Goal: Information Seeking & Learning: Find specific fact

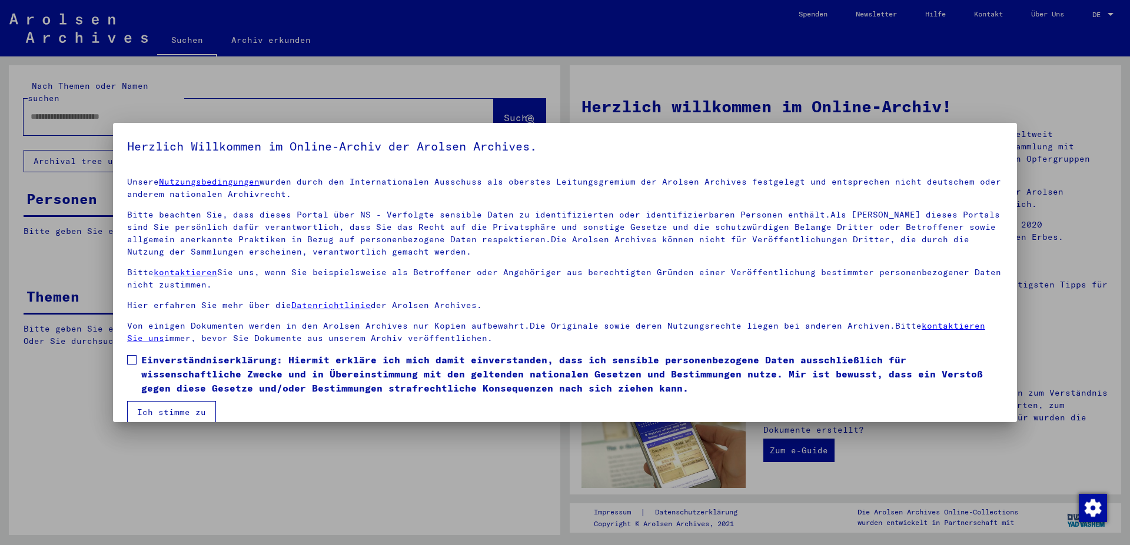
click at [132, 360] on span at bounding box center [131, 359] width 9 height 9
click at [170, 408] on button "Ich stimme zu" at bounding box center [171, 412] width 89 height 22
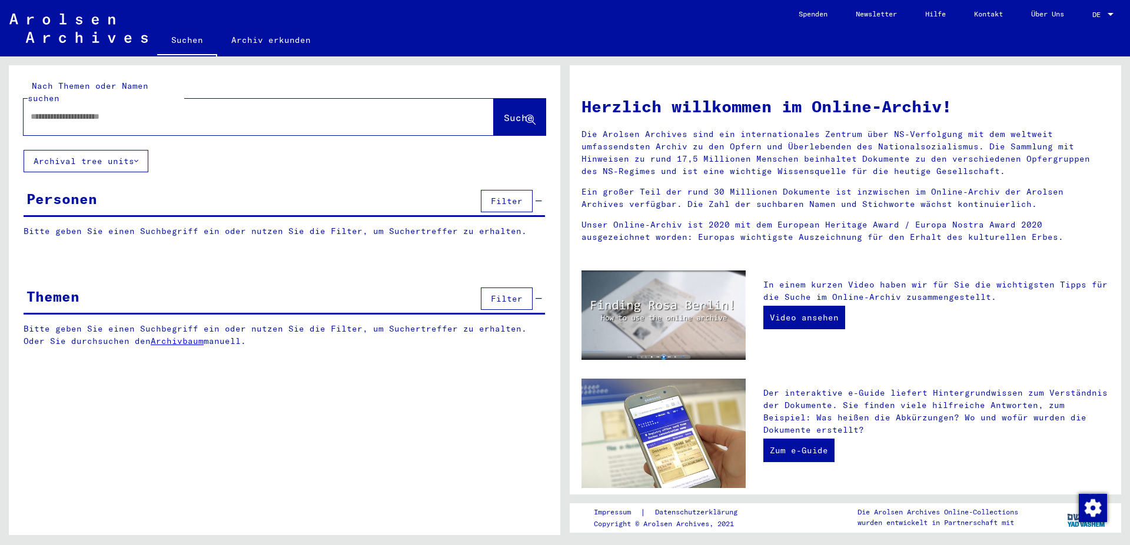
click at [92, 111] on input "text" at bounding box center [245, 117] width 428 height 12
type input "*"
type input "**********"
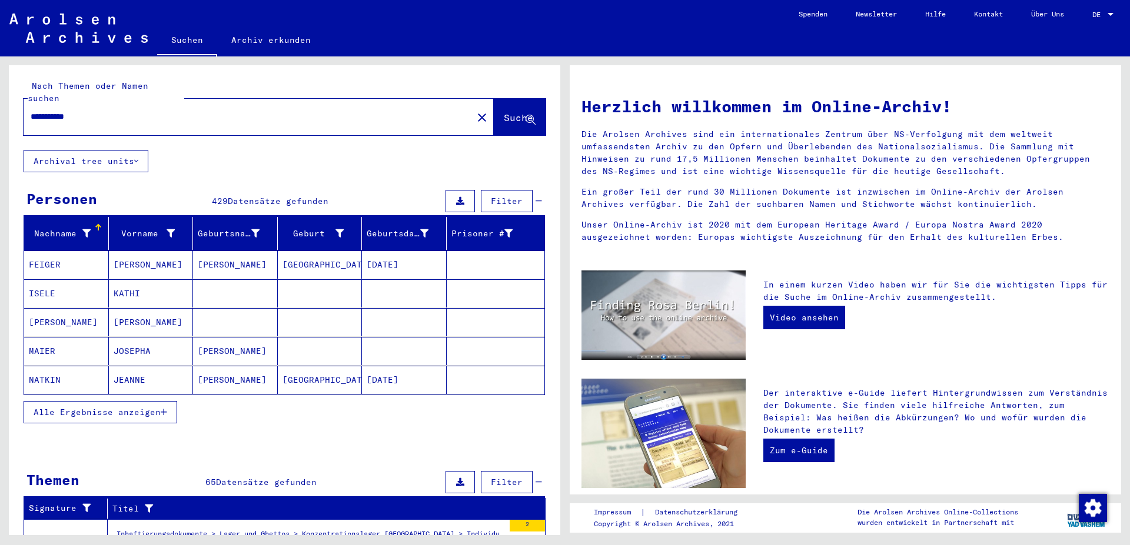
click at [415, 308] on mat-cell at bounding box center [404, 322] width 85 height 28
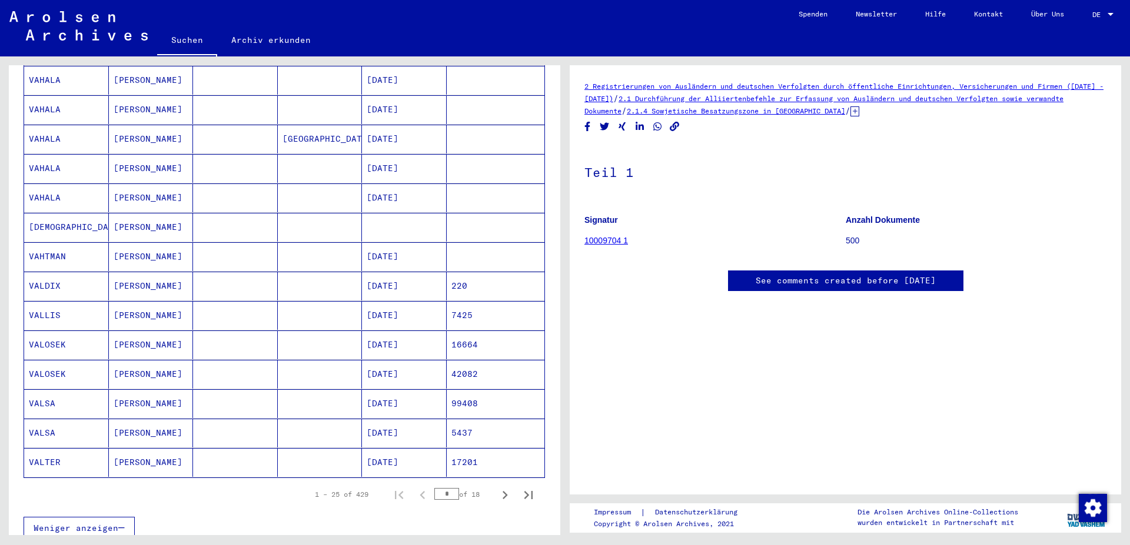
scroll to position [572, 0]
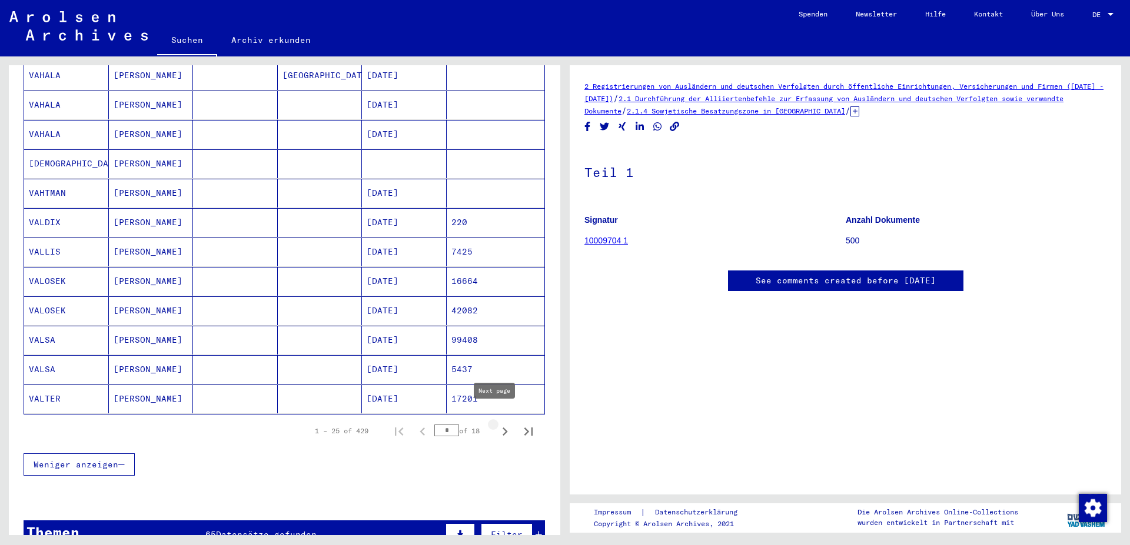
click at [502, 428] on icon "Next page" at bounding box center [504, 432] width 5 height 8
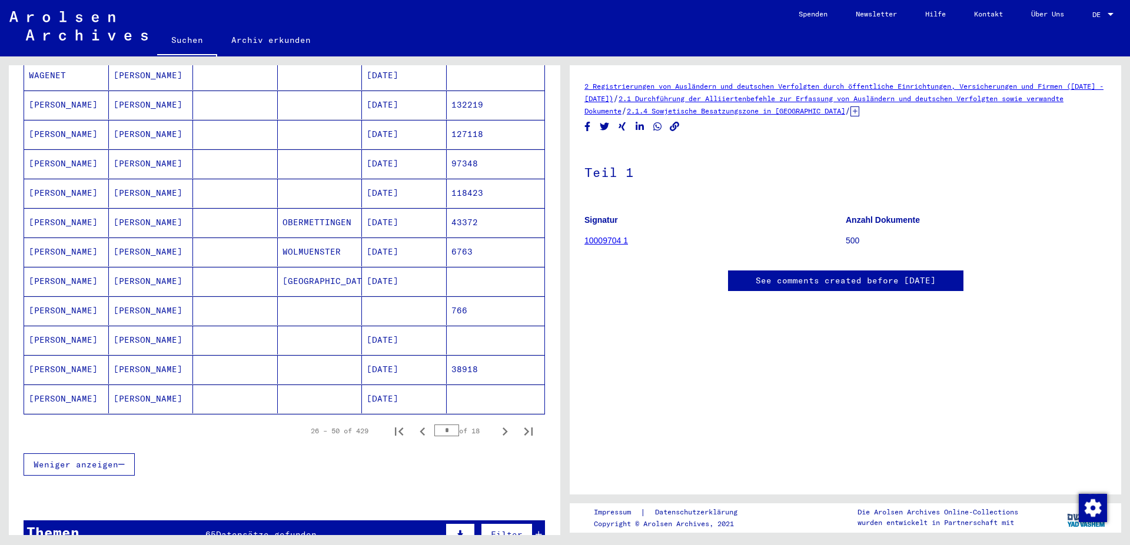
click at [449, 154] on mat-cell "97348" at bounding box center [496, 163] width 98 height 29
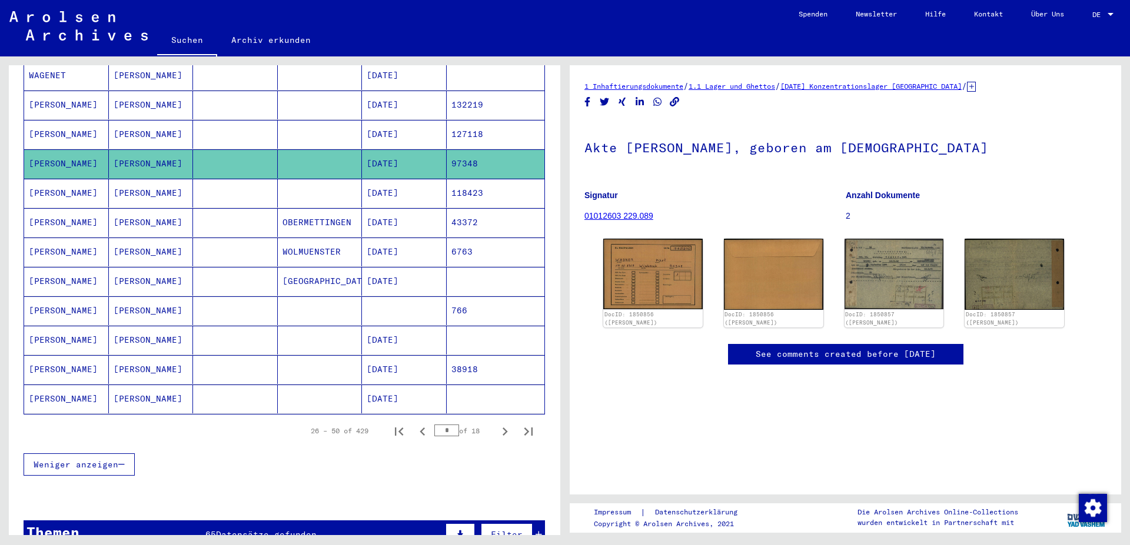
click at [455, 125] on mat-cell "127118" at bounding box center [496, 134] width 98 height 29
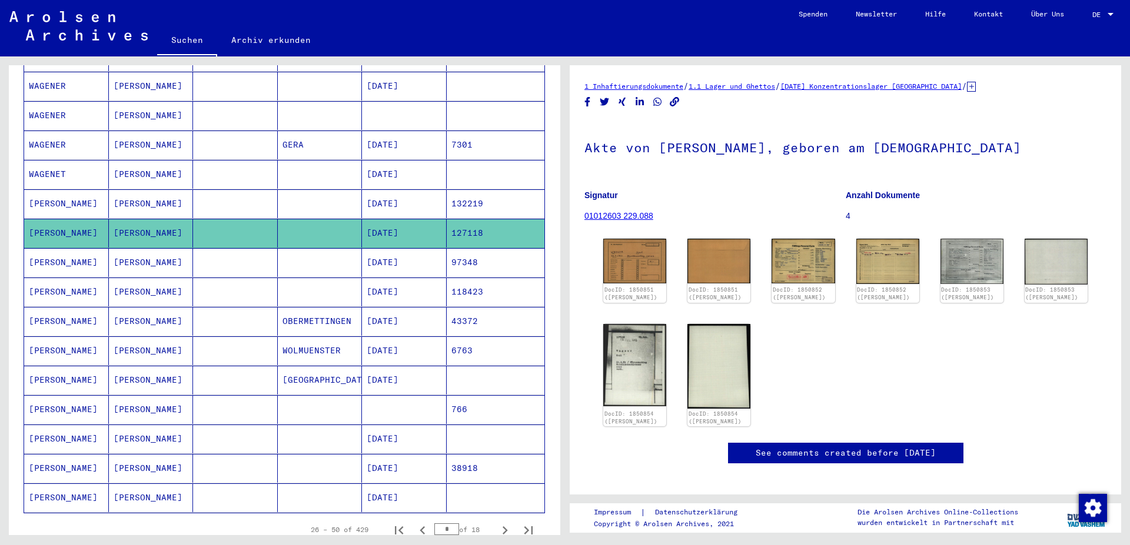
scroll to position [445, 0]
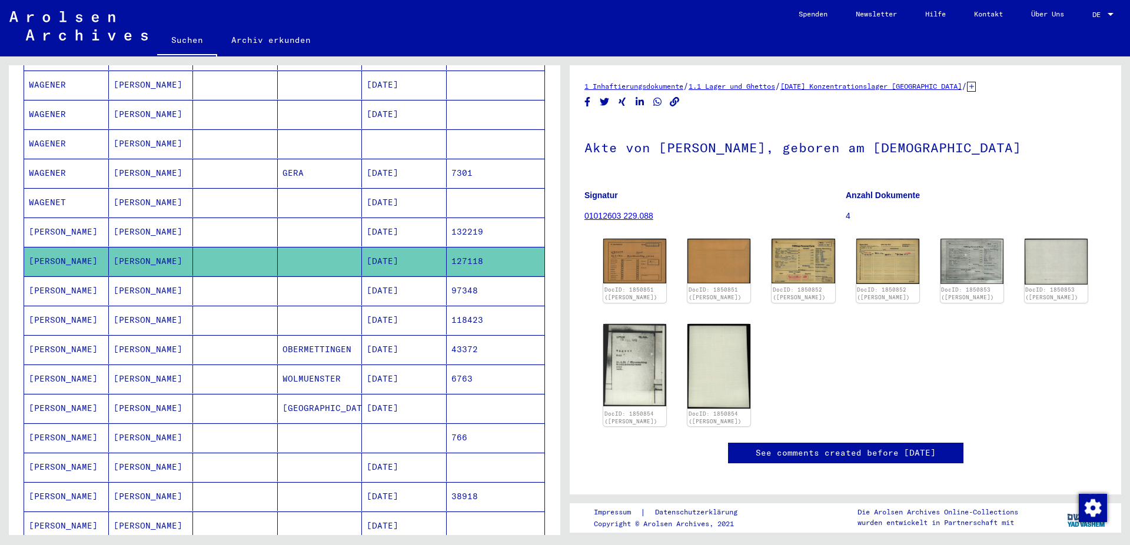
click at [461, 134] on mat-cell at bounding box center [496, 143] width 98 height 29
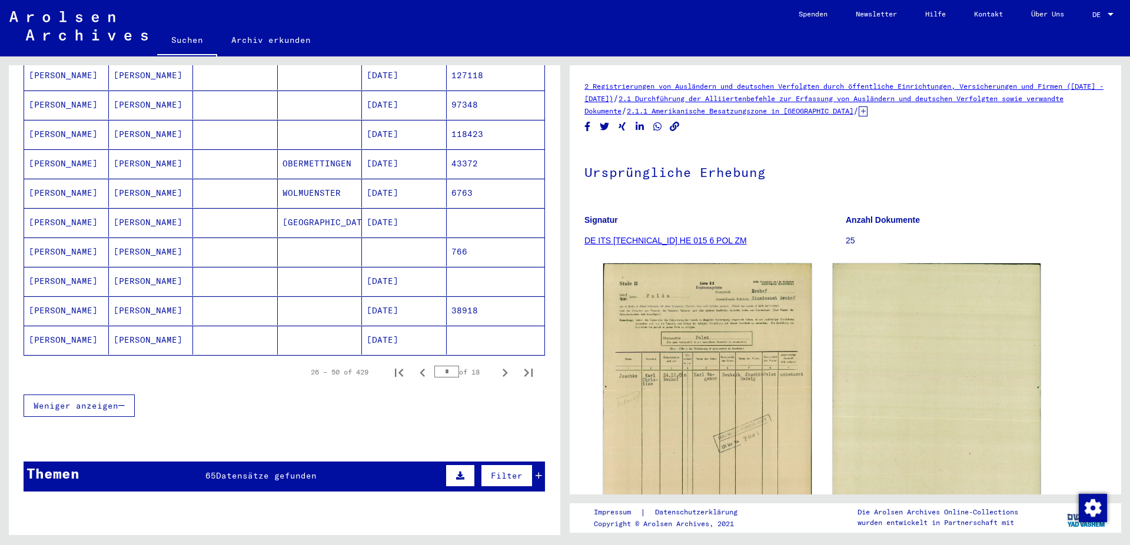
scroll to position [635, 0]
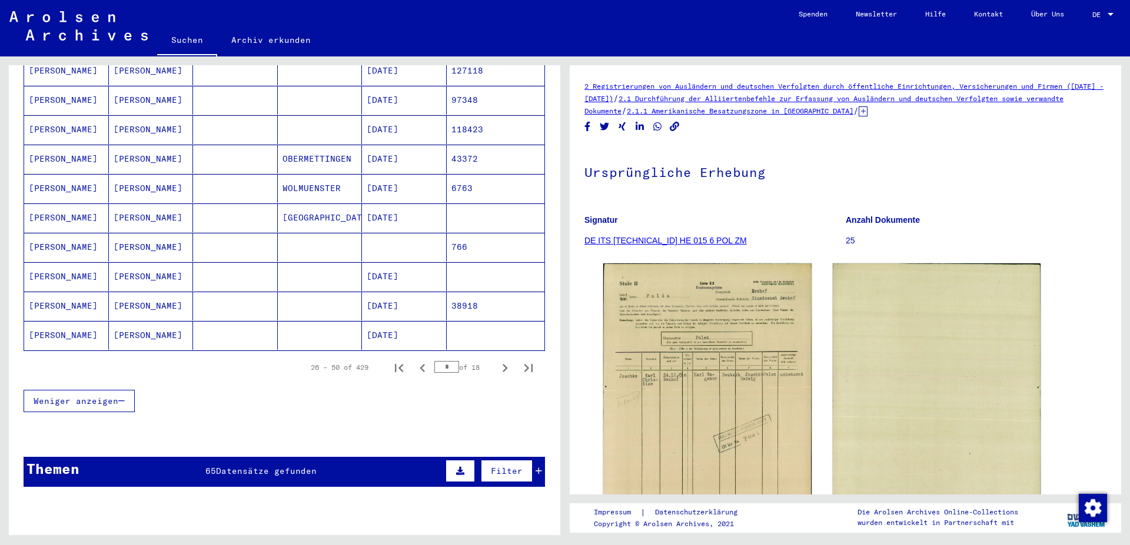
click at [454, 262] on mat-cell at bounding box center [496, 276] width 98 height 29
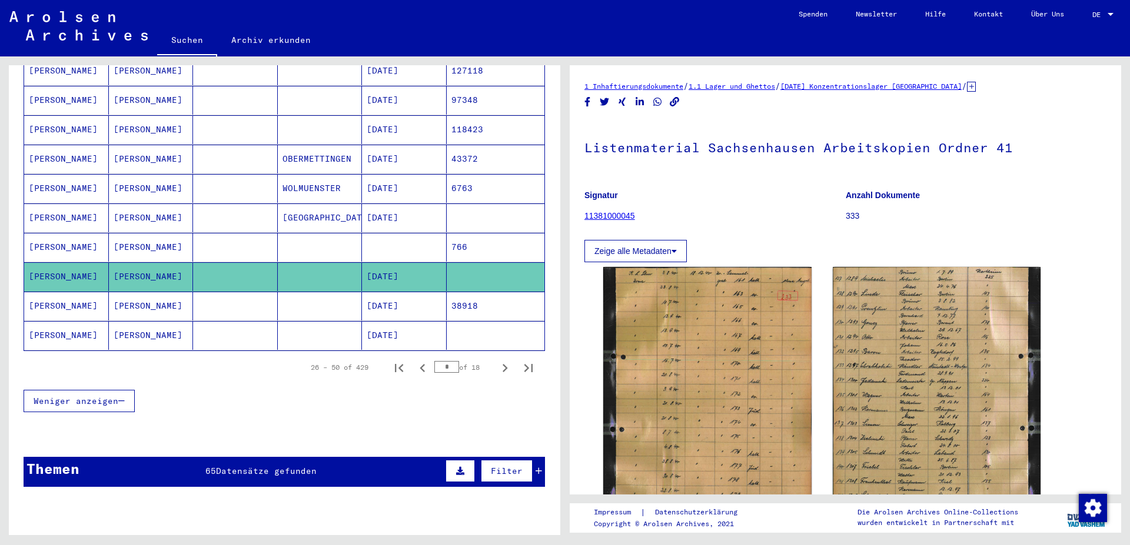
scroll to position [763, 0]
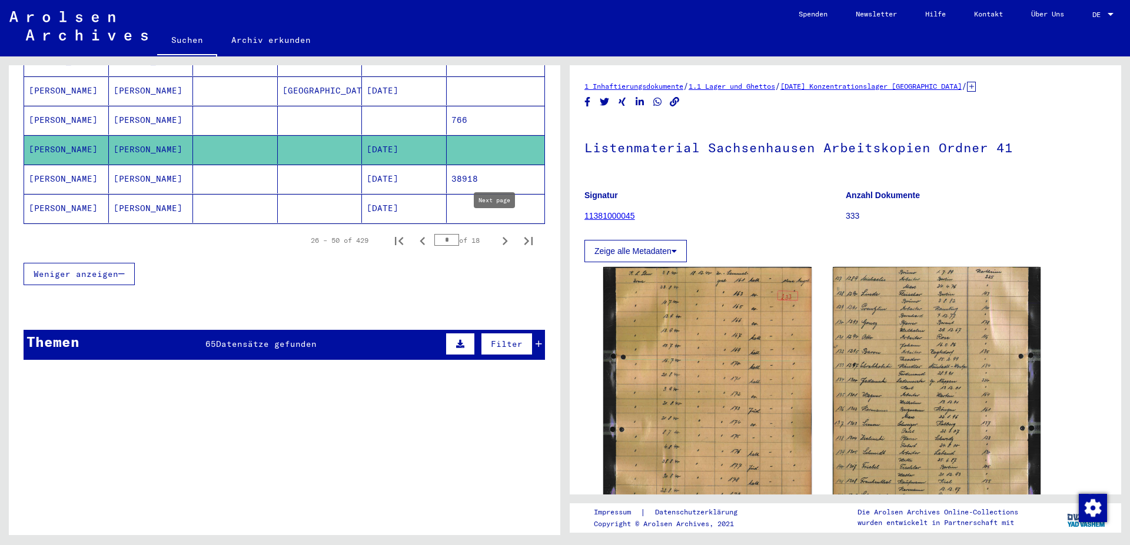
click at [497, 233] on icon "Next page" at bounding box center [505, 241] width 16 height 16
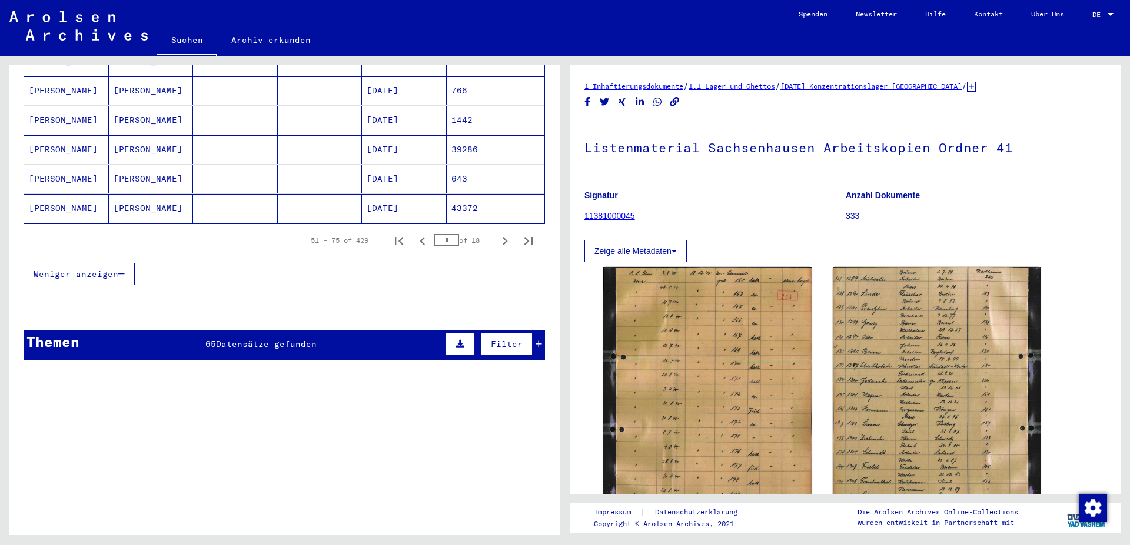
click at [464, 194] on mat-cell "43372" at bounding box center [496, 208] width 98 height 29
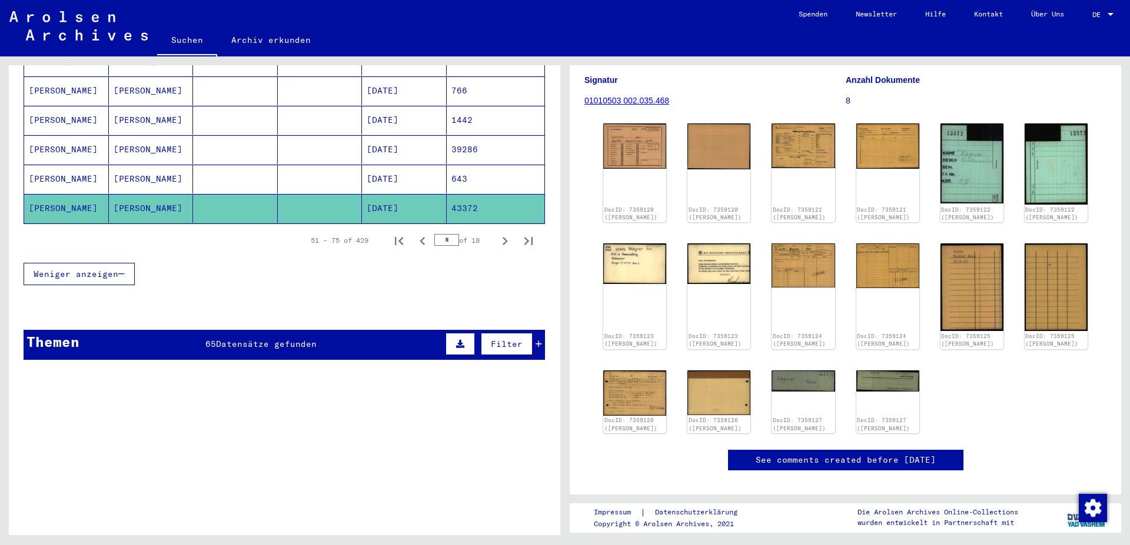
scroll to position [191, 0]
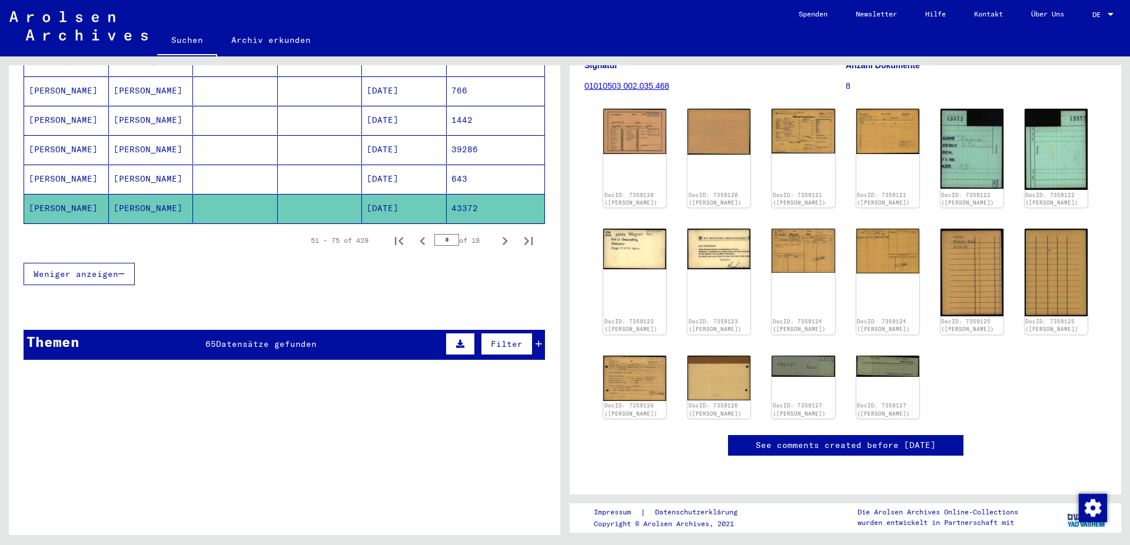
click at [486, 165] on mat-cell "643" at bounding box center [496, 179] width 98 height 29
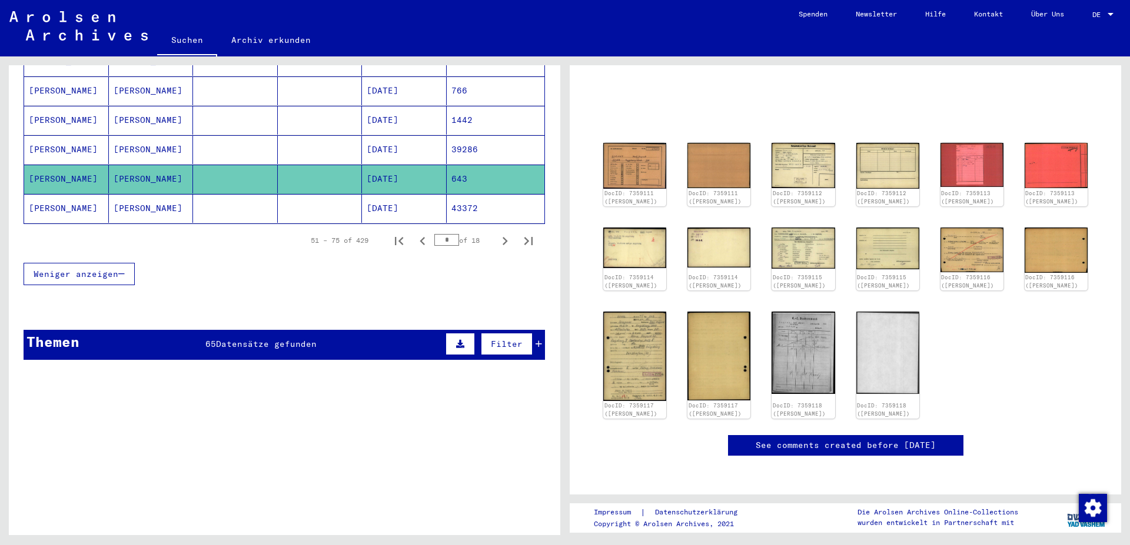
scroll to position [12, 0]
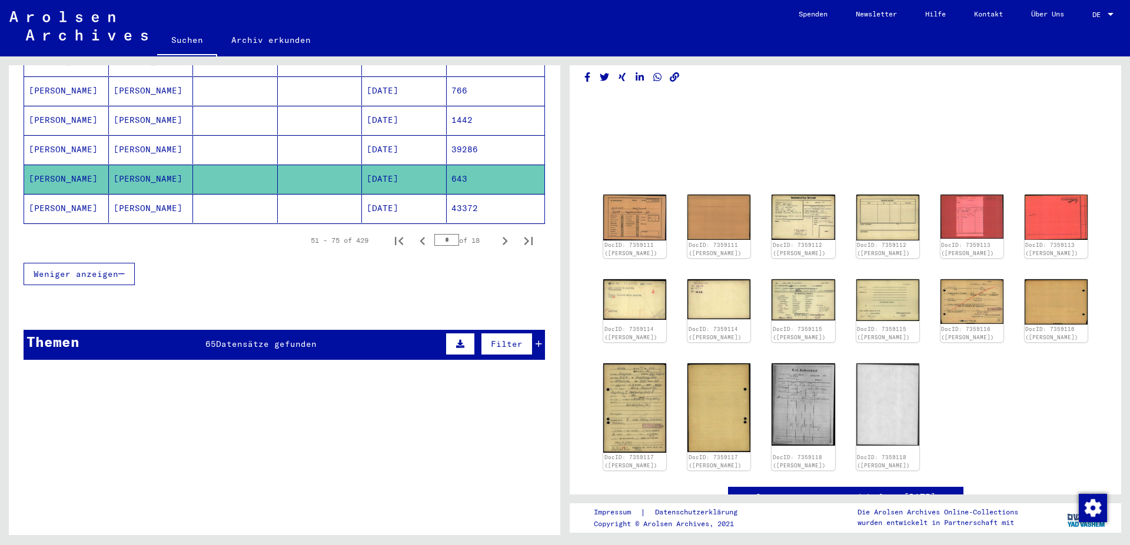
click at [482, 139] on mat-cell "39286" at bounding box center [496, 149] width 98 height 29
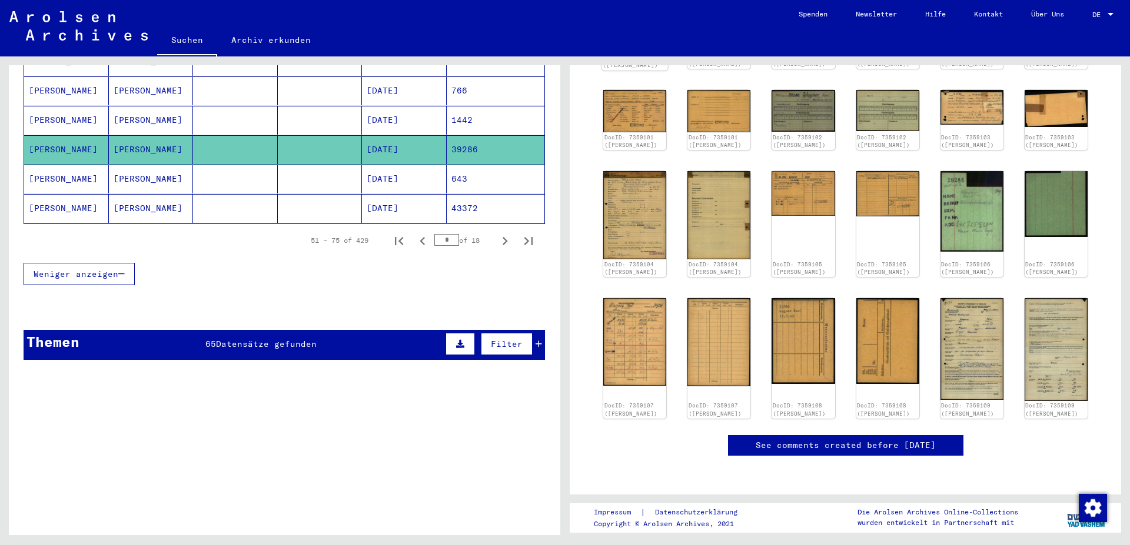
scroll to position [318, 0]
click at [464, 112] on mat-cell "1442" at bounding box center [496, 120] width 98 height 29
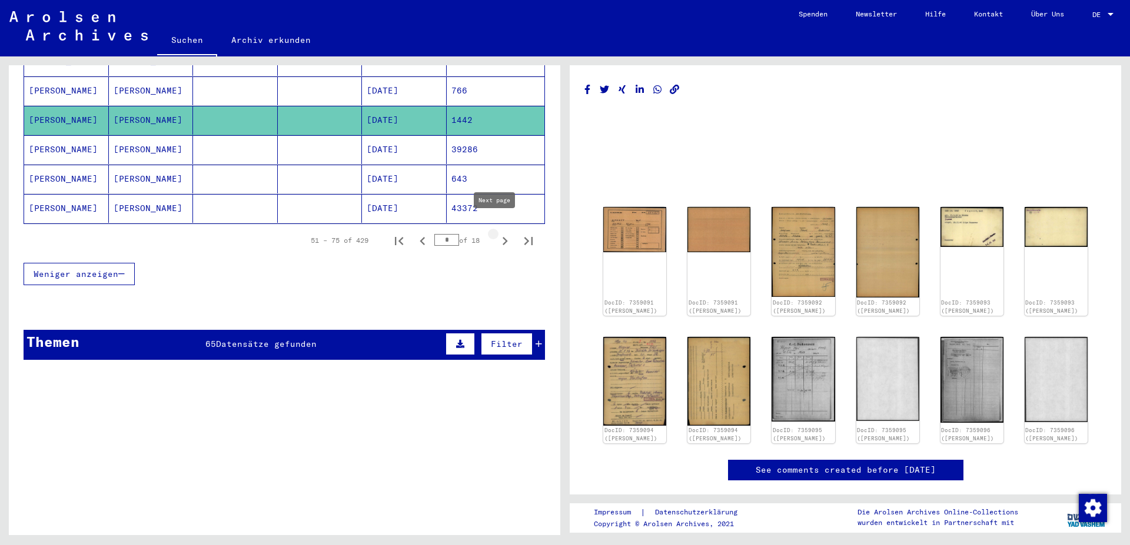
click at [497, 233] on icon "Next page" at bounding box center [505, 241] width 16 height 16
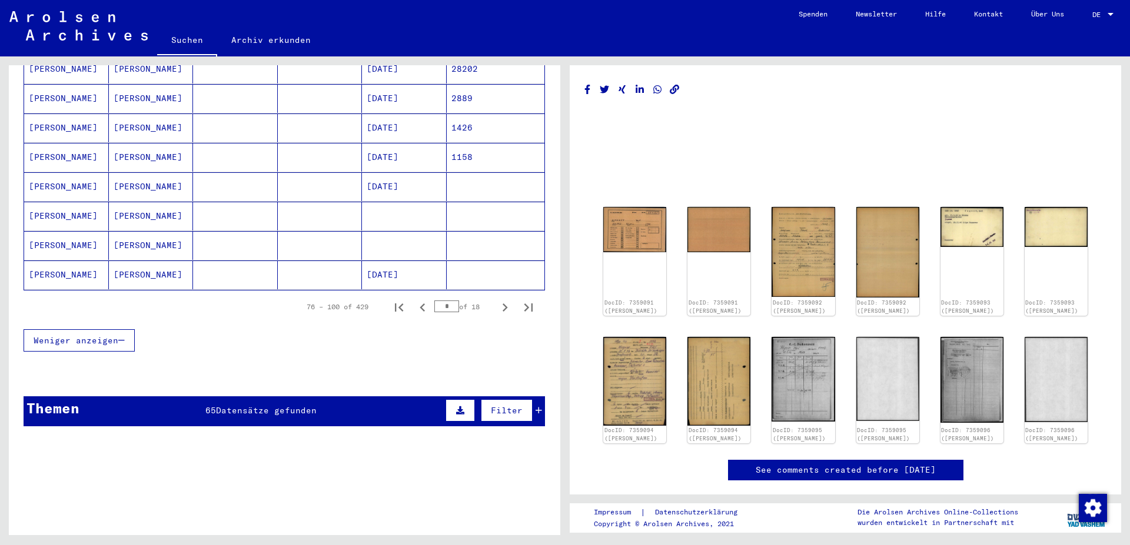
scroll to position [699, 0]
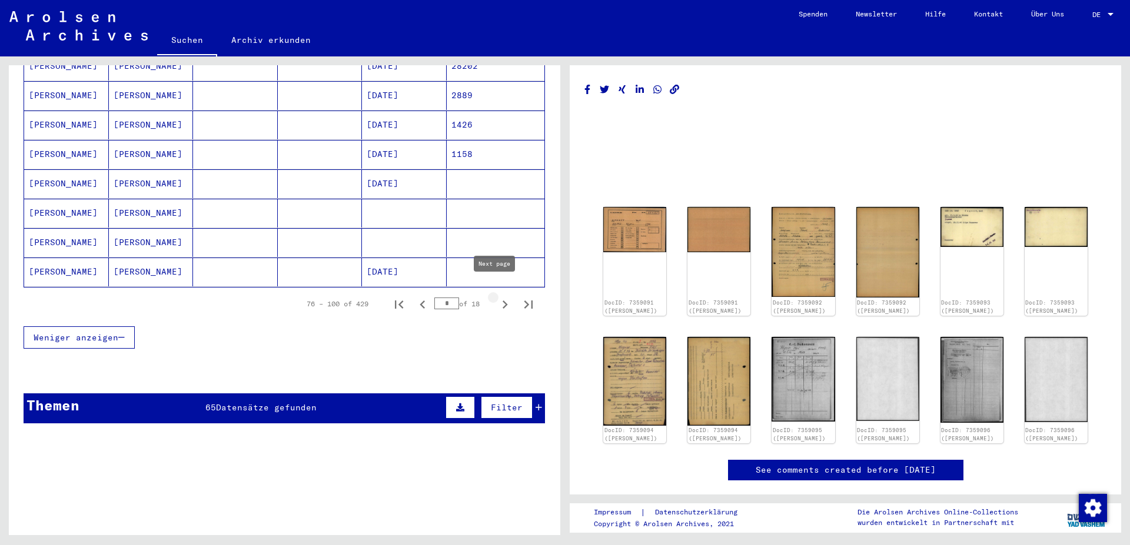
click at [497, 297] on icon "Next page" at bounding box center [505, 305] width 16 height 16
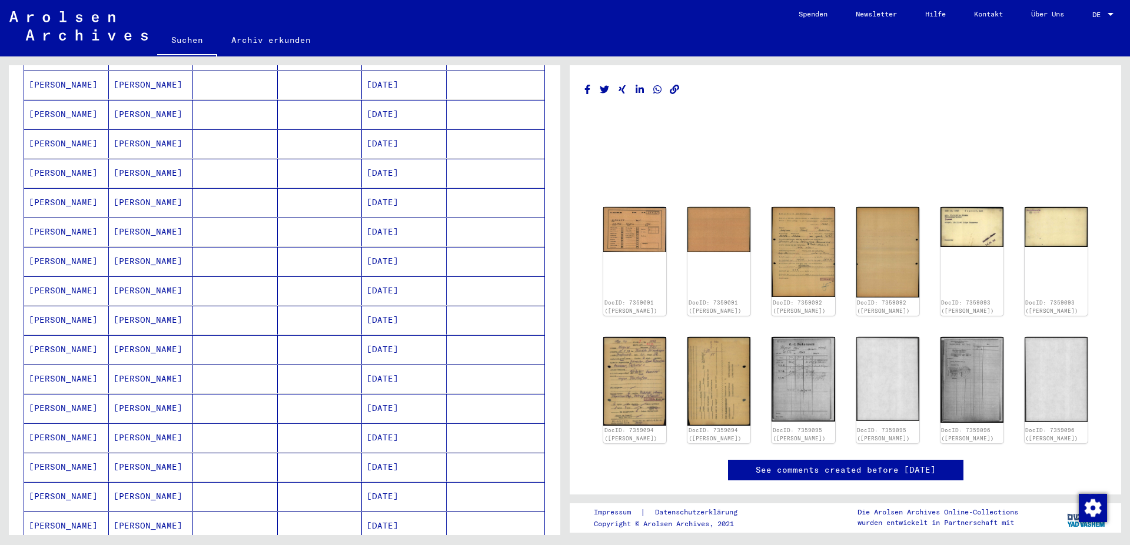
scroll to position [763, 0]
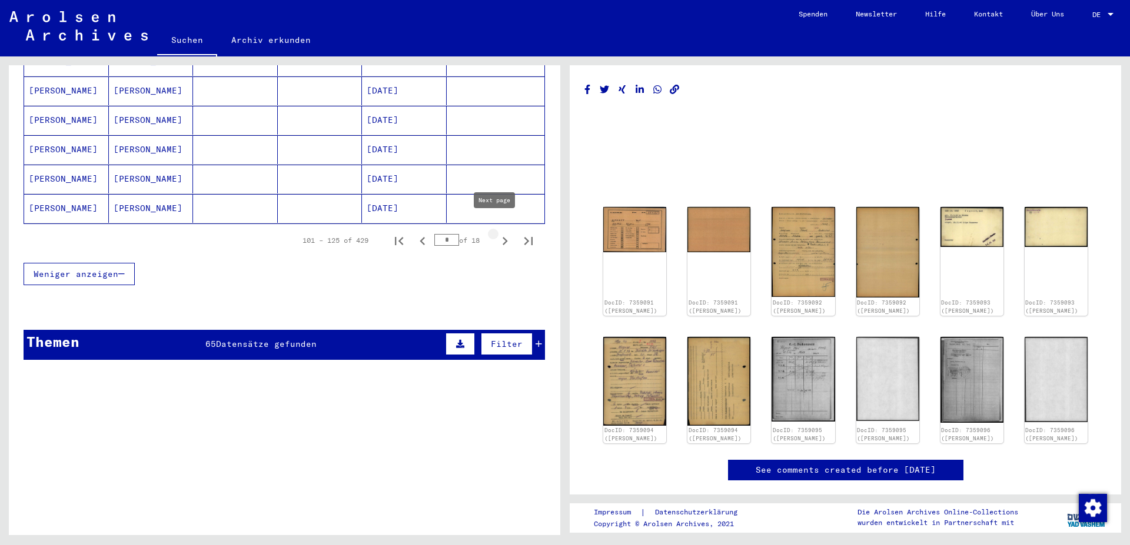
click at [497, 233] on icon "Next page" at bounding box center [505, 241] width 16 height 16
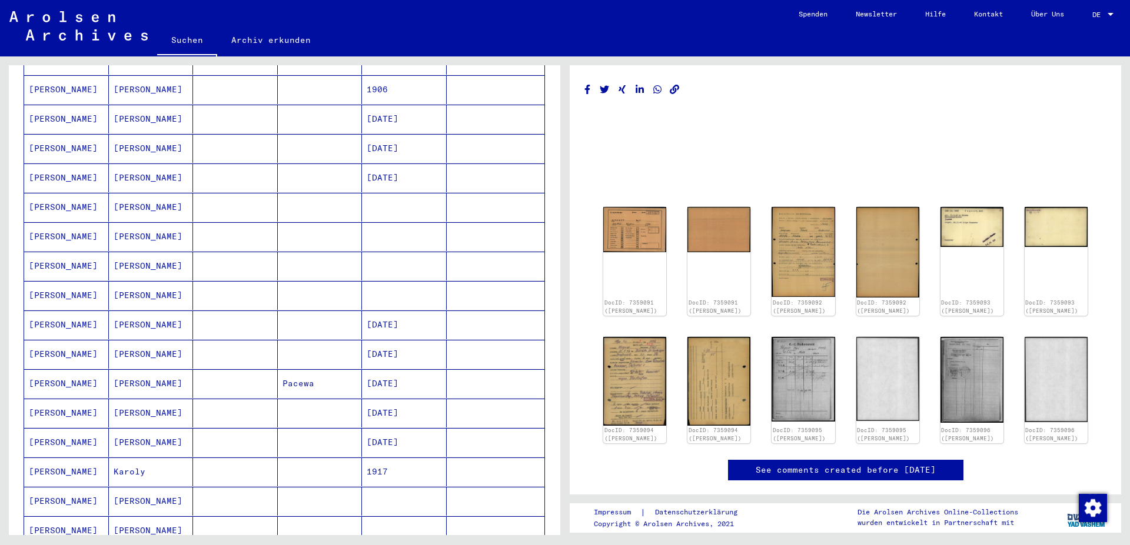
scroll to position [699, 0]
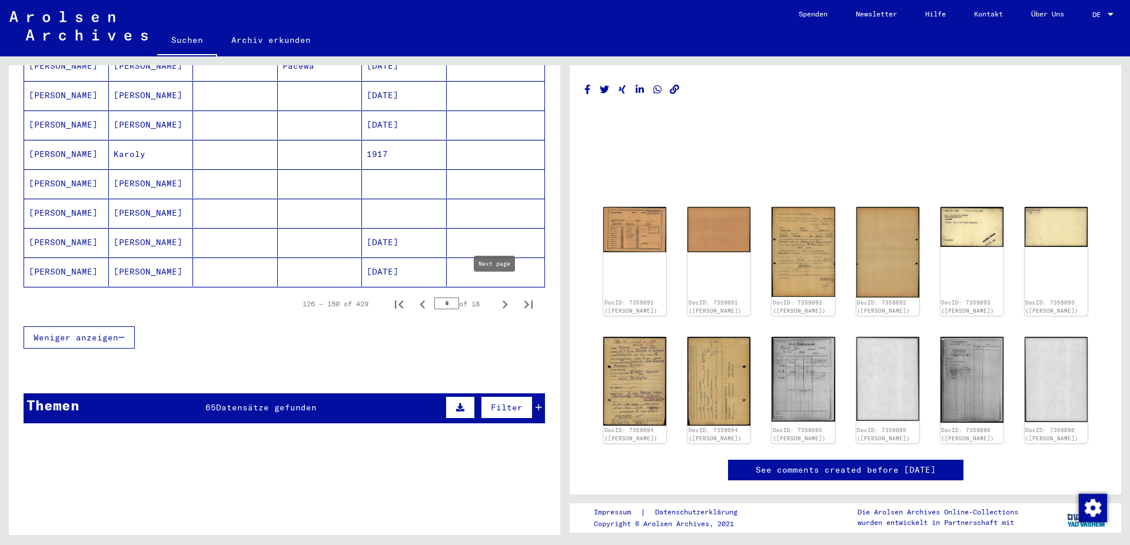
click at [497, 297] on icon "Next page" at bounding box center [505, 305] width 16 height 16
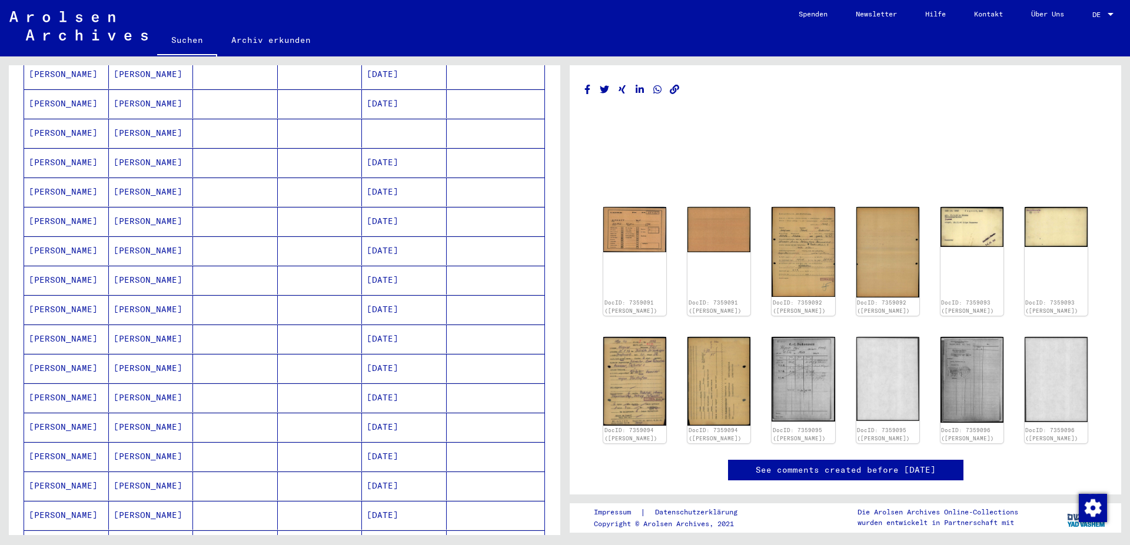
scroll to position [127, 0]
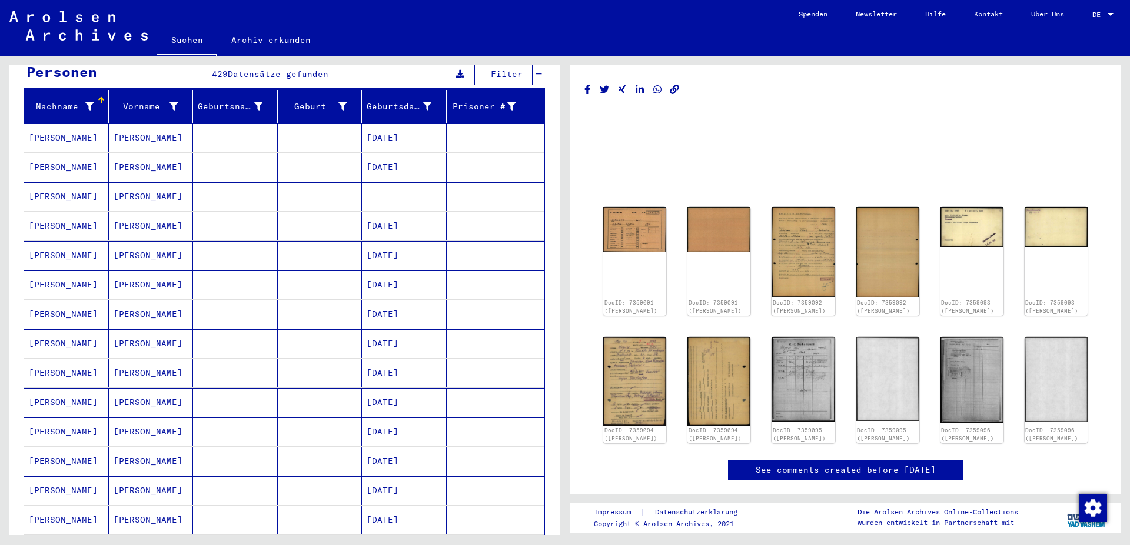
click at [400, 125] on mat-cell "[DATE]" at bounding box center [404, 138] width 85 height 29
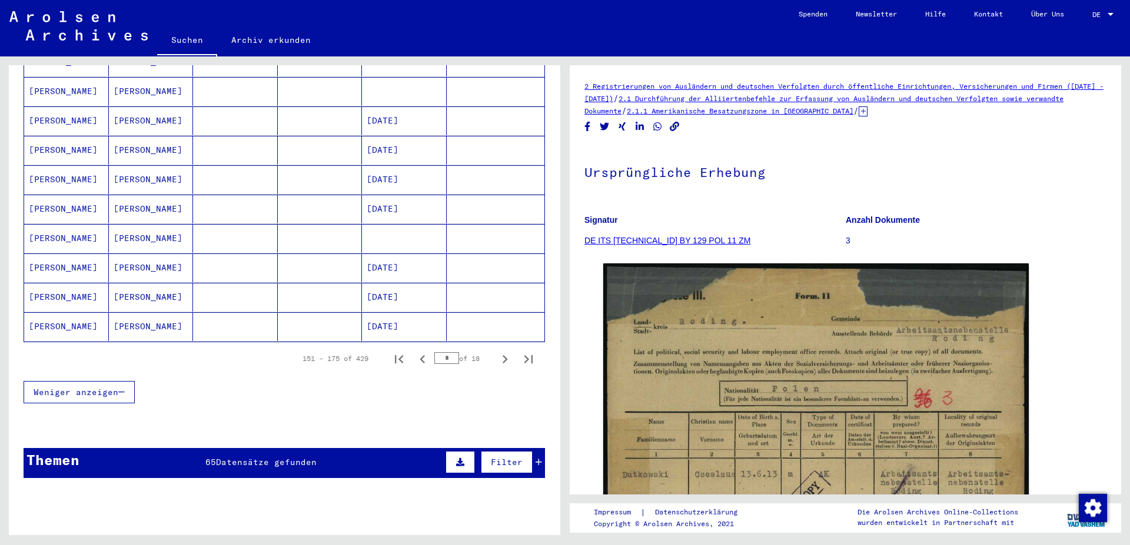
scroll to position [699, 0]
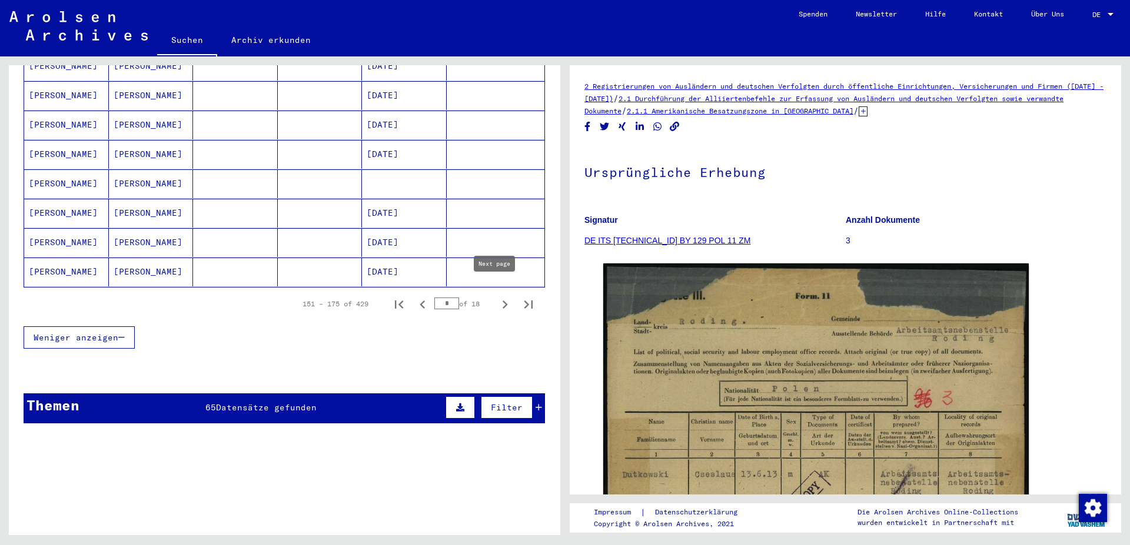
click at [502, 301] on icon "Next page" at bounding box center [504, 305] width 5 height 8
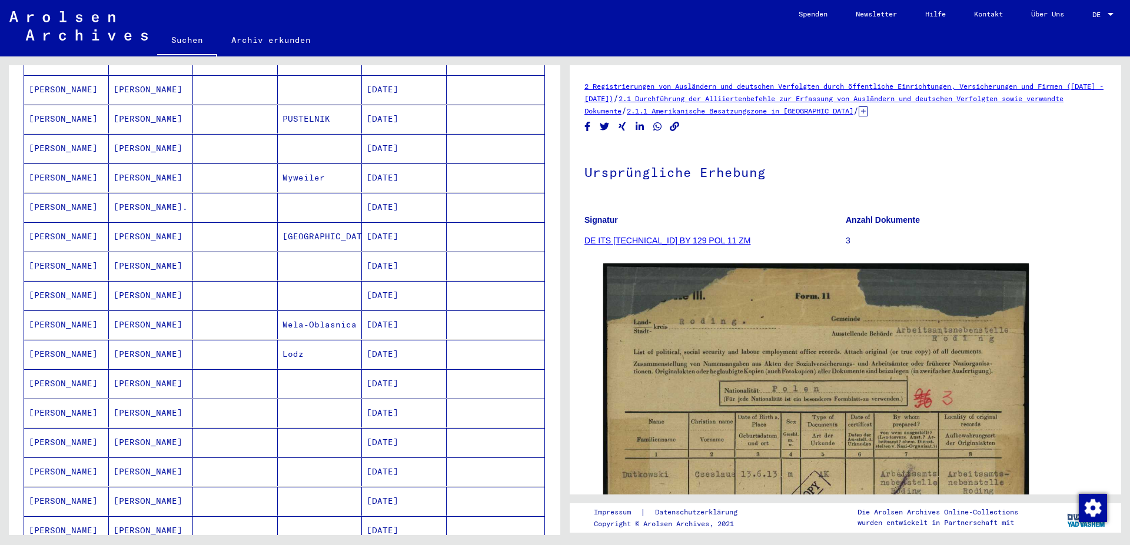
scroll to position [635, 0]
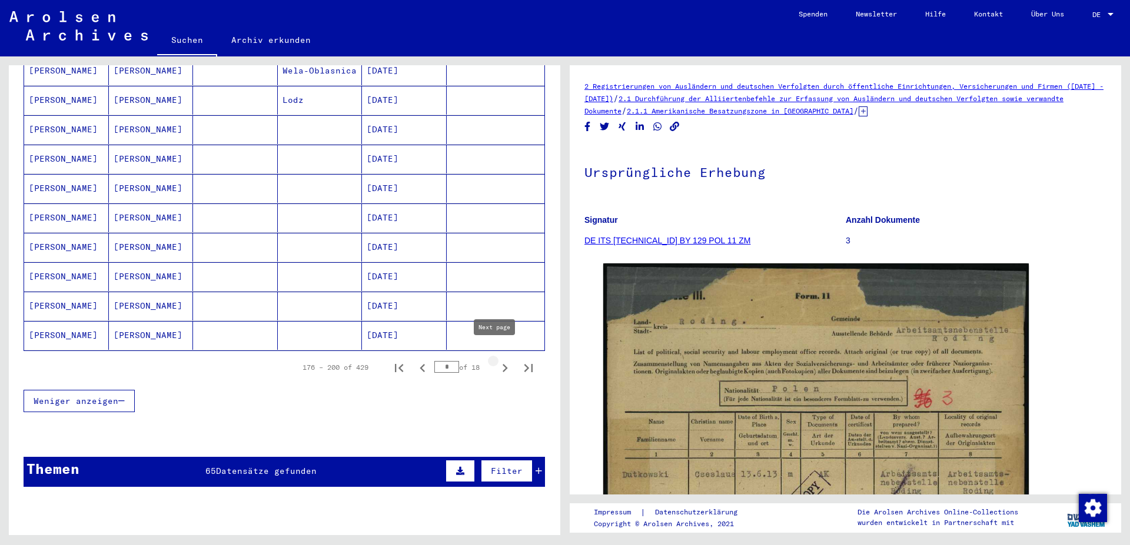
click at [497, 360] on icon "Next page" at bounding box center [505, 368] width 16 height 16
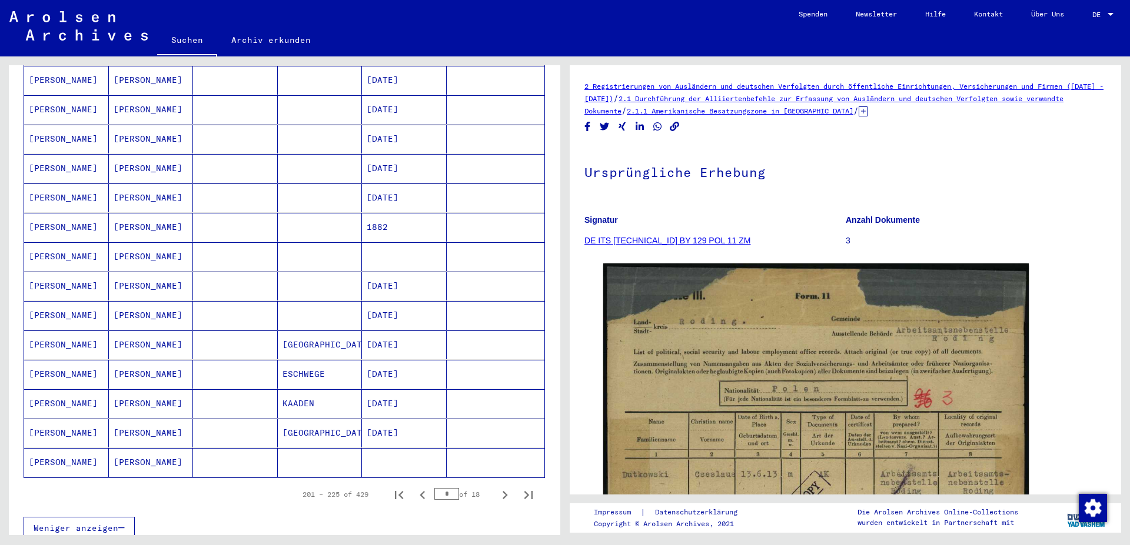
scroll to position [445, 0]
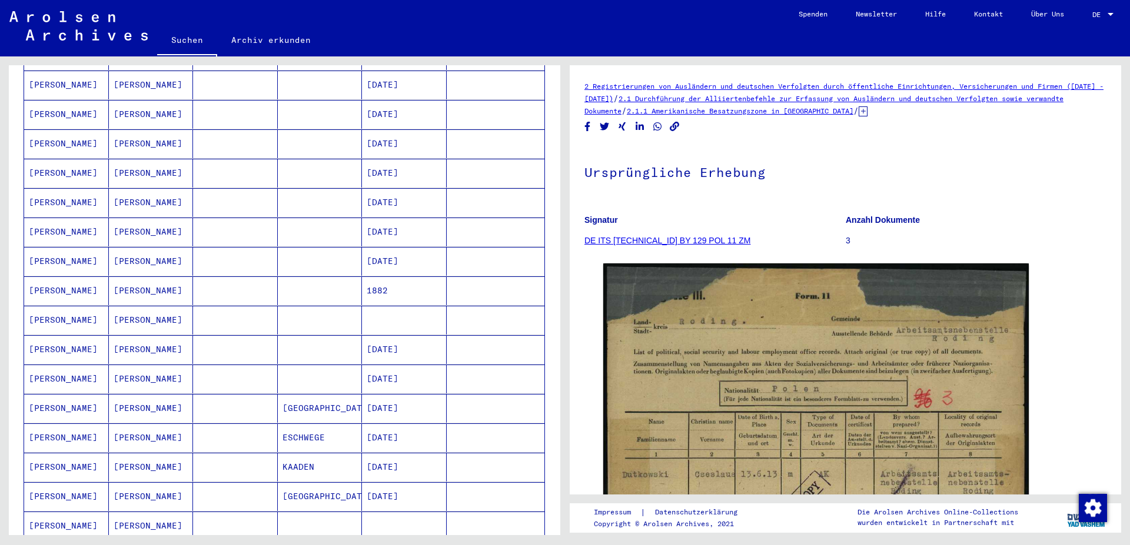
click at [400, 394] on mat-cell "[DATE]" at bounding box center [404, 408] width 85 height 29
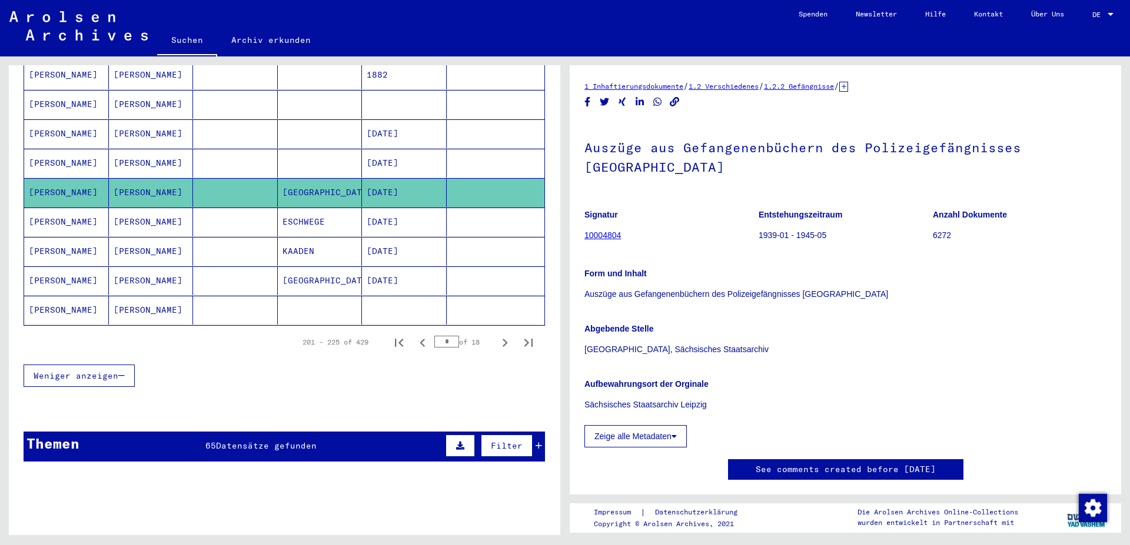
scroll to position [699, 0]
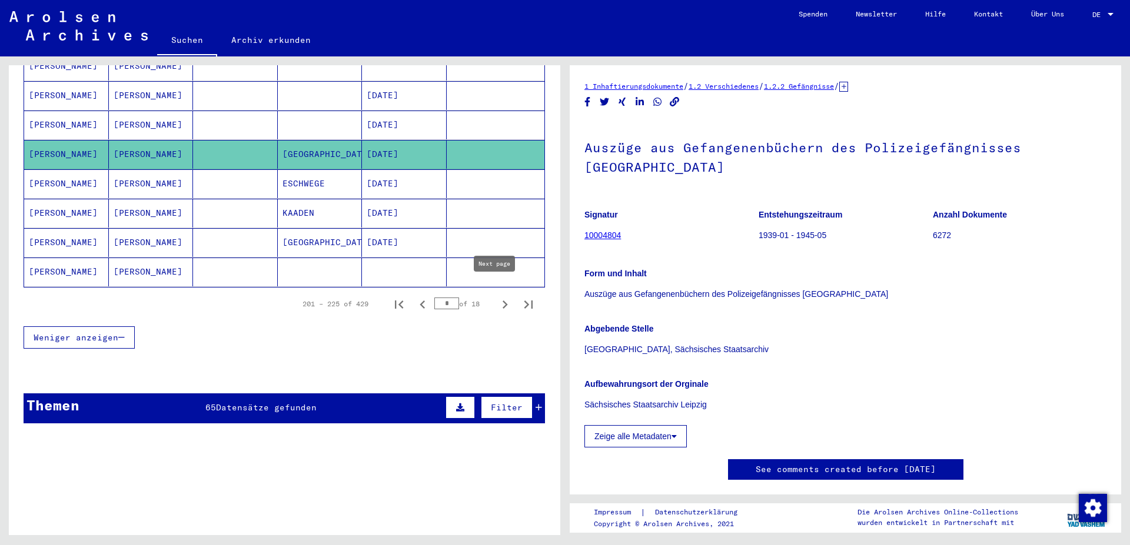
click at [497, 297] on icon "Next page" at bounding box center [505, 305] width 16 height 16
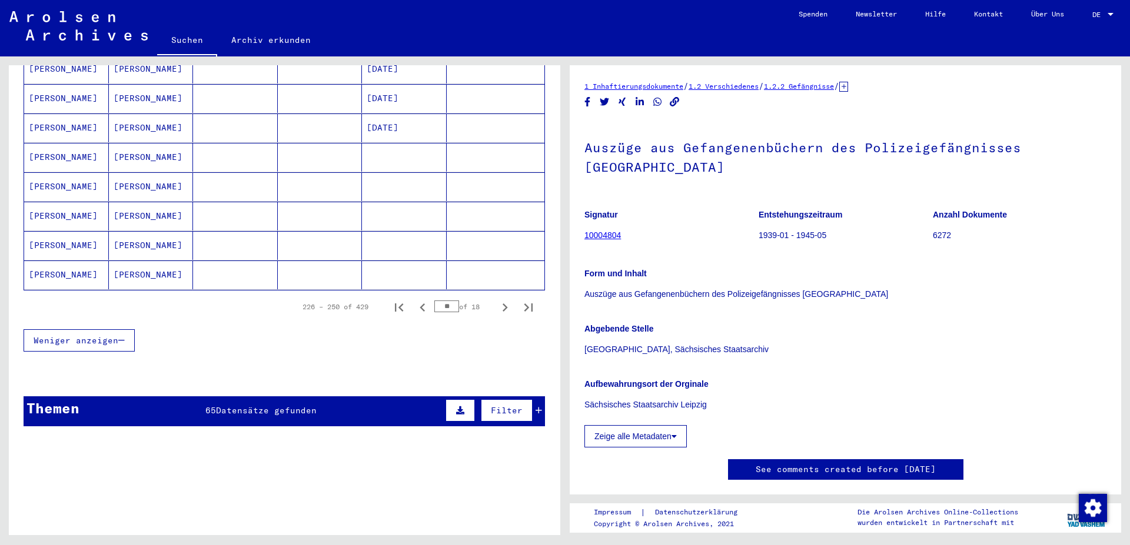
scroll to position [763, 0]
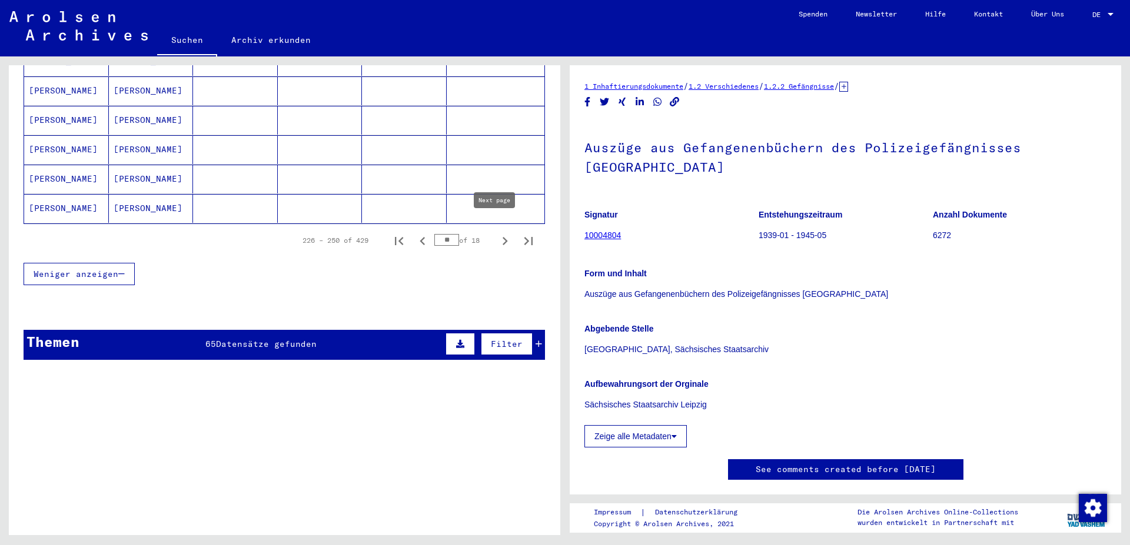
click at [497, 233] on icon "Next page" at bounding box center [505, 241] width 16 height 16
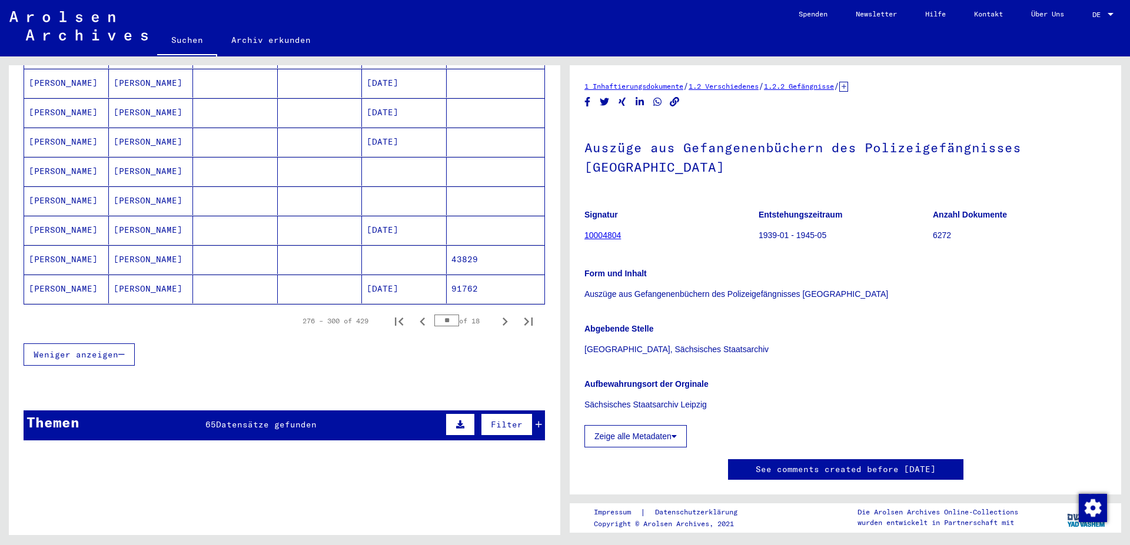
scroll to position [699, 0]
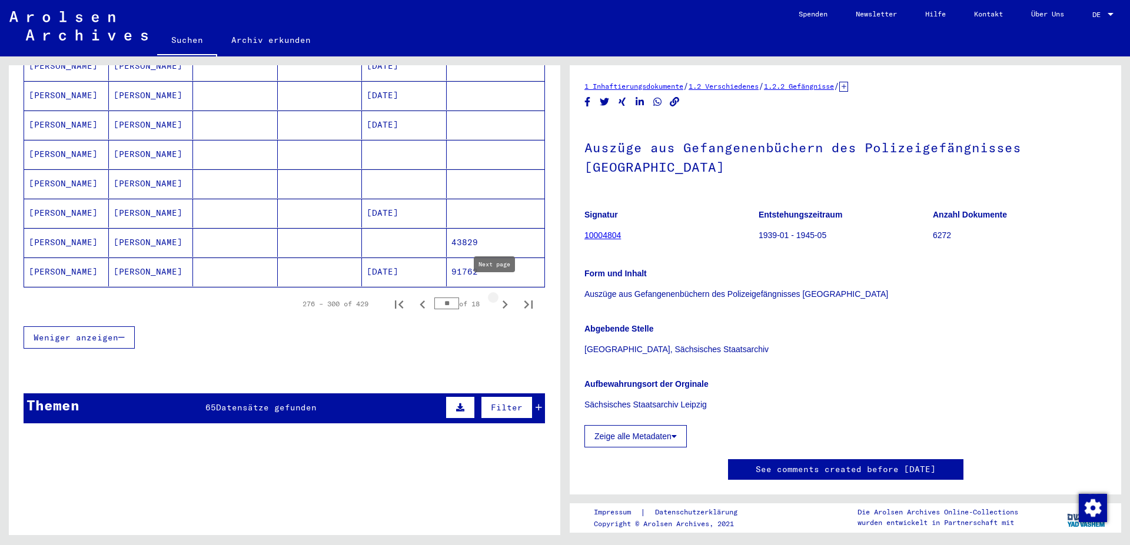
click at [497, 297] on icon "Next page" at bounding box center [505, 305] width 16 height 16
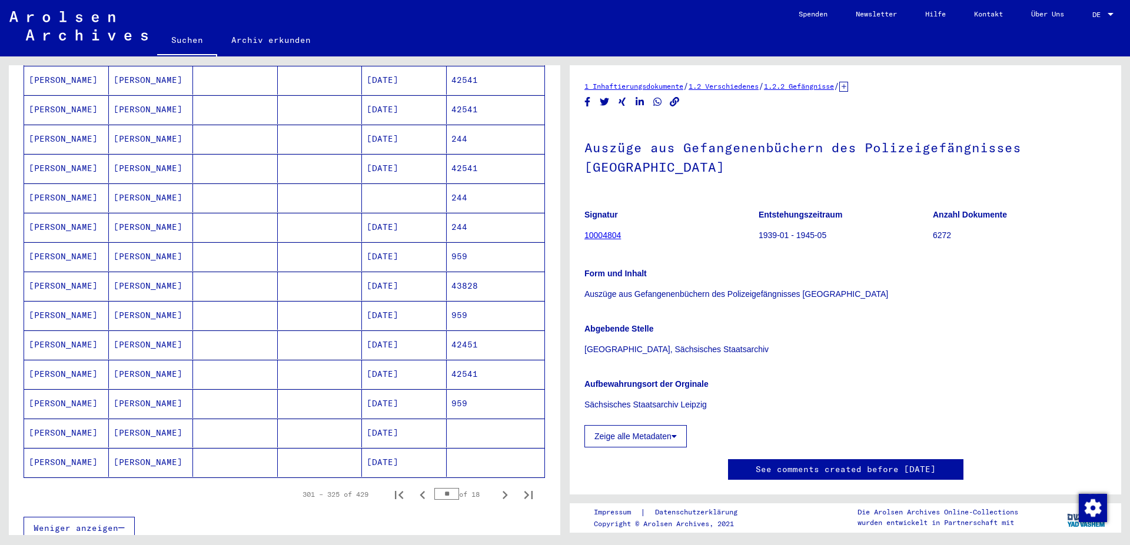
scroll to position [445, 0]
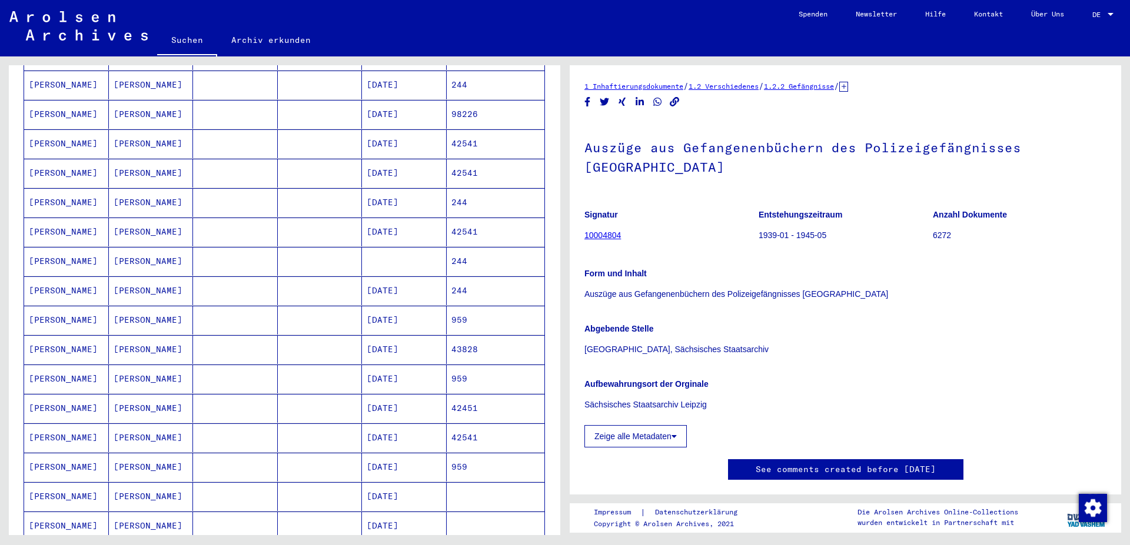
click at [392, 277] on mat-cell "[DATE]" at bounding box center [404, 291] width 85 height 29
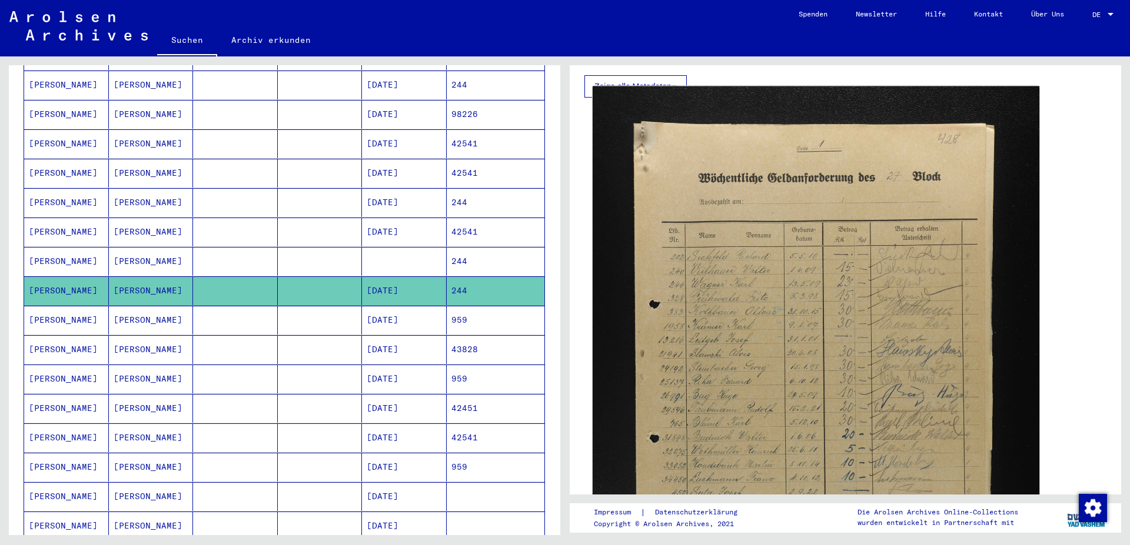
scroll to position [318, 0]
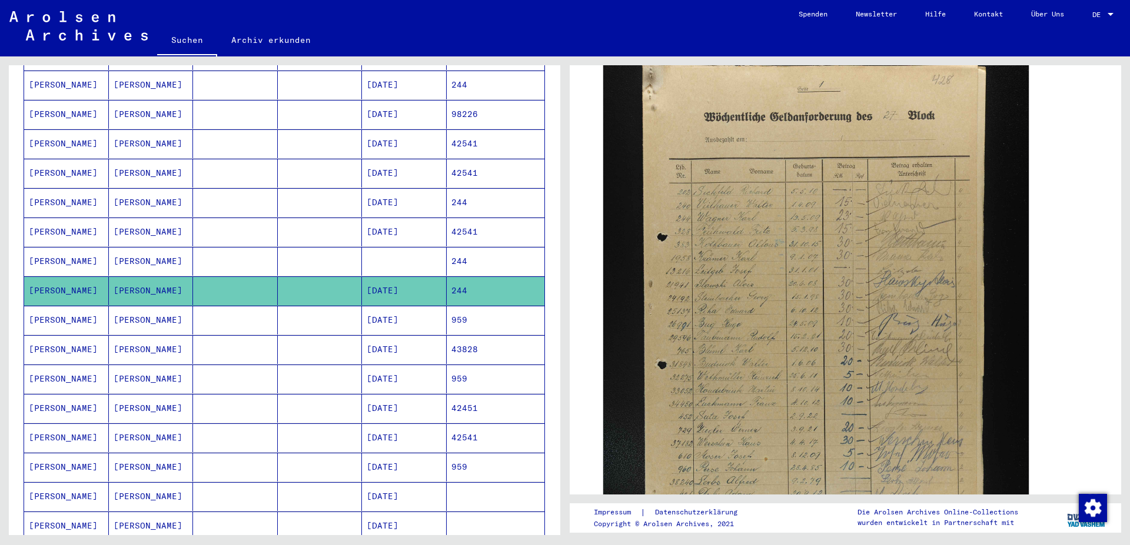
click at [452, 247] on mat-cell "244" at bounding box center [496, 261] width 98 height 29
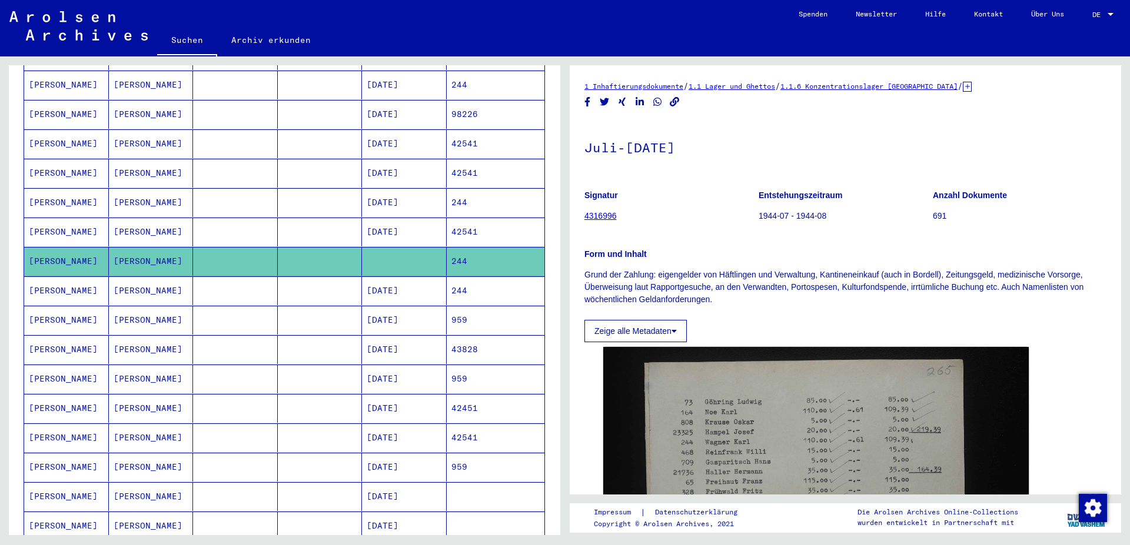
click at [456, 189] on mat-cell "244" at bounding box center [496, 202] width 98 height 29
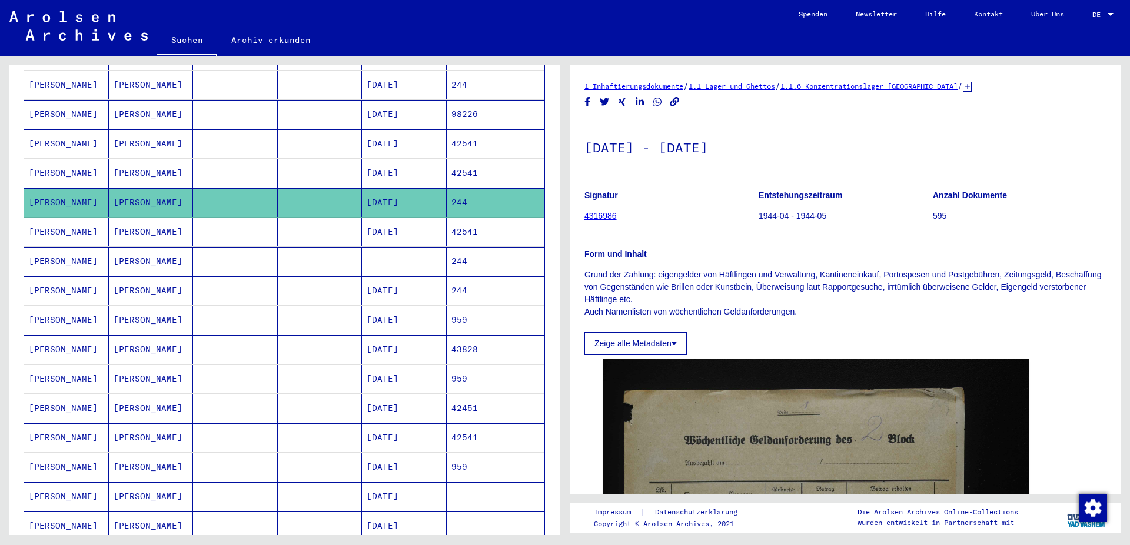
click at [459, 78] on mat-cell "244" at bounding box center [496, 85] width 98 height 29
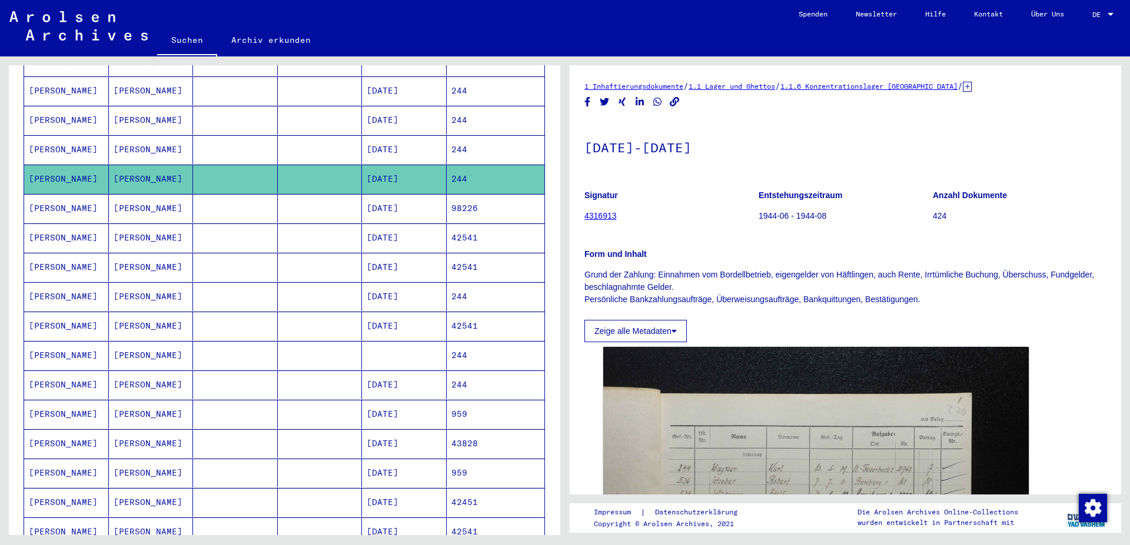
scroll to position [254, 0]
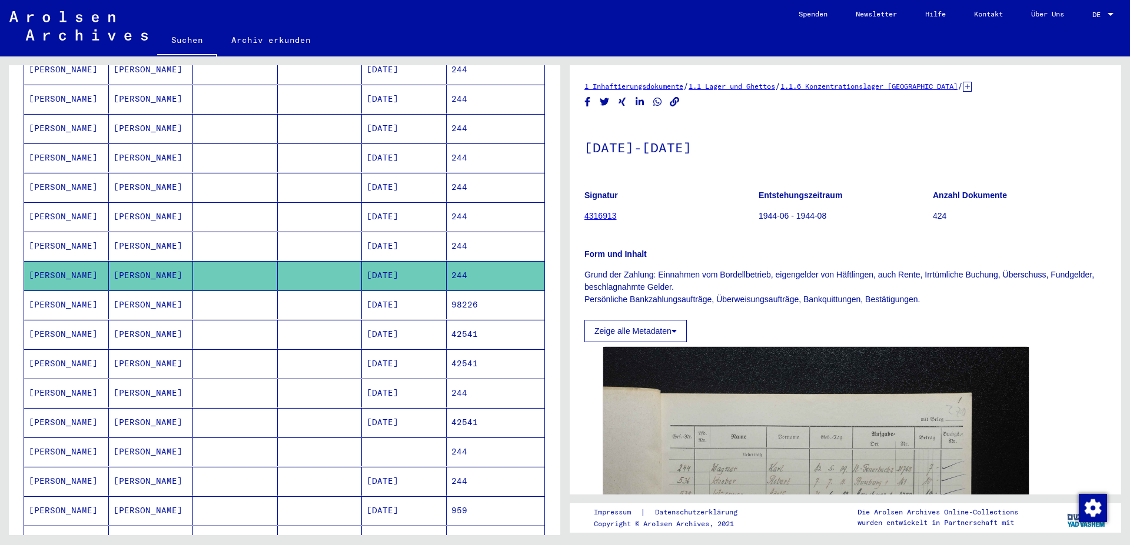
click at [464, 232] on mat-cell "244" at bounding box center [496, 246] width 98 height 29
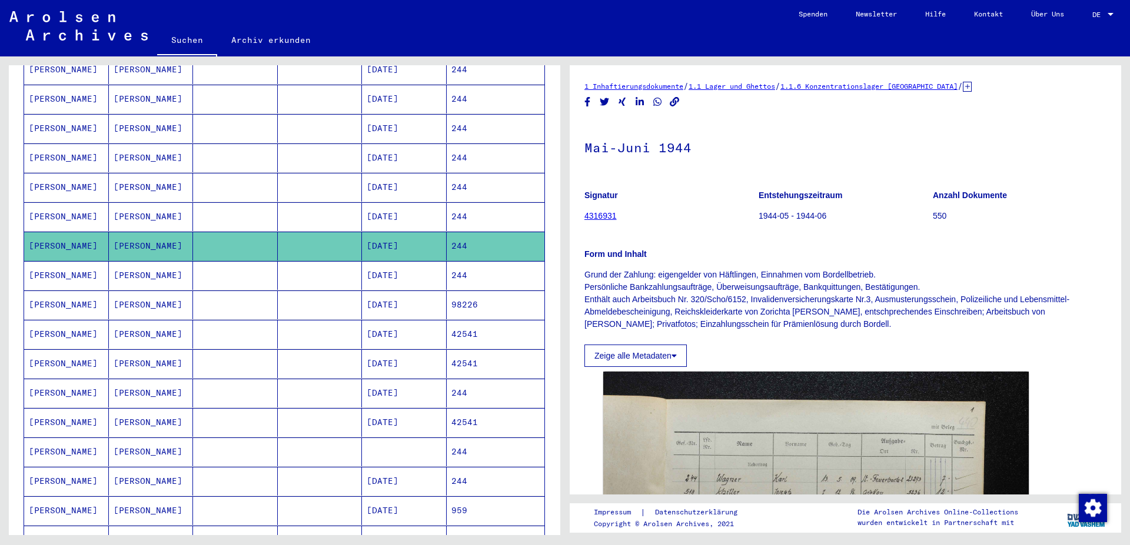
click at [460, 205] on mat-cell "244" at bounding box center [496, 216] width 98 height 29
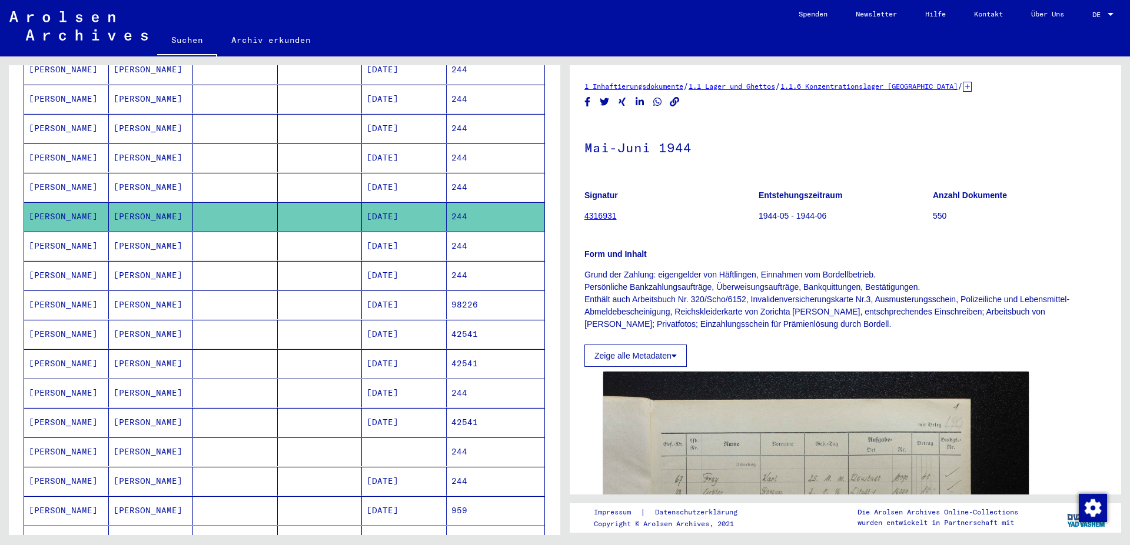
click at [462, 178] on mat-cell "244" at bounding box center [496, 187] width 98 height 29
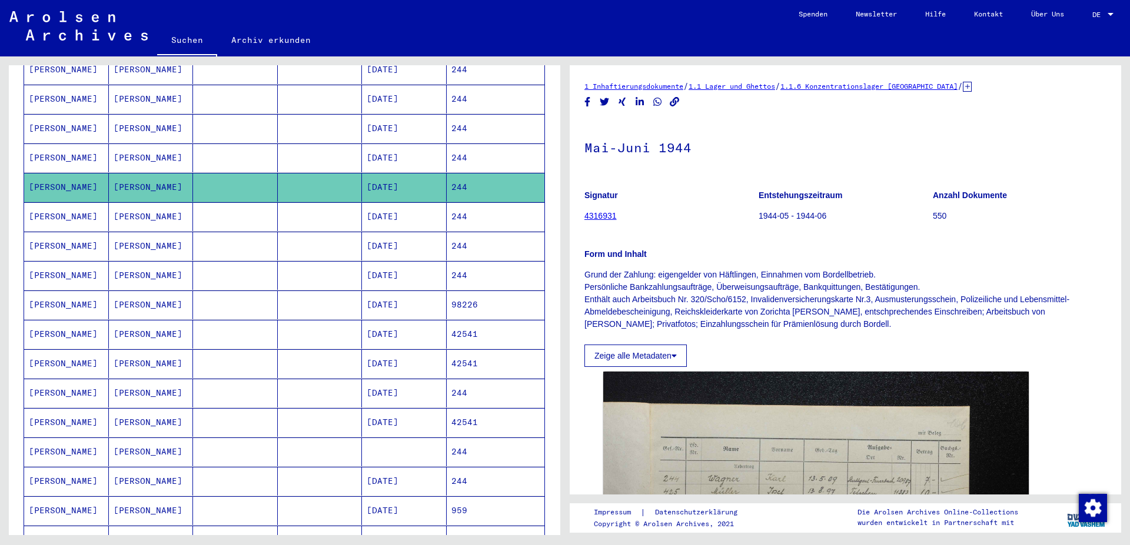
click at [468, 148] on mat-cell "244" at bounding box center [496, 158] width 98 height 29
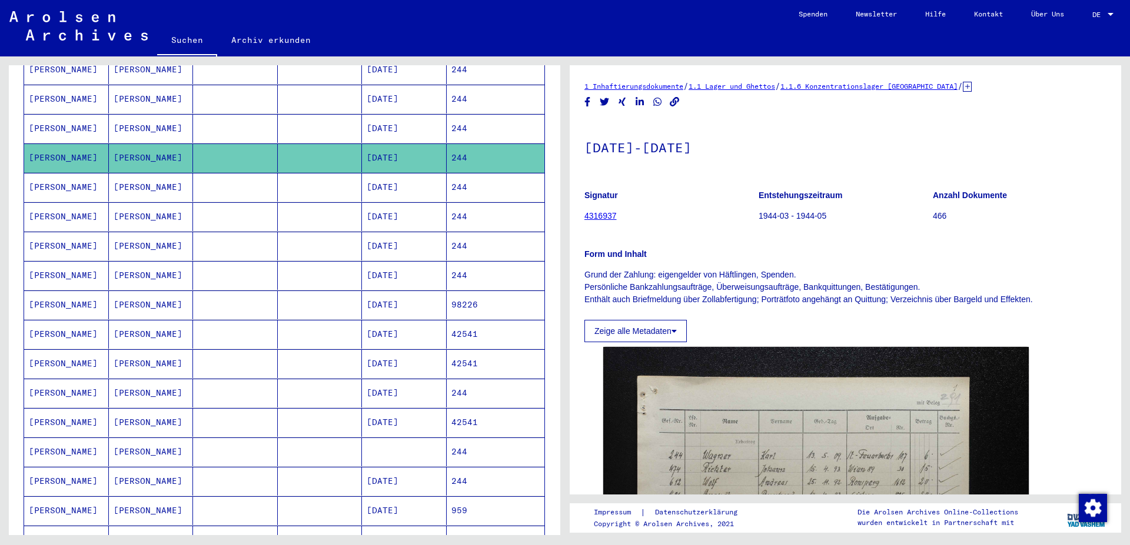
click at [467, 115] on mat-cell "244" at bounding box center [496, 128] width 98 height 29
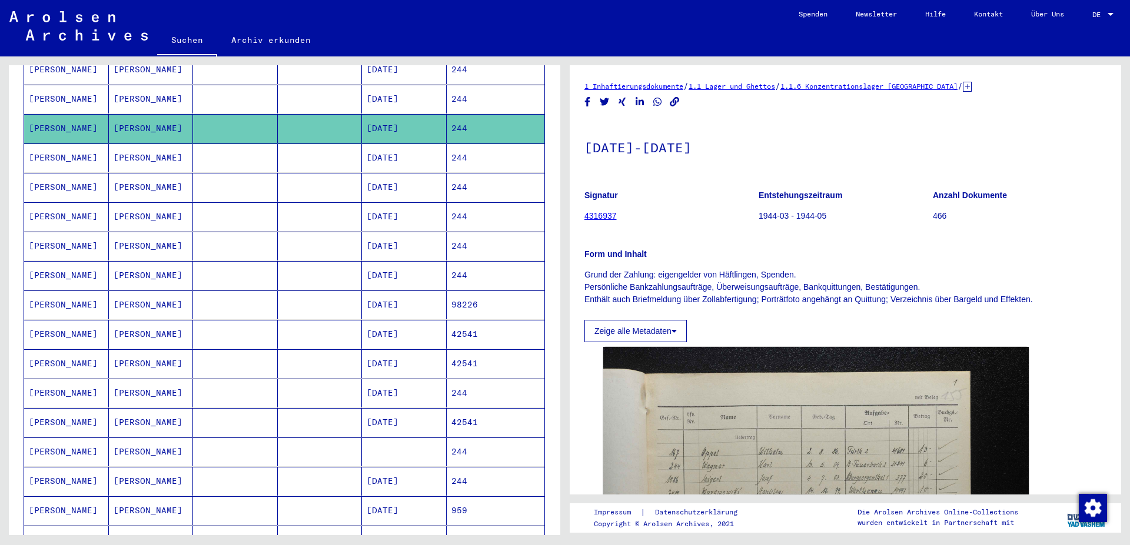
click at [466, 88] on mat-cell "244" at bounding box center [496, 99] width 98 height 29
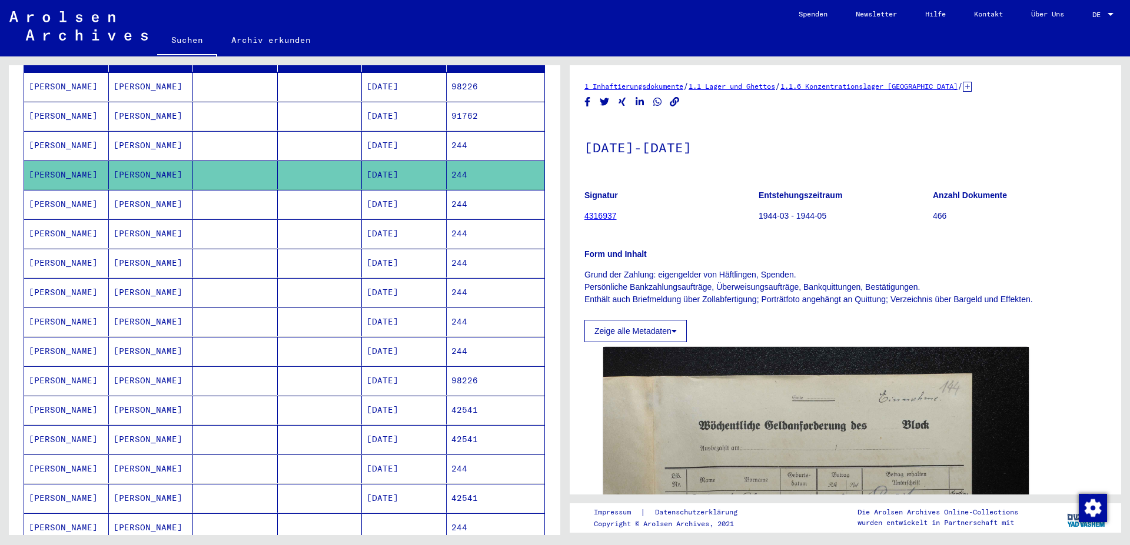
scroll to position [64, 0]
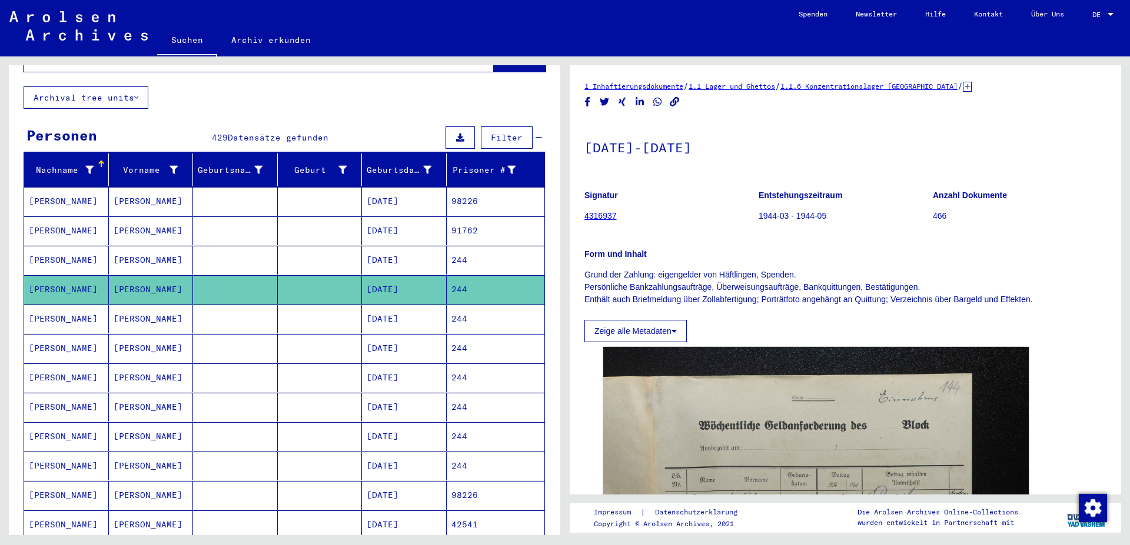
click at [467, 246] on mat-cell "244" at bounding box center [496, 260] width 98 height 29
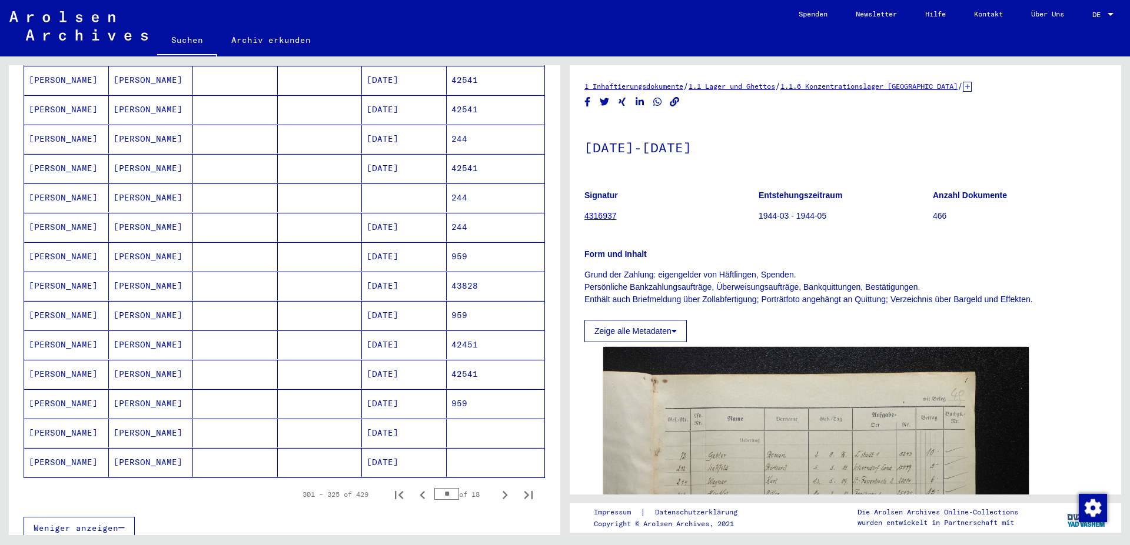
scroll to position [572, 0]
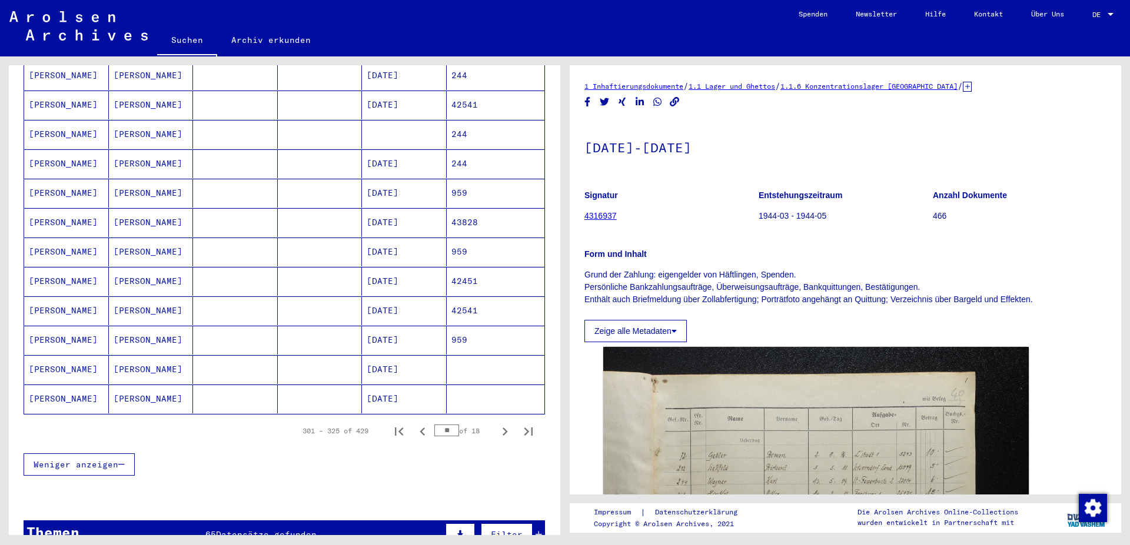
click at [450, 149] on mat-cell "244" at bounding box center [496, 163] width 98 height 29
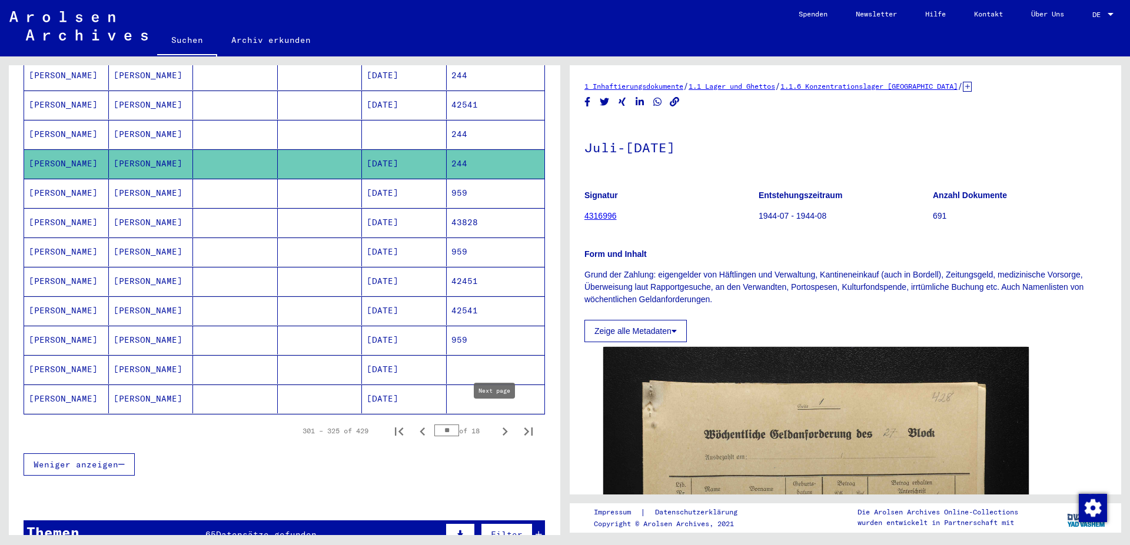
click at [497, 424] on icon "Next page" at bounding box center [505, 432] width 16 height 16
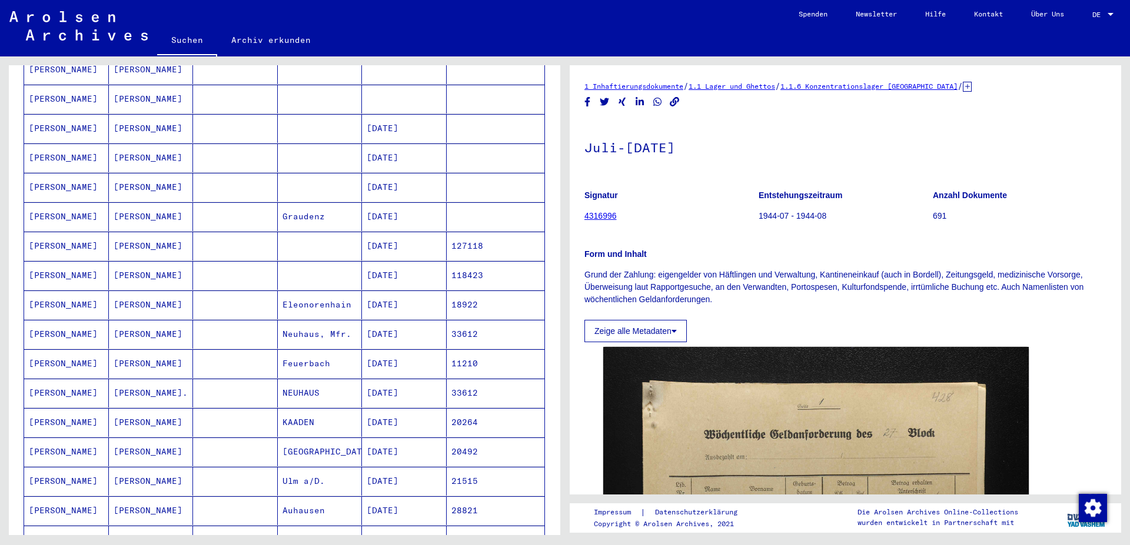
scroll to position [254, 0]
click at [417, 384] on mat-cell "[DATE]" at bounding box center [404, 393] width 85 height 29
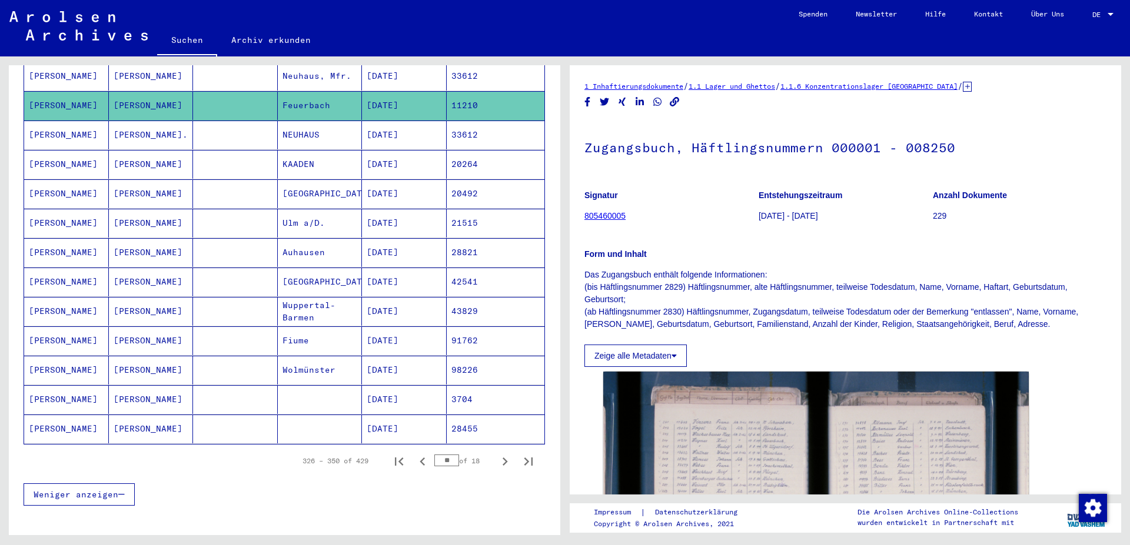
scroll to position [635, 0]
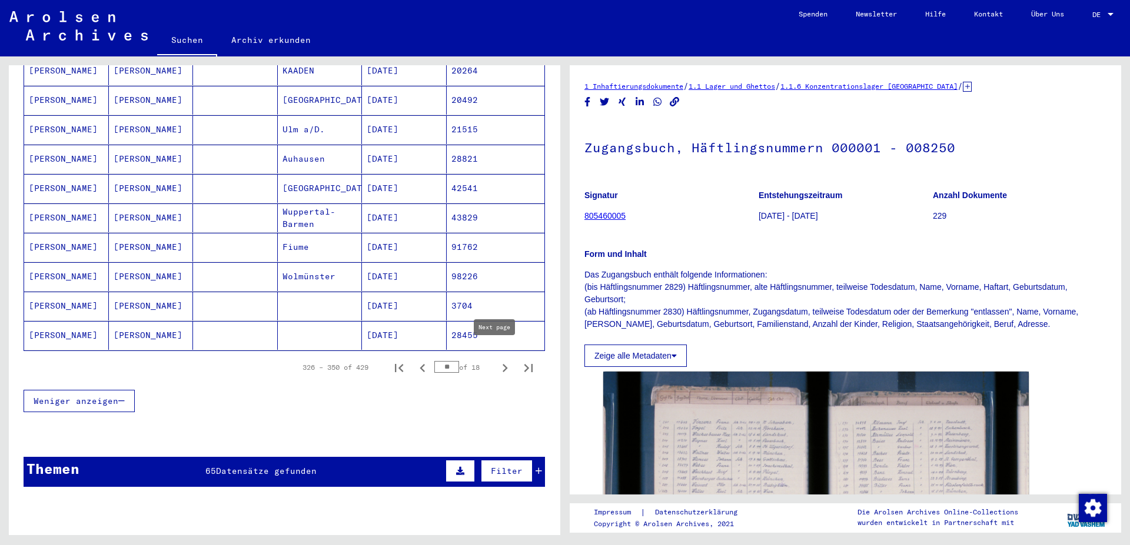
click at [502, 364] on icon "Next page" at bounding box center [504, 368] width 5 height 8
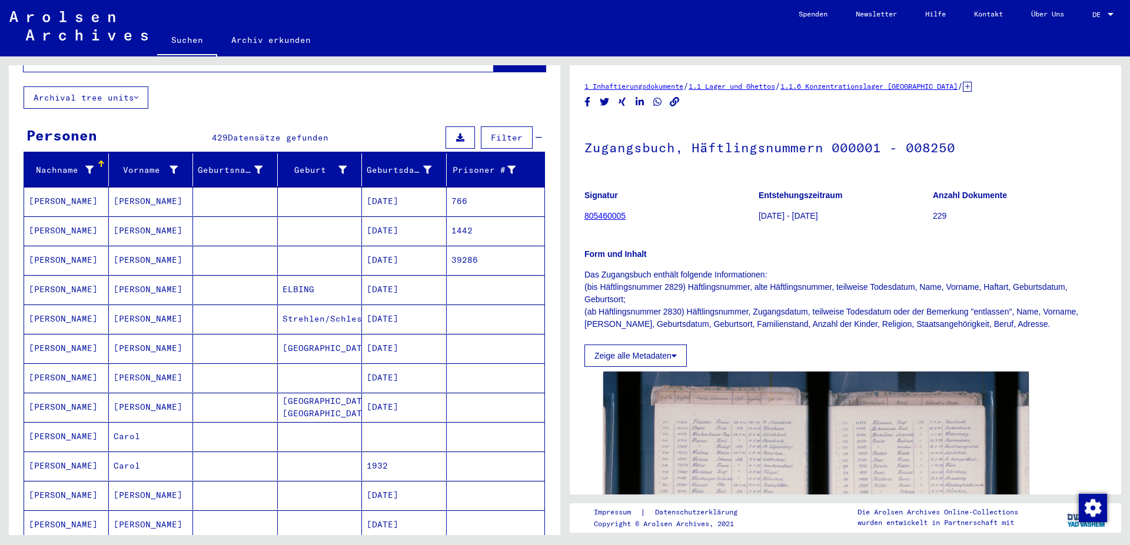
scroll to position [127, 0]
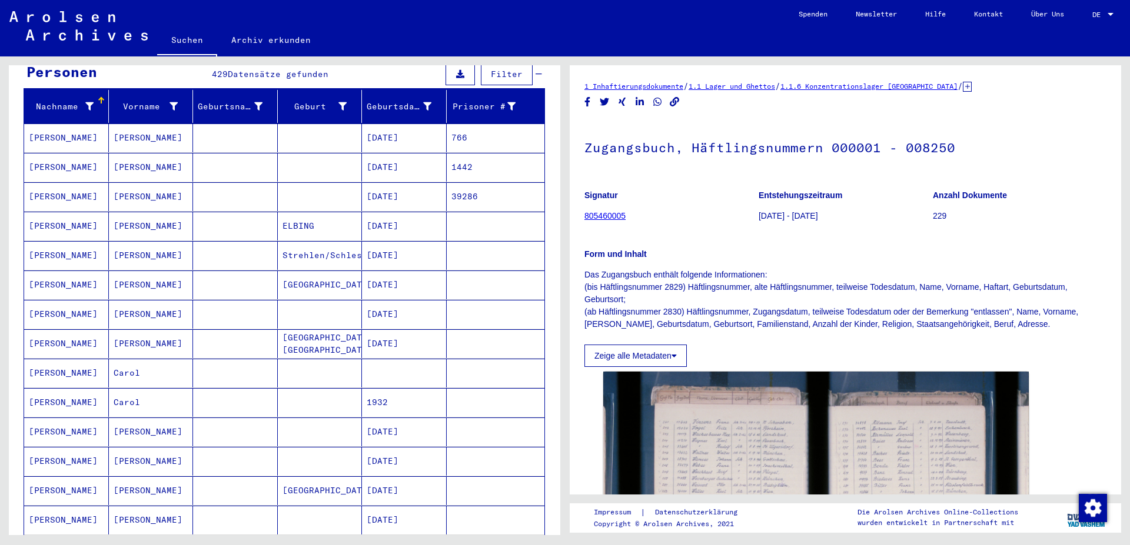
click at [383, 182] on mat-cell "[DATE]" at bounding box center [404, 196] width 85 height 29
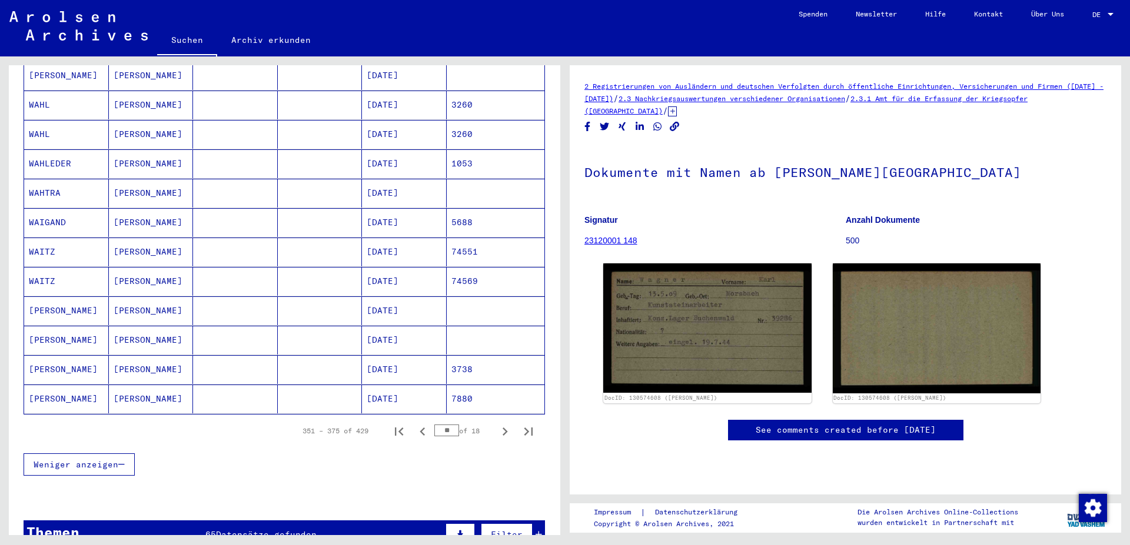
scroll to position [635, 0]
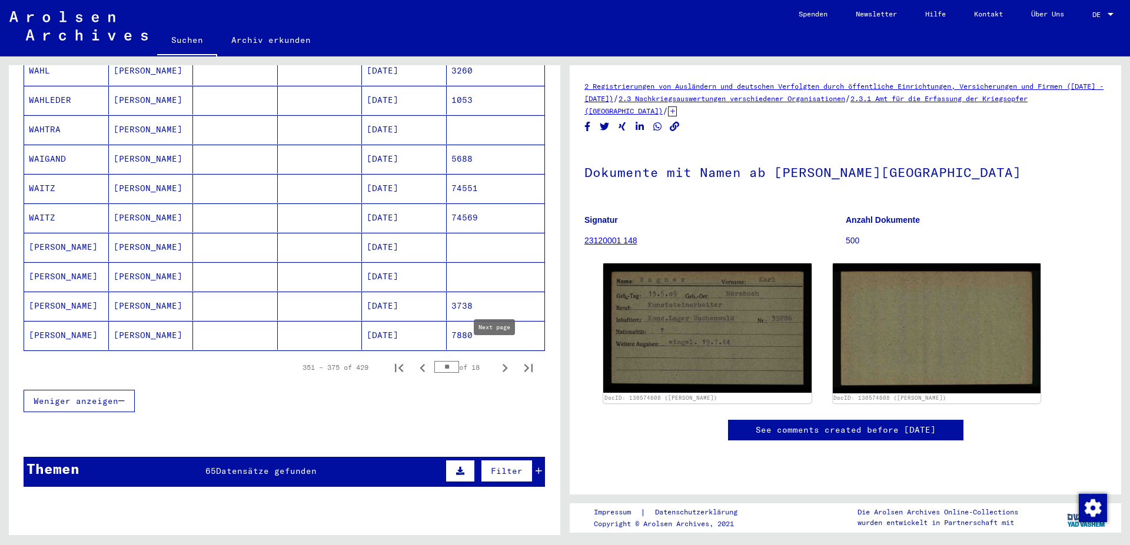
click at [497, 360] on icon "Next page" at bounding box center [505, 368] width 16 height 16
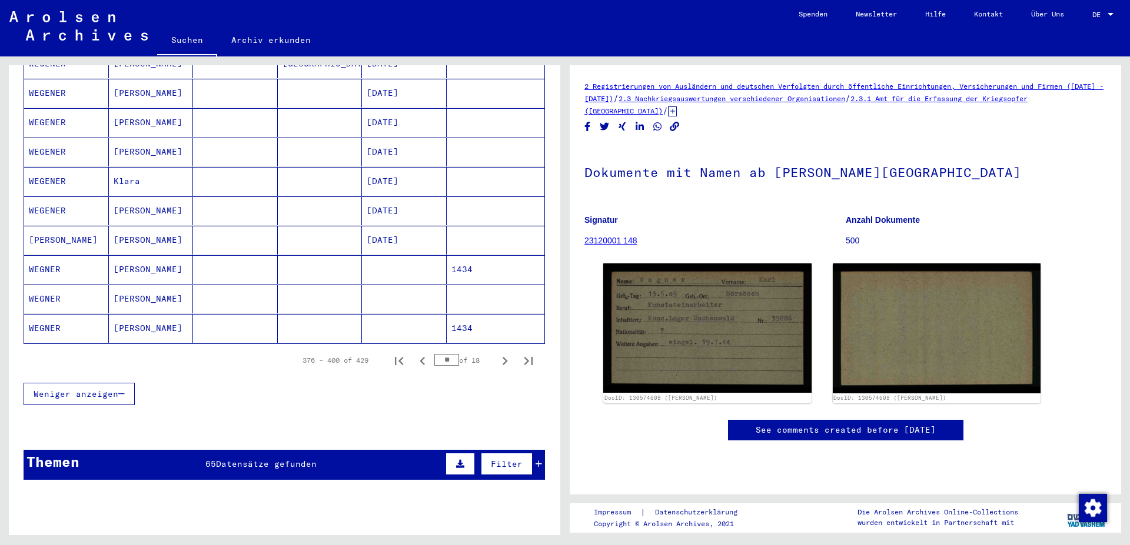
scroll to position [699, 0]
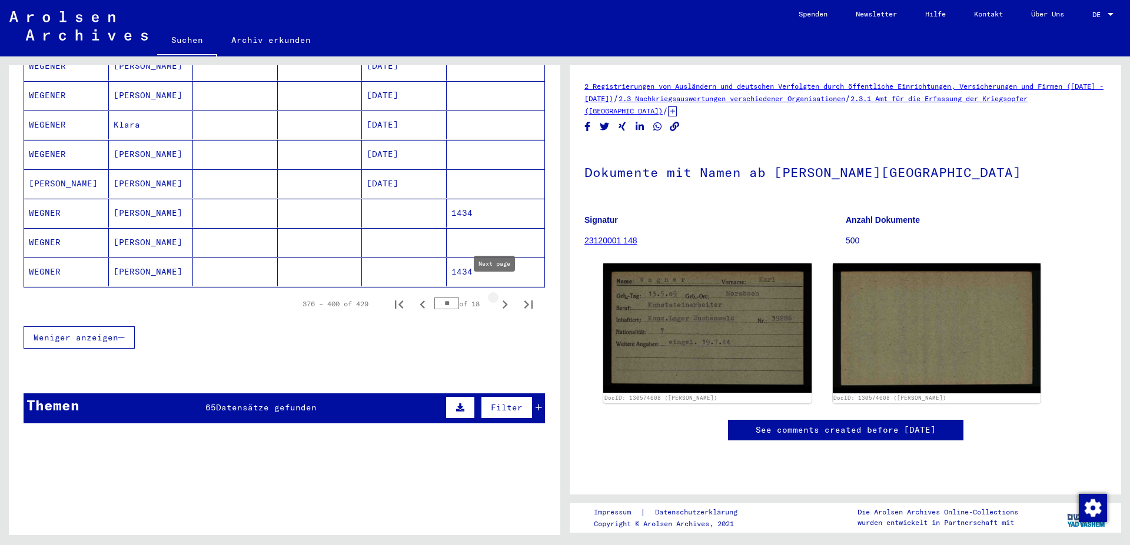
click at [497, 297] on icon "Next page" at bounding box center [505, 305] width 16 height 16
type input "**"
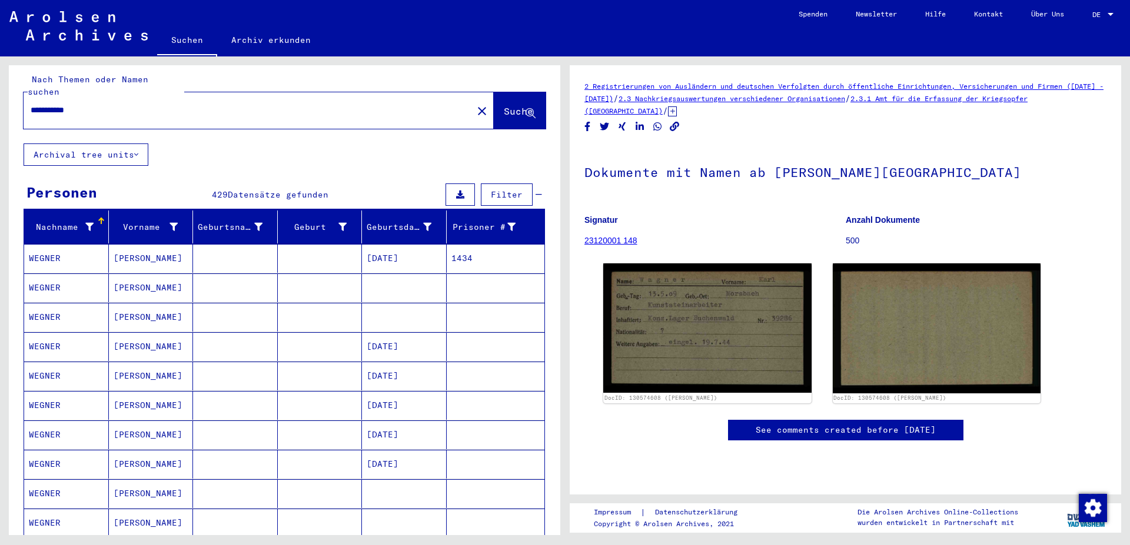
scroll to position [0, 0]
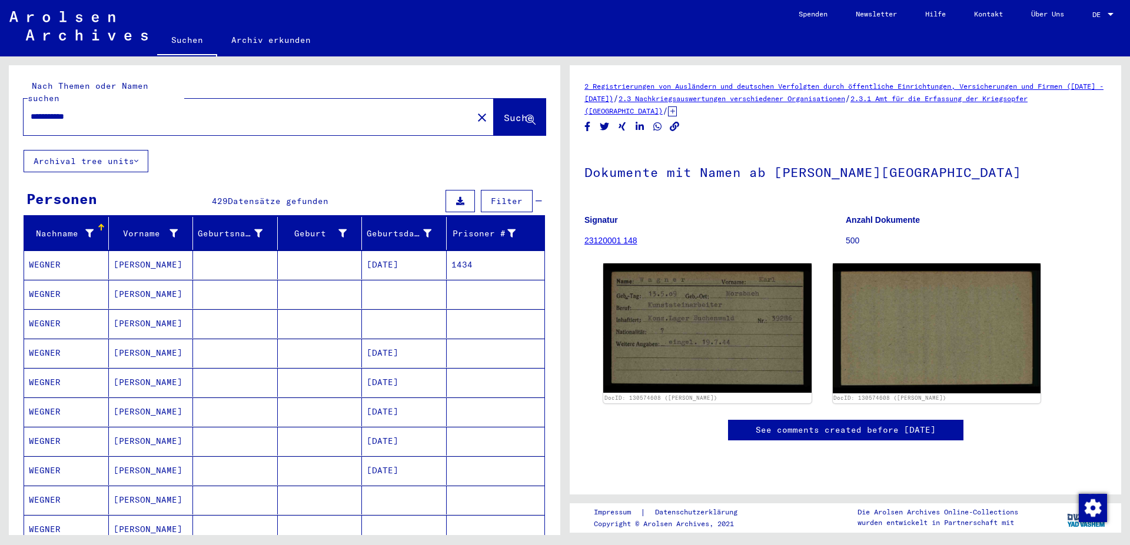
click at [31, 111] on input "**********" at bounding box center [248, 117] width 435 height 12
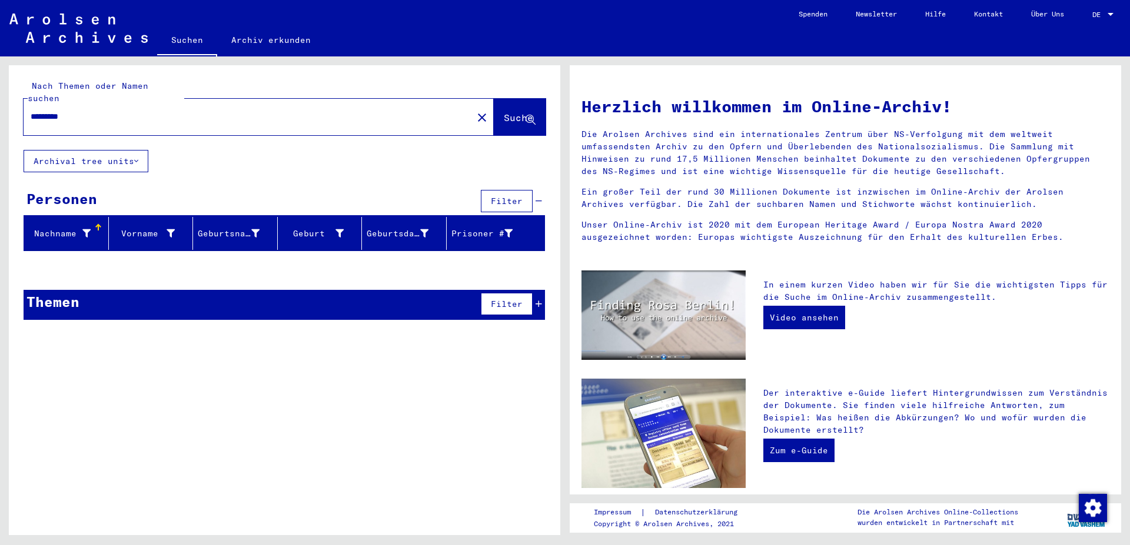
drag, startPoint x: 83, startPoint y: 103, endPoint x: 2, endPoint y: 90, distance: 82.2
click at [31, 111] on input "*********" at bounding box center [245, 117] width 428 height 12
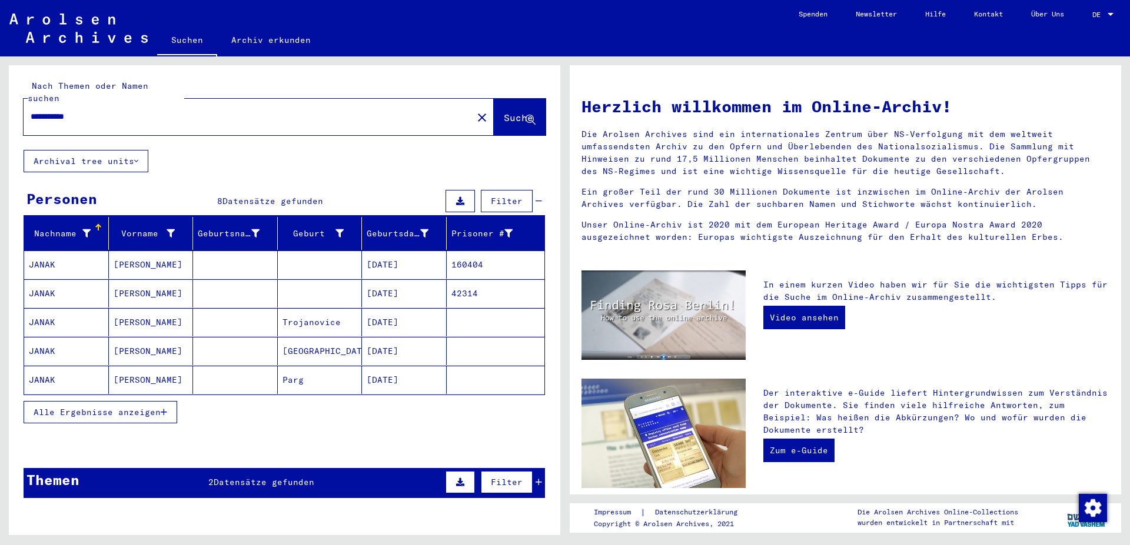
click at [465, 255] on mat-cell "160404" at bounding box center [496, 265] width 98 height 28
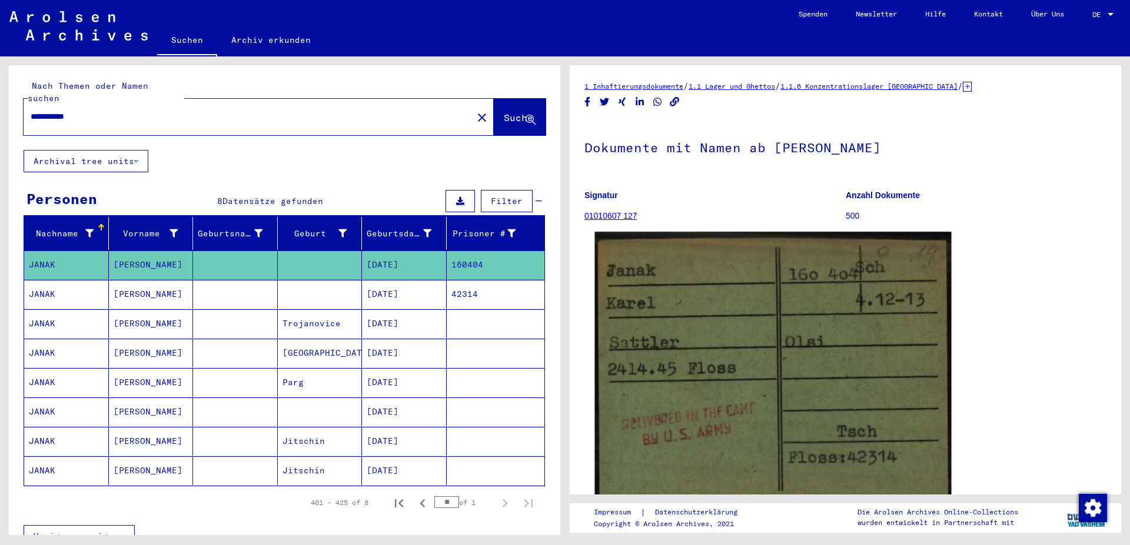
click at [766, 337] on img at bounding box center [773, 372] width 357 height 281
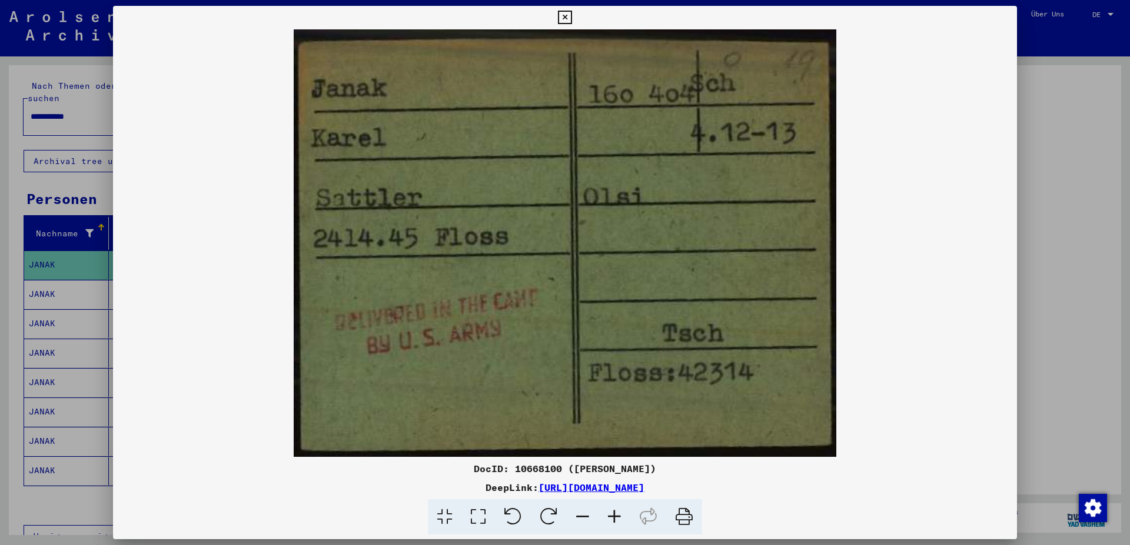
click at [691, 511] on icon at bounding box center [684, 518] width 36 height 36
click at [571, 18] on icon at bounding box center [565, 18] width 14 height 14
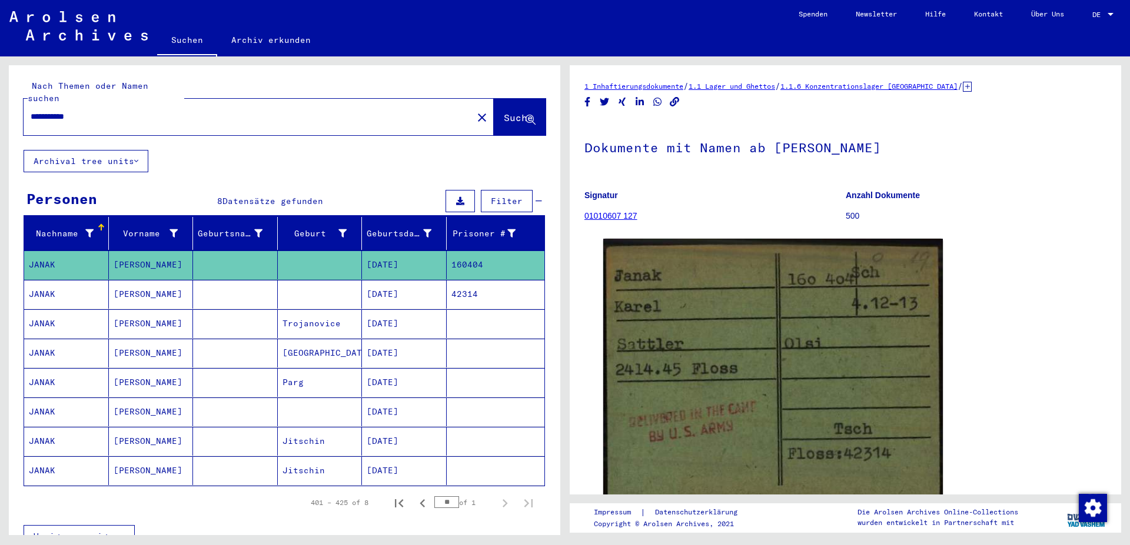
drag, startPoint x: 136, startPoint y: 97, endPoint x: 0, endPoint y: 98, distance: 135.9
click at [9, 98] on div "**********" at bounding box center [284, 304] width 551 height 479
drag, startPoint x: 101, startPoint y: 105, endPoint x: 0, endPoint y: 102, distance: 100.7
click at [31, 111] on input "**********" at bounding box center [248, 117] width 435 height 12
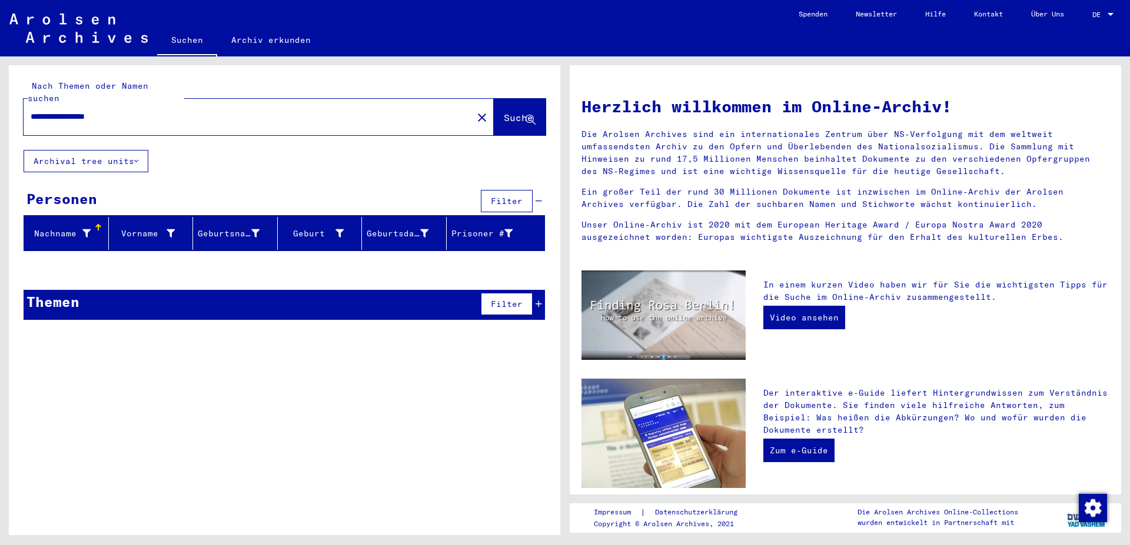
click at [53, 111] on input "**********" at bounding box center [245, 117] width 428 height 12
drag, startPoint x: 82, startPoint y: 103, endPoint x: 0, endPoint y: 98, distance: 81.9
click at [31, 111] on input "**********" at bounding box center [245, 117] width 428 height 12
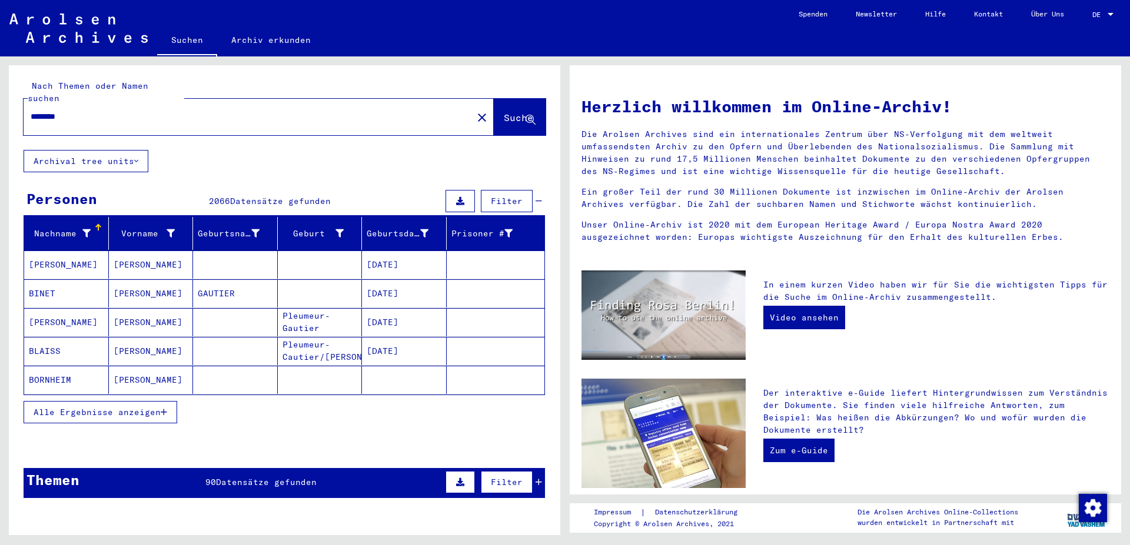
click at [146, 407] on span "Alle Ergebnisse anzeigen" at bounding box center [97, 412] width 127 height 11
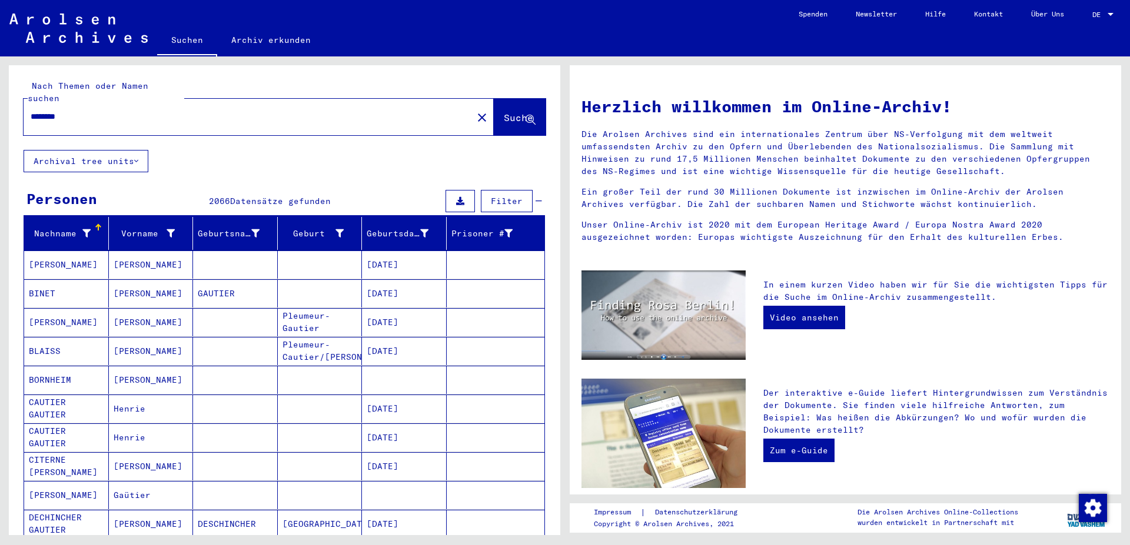
drag, startPoint x: 78, startPoint y: 102, endPoint x: 0, endPoint y: 103, distance: 77.7
click at [31, 111] on input "*******" at bounding box center [245, 117] width 428 height 12
type input "********"
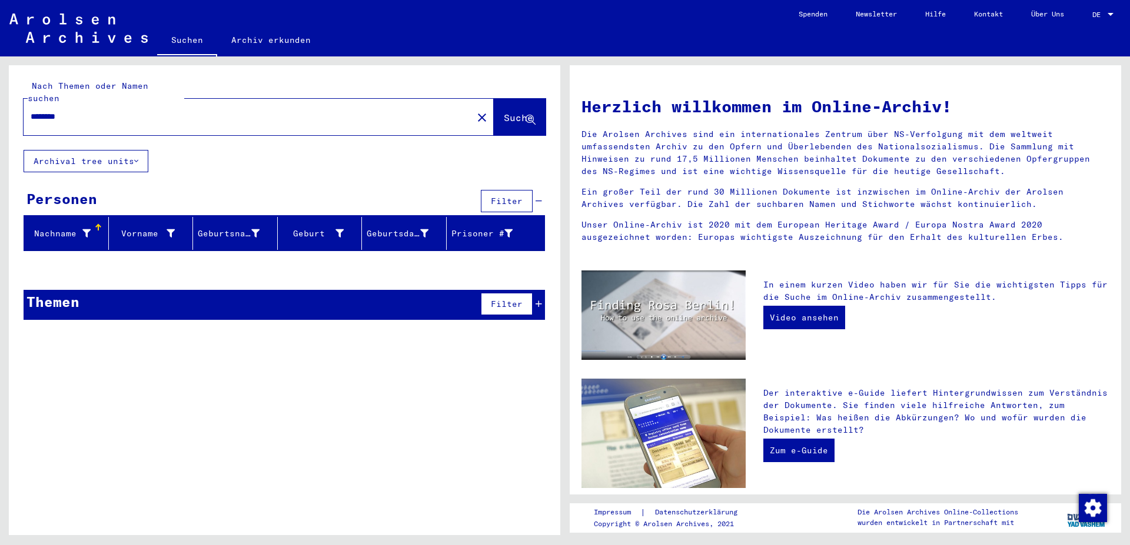
drag, startPoint x: 84, startPoint y: 104, endPoint x: 0, endPoint y: 108, distance: 83.6
click at [31, 111] on input "********" at bounding box center [245, 117] width 428 height 12
drag, startPoint x: 126, startPoint y: 102, endPoint x: 0, endPoint y: 104, distance: 125.9
click at [31, 111] on input "**********" at bounding box center [245, 117] width 428 height 12
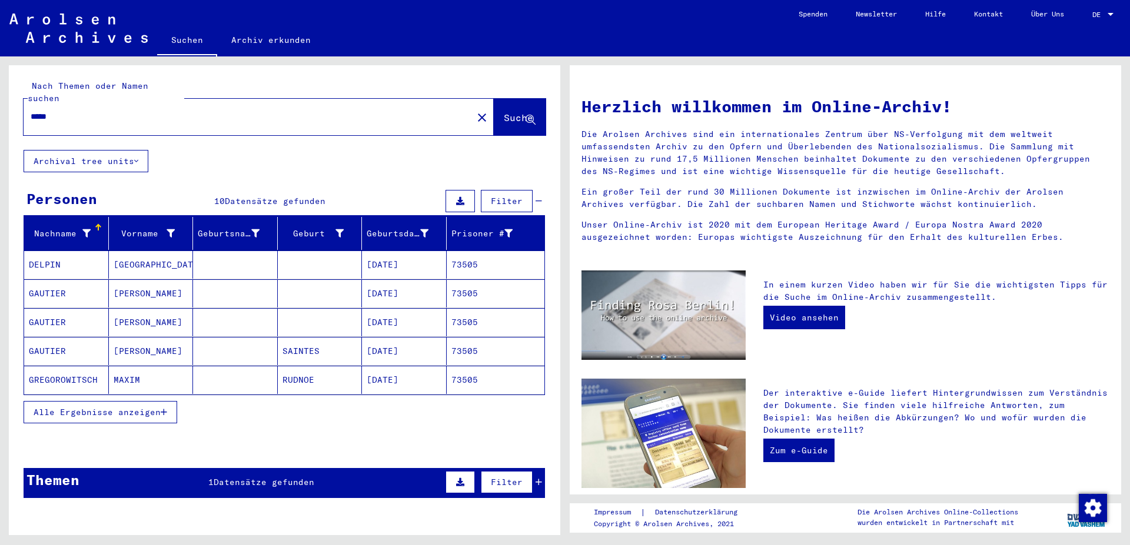
click at [465, 315] on mat-cell "73505" at bounding box center [496, 322] width 98 height 28
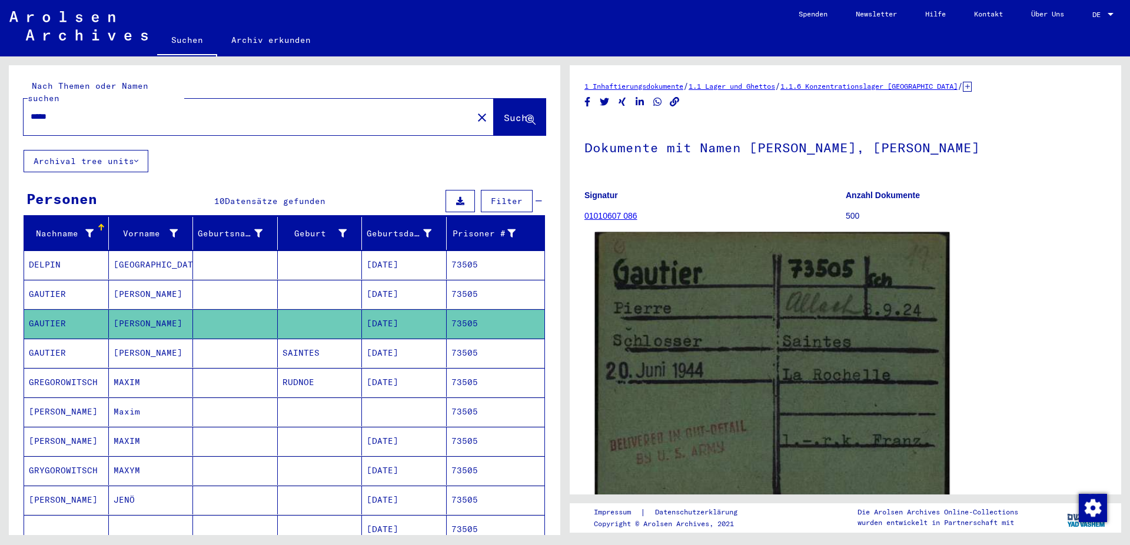
click at [777, 315] on img at bounding box center [772, 367] width 355 height 271
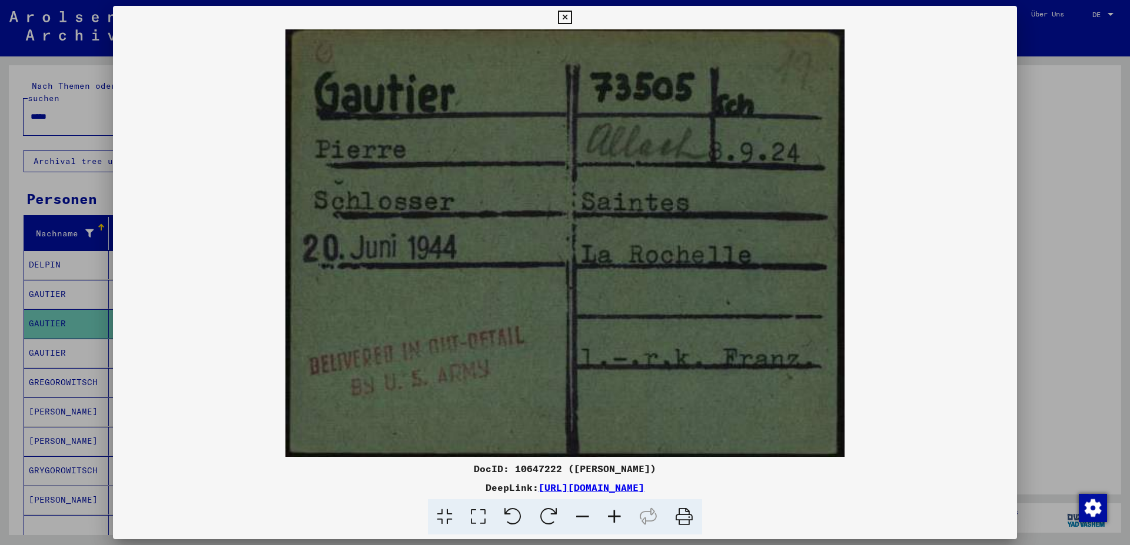
click at [571, 18] on icon at bounding box center [565, 18] width 14 height 14
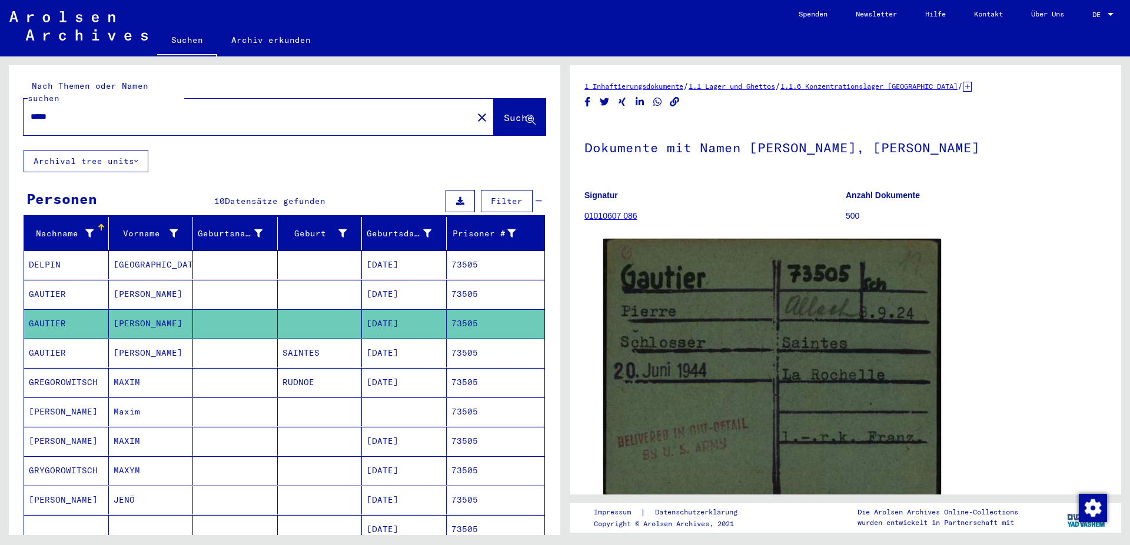
drag, startPoint x: 62, startPoint y: 108, endPoint x: 0, endPoint y: 106, distance: 62.4
click at [31, 111] on input "*****" at bounding box center [248, 117] width 435 height 12
type input "**********"
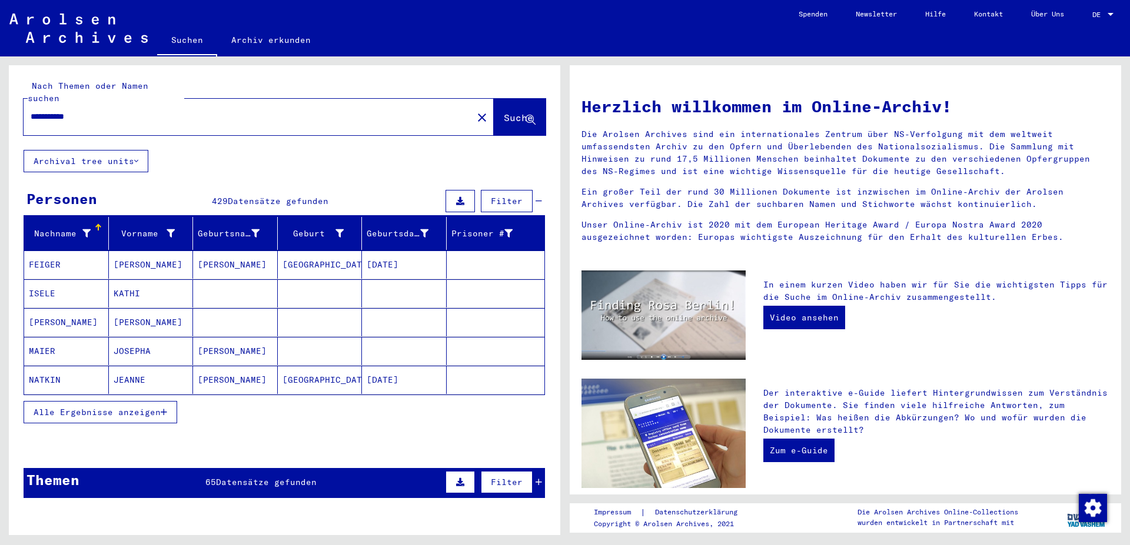
click at [169, 308] on mat-cell "[PERSON_NAME]" at bounding box center [151, 322] width 85 height 28
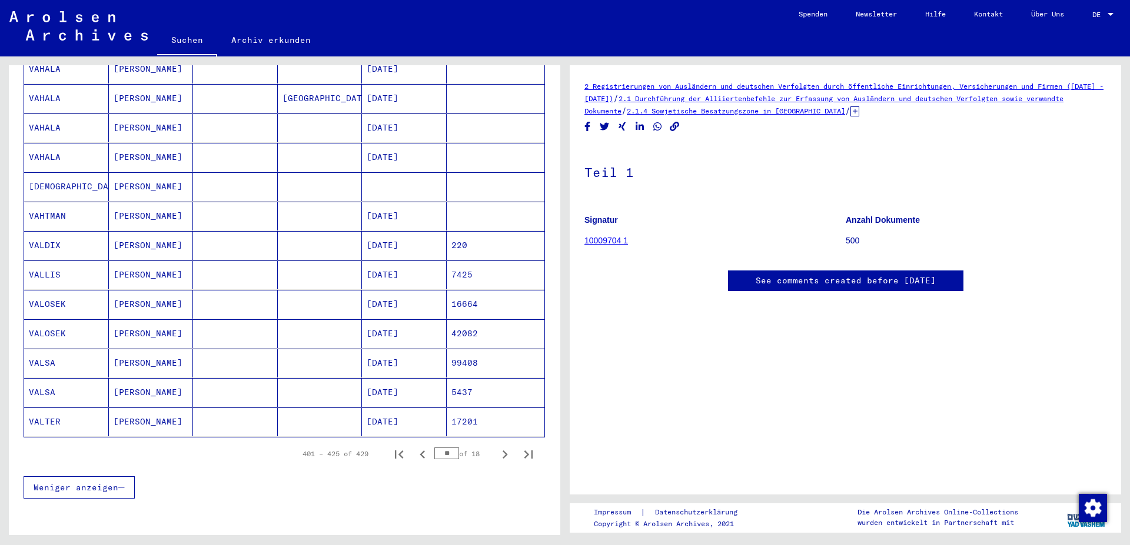
scroll to position [572, 0]
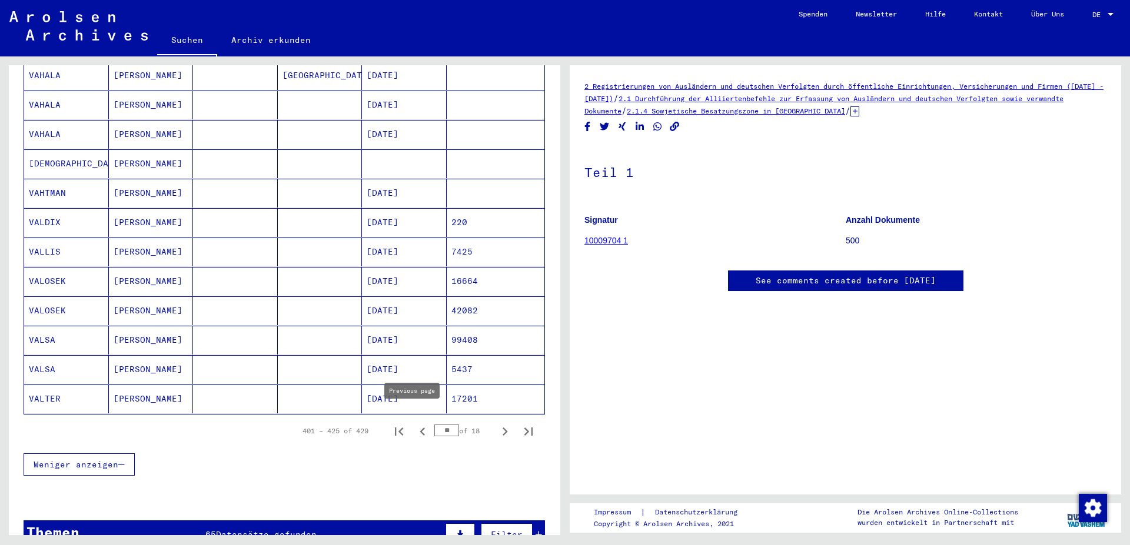
click at [420, 428] on icon "Previous page" at bounding box center [422, 432] width 5 height 8
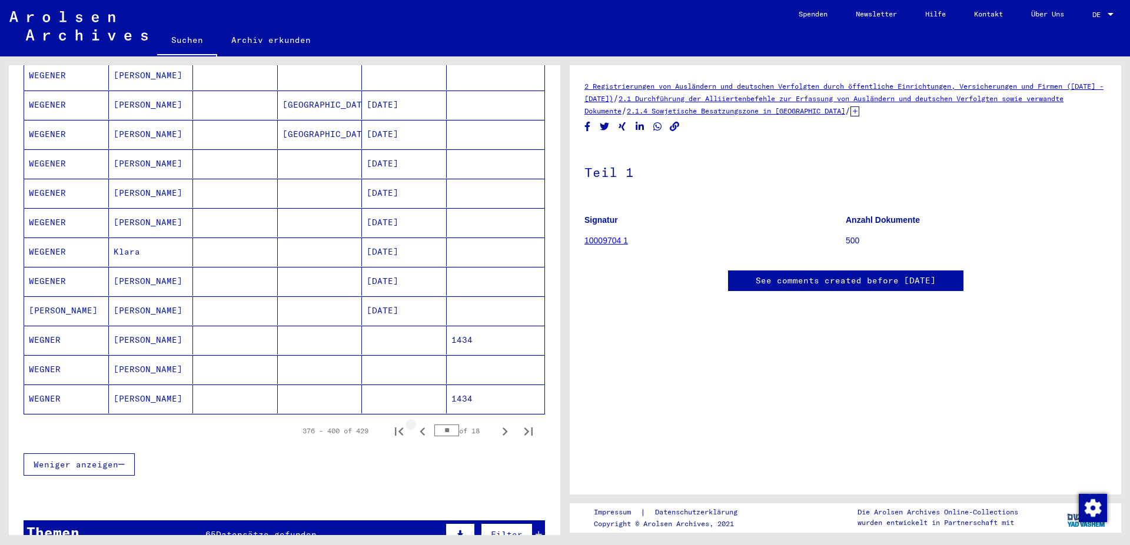
click at [414, 424] on icon "Previous page" at bounding box center [422, 432] width 16 height 16
type input "**"
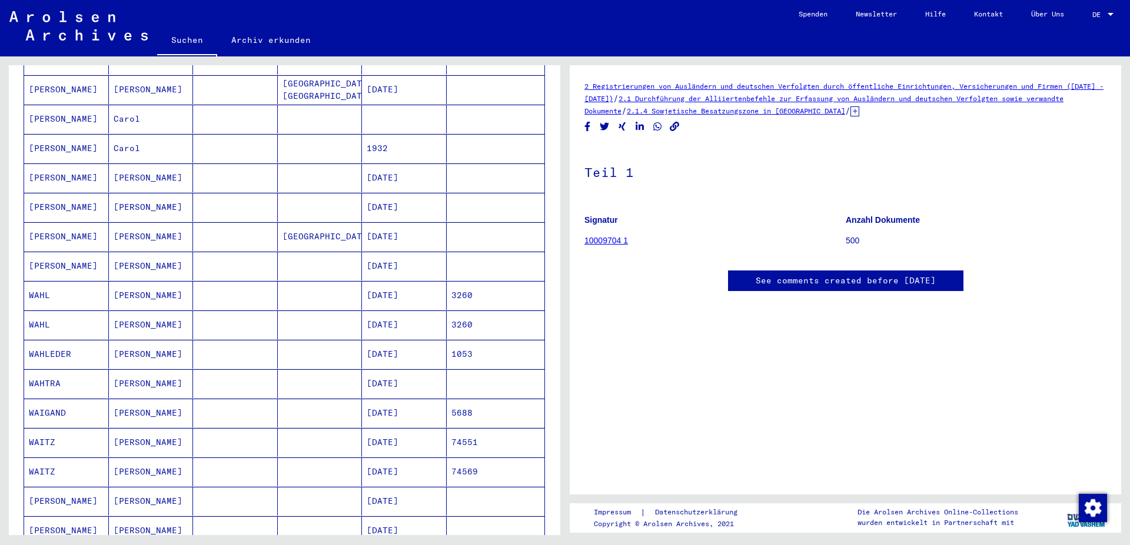
scroll to position [127, 0]
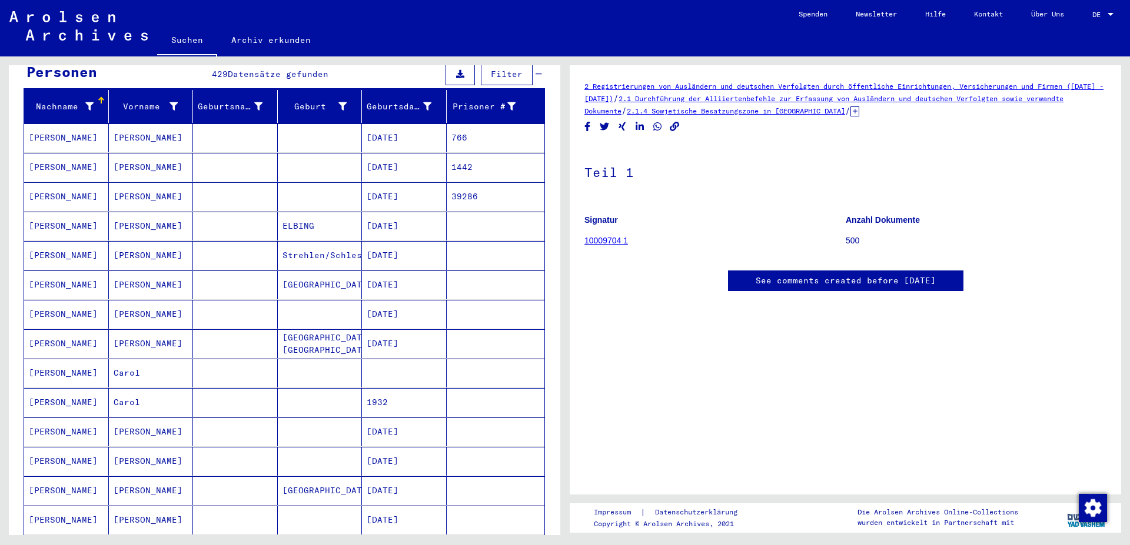
click at [408, 182] on mat-cell "[DATE]" at bounding box center [404, 196] width 85 height 29
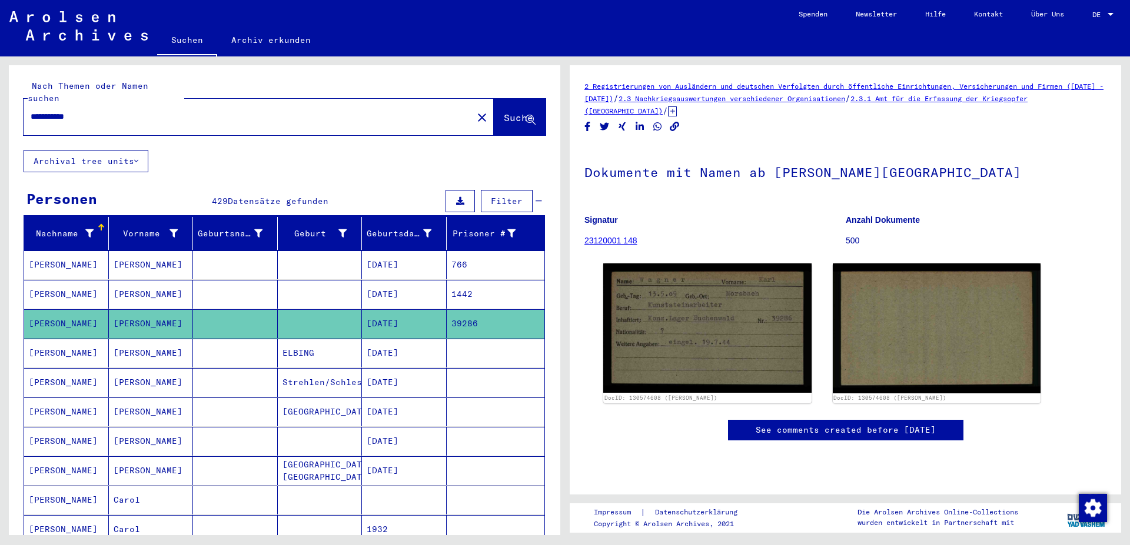
drag, startPoint x: 109, startPoint y: 103, endPoint x: 0, endPoint y: 93, distance: 109.3
click at [31, 111] on input "**********" at bounding box center [248, 117] width 435 height 12
type input "*****"
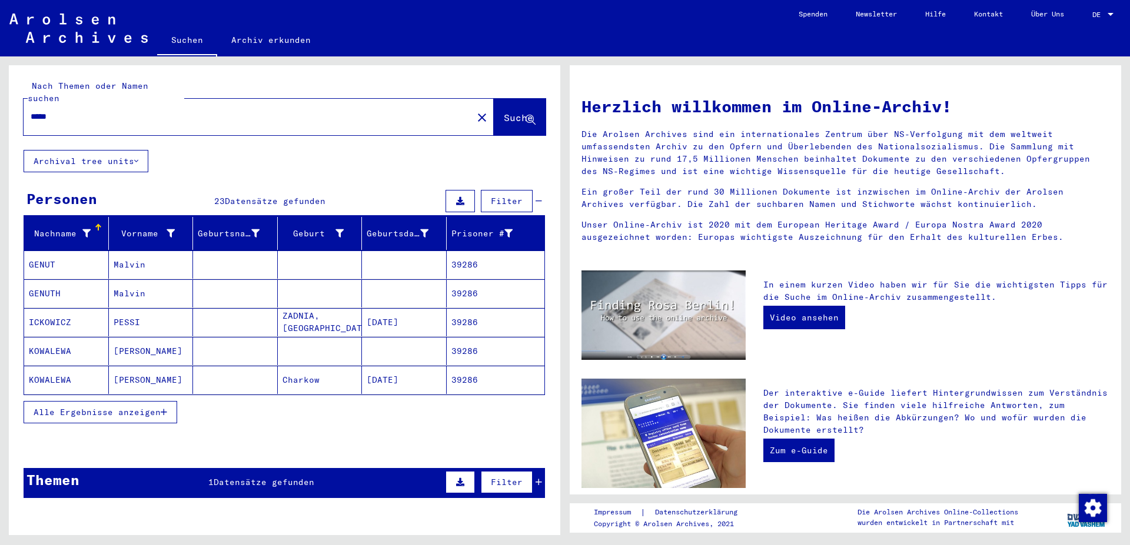
click at [129, 407] on span "Alle Ergebnisse anzeigen" at bounding box center [97, 412] width 127 height 11
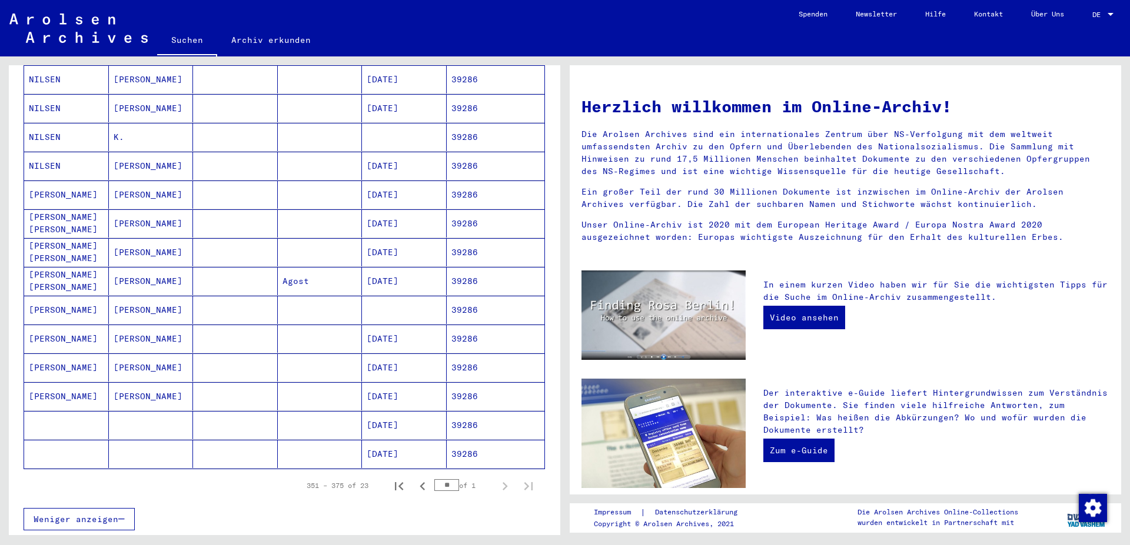
click at [482, 296] on mat-cell "39286" at bounding box center [496, 310] width 98 height 28
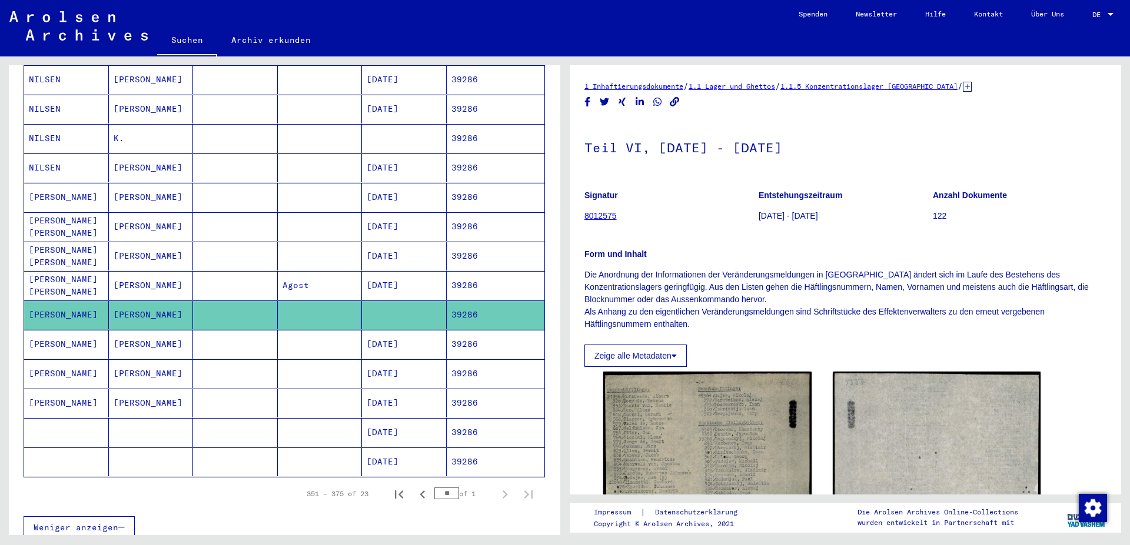
click at [471, 338] on mat-cell "39286" at bounding box center [496, 344] width 98 height 29
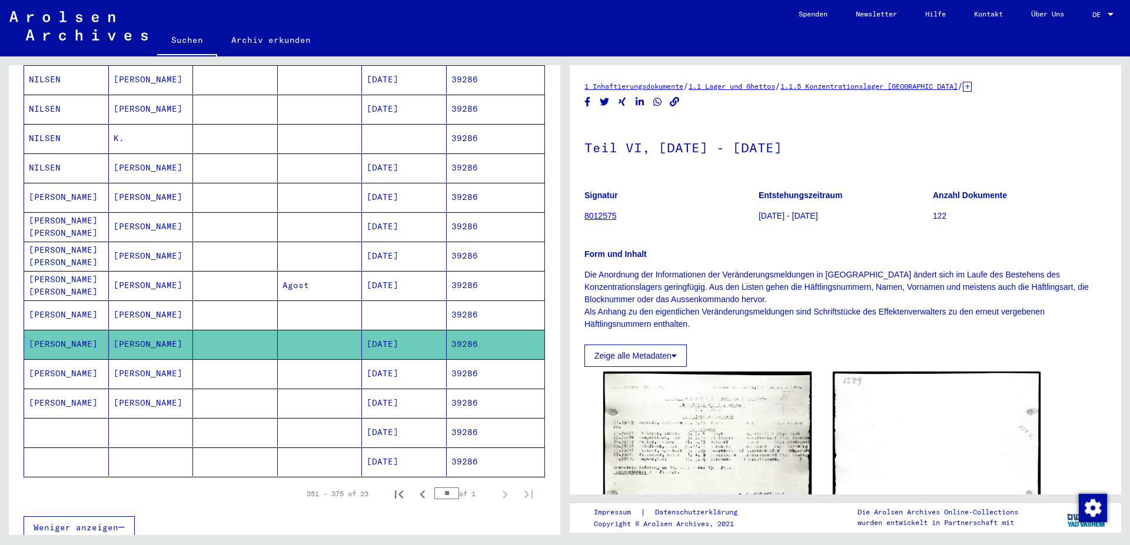
click at [477, 367] on mat-cell "39286" at bounding box center [496, 374] width 98 height 29
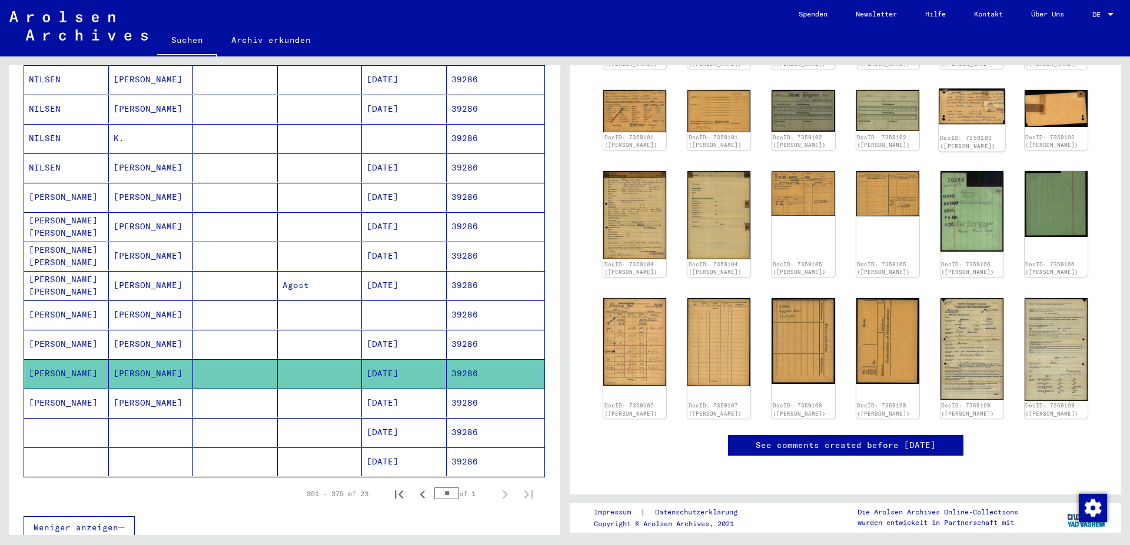
scroll to position [318, 0]
click at [447, 392] on mat-cell "39286" at bounding box center [496, 403] width 98 height 29
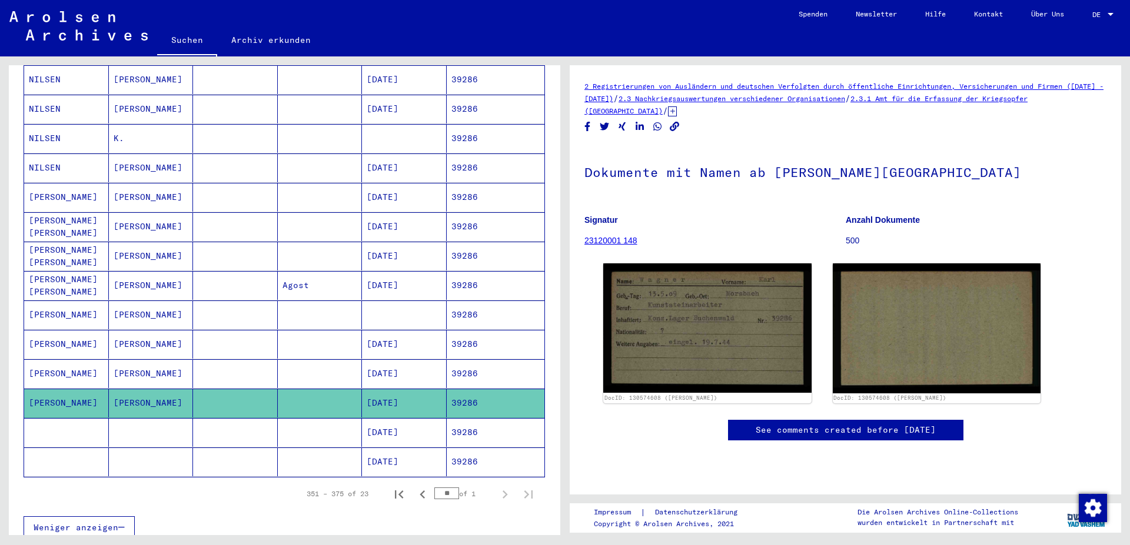
click at [474, 418] on mat-cell "39286" at bounding box center [496, 432] width 98 height 29
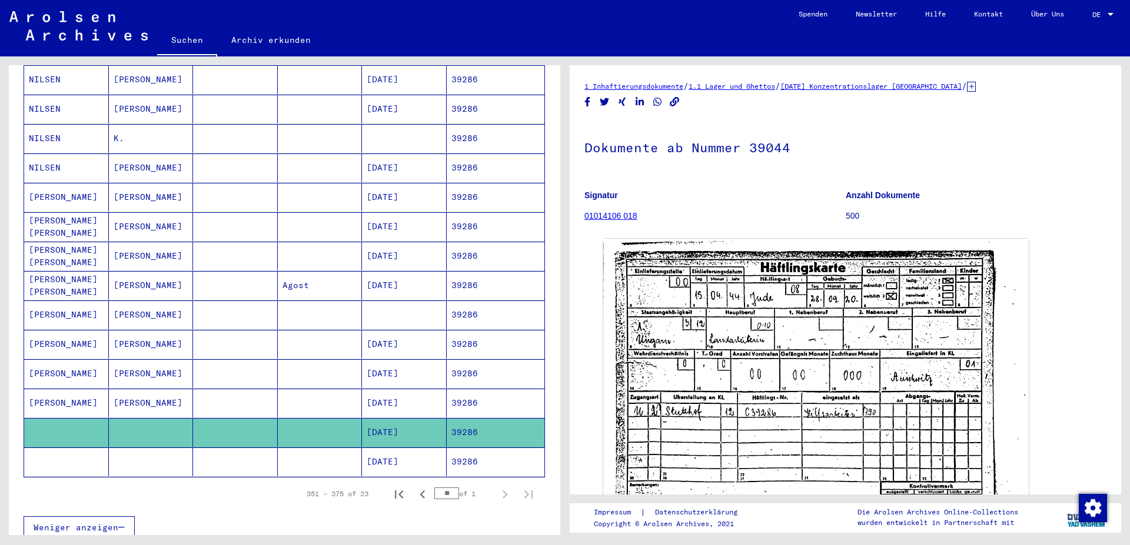
click at [475, 450] on mat-cell "39286" at bounding box center [496, 462] width 98 height 29
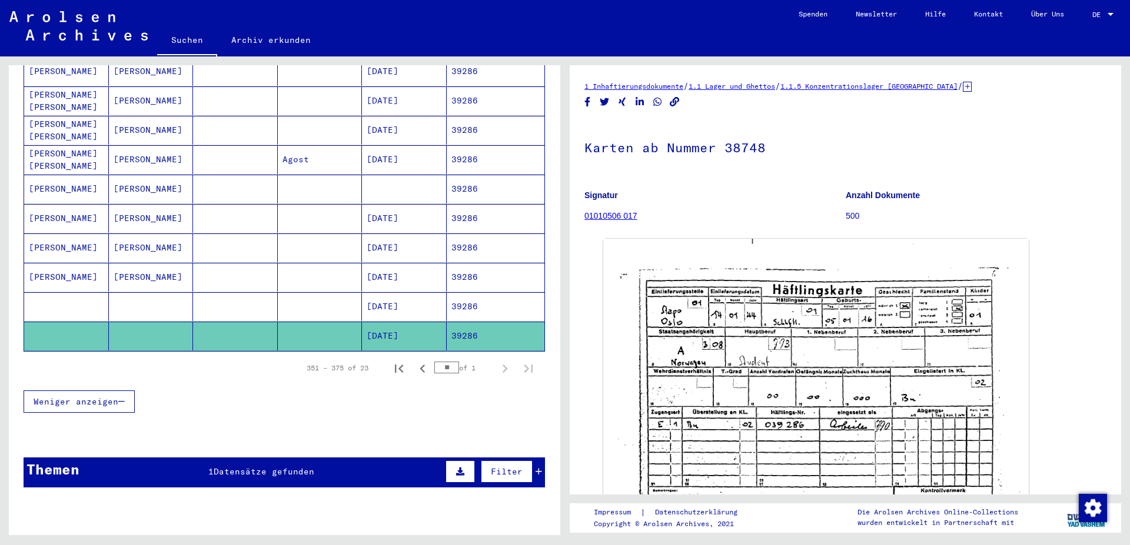
scroll to position [577, 0]
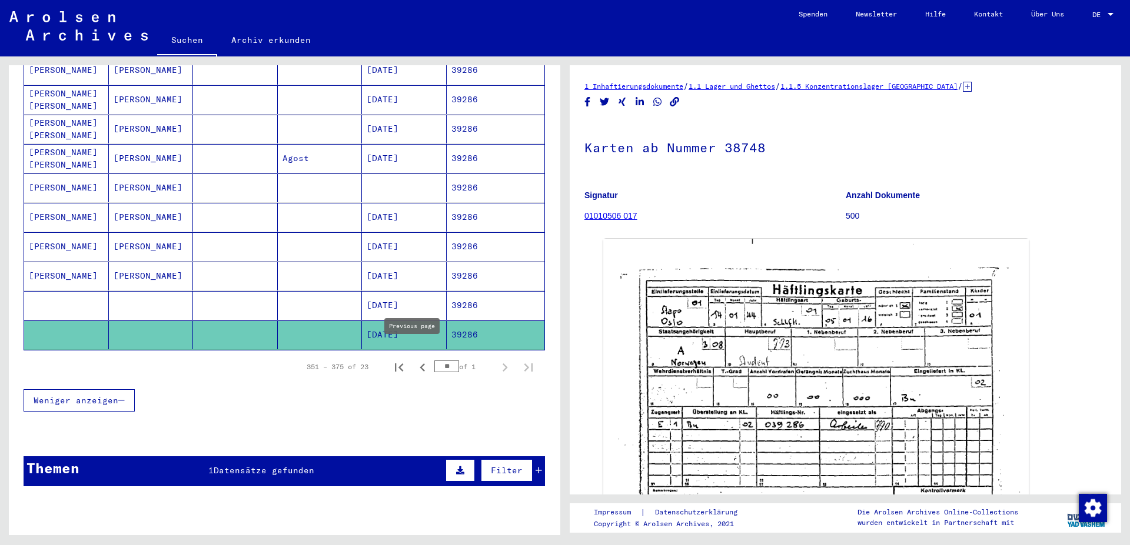
click at [414, 360] on icon "Previous page" at bounding box center [422, 368] width 16 height 16
type input "**"
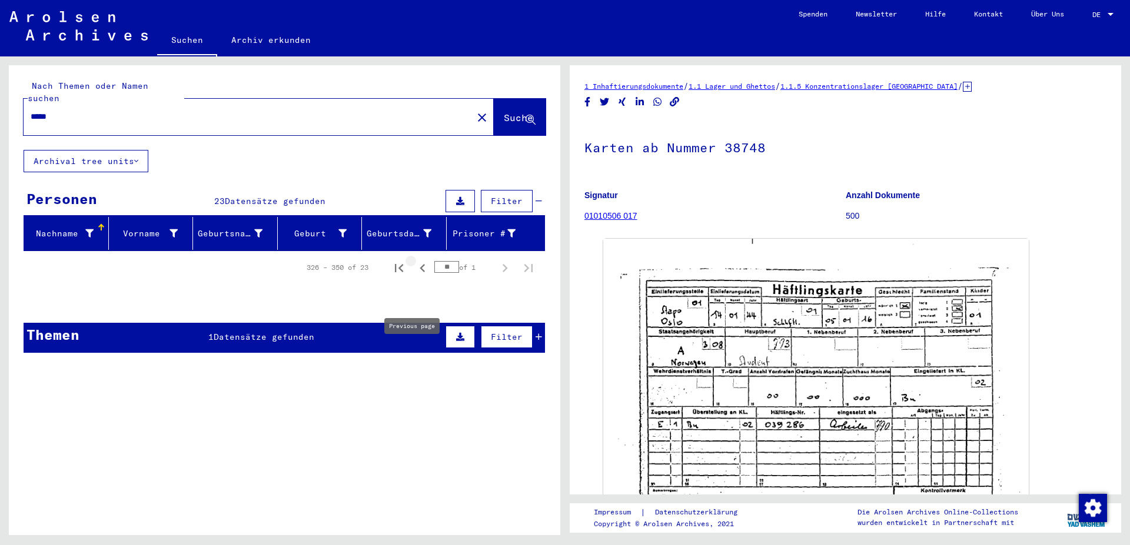
scroll to position [0, 0]
click at [31, 111] on input "*****" at bounding box center [248, 117] width 435 height 12
type input "**********"
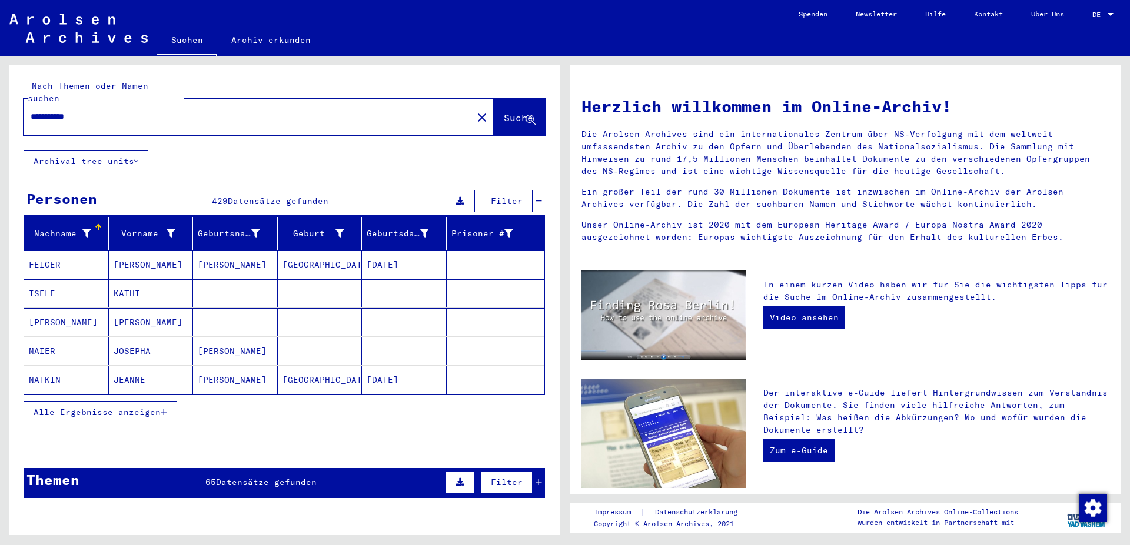
click at [106, 407] on span "Alle Ergebnisse anzeigen" at bounding box center [97, 412] width 127 height 11
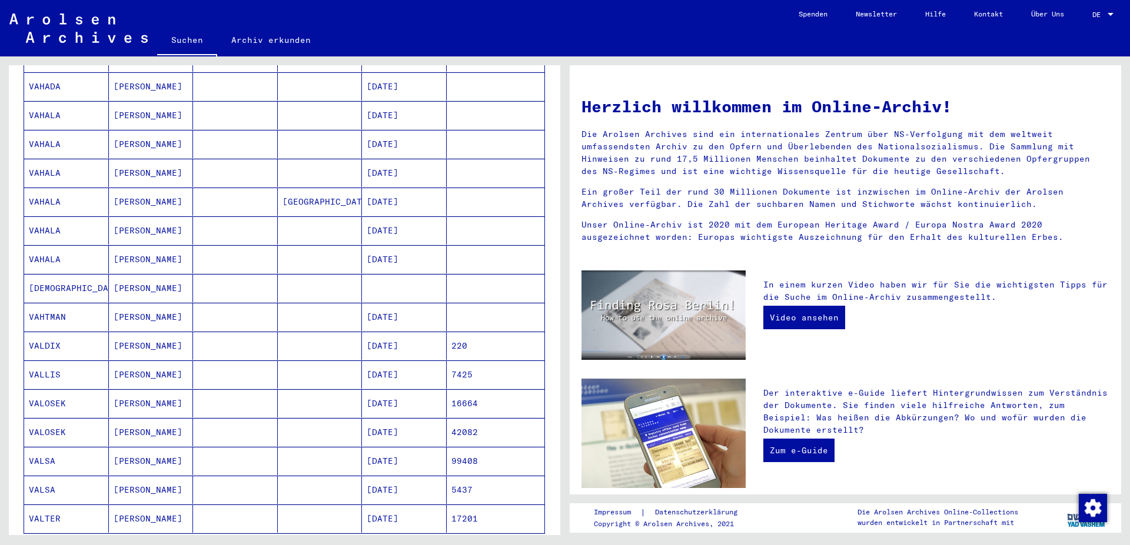
scroll to position [508, 0]
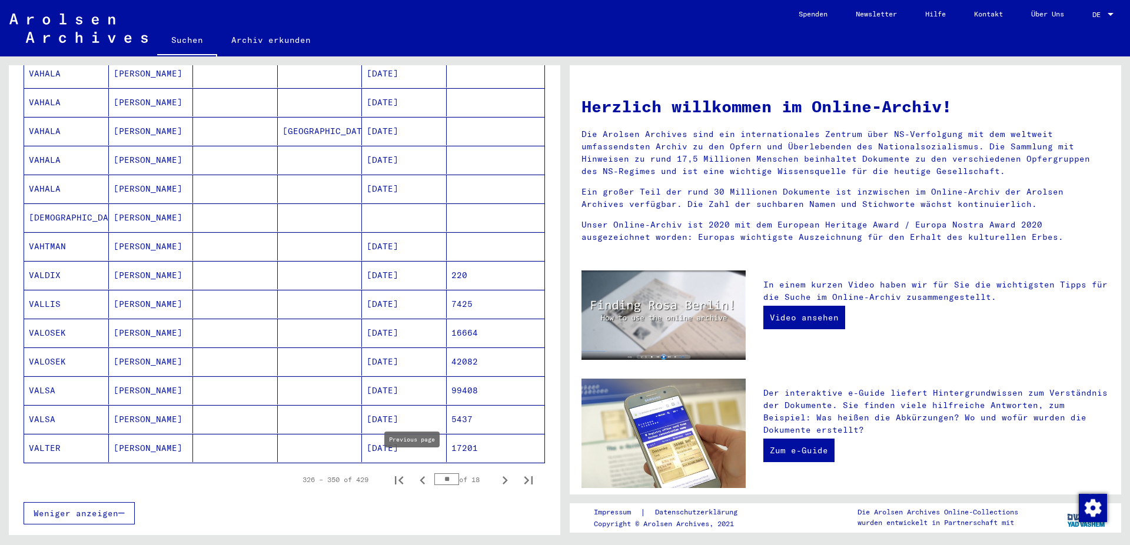
click at [414, 472] on icon "Previous page" at bounding box center [422, 480] width 16 height 16
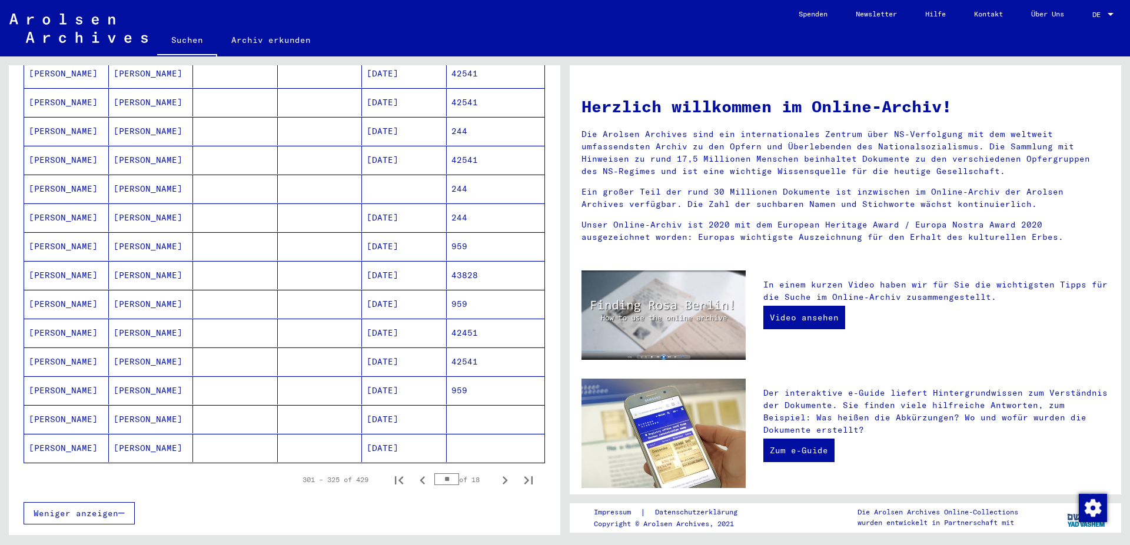
click at [380, 214] on mat-cell "[DATE]" at bounding box center [404, 218] width 85 height 28
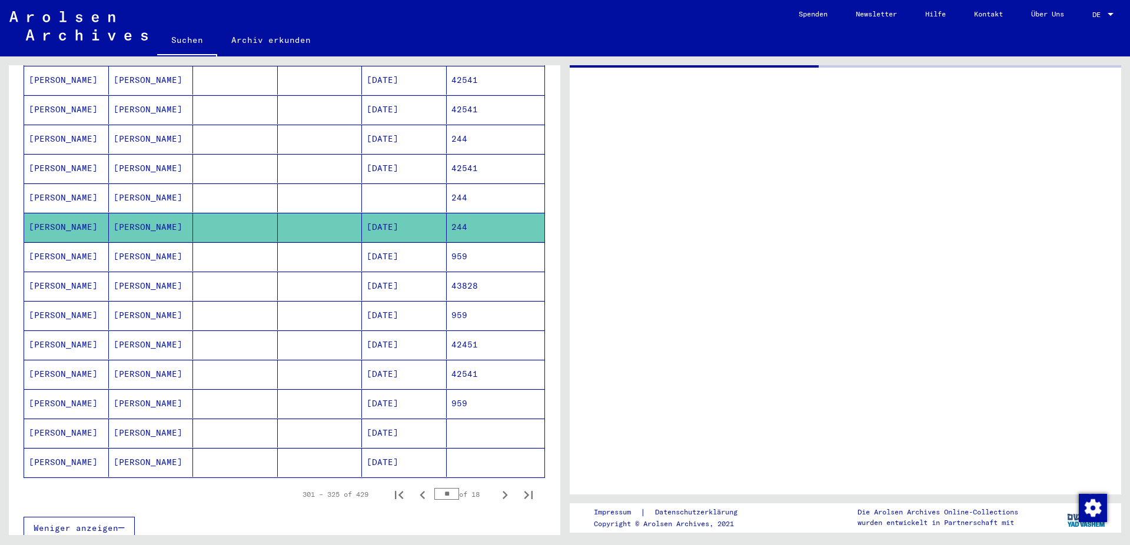
scroll to position [515, 0]
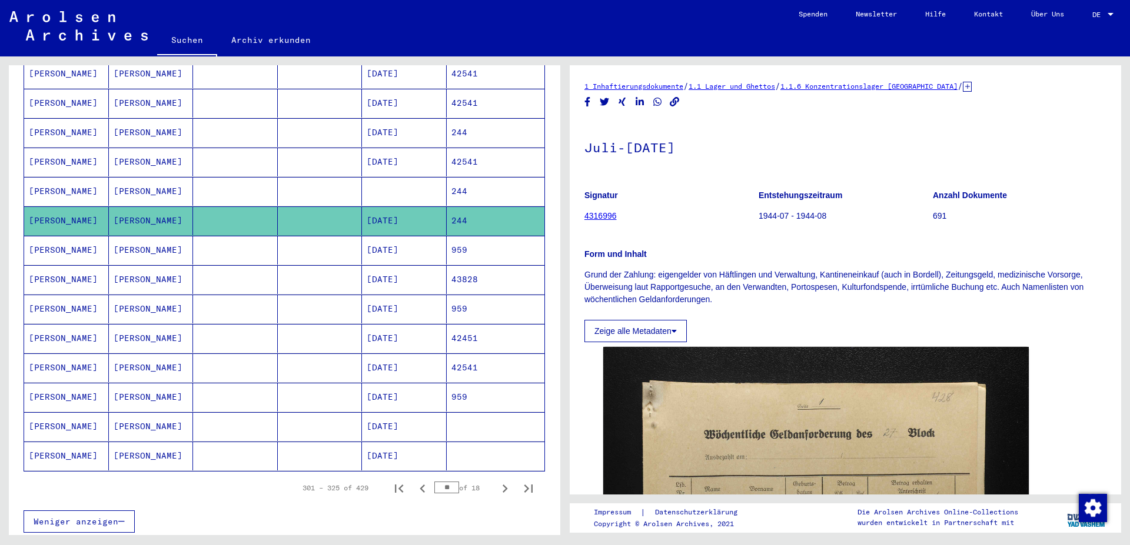
click at [400, 177] on mat-cell at bounding box center [404, 191] width 85 height 29
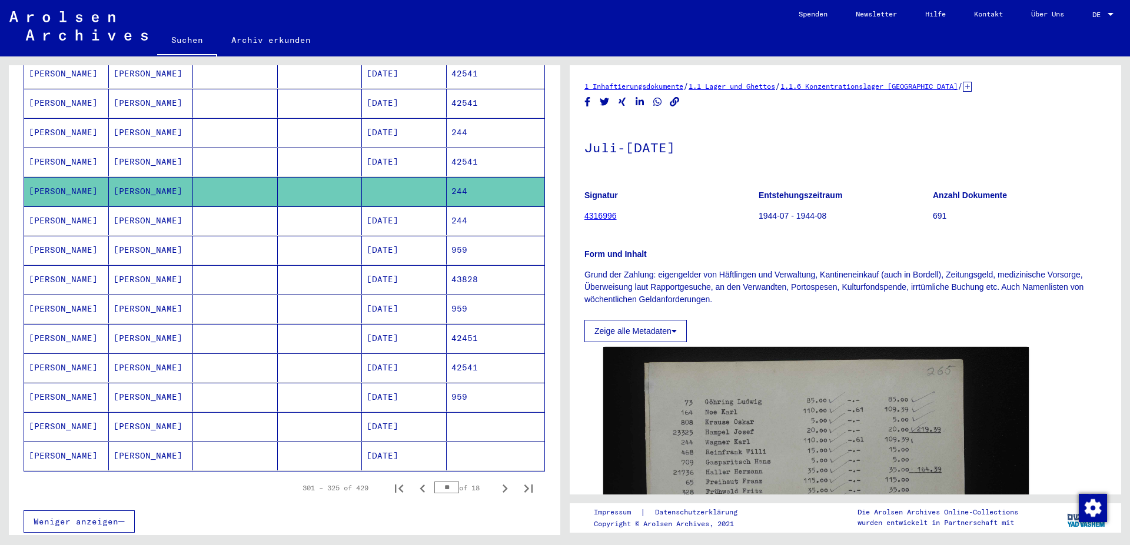
click at [401, 150] on mat-cell "[DATE]" at bounding box center [404, 162] width 85 height 29
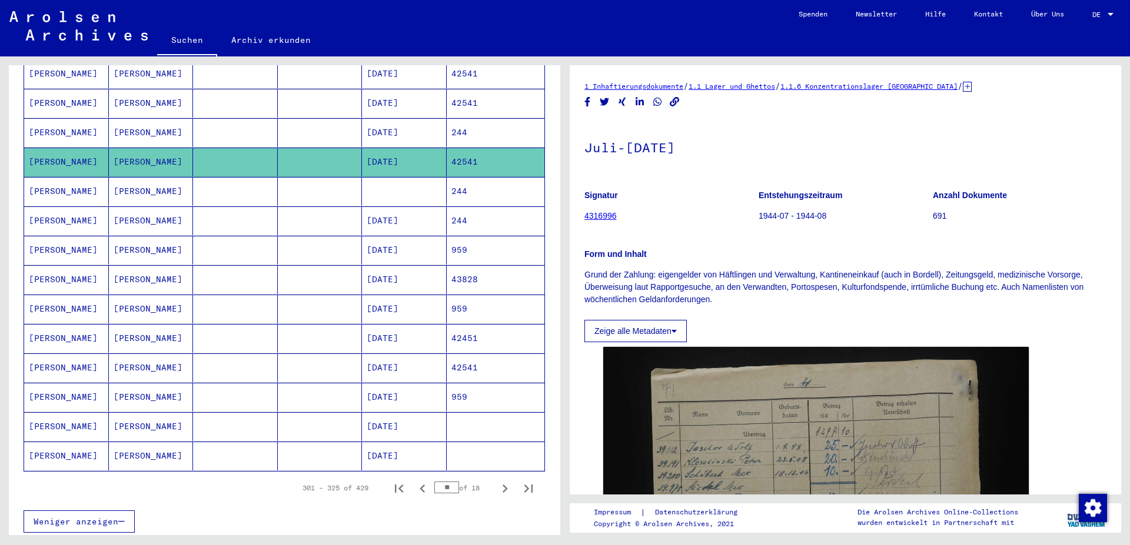
click at [407, 121] on mat-cell "[DATE]" at bounding box center [404, 132] width 85 height 29
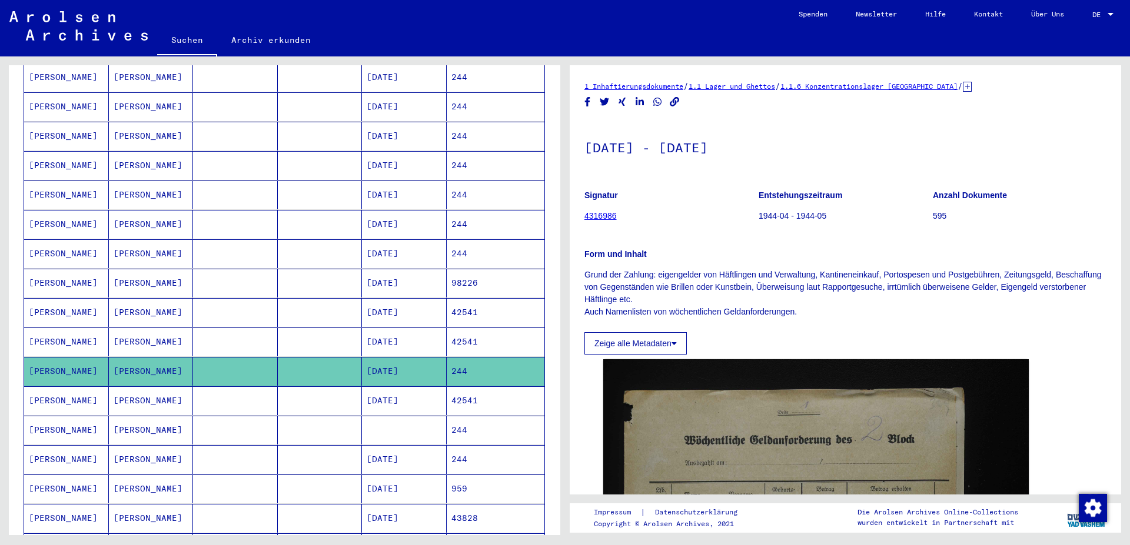
scroll to position [261, 0]
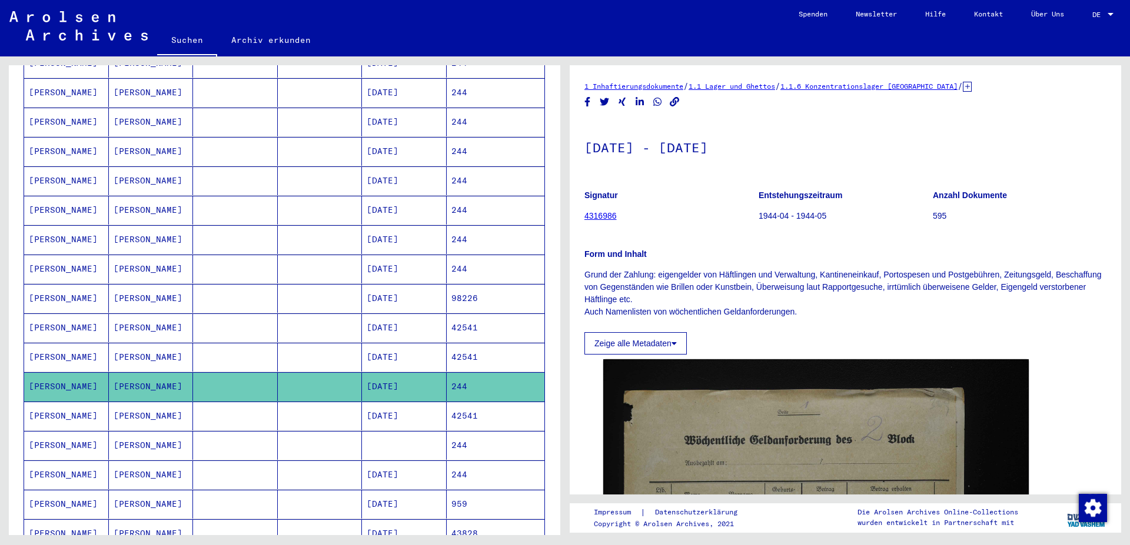
click at [401, 257] on mat-cell "[DATE]" at bounding box center [404, 269] width 85 height 29
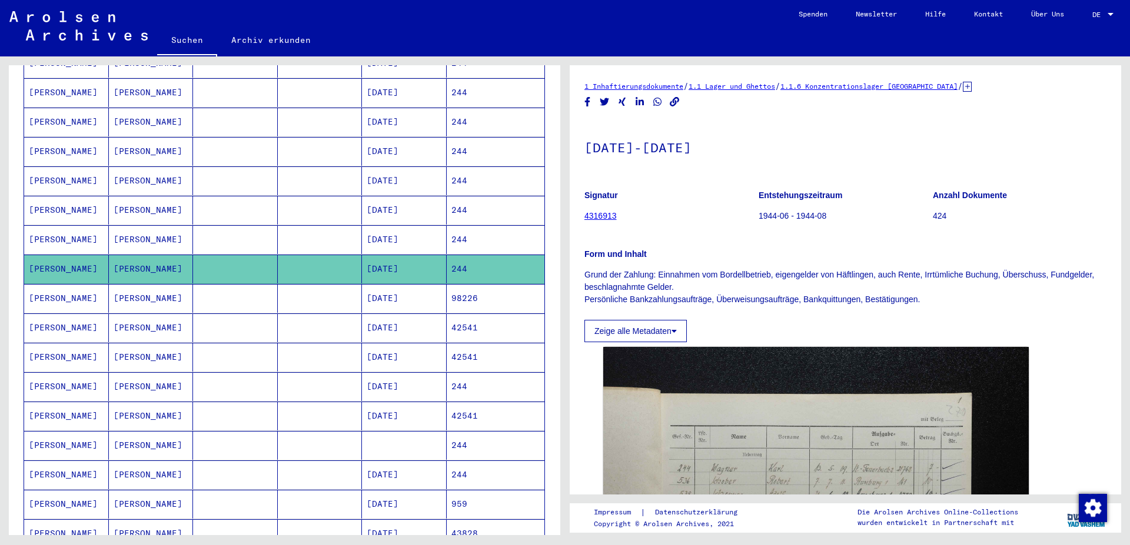
drag, startPoint x: 397, startPoint y: 231, endPoint x: 397, endPoint y: 224, distance: 7.6
click at [397, 226] on mat-cell "[DATE]" at bounding box center [404, 239] width 85 height 29
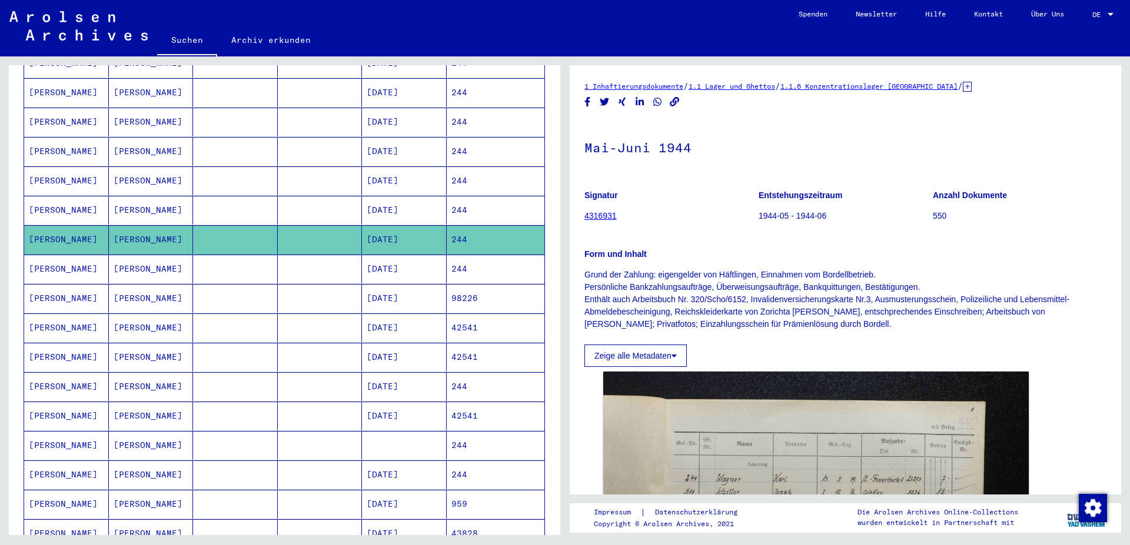
drag, startPoint x: 396, startPoint y: 197, endPoint x: 396, endPoint y: 180, distance: 16.5
click at [396, 196] on mat-cell "[DATE]" at bounding box center [404, 210] width 85 height 29
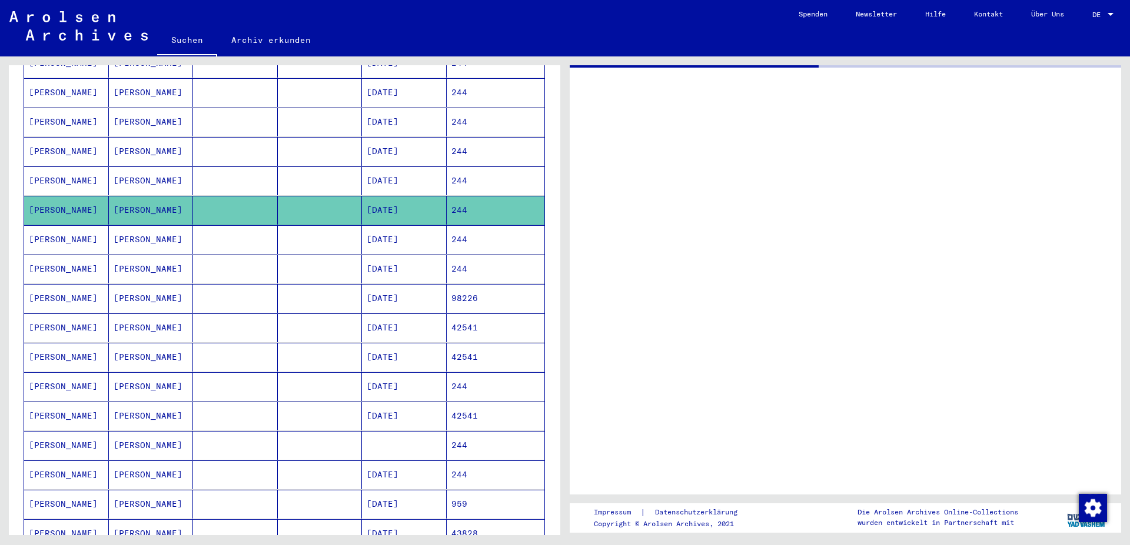
drag, startPoint x: 396, startPoint y: 173, endPoint x: 398, endPoint y: 159, distance: 14.2
click at [397, 168] on mat-cell "[DATE]" at bounding box center [404, 181] width 85 height 29
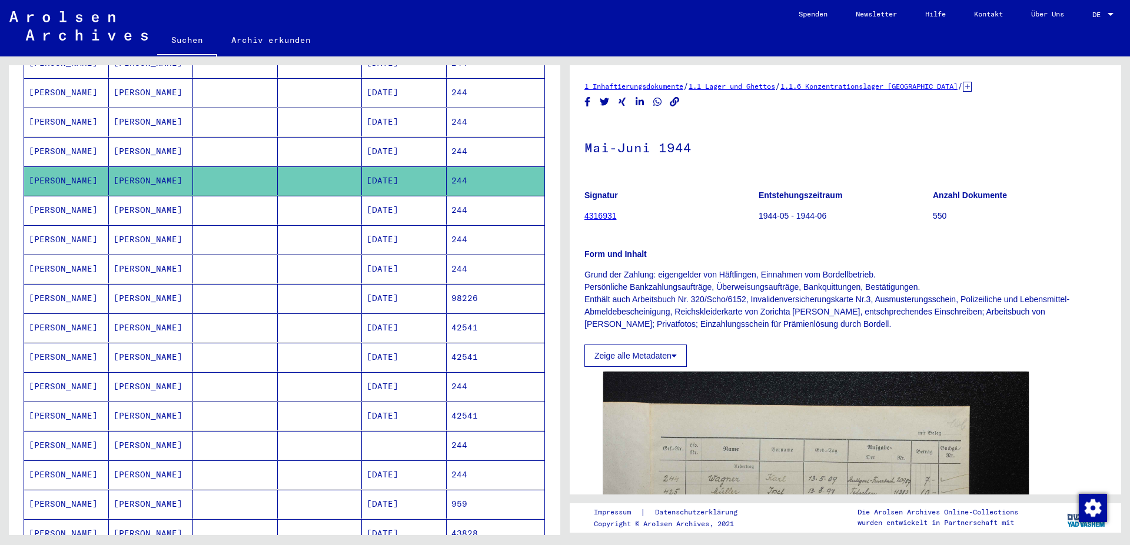
click at [402, 137] on mat-cell "[DATE]" at bounding box center [404, 151] width 85 height 29
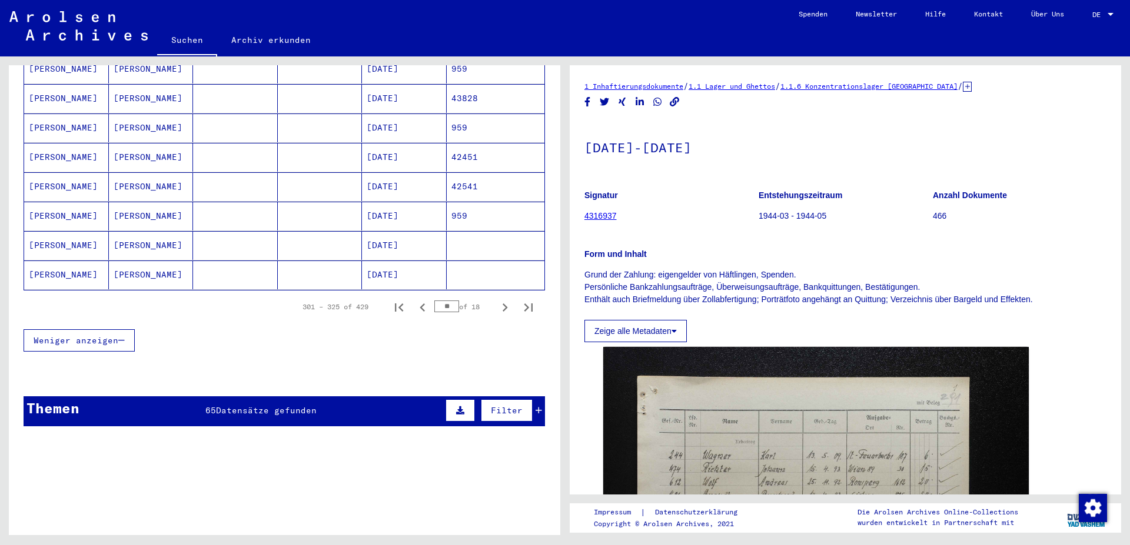
scroll to position [769, 0]
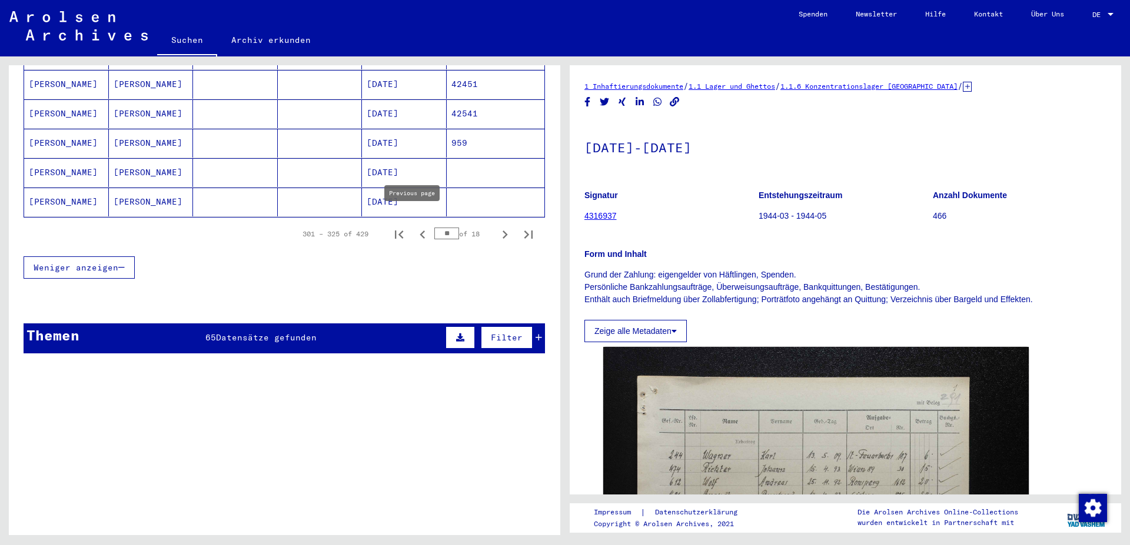
click at [414, 227] on icon "Previous page" at bounding box center [422, 235] width 16 height 16
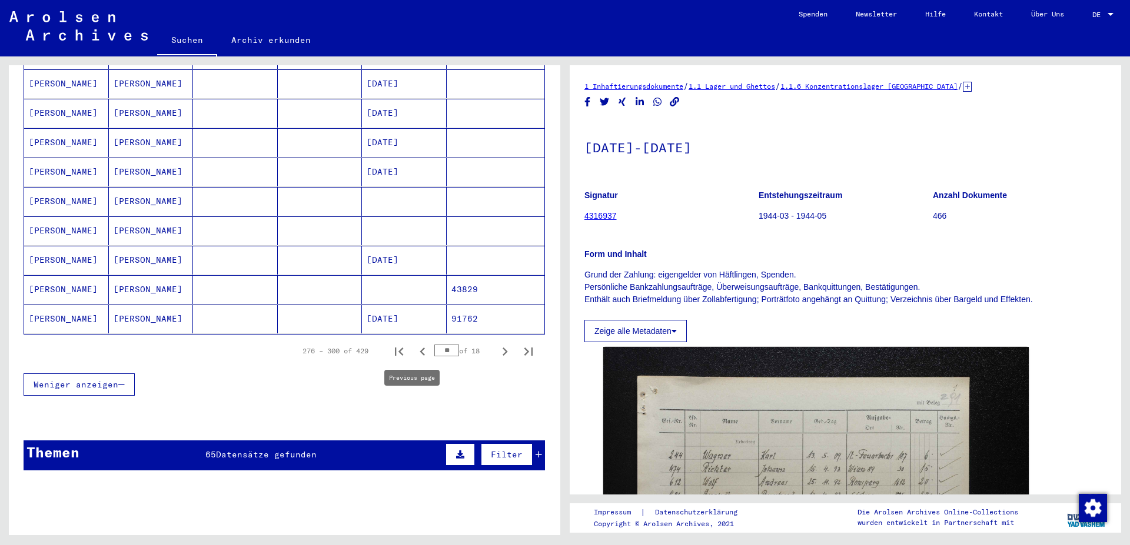
scroll to position [705, 0]
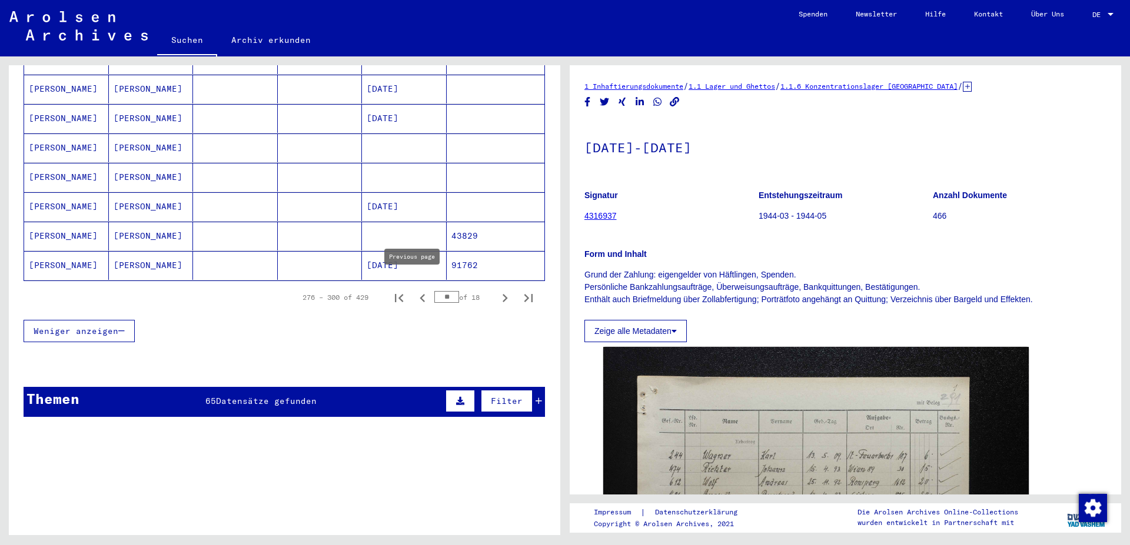
click at [414, 290] on icon "Previous page" at bounding box center [422, 298] width 16 height 16
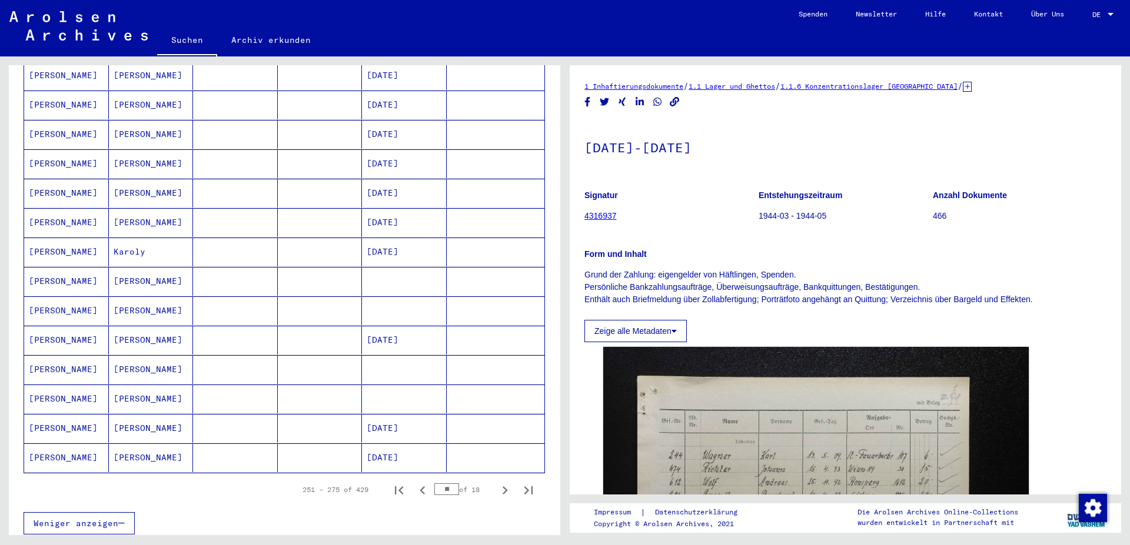
scroll to position [515, 0]
click at [414, 481] on icon "Previous page" at bounding box center [422, 489] width 16 height 16
click at [388, 391] on mat-cell at bounding box center [404, 397] width 85 height 29
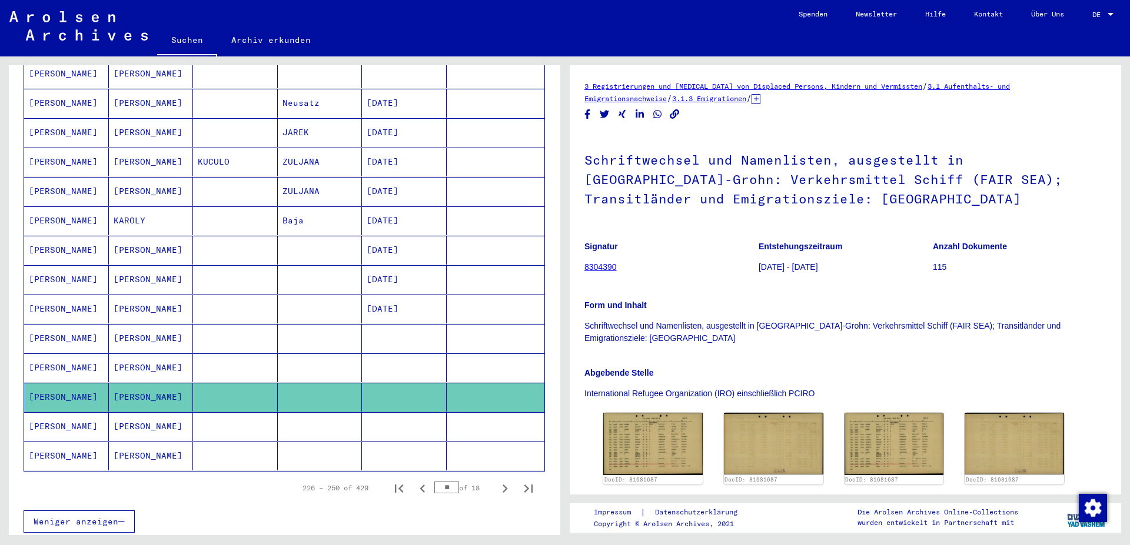
click at [388, 412] on mat-cell at bounding box center [404, 426] width 85 height 29
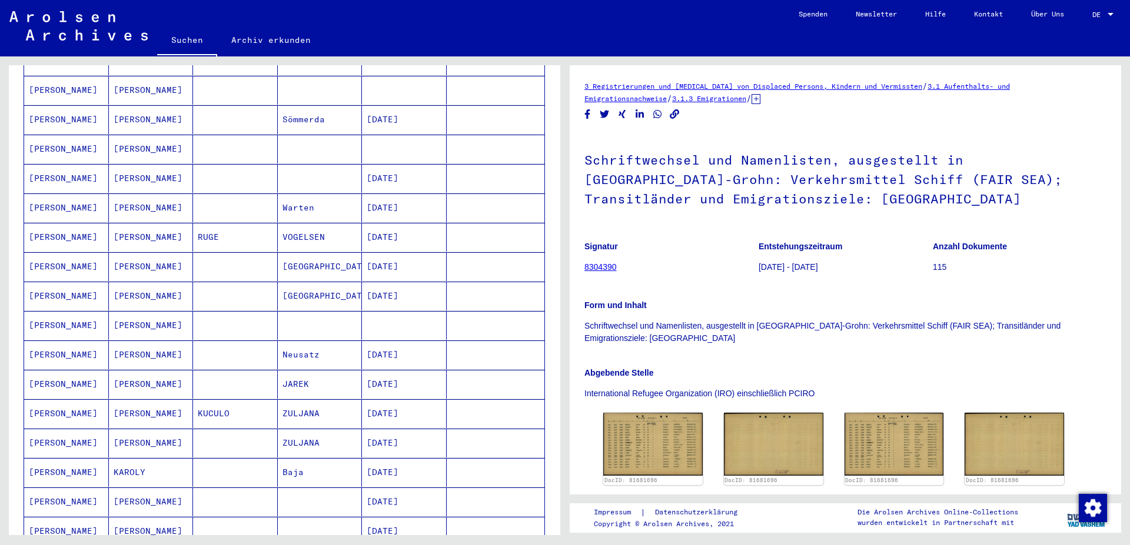
scroll to position [261, 0]
click at [396, 343] on mat-cell "[DATE]" at bounding box center [404, 357] width 85 height 29
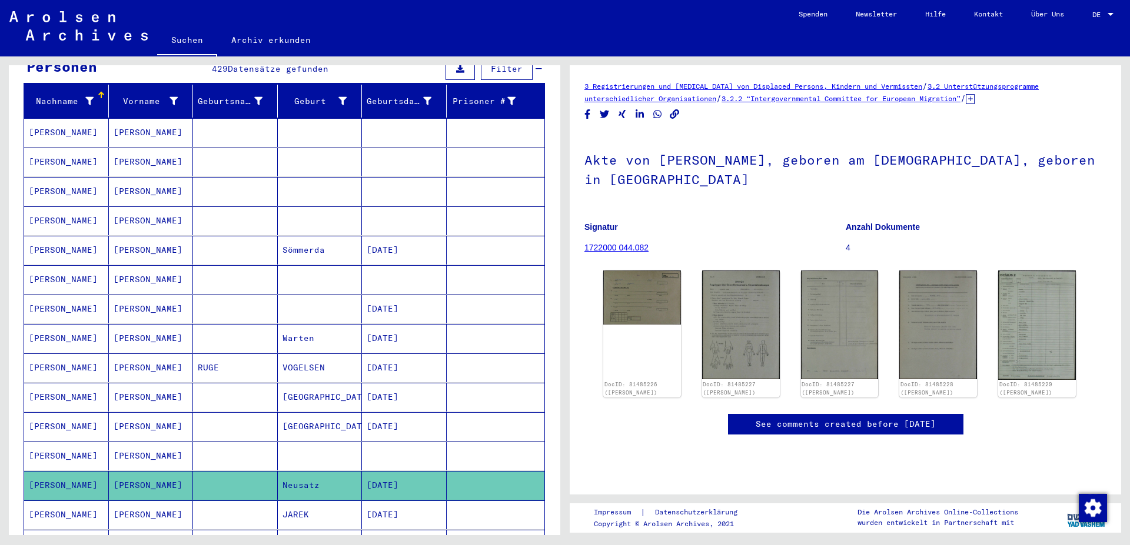
scroll to position [70, 0]
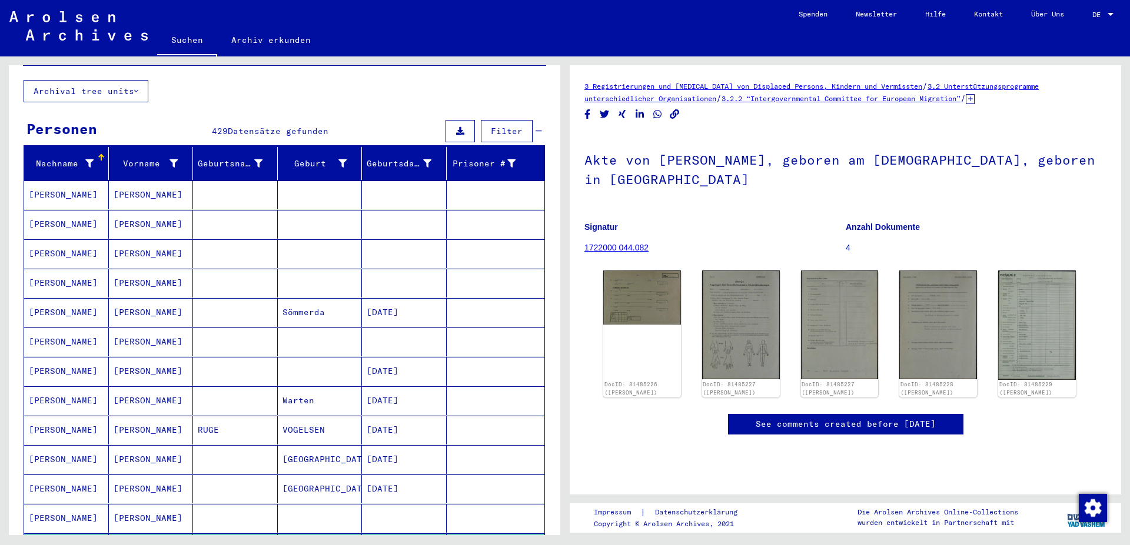
click at [400, 210] on mat-cell at bounding box center [404, 224] width 85 height 29
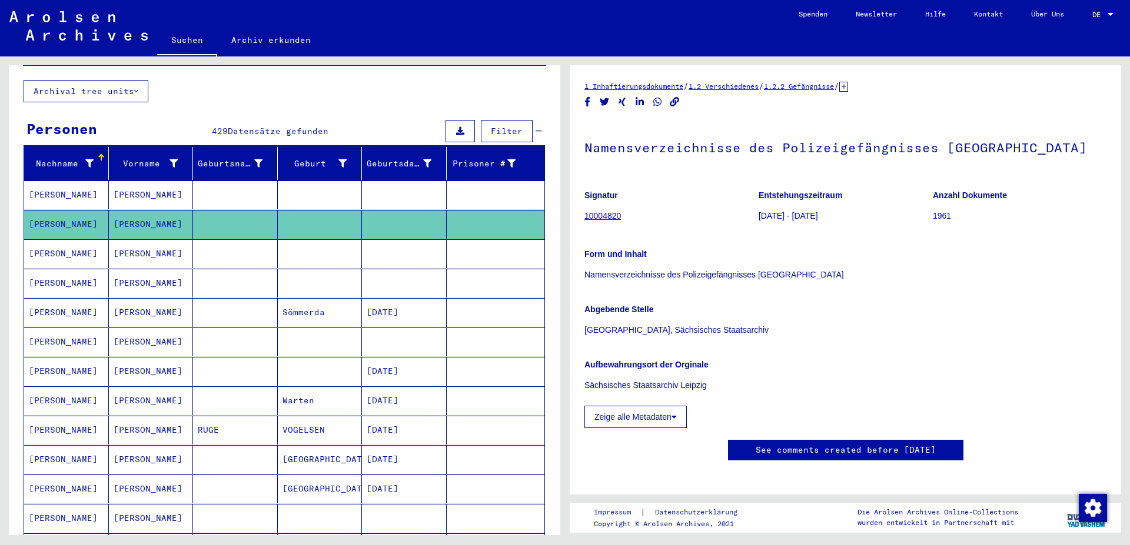
click at [397, 181] on mat-cell at bounding box center [404, 195] width 85 height 29
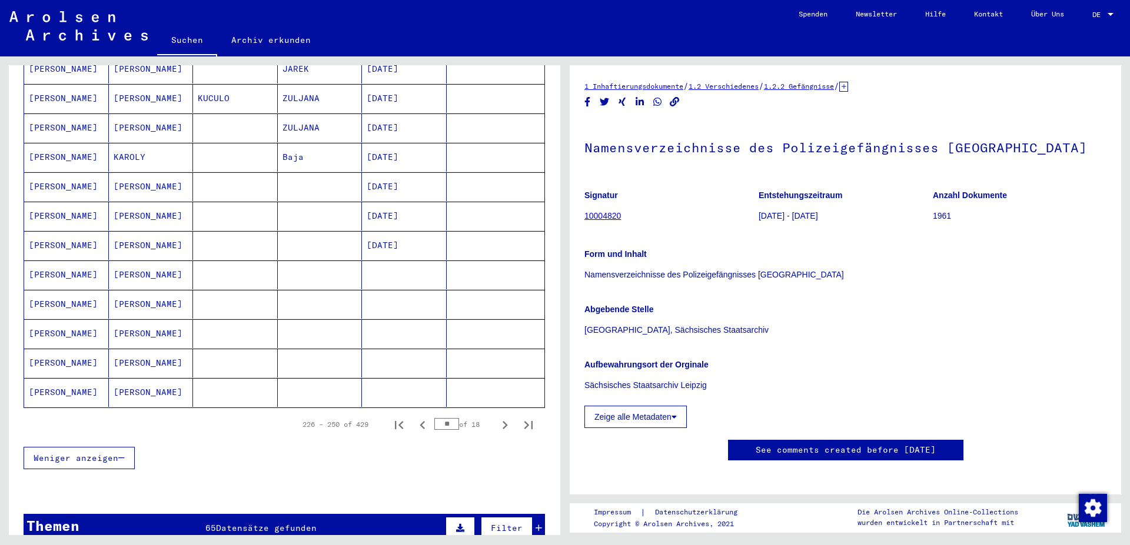
scroll to position [769, 0]
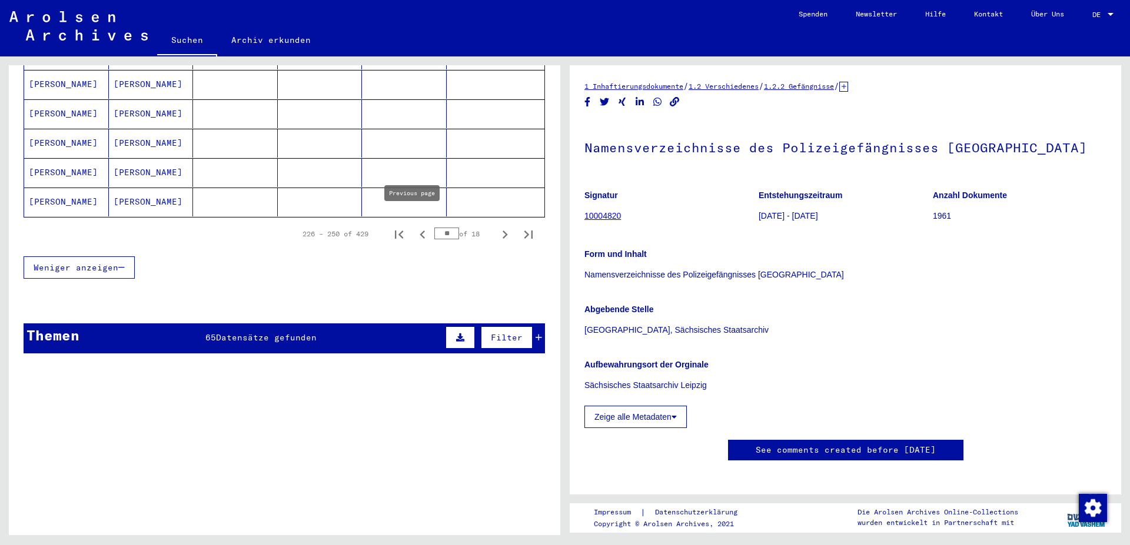
click at [414, 227] on icon "Previous page" at bounding box center [422, 235] width 16 height 16
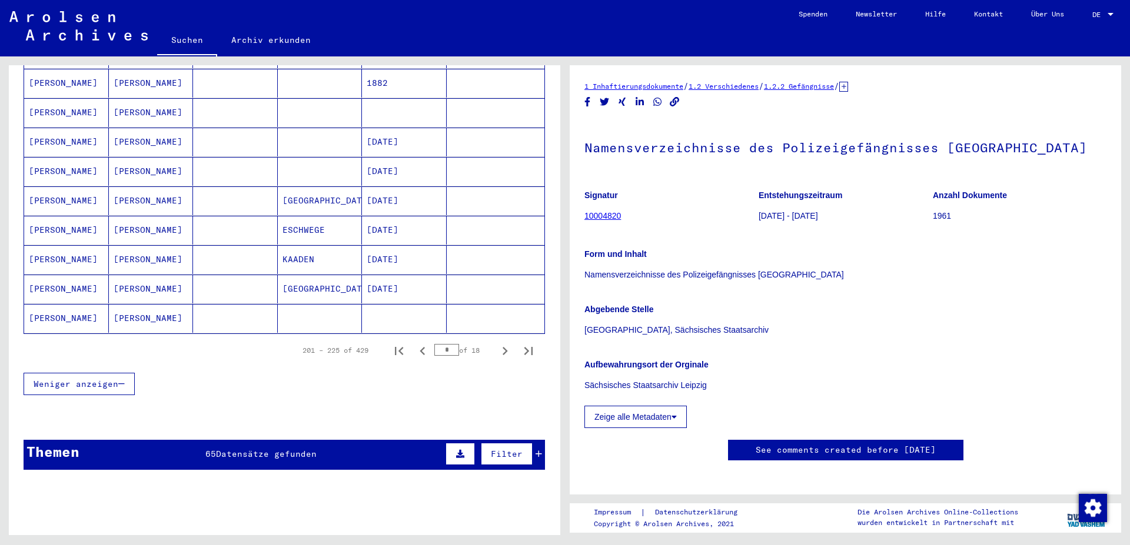
scroll to position [642, 0]
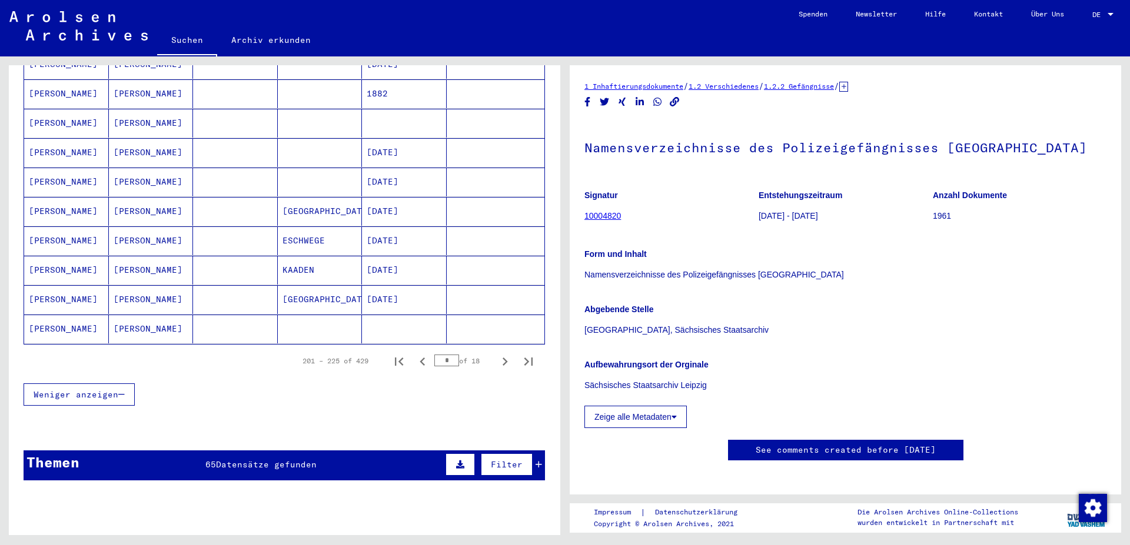
click at [401, 315] on mat-cell at bounding box center [404, 329] width 85 height 29
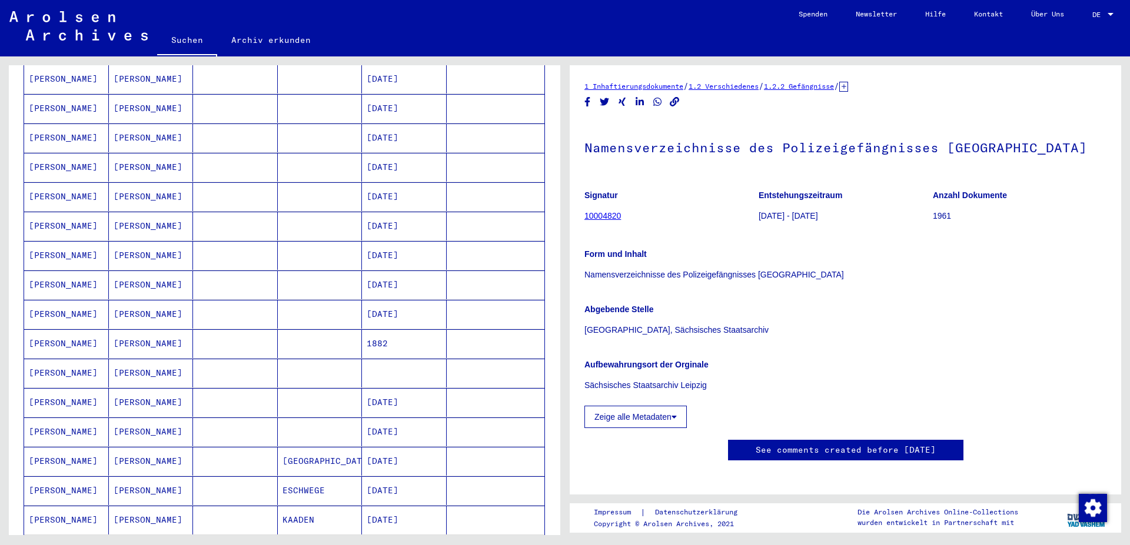
scroll to position [515, 0]
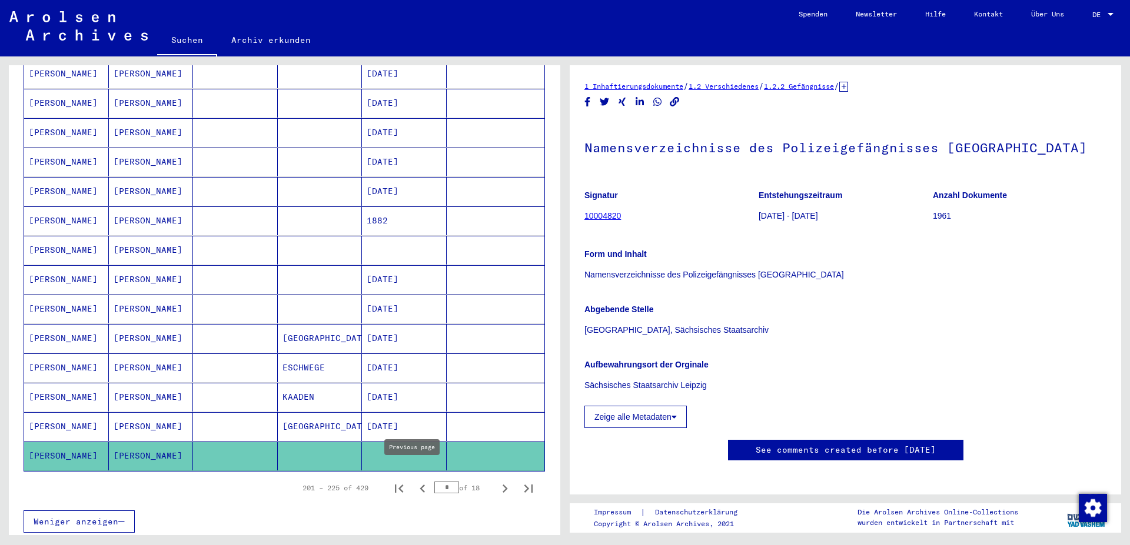
click at [414, 481] on icon "Previous page" at bounding box center [422, 489] width 16 height 16
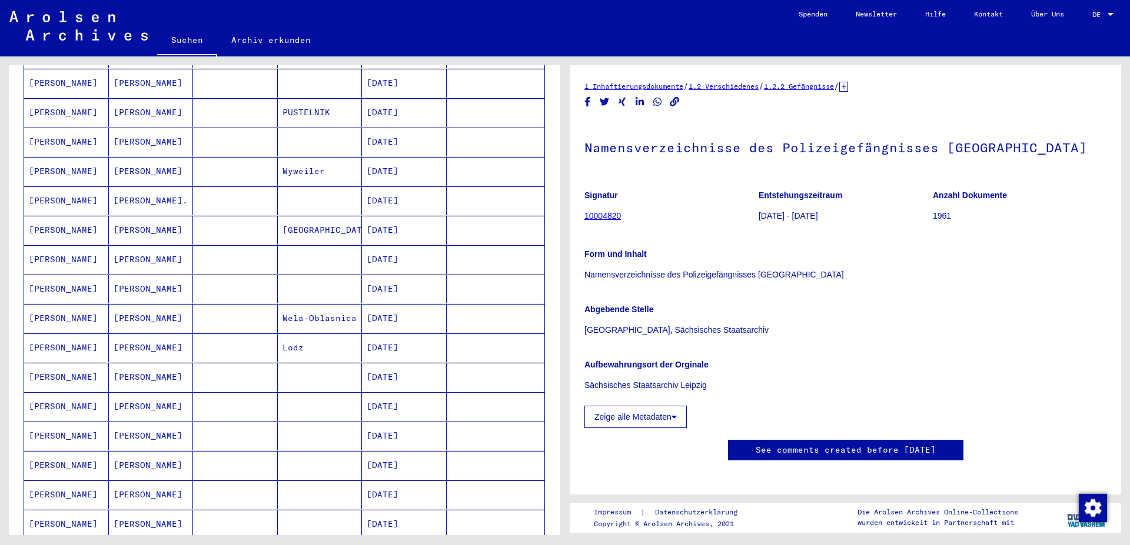
scroll to position [642, 0]
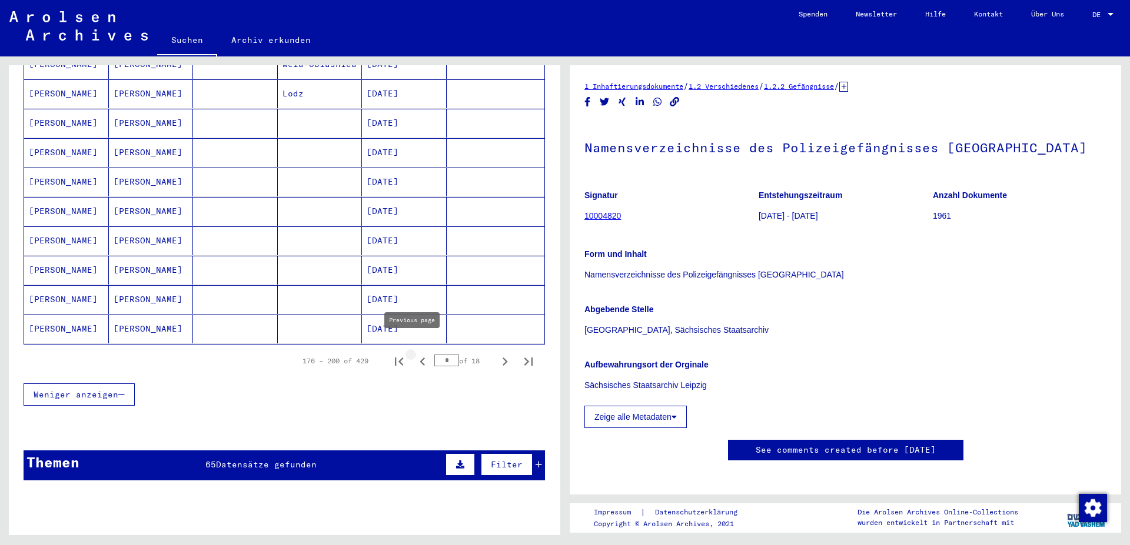
click at [414, 354] on icon "Previous page" at bounding box center [422, 362] width 16 height 16
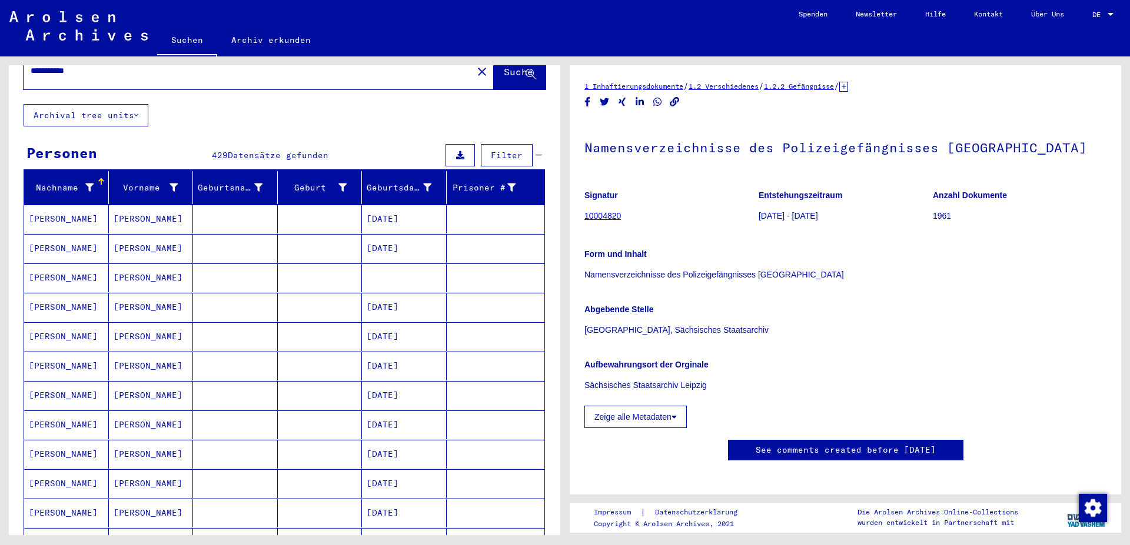
scroll to position [6, 0]
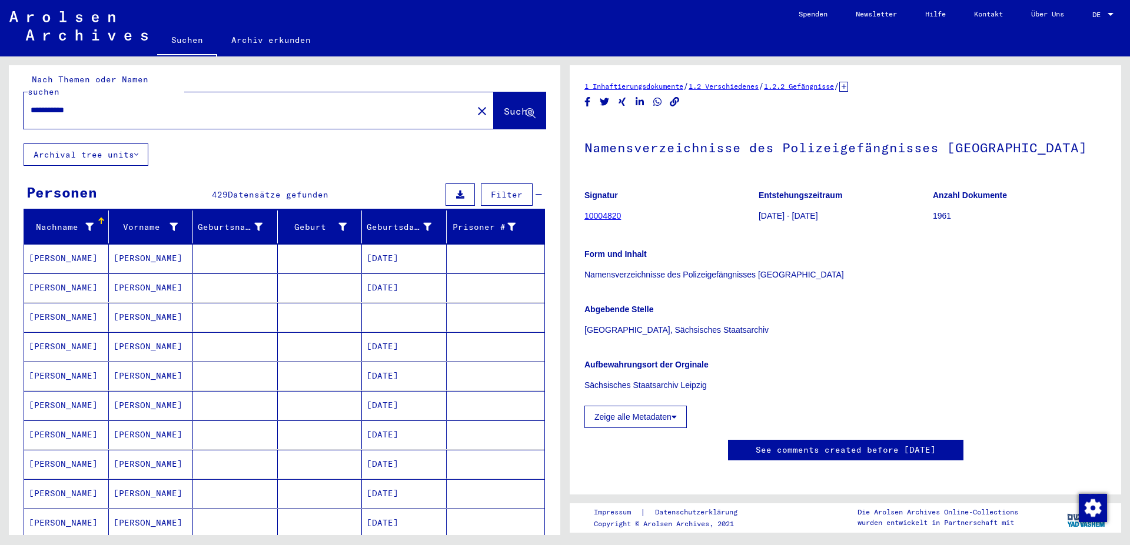
click at [407, 244] on mat-cell "[DATE]" at bounding box center [404, 258] width 85 height 29
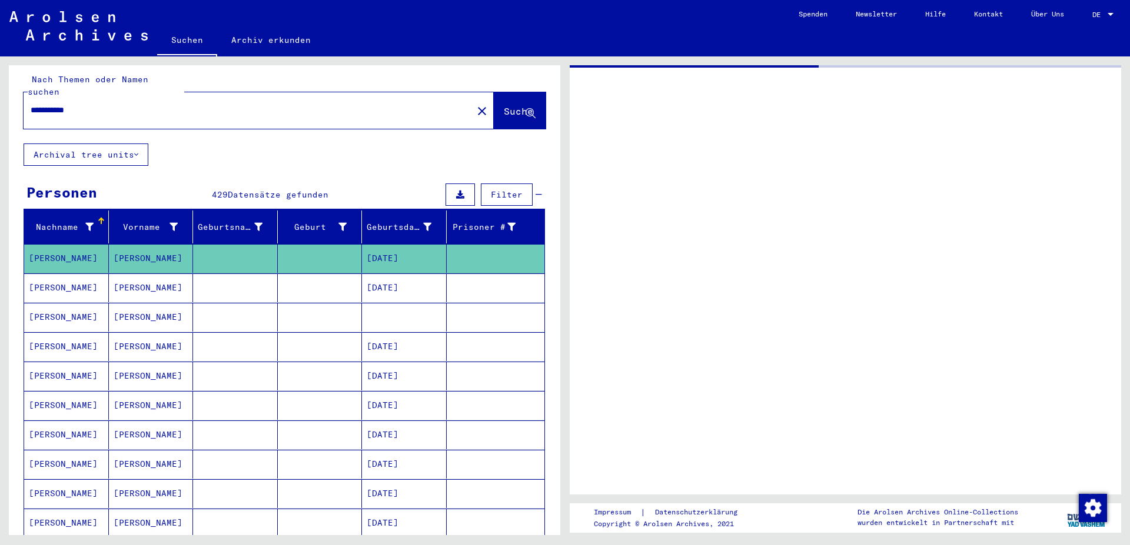
click at [407, 244] on mat-cell "[DATE]" at bounding box center [404, 258] width 85 height 29
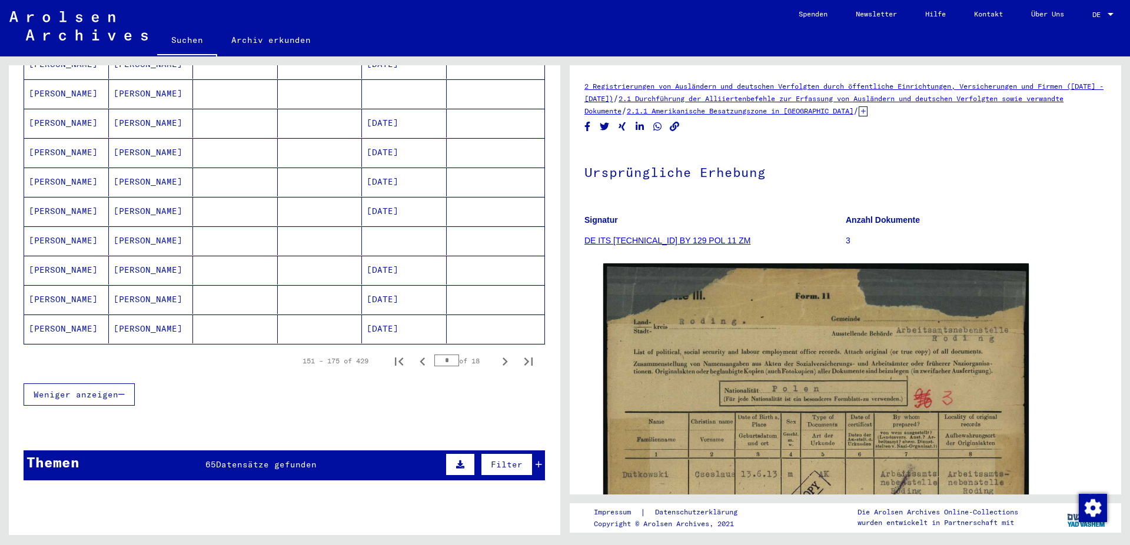
scroll to position [893, 0]
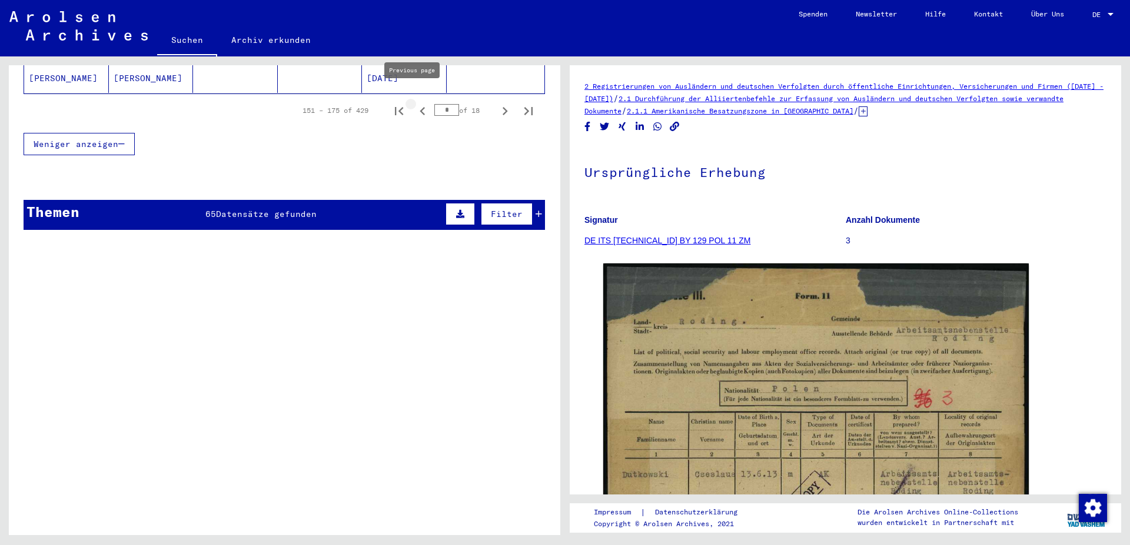
click at [420, 107] on icon "Previous page" at bounding box center [422, 111] width 5 height 8
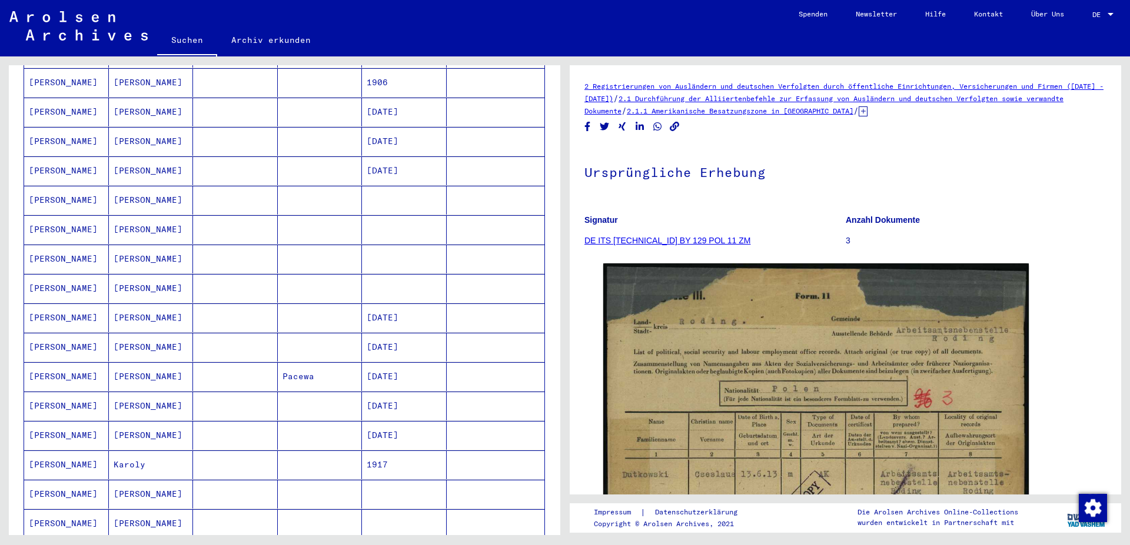
scroll to position [384, 0]
click at [395, 221] on mat-cell at bounding box center [404, 233] width 85 height 29
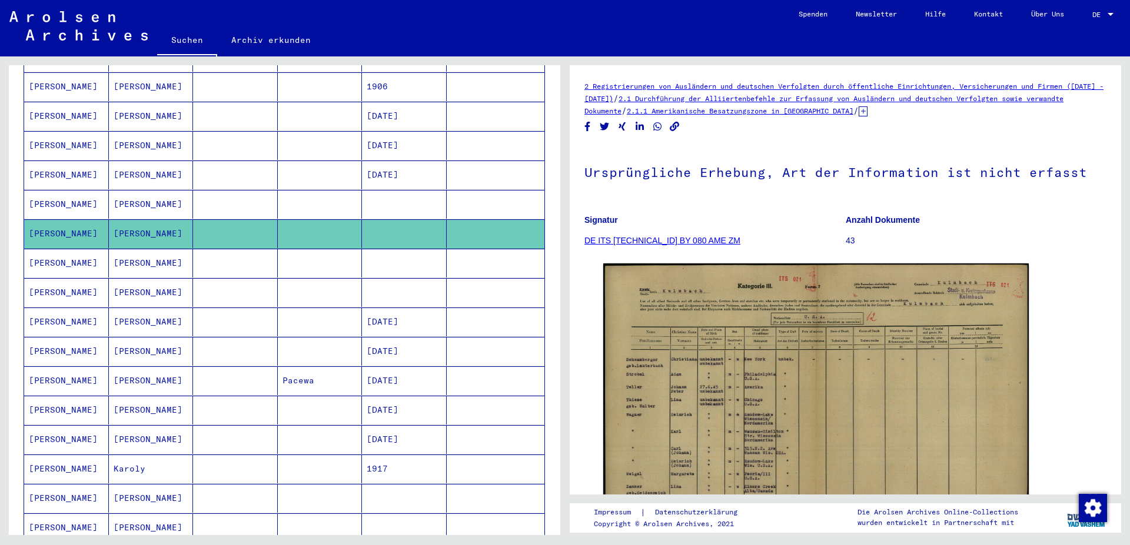
click at [391, 255] on mat-cell at bounding box center [404, 263] width 85 height 29
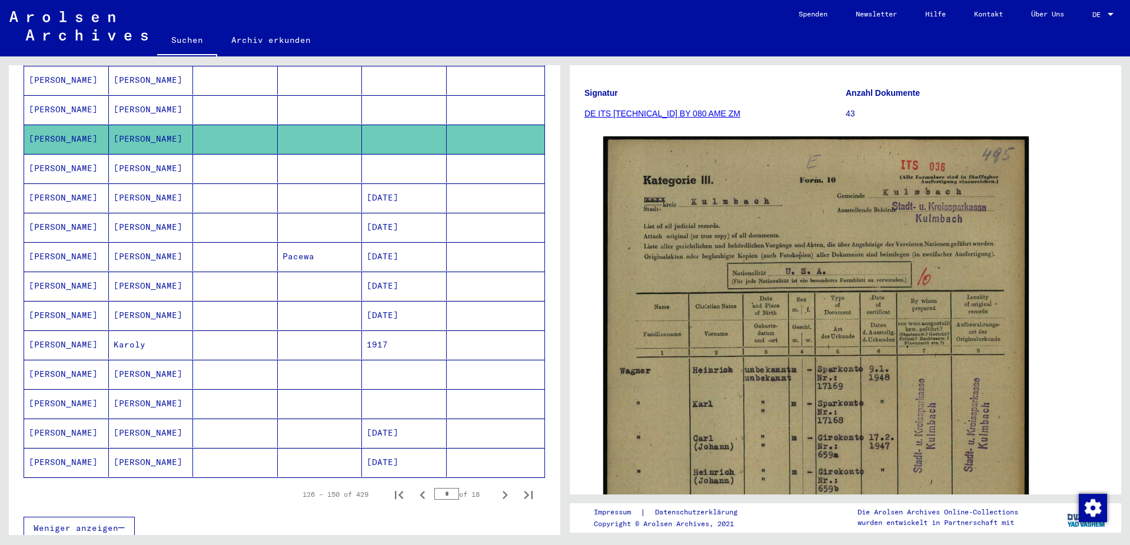
scroll to position [763, 0]
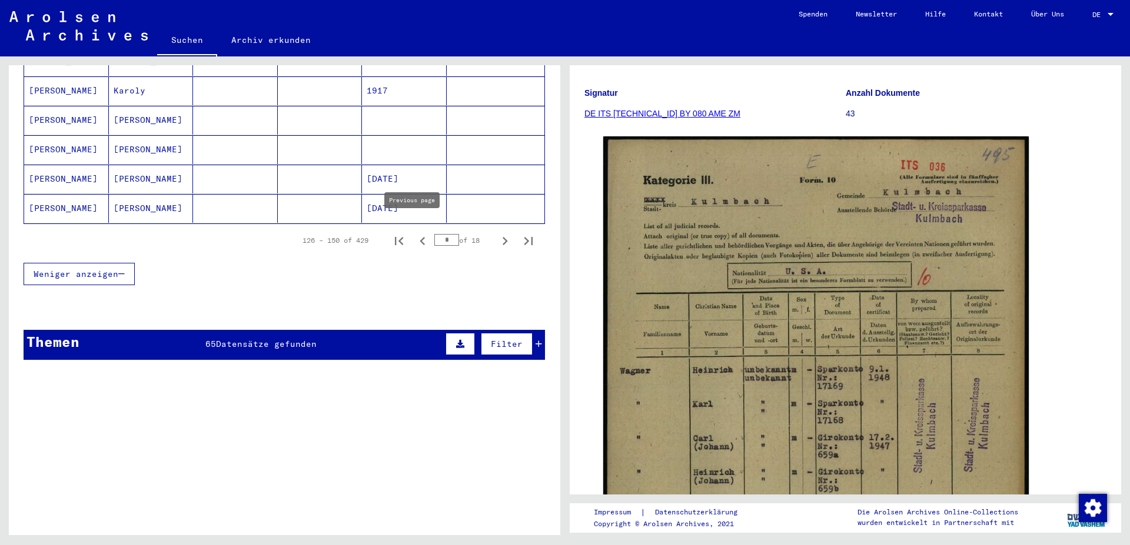
click at [420, 237] on icon "Previous page" at bounding box center [422, 241] width 5 height 8
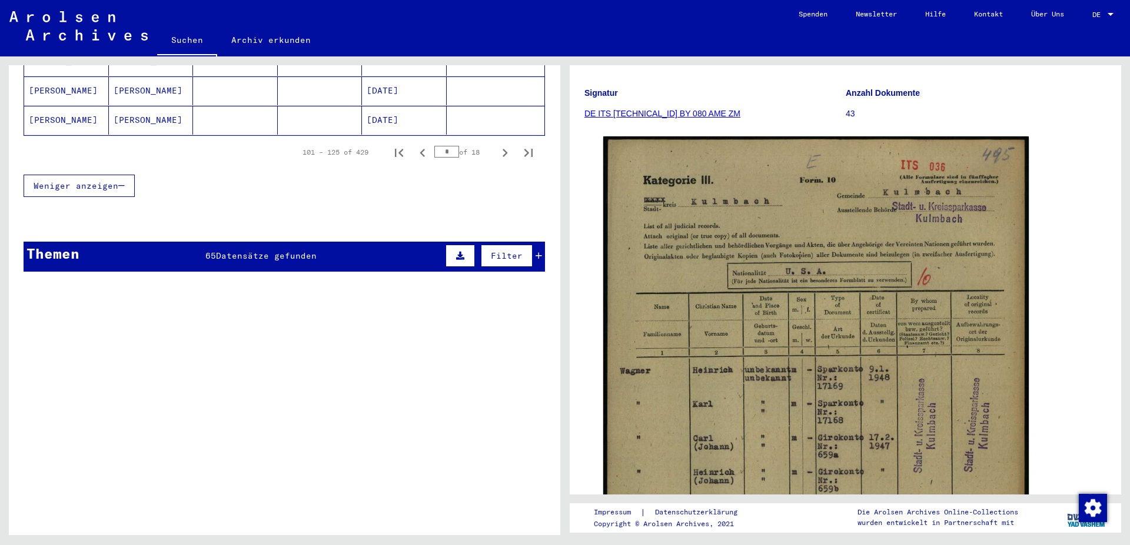
scroll to position [890, 0]
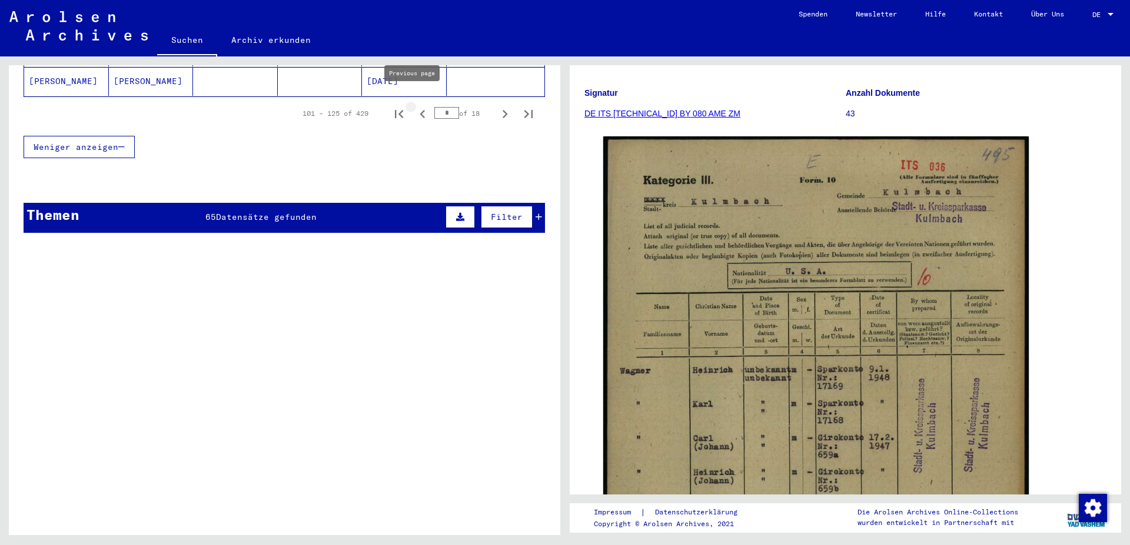
click at [414, 106] on icon "Previous page" at bounding box center [422, 114] width 16 height 16
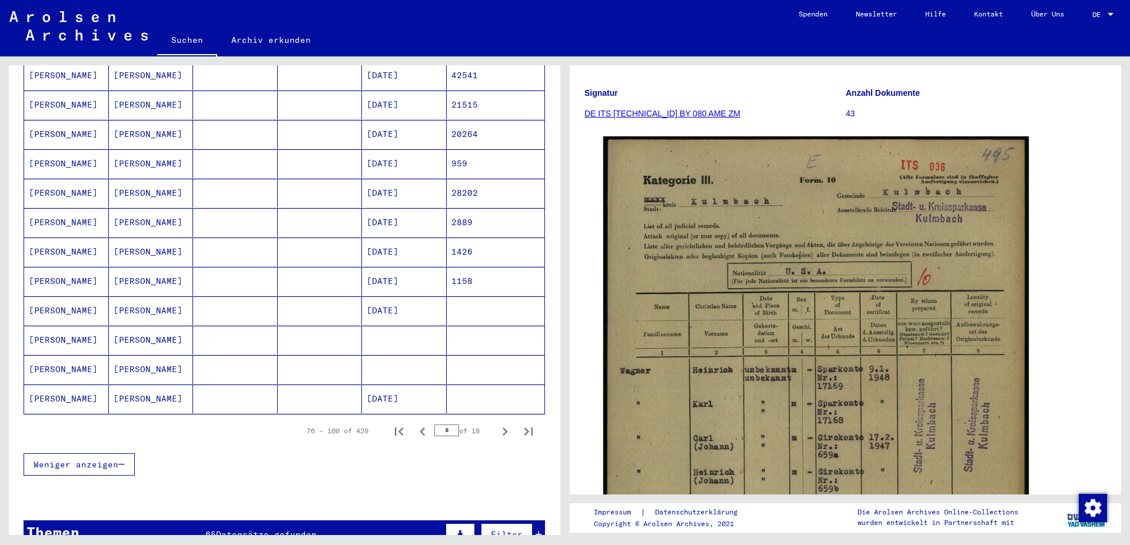
scroll to position [826, 0]
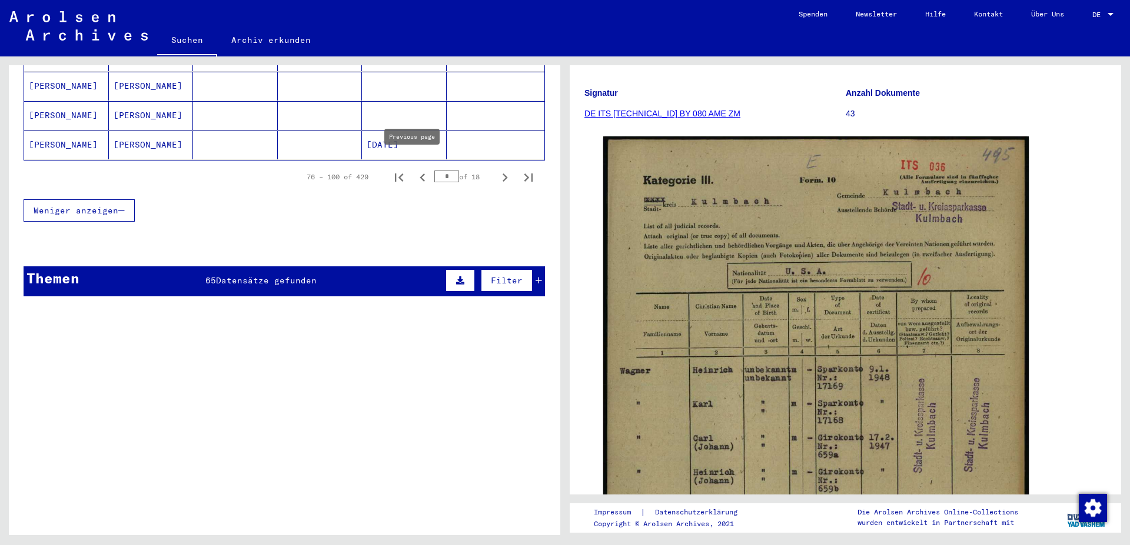
click at [414, 169] on icon "Previous page" at bounding box center [422, 177] width 16 height 16
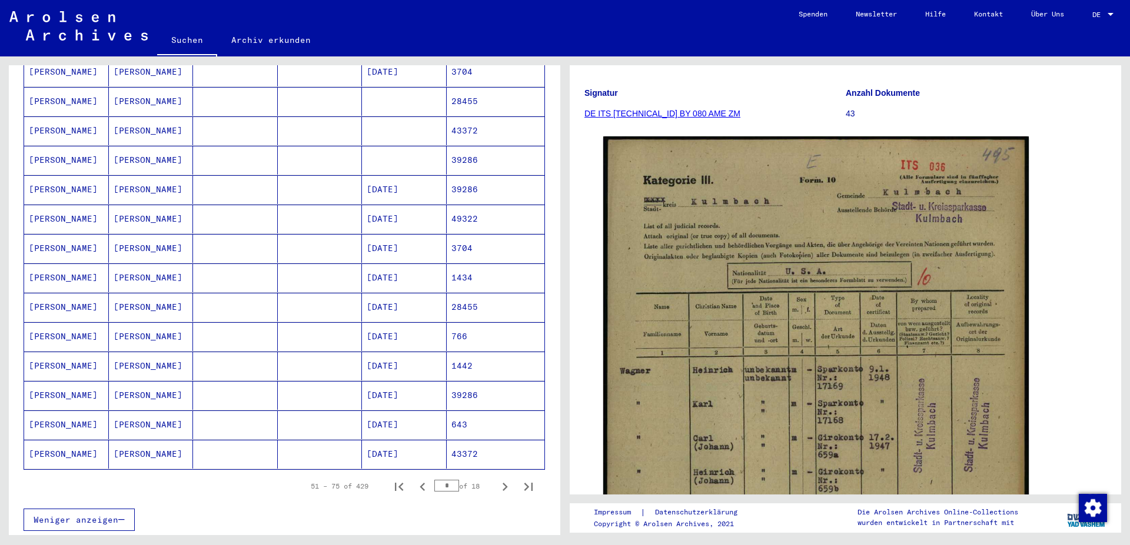
scroll to position [508, 0]
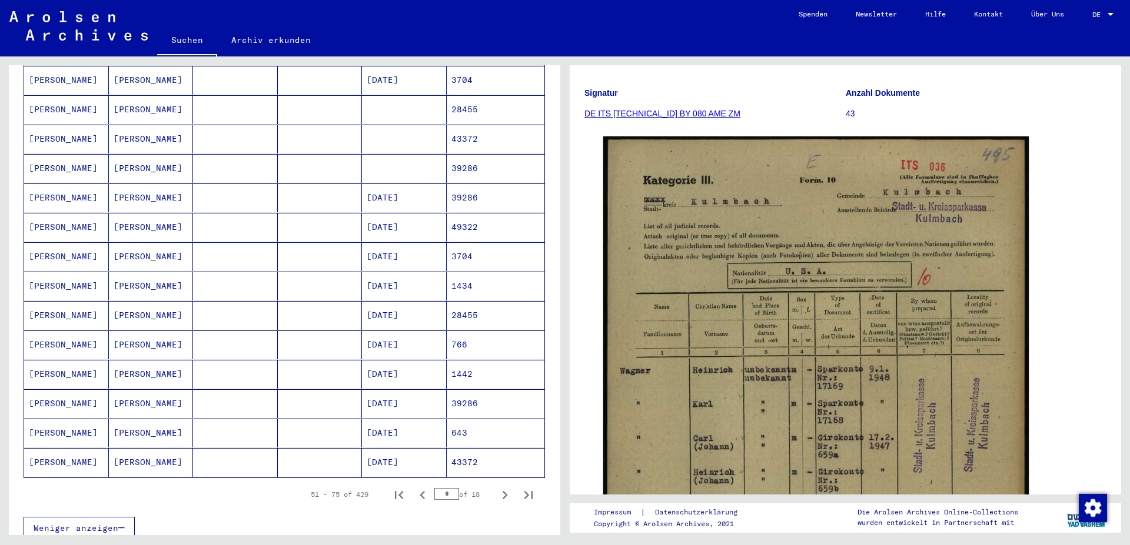
click at [411, 390] on mat-cell "[DATE]" at bounding box center [404, 404] width 85 height 29
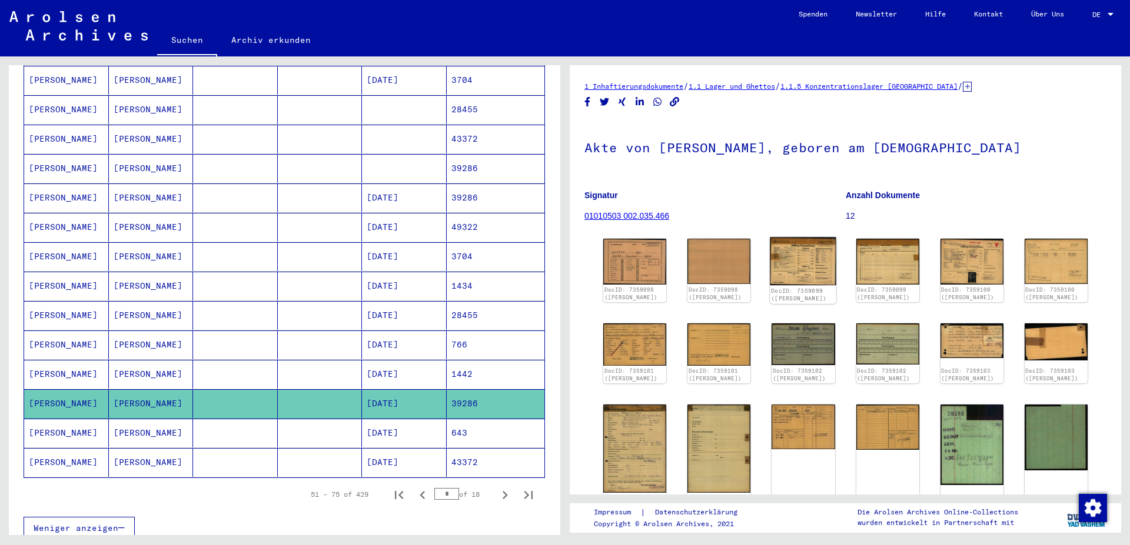
click at [803, 255] on img at bounding box center [803, 262] width 66 height 48
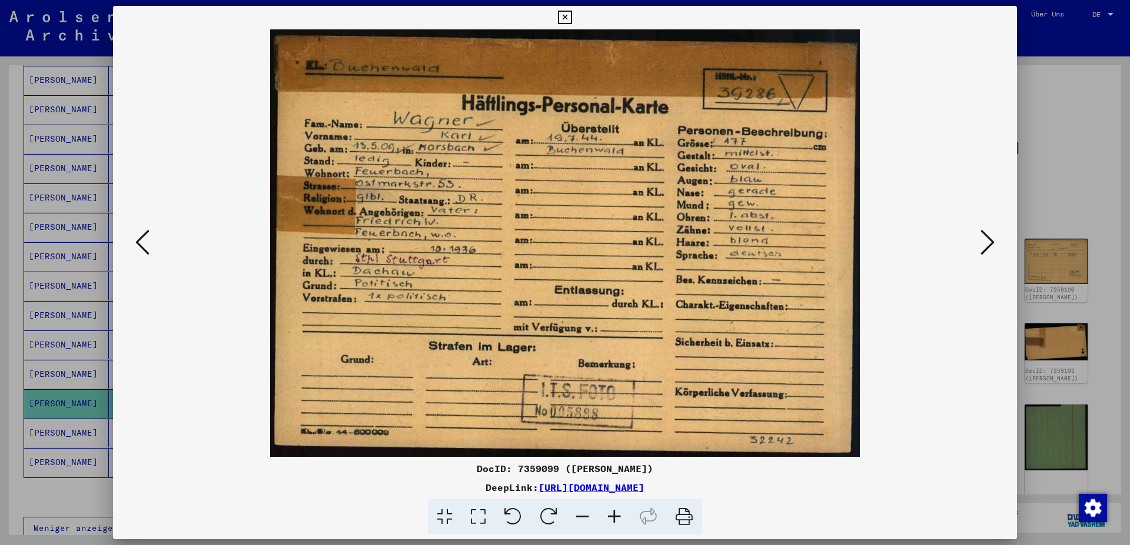
click at [802, 255] on img at bounding box center [565, 243] width 824 height 428
click at [989, 241] on icon at bounding box center [987, 242] width 14 height 28
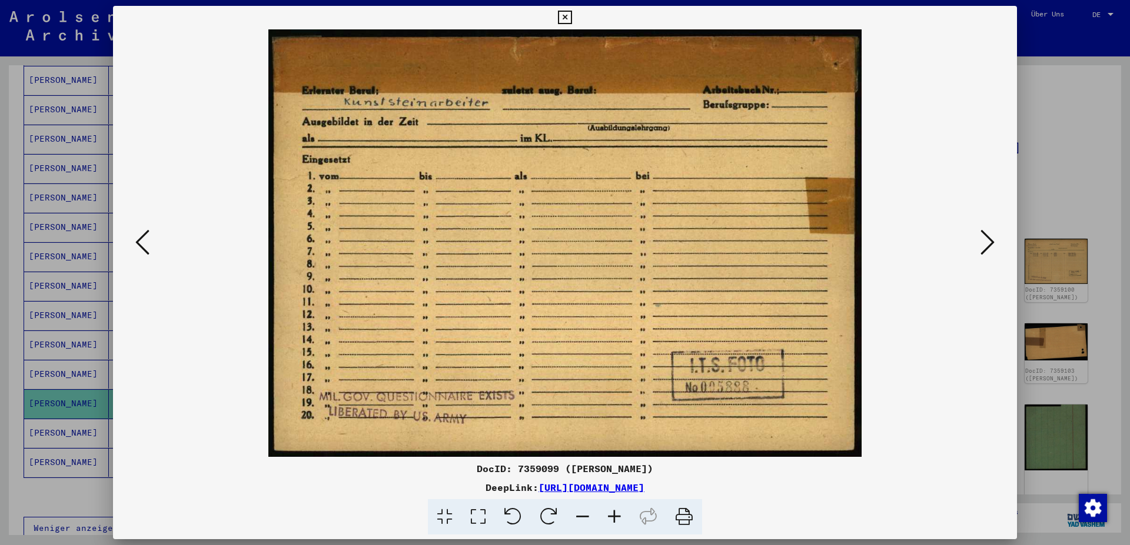
click at [989, 241] on icon at bounding box center [987, 242] width 14 height 28
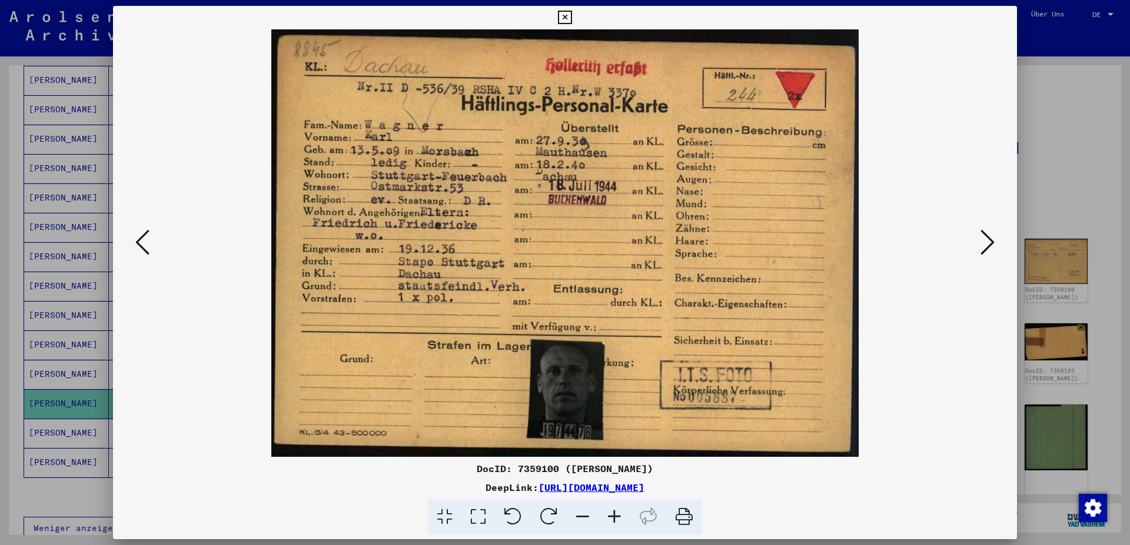
click at [989, 241] on icon at bounding box center [987, 242] width 14 height 28
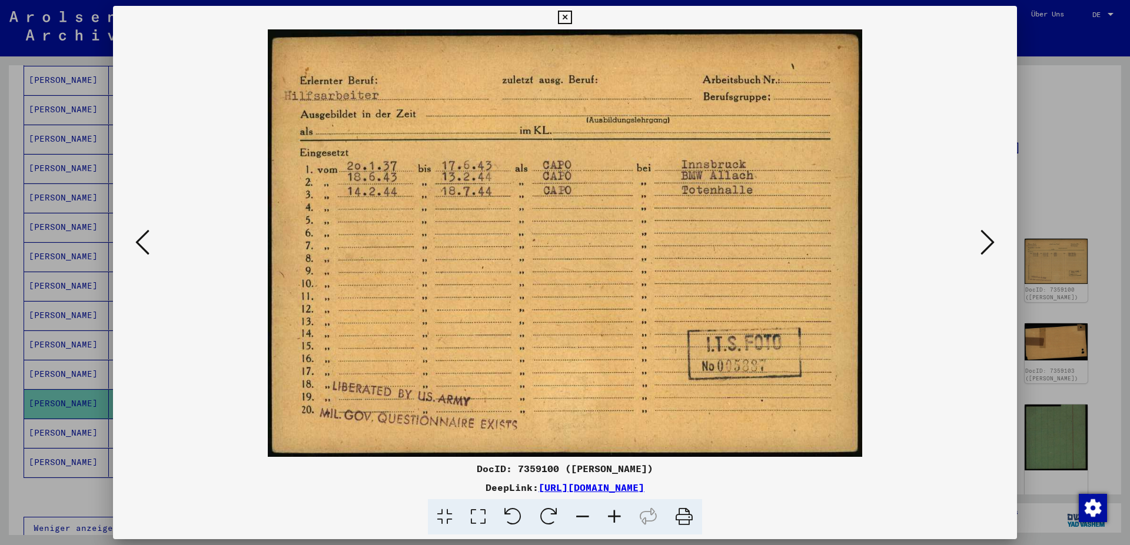
click at [989, 241] on icon at bounding box center [987, 242] width 14 height 28
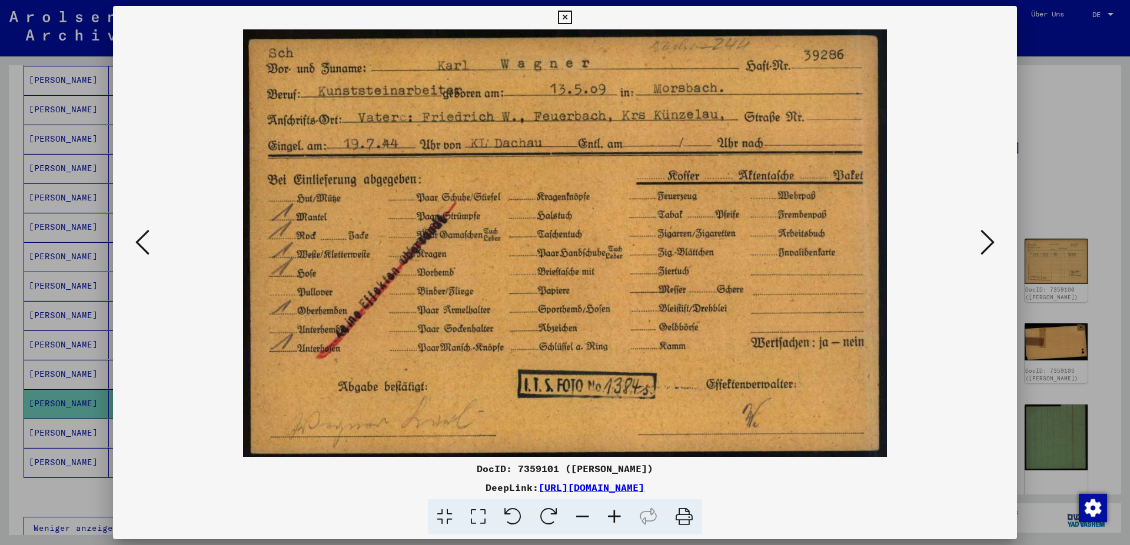
click at [988, 242] on icon at bounding box center [987, 242] width 14 height 28
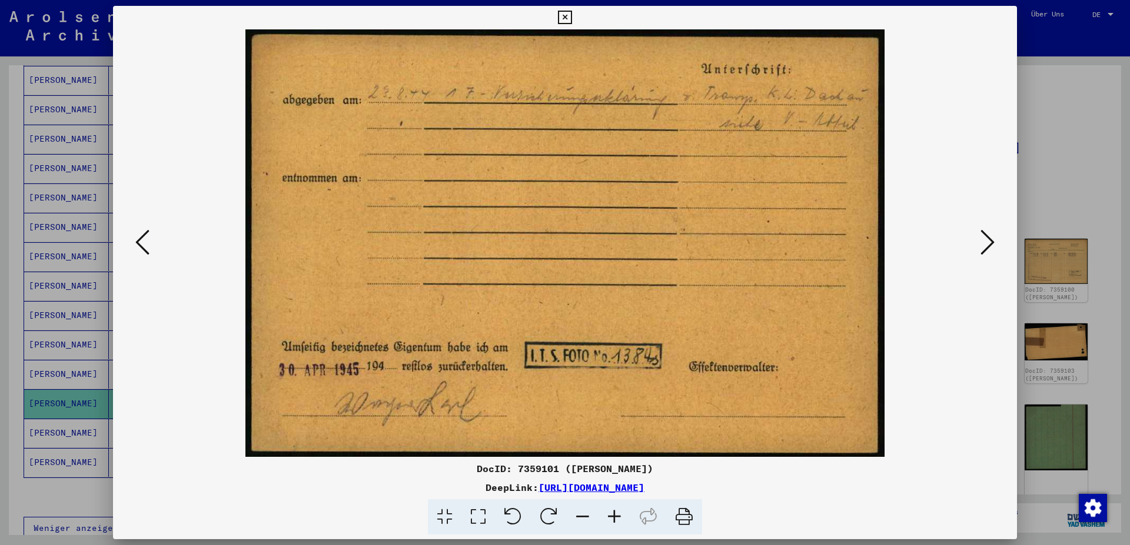
click at [988, 242] on icon at bounding box center [987, 242] width 14 height 28
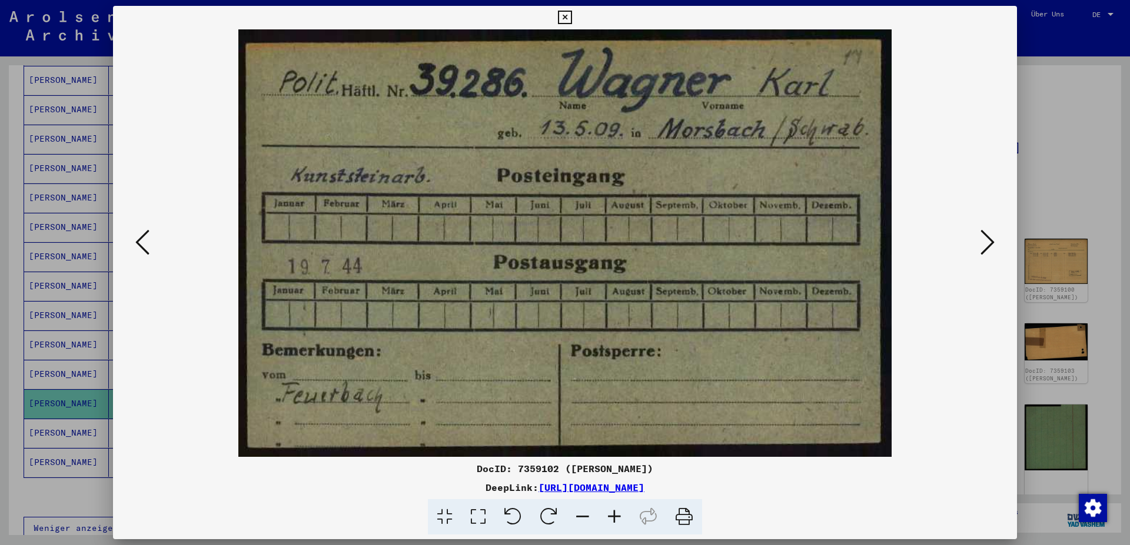
click at [988, 242] on icon at bounding box center [987, 242] width 14 height 28
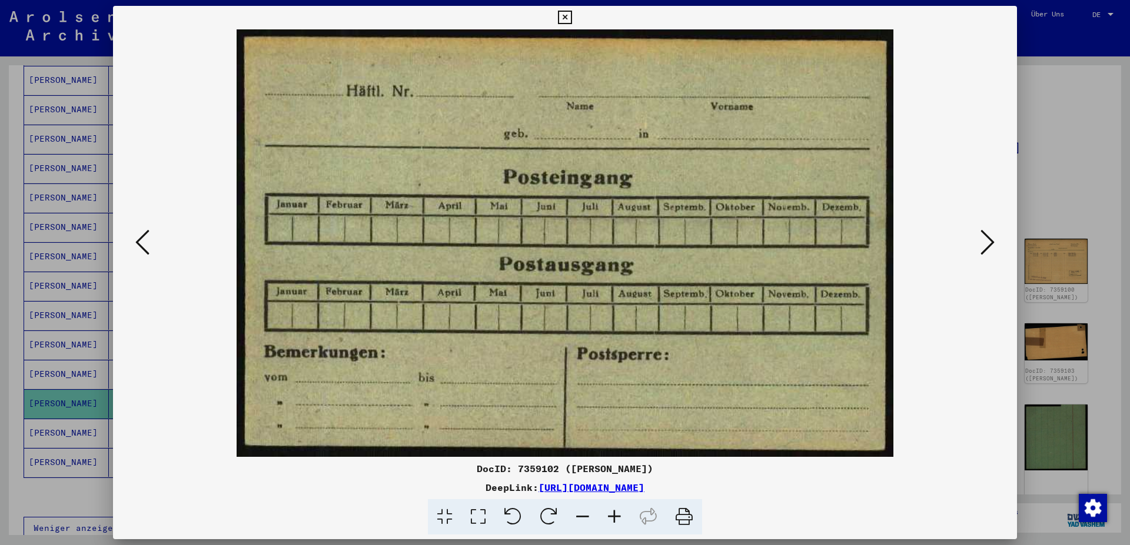
click at [988, 242] on icon at bounding box center [987, 242] width 14 height 28
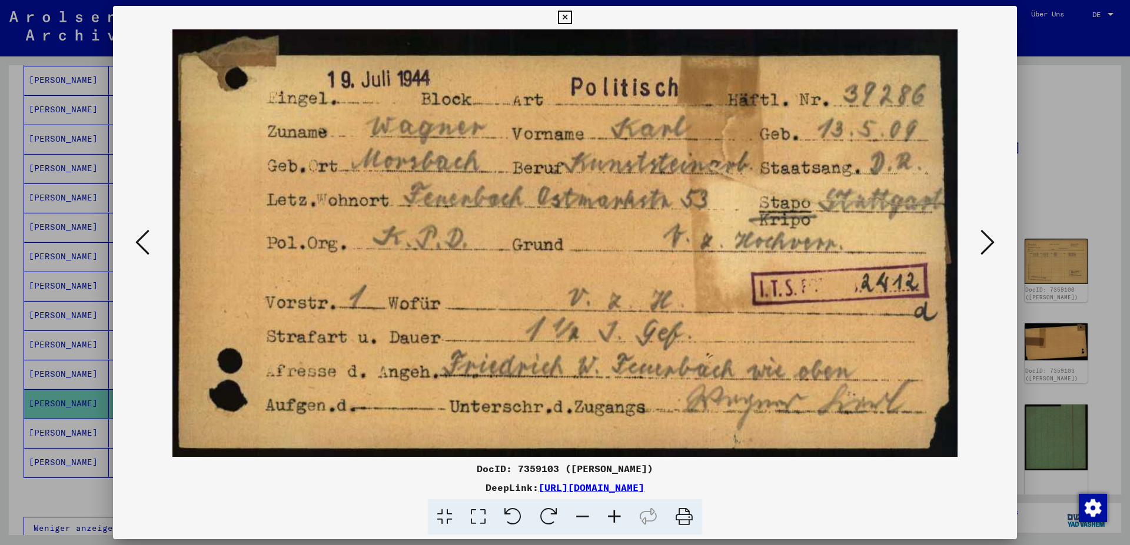
click at [988, 242] on icon at bounding box center [987, 242] width 14 height 28
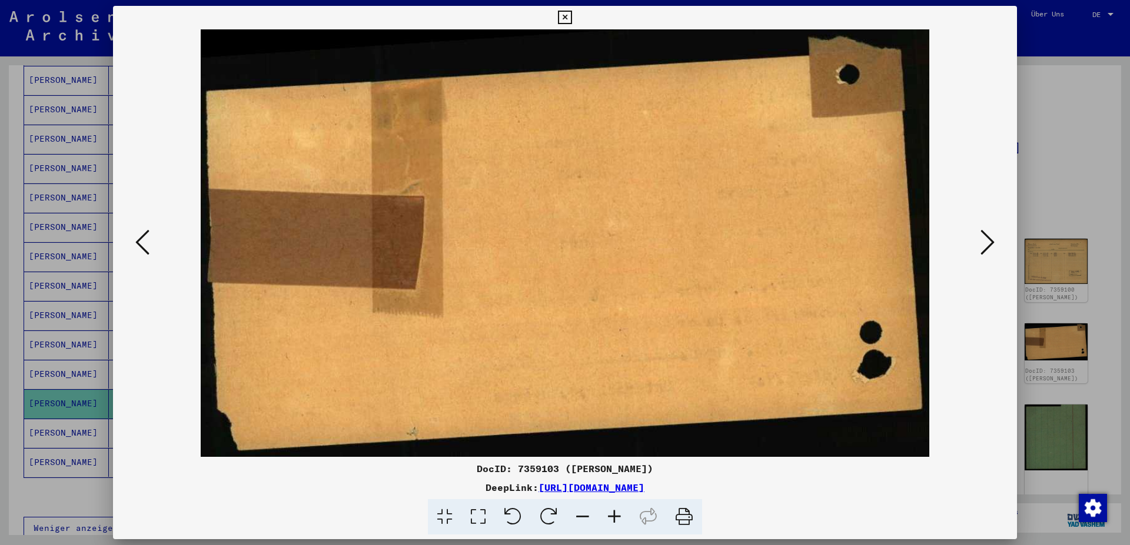
click at [988, 242] on icon at bounding box center [987, 242] width 14 height 28
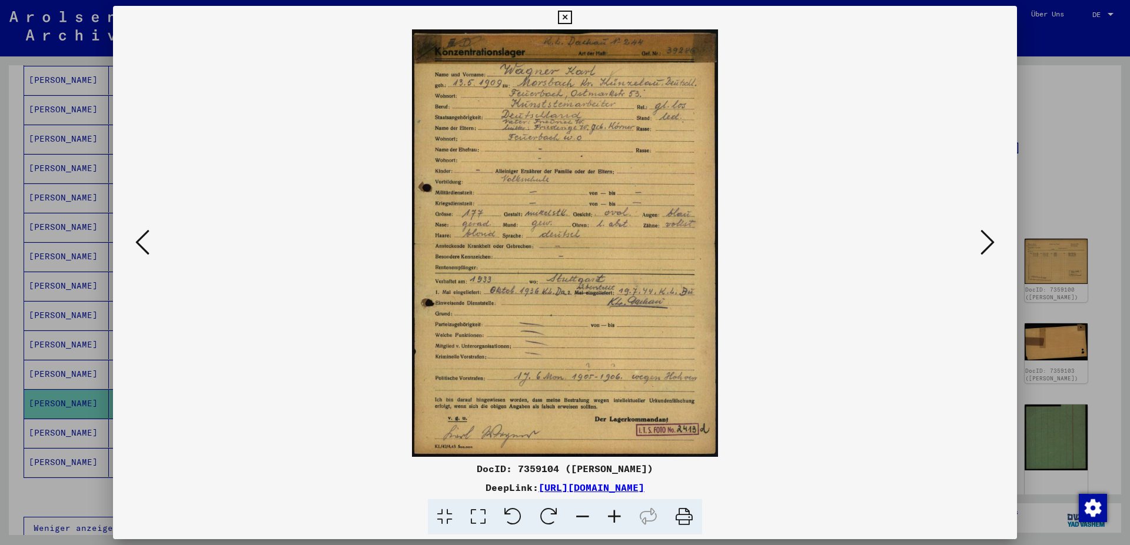
click at [988, 242] on icon at bounding box center [987, 242] width 14 height 28
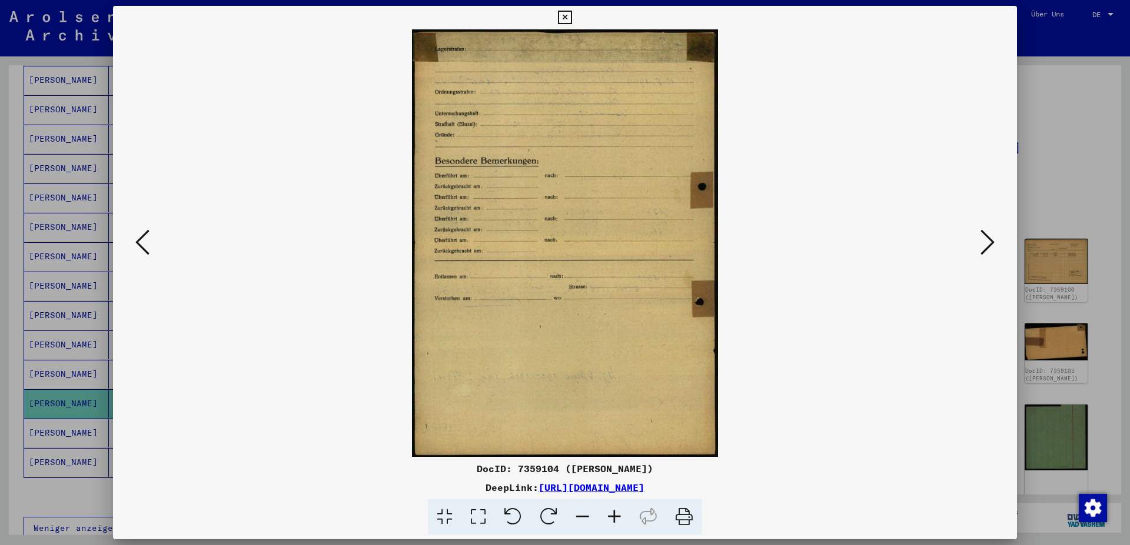
click at [988, 242] on icon at bounding box center [987, 242] width 14 height 28
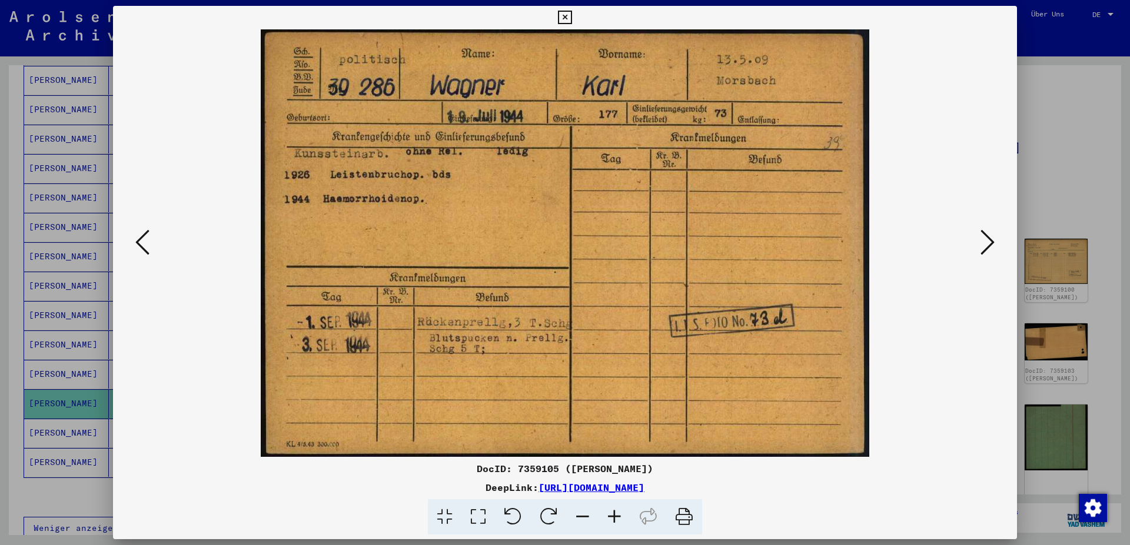
click at [988, 242] on icon at bounding box center [987, 242] width 14 height 28
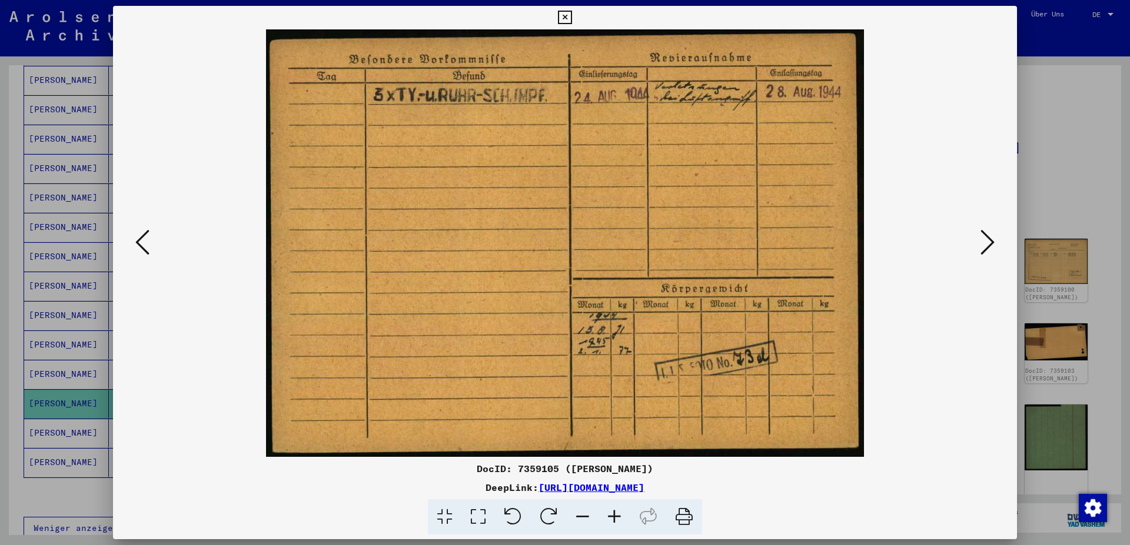
click at [988, 242] on icon at bounding box center [987, 242] width 14 height 28
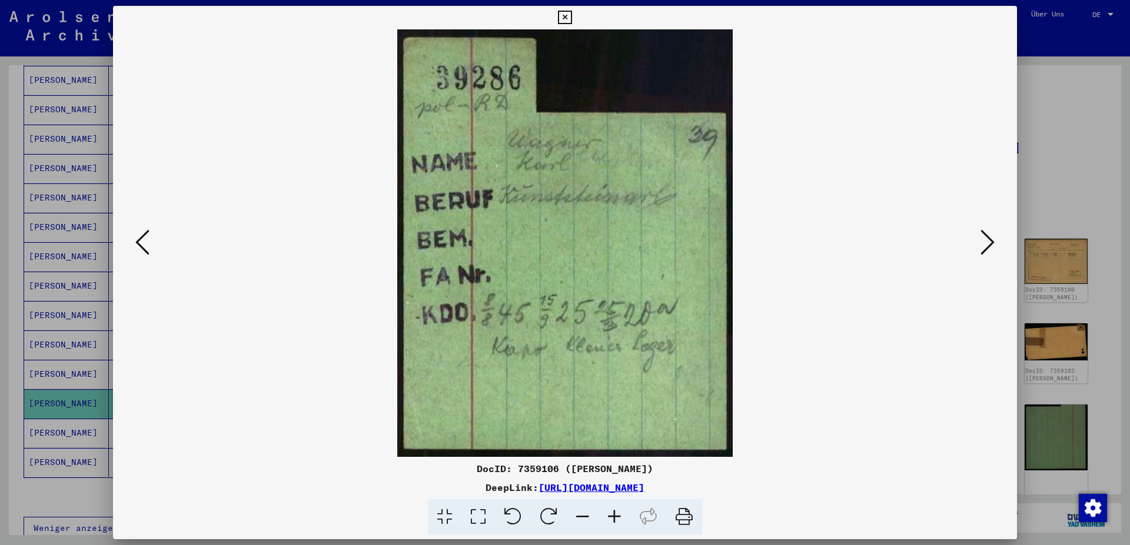
click at [988, 242] on icon at bounding box center [987, 242] width 14 height 28
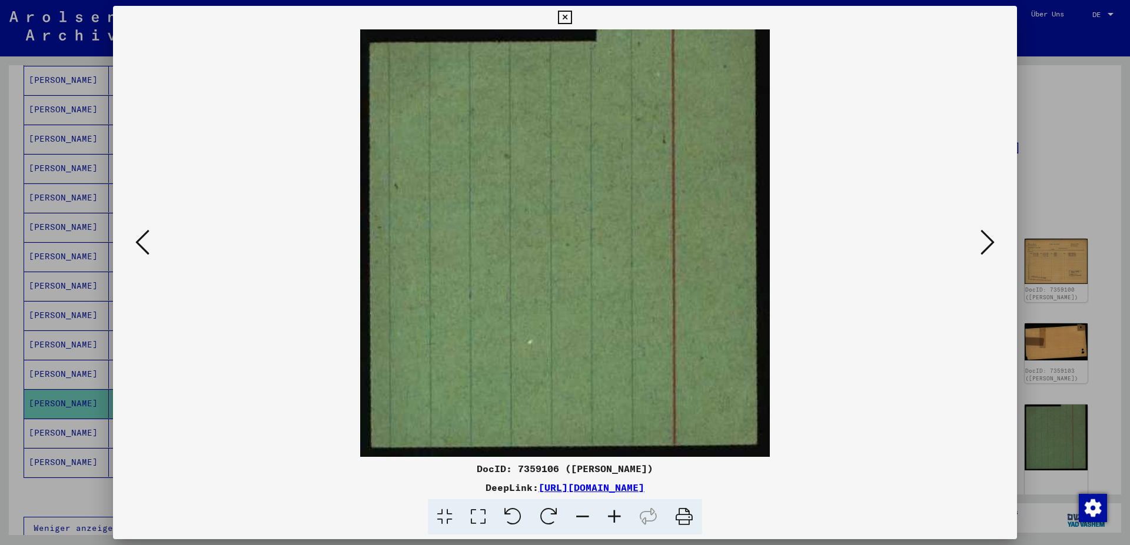
click at [988, 242] on icon at bounding box center [987, 242] width 14 height 28
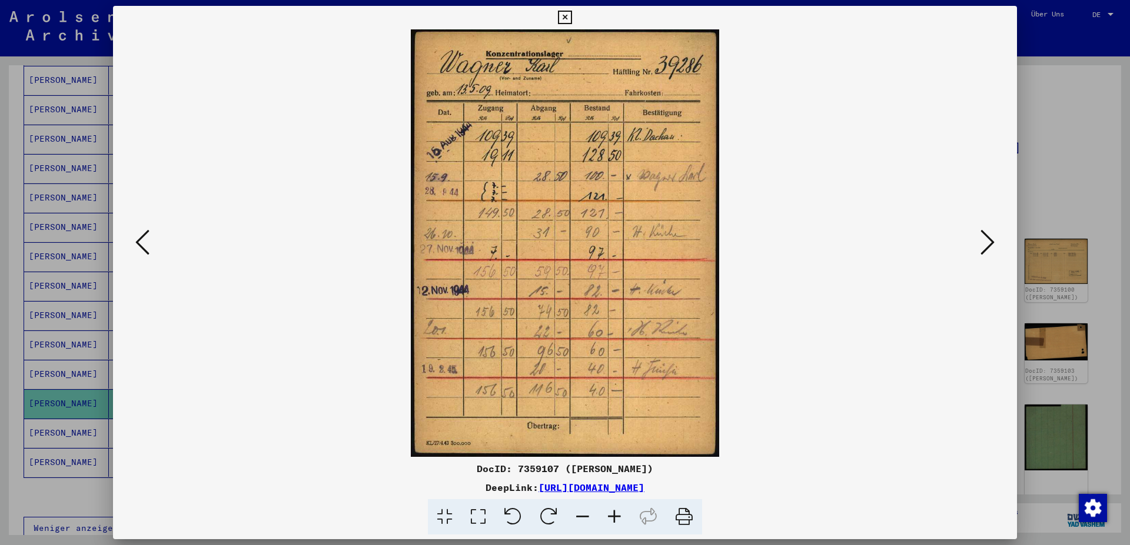
click at [988, 242] on icon at bounding box center [987, 242] width 14 height 28
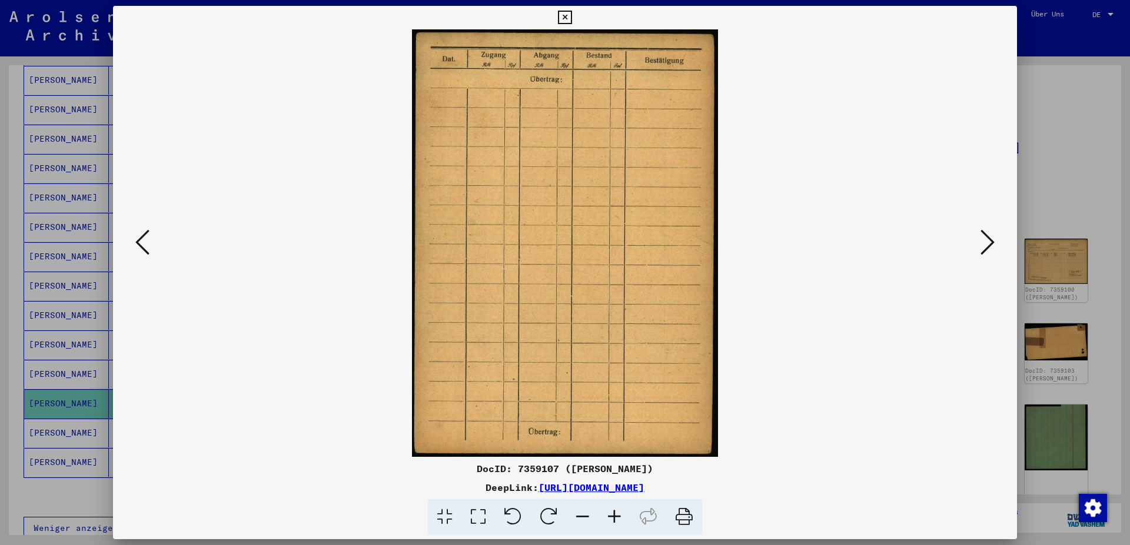
click at [988, 242] on icon at bounding box center [987, 242] width 14 height 28
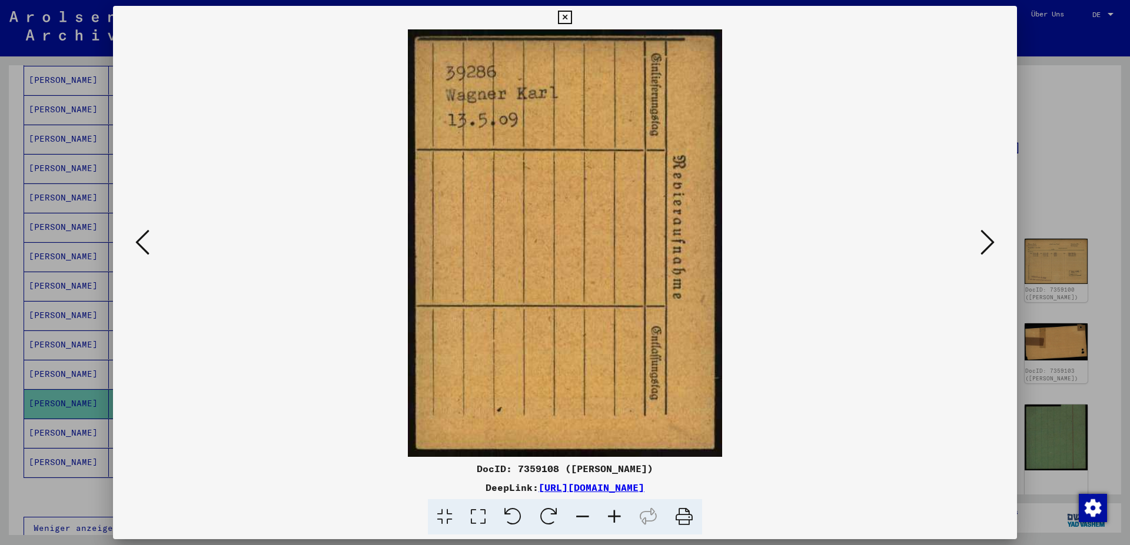
click at [988, 242] on icon at bounding box center [987, 242] width 14 height 28
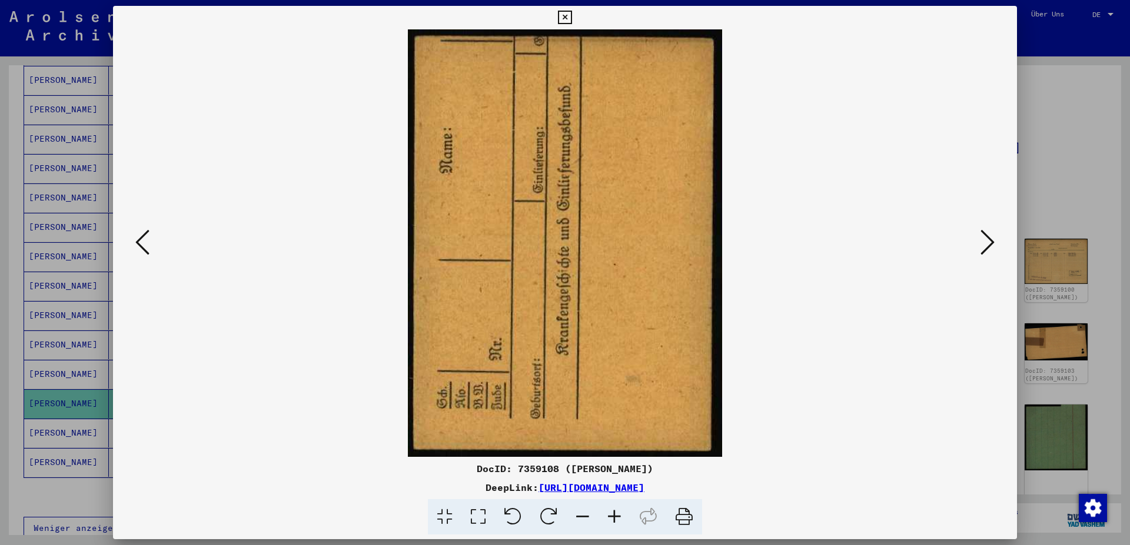
click at [988, 242] on icon at bounding box center [987, 242] width 14 height 28
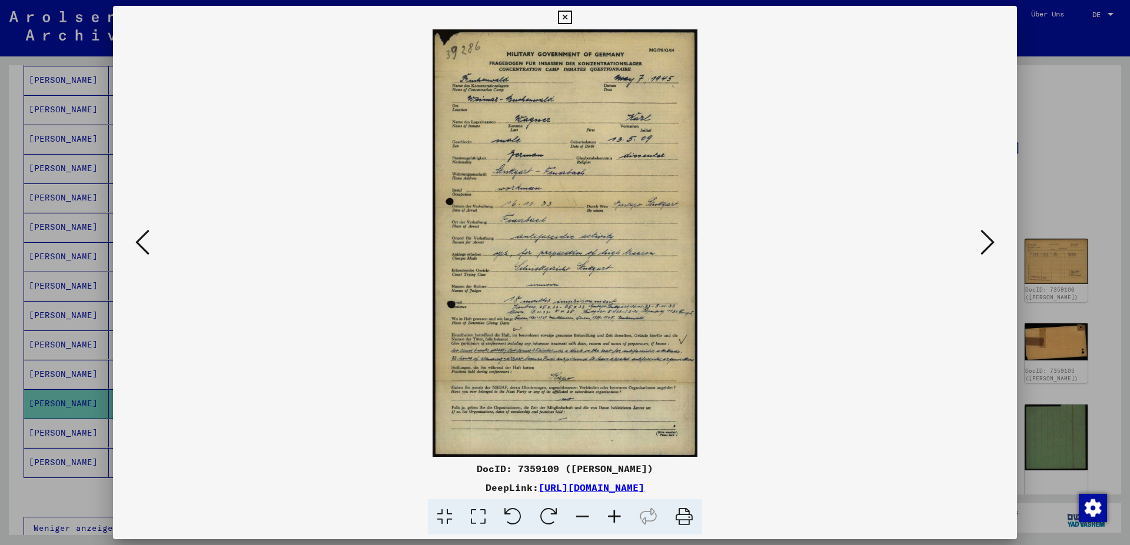
click at [988, 242] on icon at bounding box center [987, 242] width 14 height 28
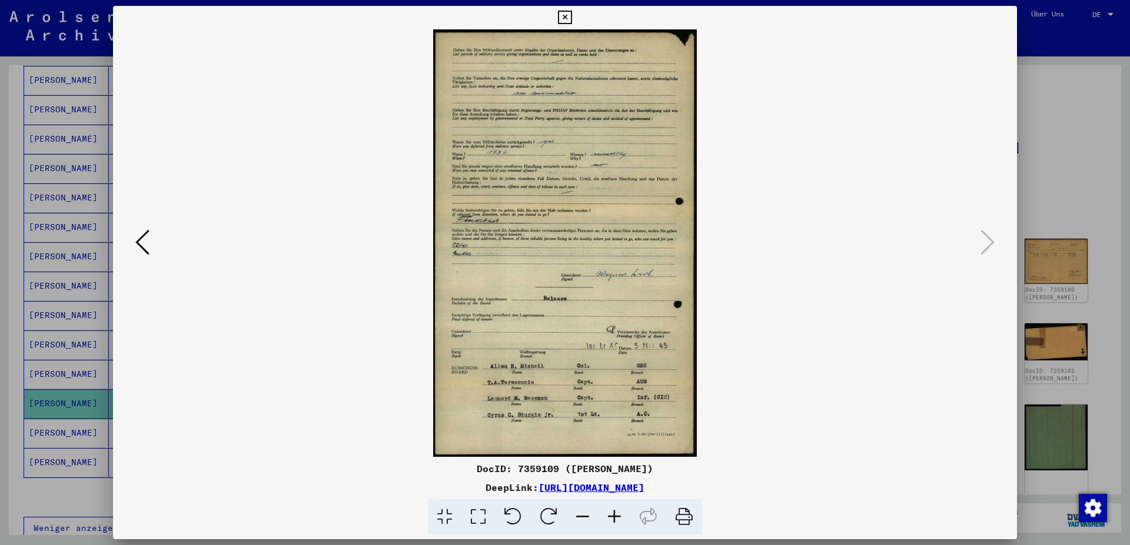
click at [141, 244] on icon at bounding box center [142, 242] width 14 height 28
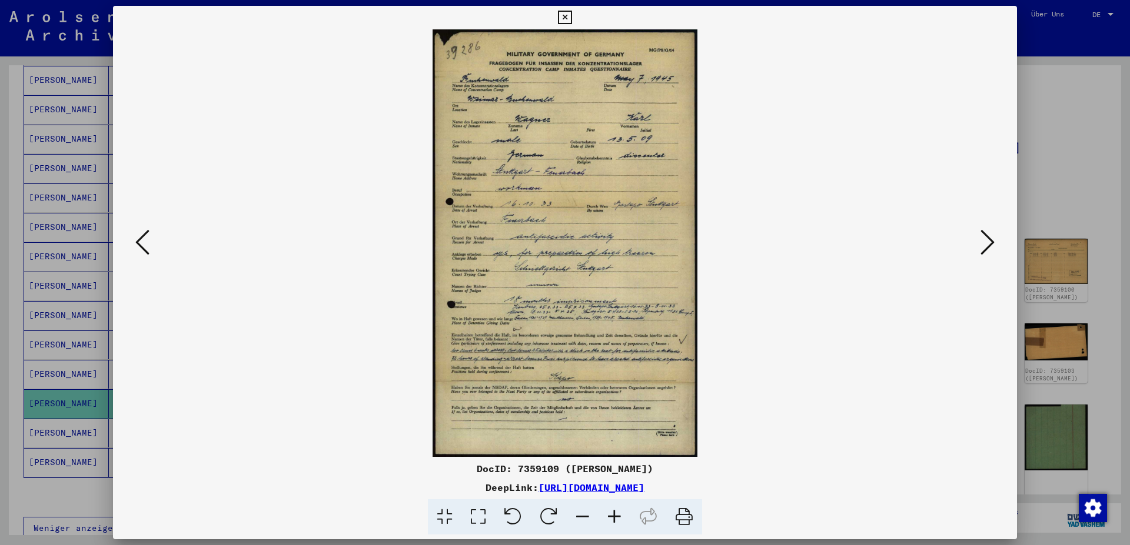
click at [141, 244] on icon at bounding box center [142, 242] width 14 height 28
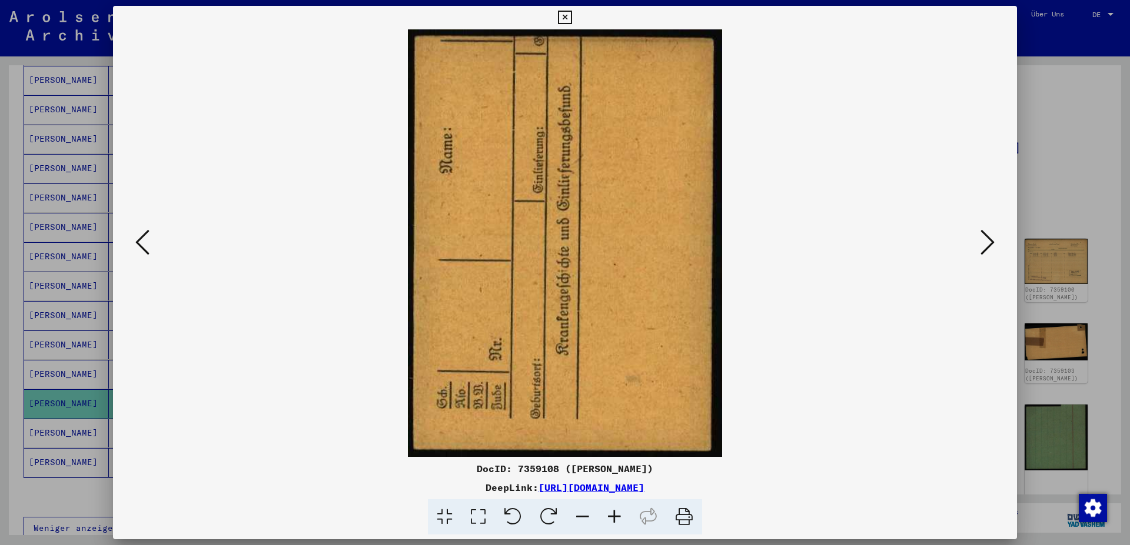
click at [141, 244] on icon at bounding box center [142, 242] width 14 height 28
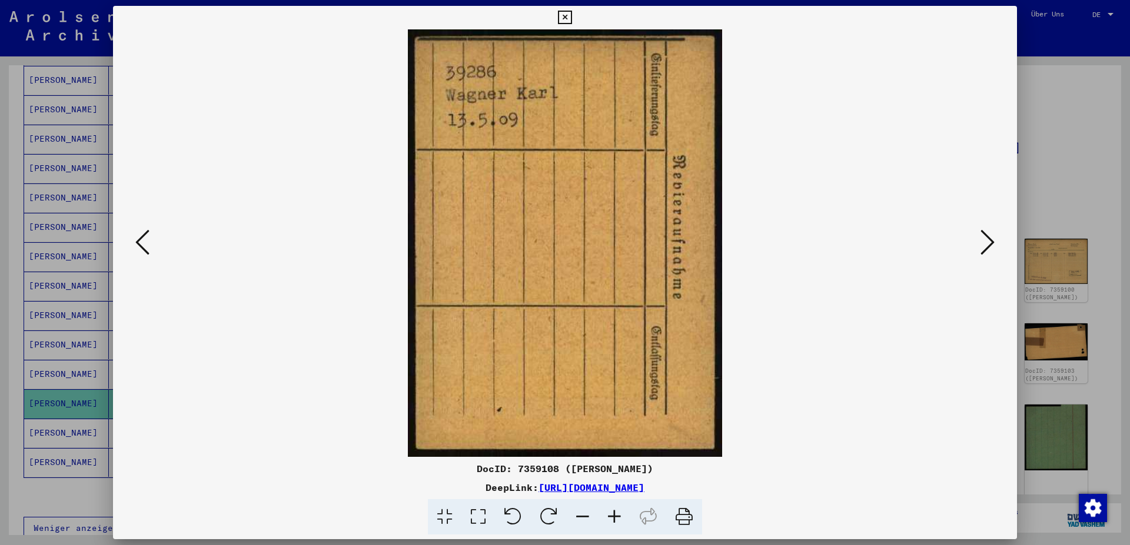
click at [141, 244] on icon at bounding box center [142, 242] width 14 height 28
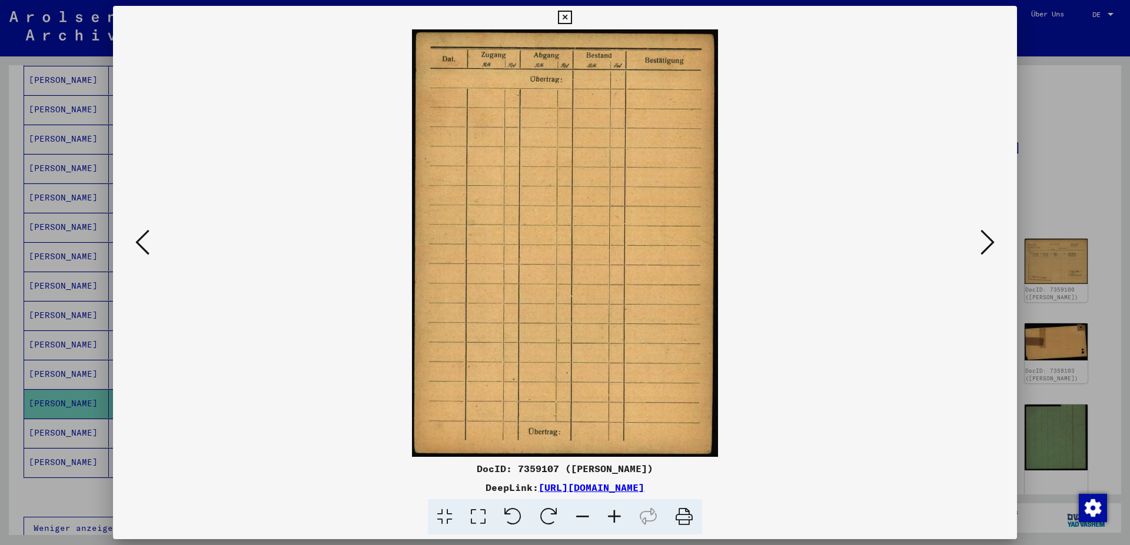
click at [141, 244] on icon at bounding box center [142, 242] width 14 height 28
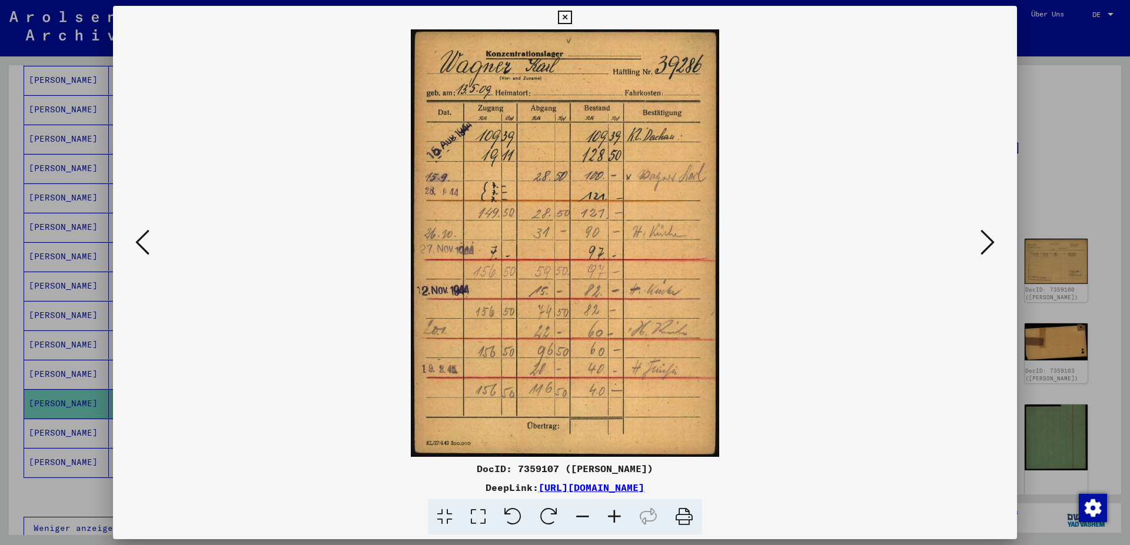
click at [141, 242] on icon at bounding box center [142, 242] width 14 height 28
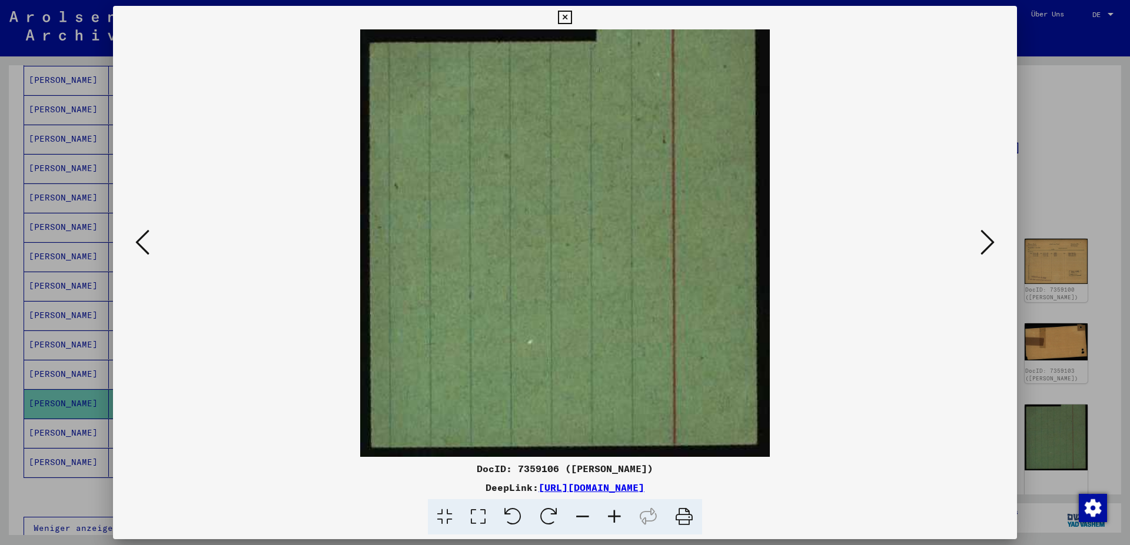
click at [141, 242] on icon at bounding box center [142, 242] width 14 height 28
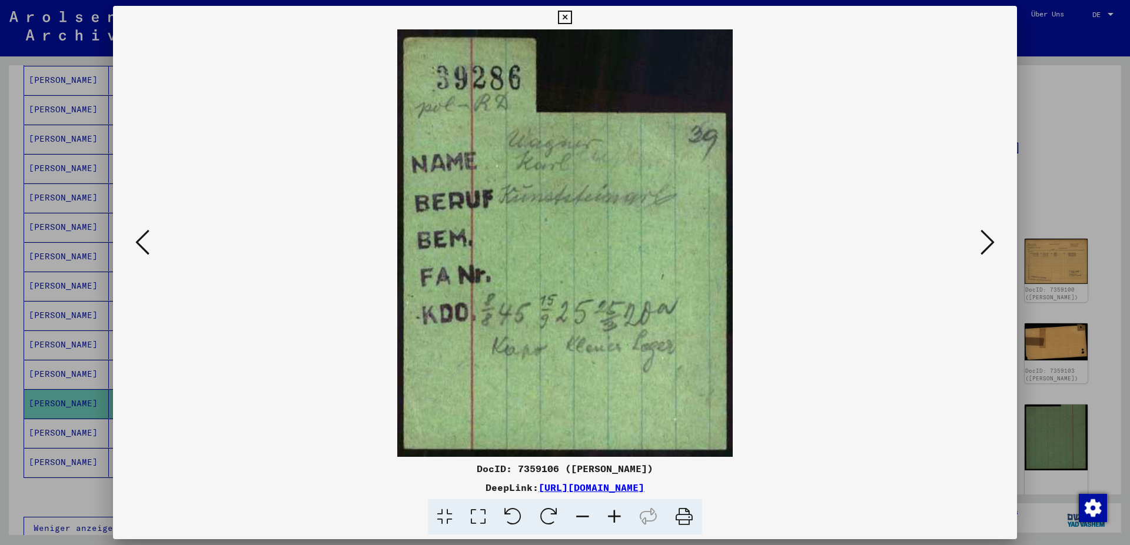
click at [141, 242] on icon at bounding box center [142, 242] width 14 height 28
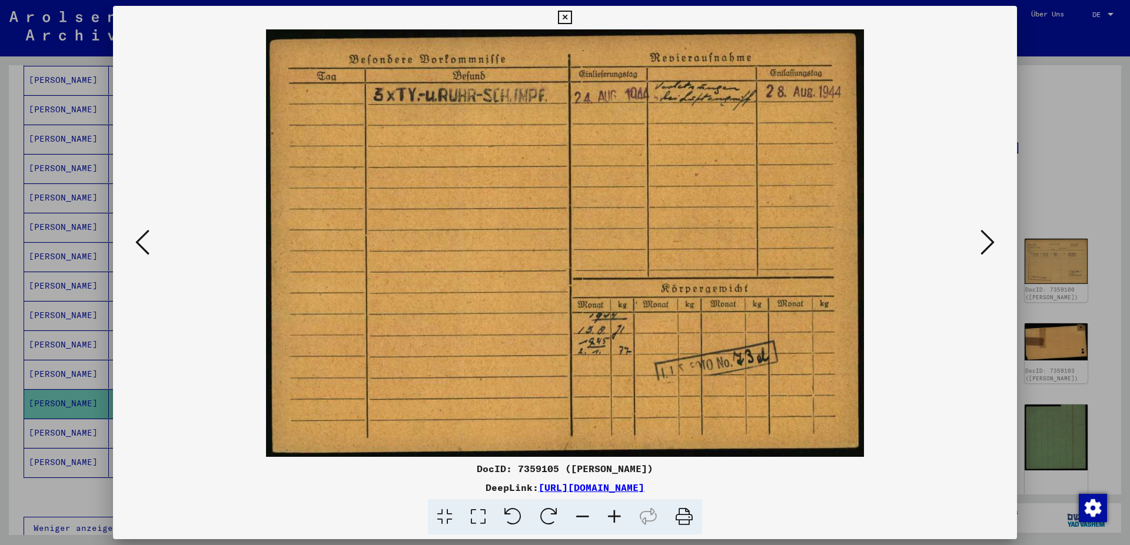
click at [141, 242] on icon at bounding box center [142, 242] width 14 height 28
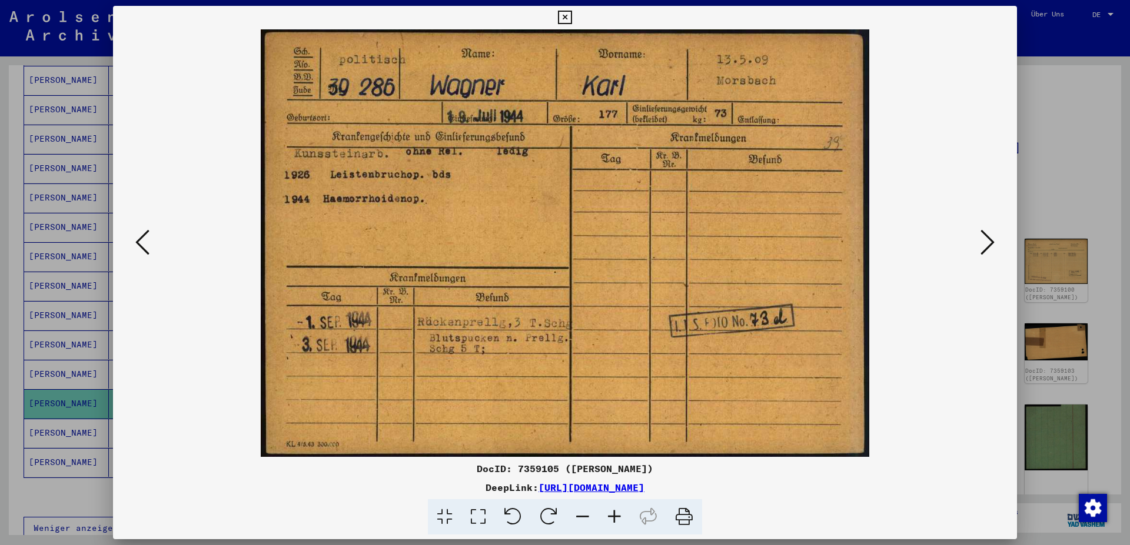
click at [141, 242] on icon at bounding box center [142, 242] width 14 height 28
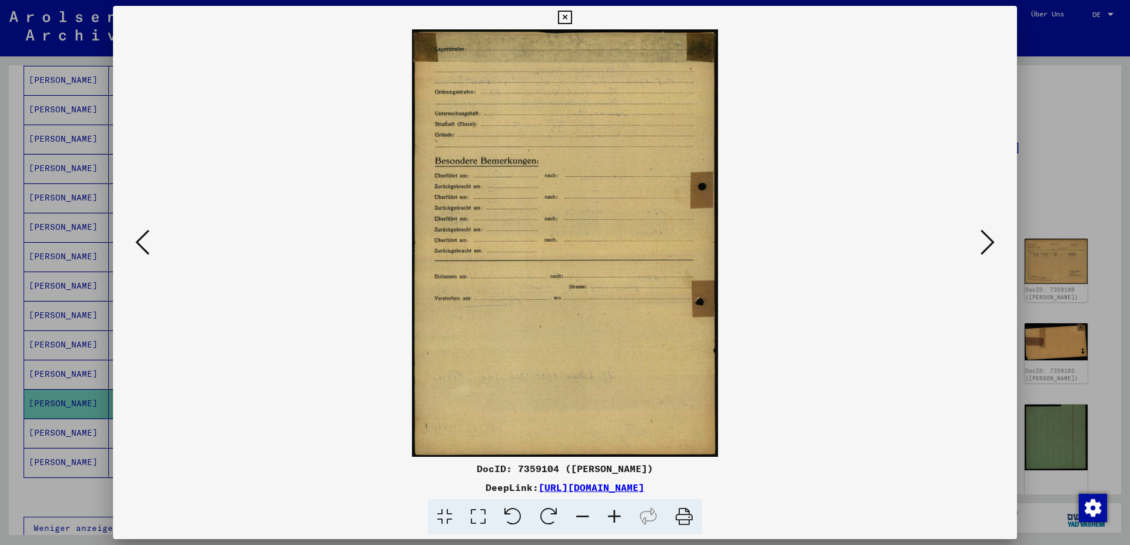
click at [141, 242] on icon at bounding box center [142, 242] width 14 height 28
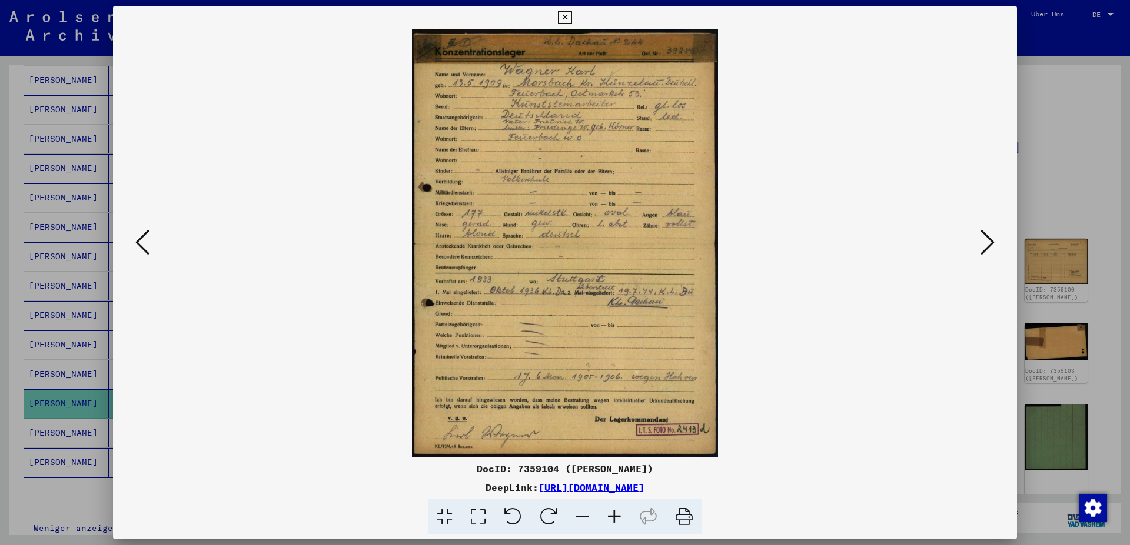
click at [687, 518] on icon at bounding box center [684, 518] width 36 height 36
click at [575, 15] on button at bounding box center [564, 18] width 21 height 24
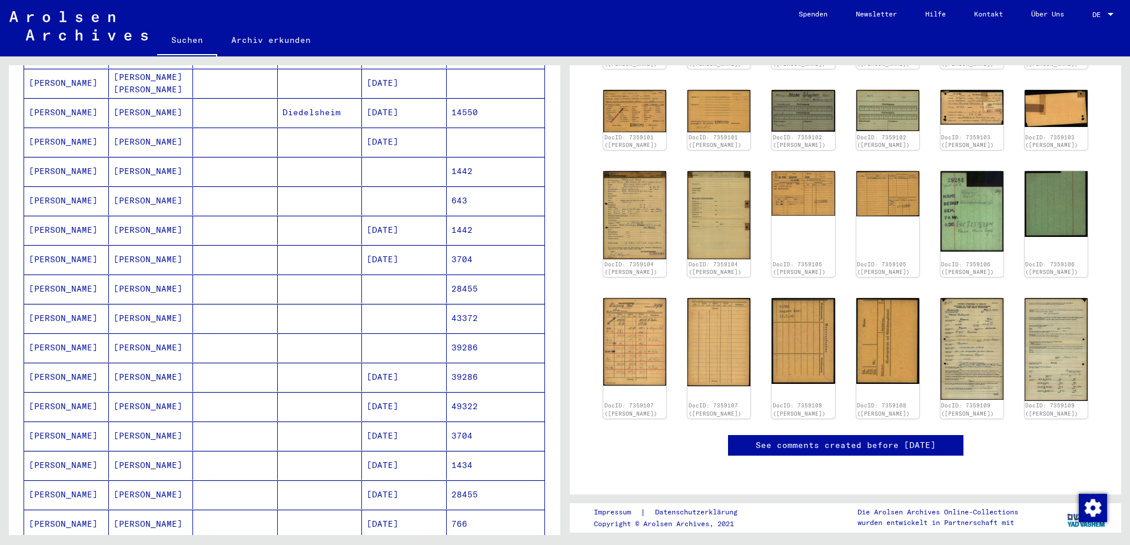
scroll to position [318, 0]
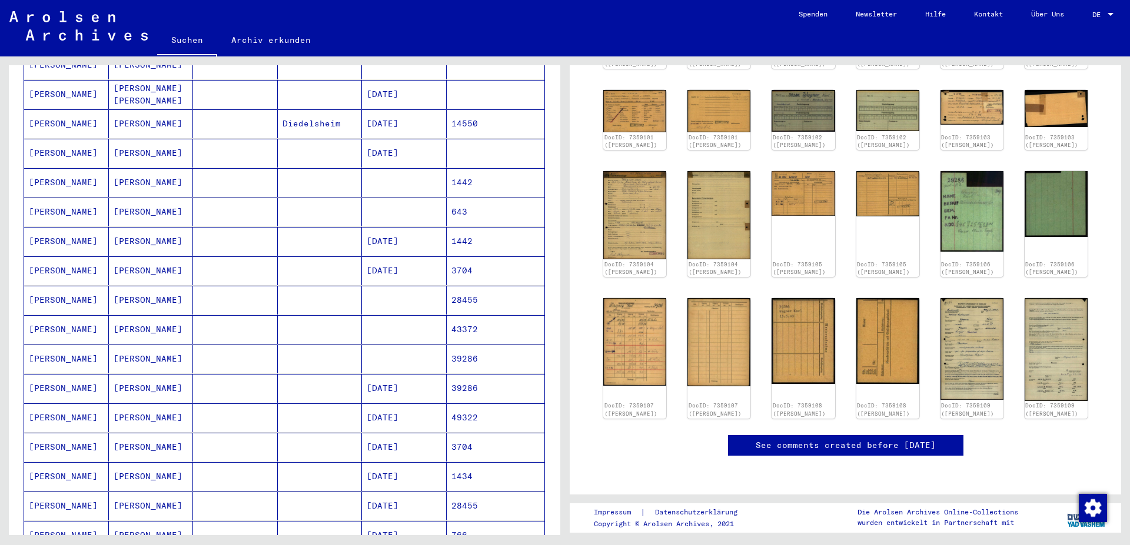
click at [421, 374] on mat-cell "[DATE]" at bounding box center [404, 388] width 85 height 29
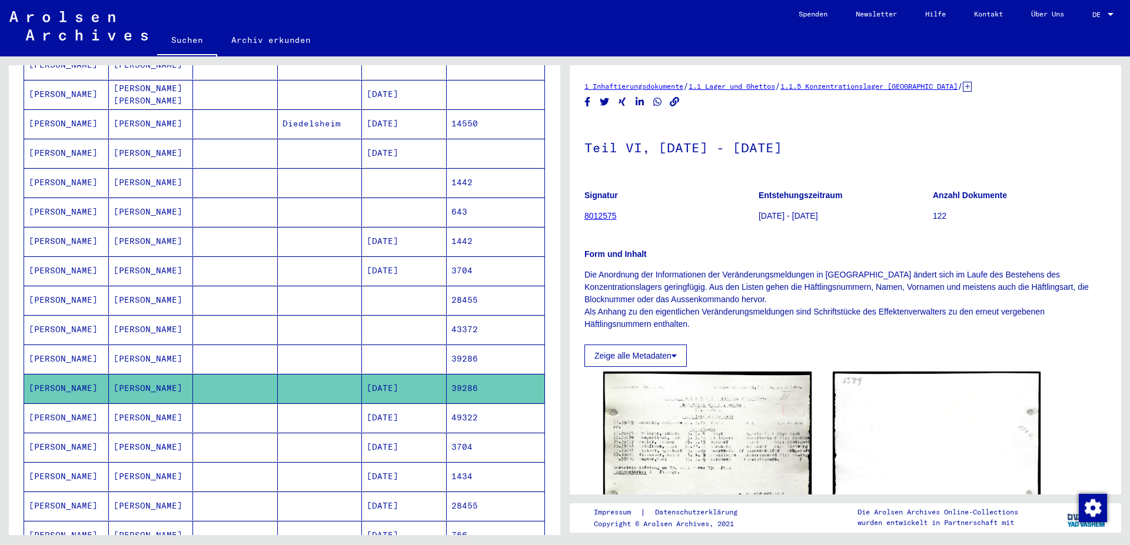
click at [412, 346] on mat-cell at bounding box center [404, 359] width 85 height 29
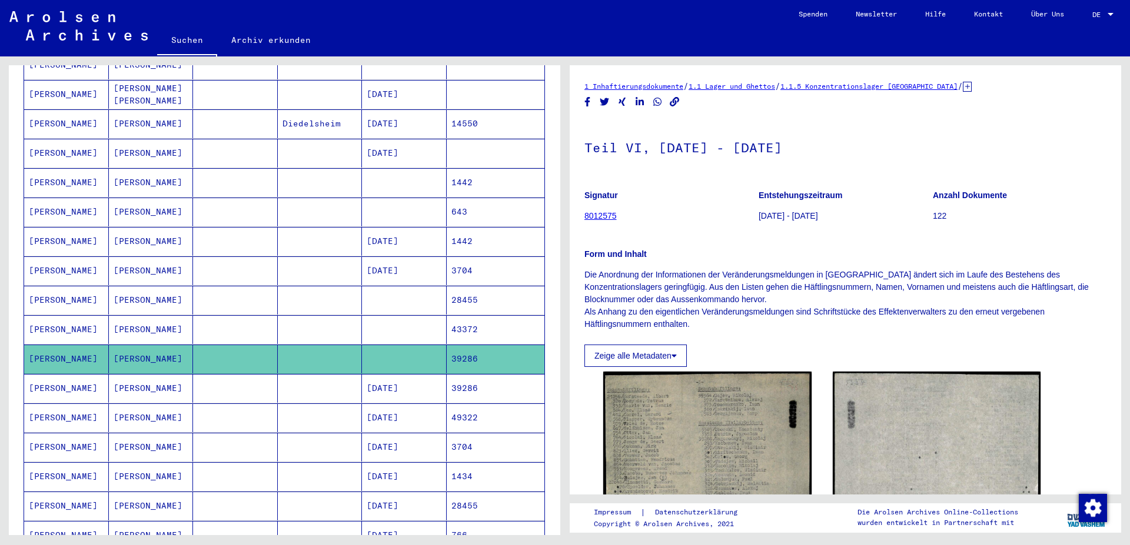
click at [408, 315] on mat-cell at bounding box center [404, 329] width 85 height 29
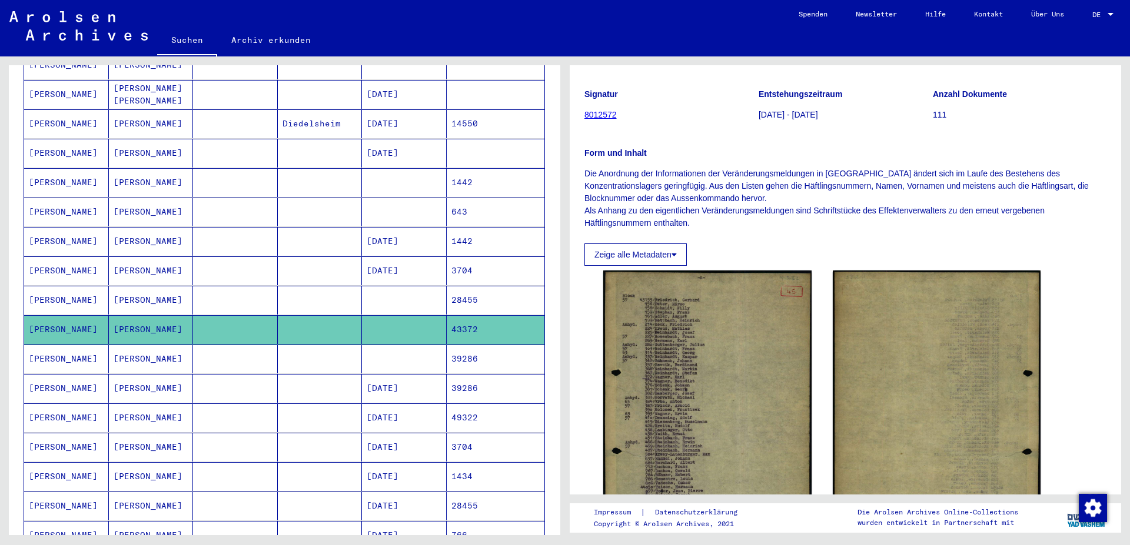
scroll to position [191, 0]
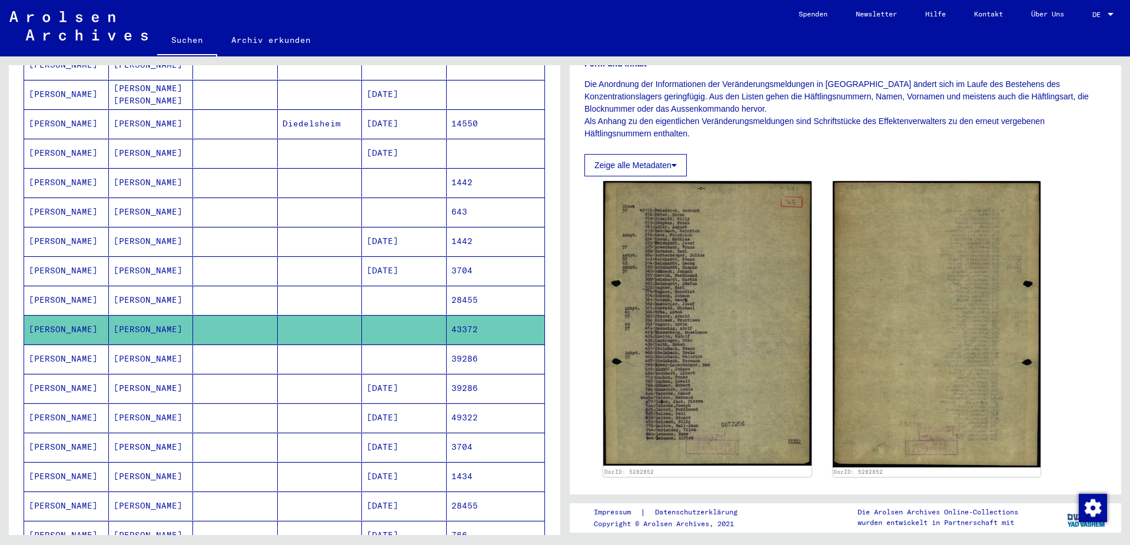
click at [396, 288] on mat-cell at bounding box center [404, 300] width 85 height 29
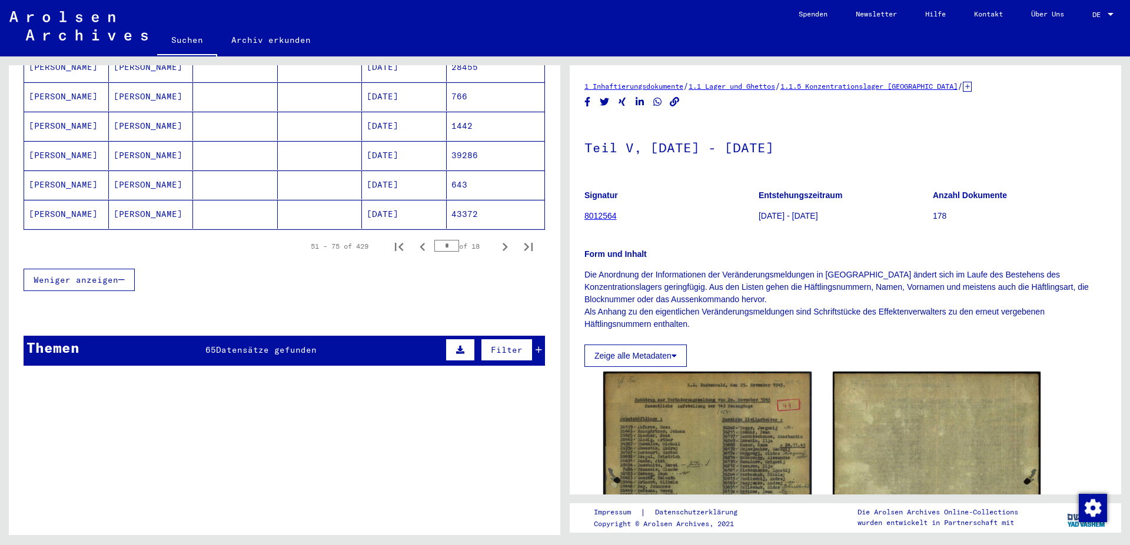
scroll to position [826, 0]
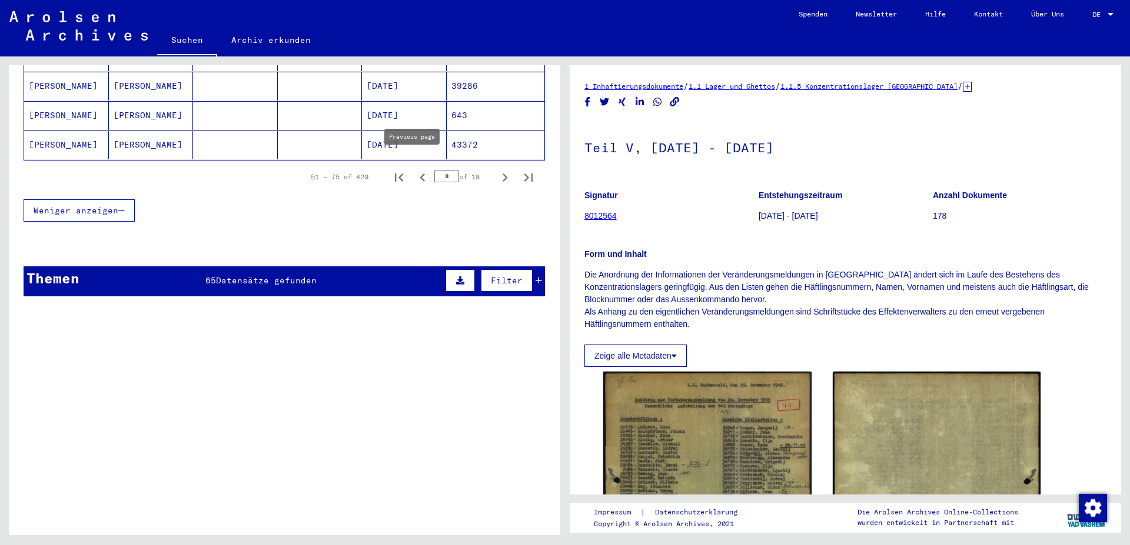
click at [415, 169] on icon "Previous page" at bounding box center [422, 177] width 16 height 16
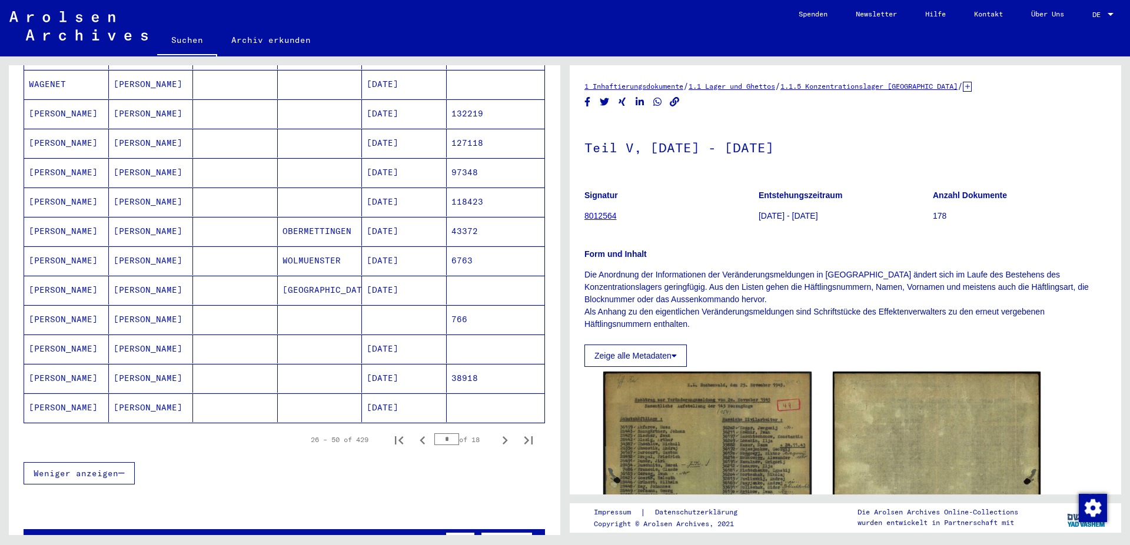
scroll to position [699, 0]
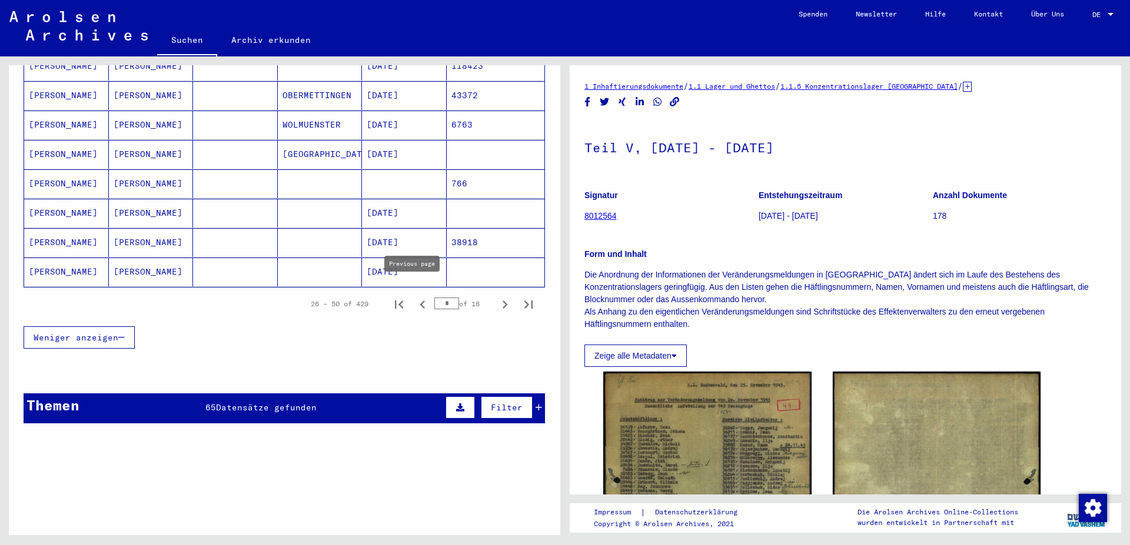
click at [415, 297] on icon "Previous page" at bounding box center [422, 305] width 16 height 16
type input "*"
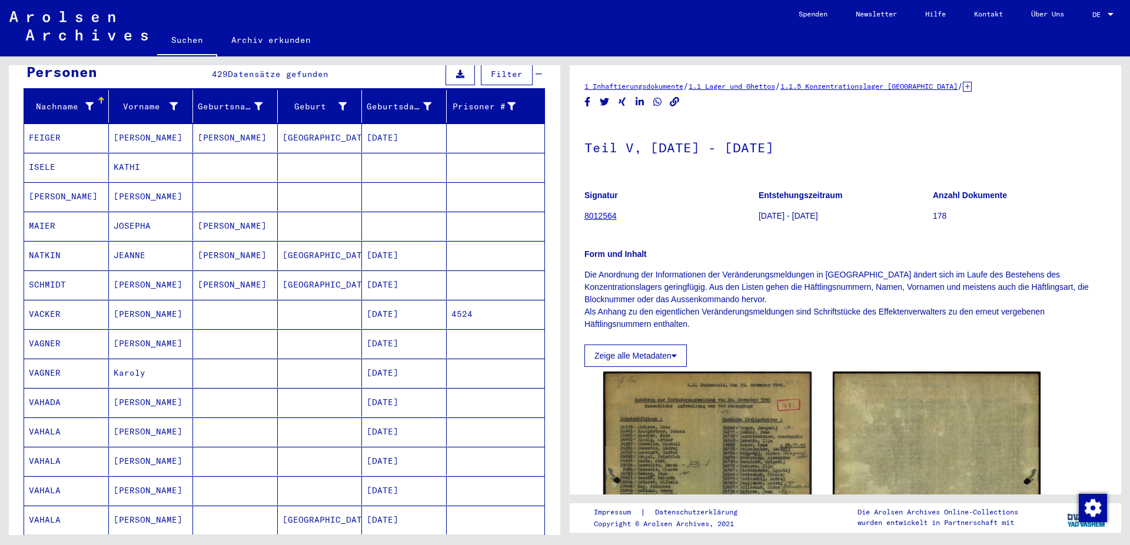
scroll to position [0, 0]
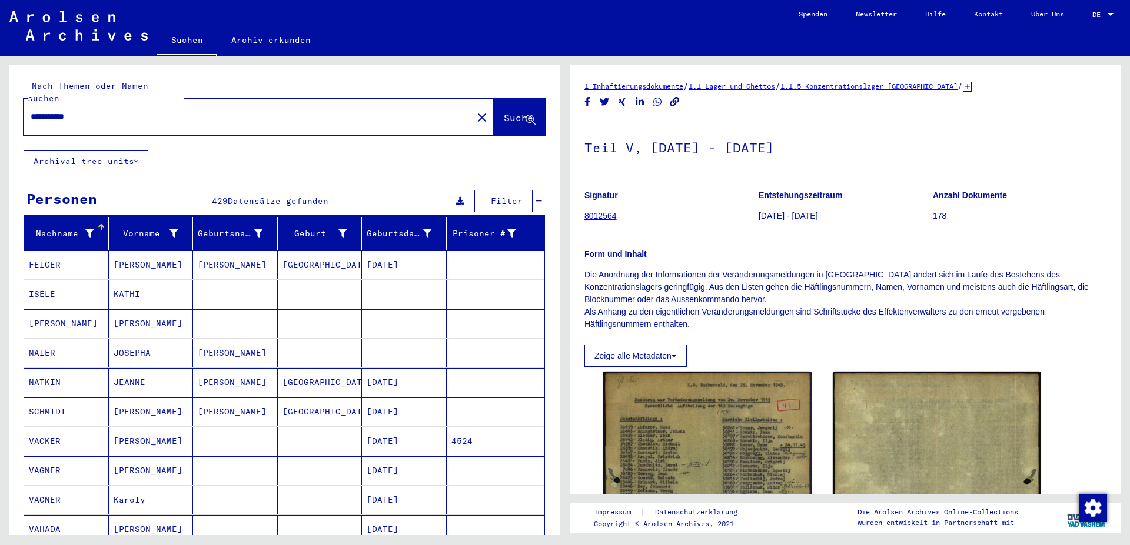
drag, startPoint x: 58, startPoint y: 100, endPoint x: 4, endPoint y: 102, distance: 54.2
click at [31, 111] on input "**********" at bounding box center [248, 117] width 435 height 12
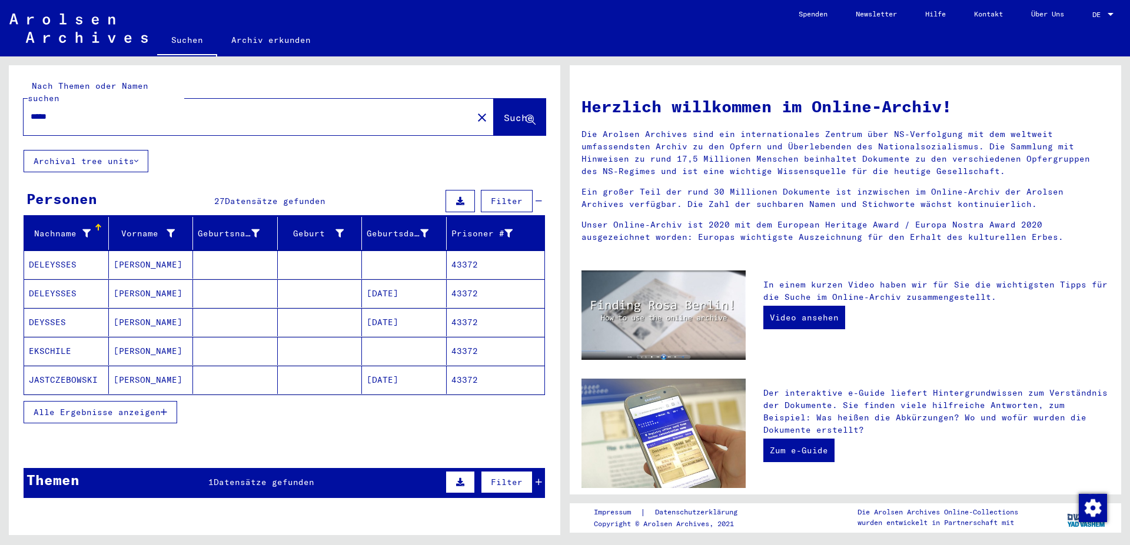
click at [121, 401] on button "Alle Ergebnisse anzeigen" at bounding box center [101, 412] width 154 height 22
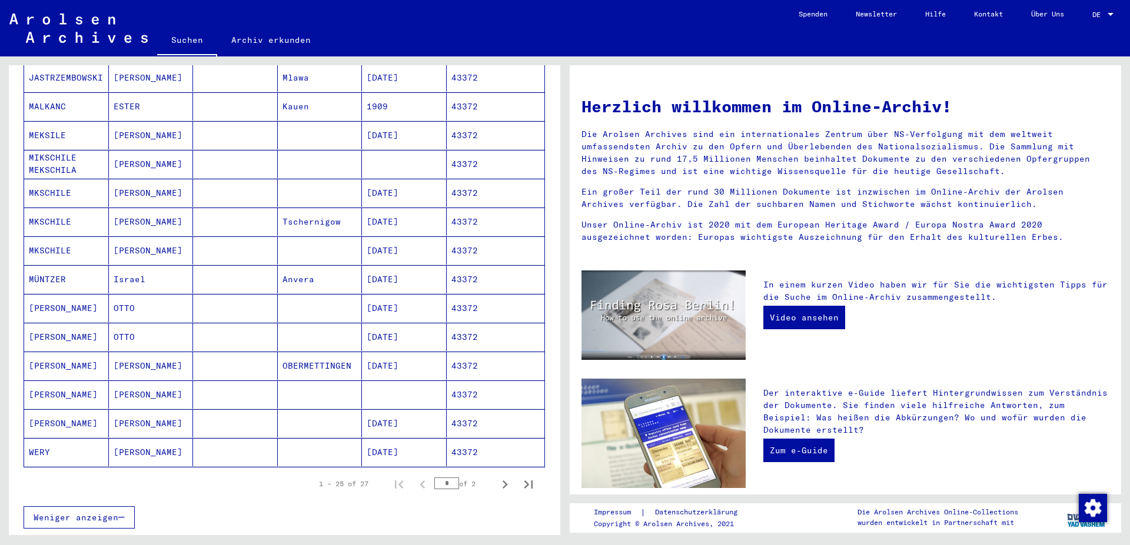
scroll to position [508, 0]
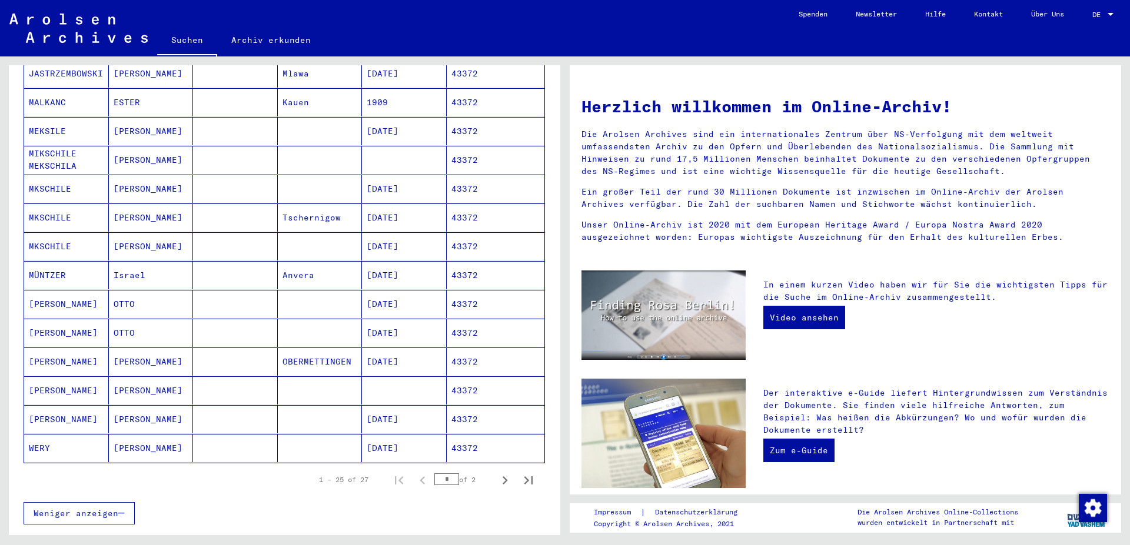
click at [467, 378] on mat-cell "43372" at bounding box center [496, 391] width 98 height 28
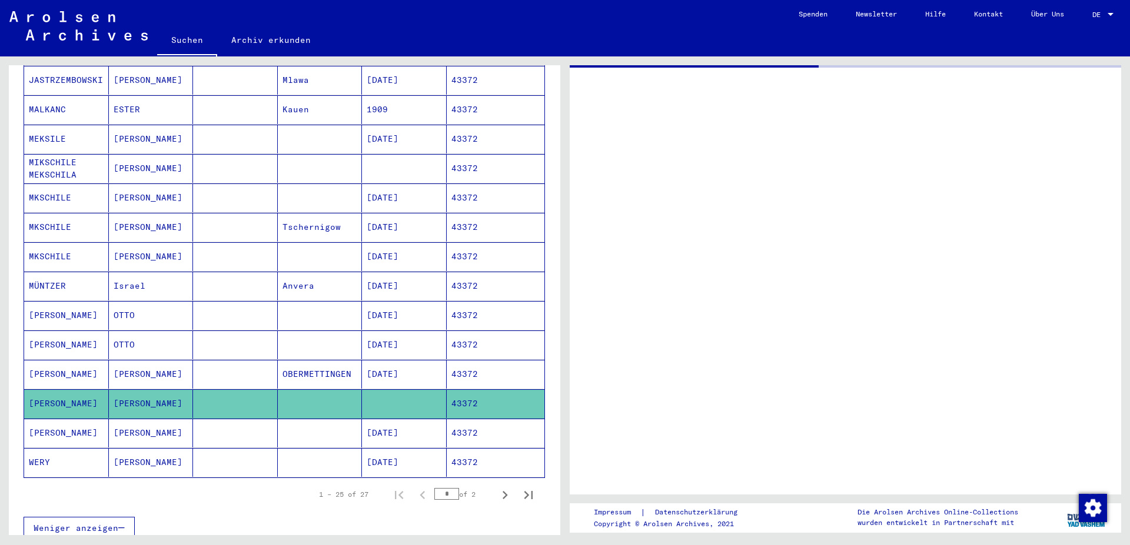
scroll to position [515, 0]
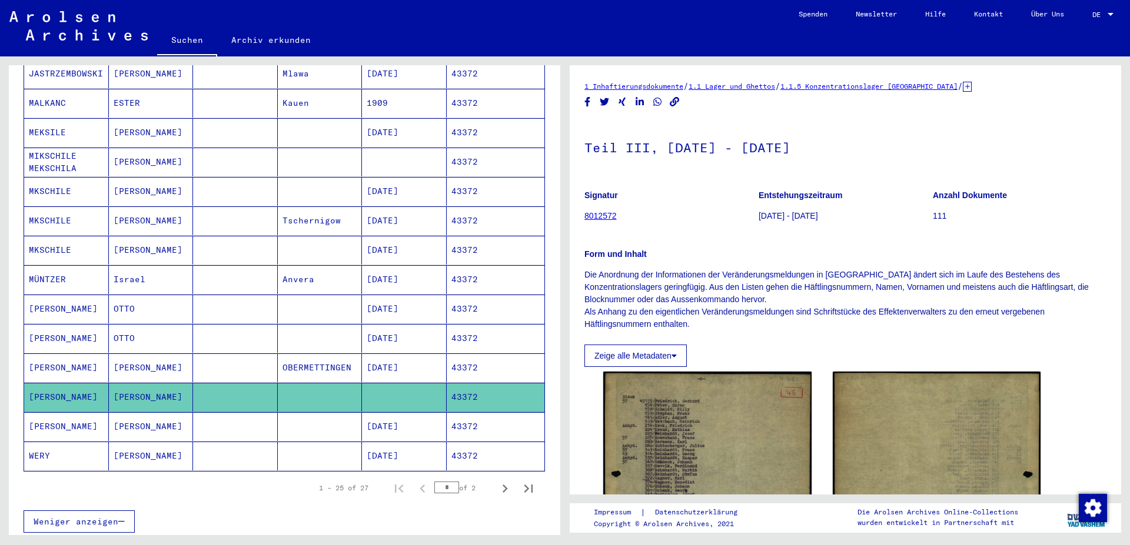
click at [470, 412] on mat-cell "43372" at bounding box center [496, 426] width 98 height 29
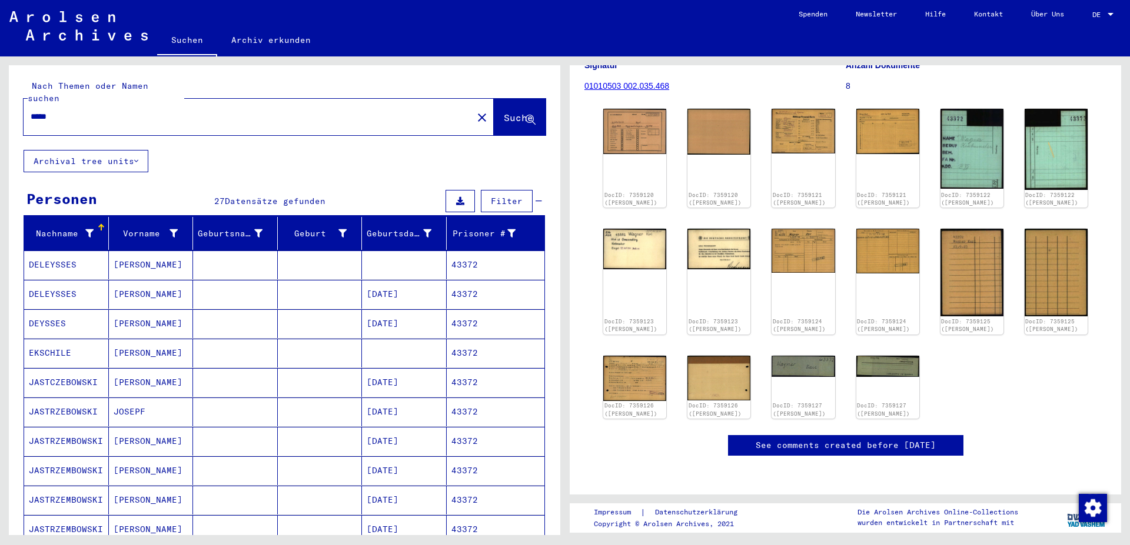
drag, startPoint x: 28, startPoint y: 107, endPoint x: 2, endPoint y: 104, distance: 26.7
click at [31, 111] on input "*****" at bounding box center [248, 117] width 435 height 12
type input "***"
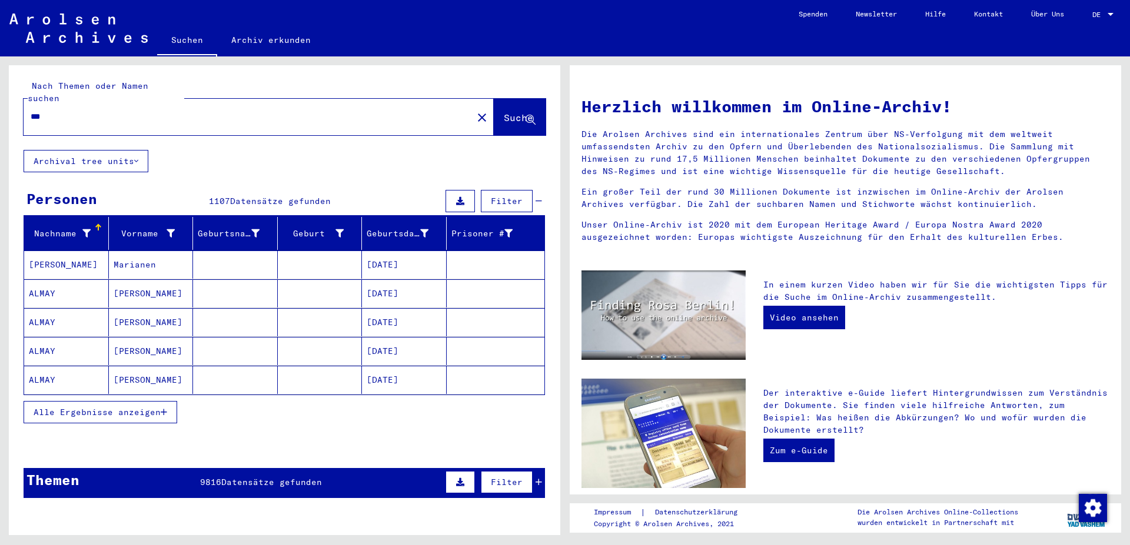
click at [82, 407] on span "Alle Ergebnisse anzeigen" at bounding box center [97, 412] width 127 height 11
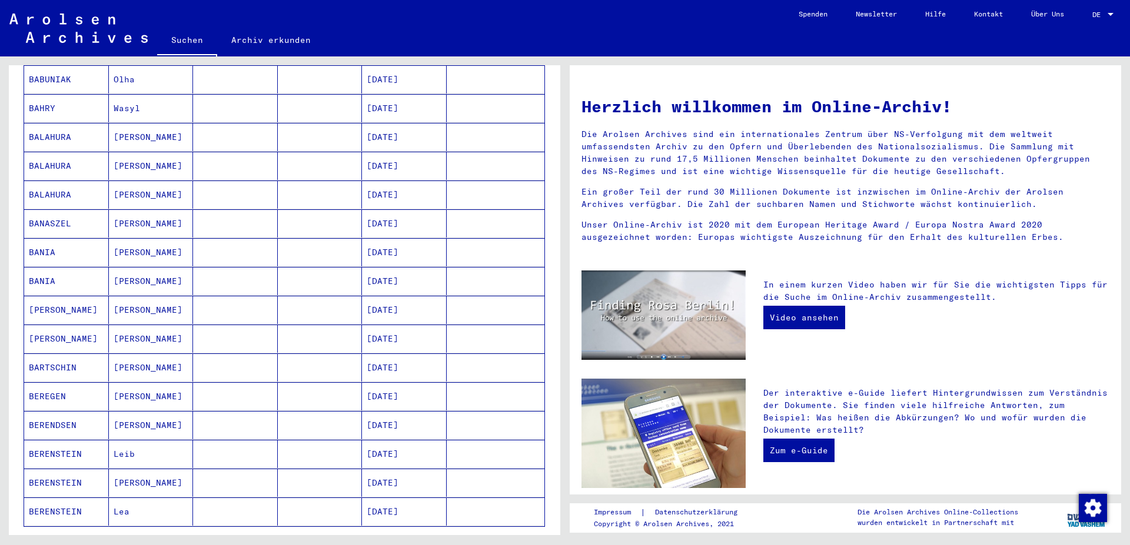
scroll to position [763, 0]
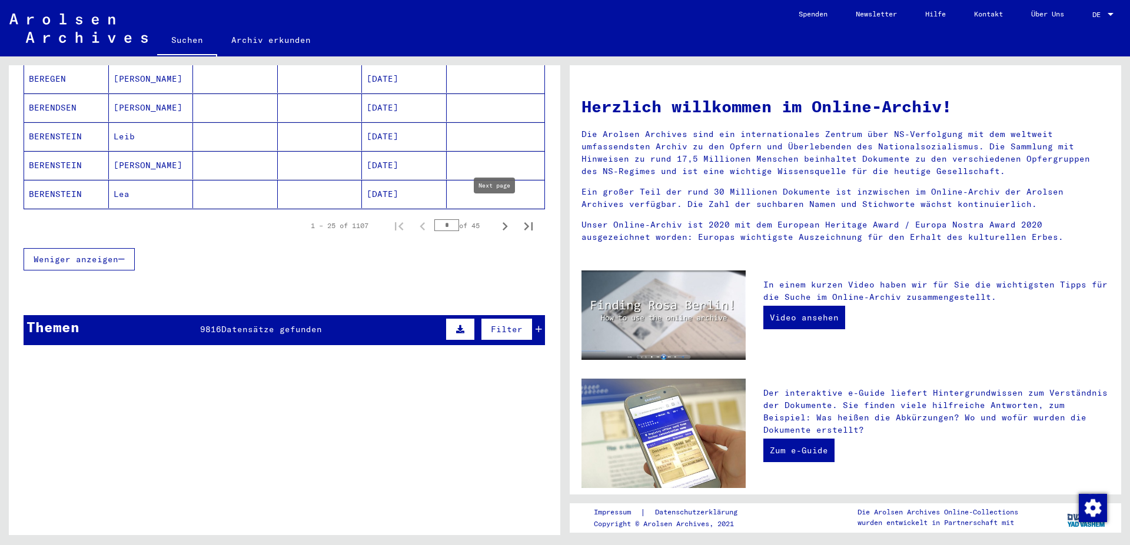
click at [497, 218] on icon "Next page" at bounding box center [505, 226] width 16 height 16
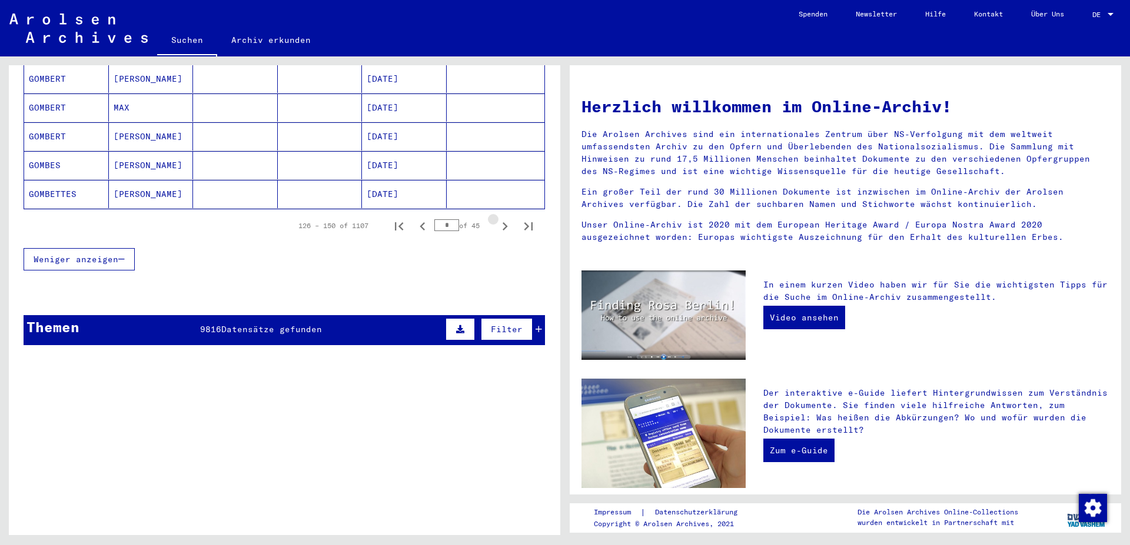
click at [497, 218] on icon "Next page" at bounding box center [505, 226] width 16 height 16
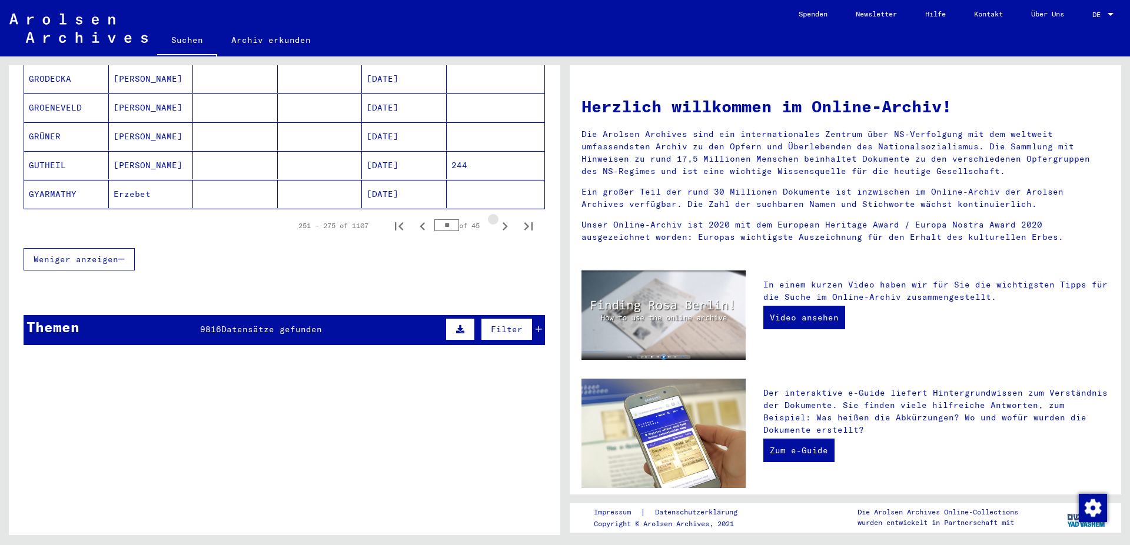
click at [497, 218] on icon "Next page" at bounding box center [505, 226] width 16 height 16
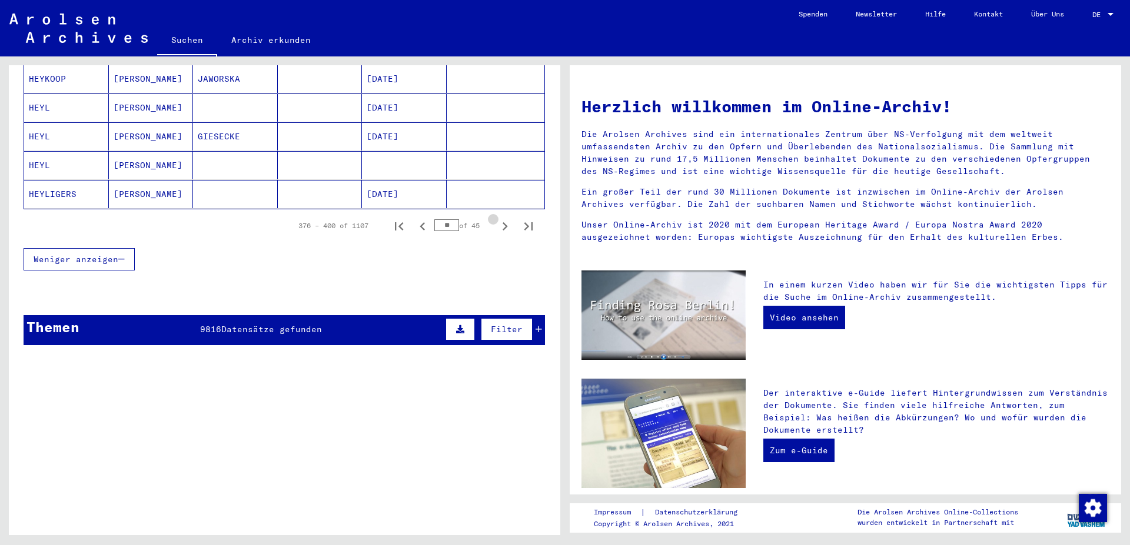
click at [497, 218] on icon "Next page" at bounding box center [505, 226] width 16 height 16
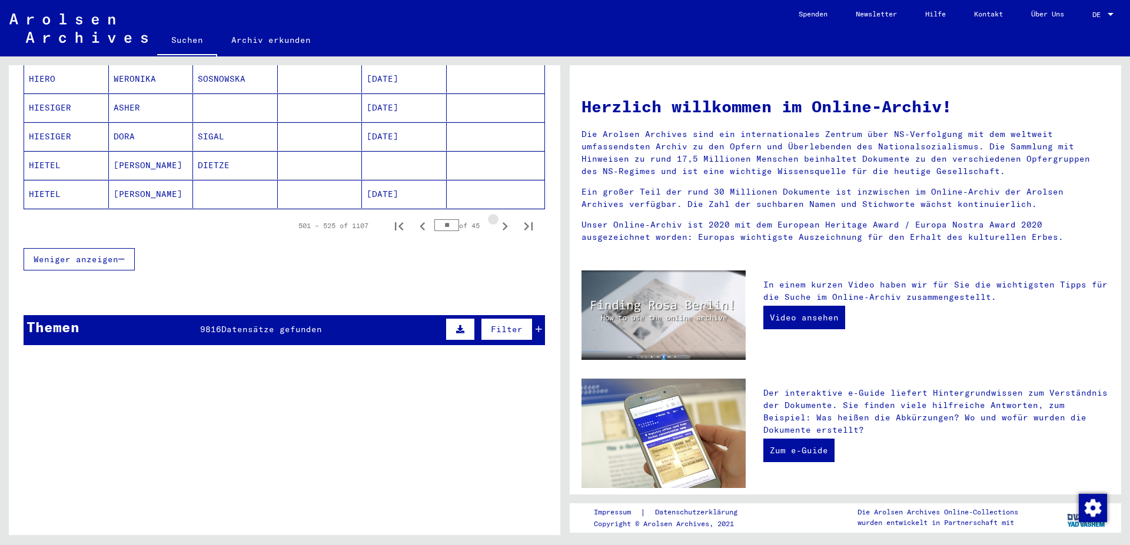
click at [497, 218] on icon "Next page" at bounding box center [505, 226] width 16 height 16
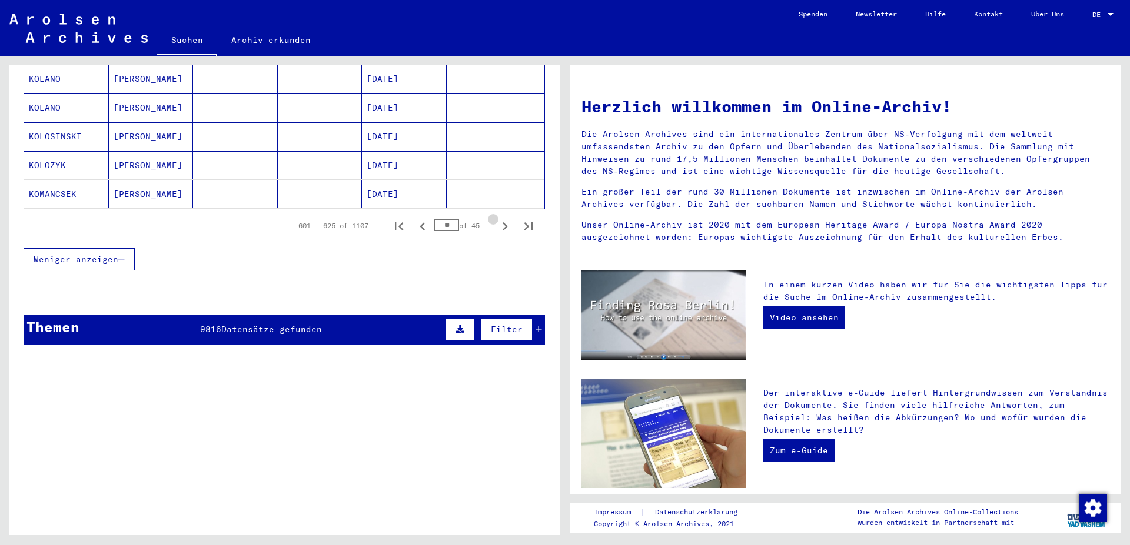
click at [497, 218] on icon "Next page" at bounding box center [505, 226] width 16 height 16
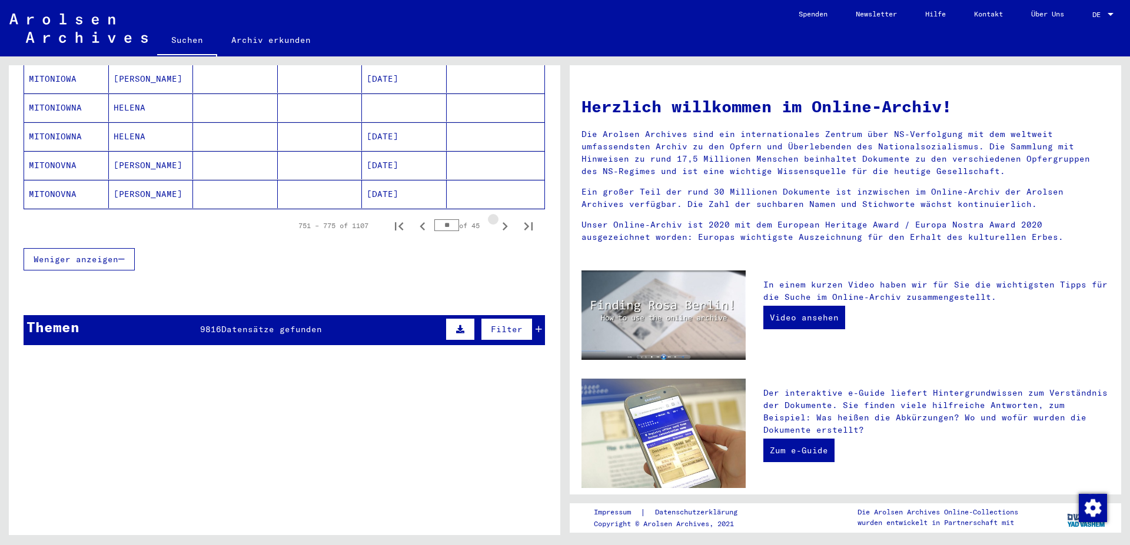
click at [497, 218] on icon "Next page" at bounding box center [505, 226] width 16 height 16
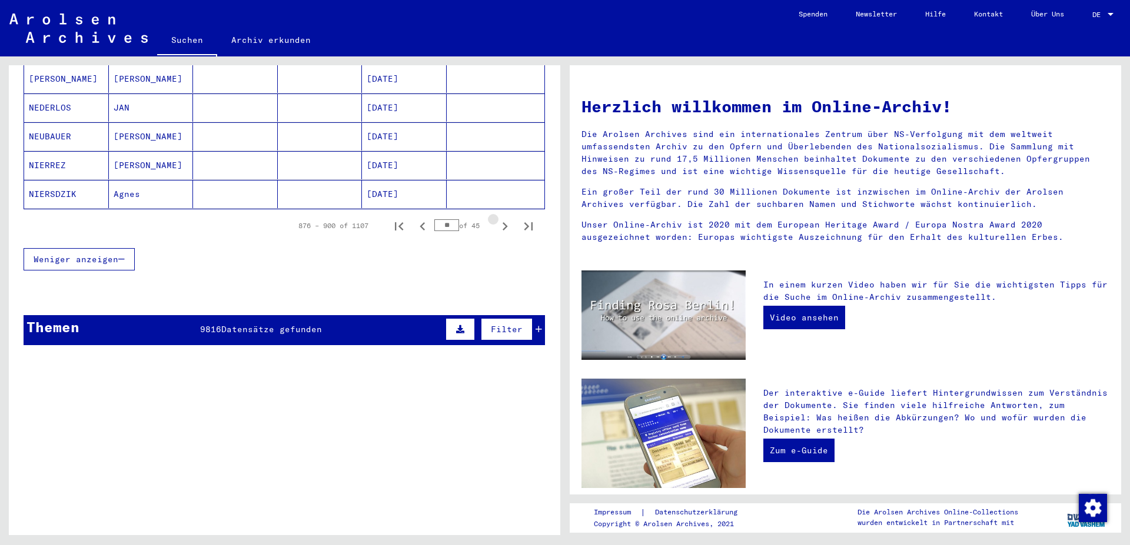
click at [497, 218] on icon "Next page" at bounding box center [505, 226] width 16 height 16
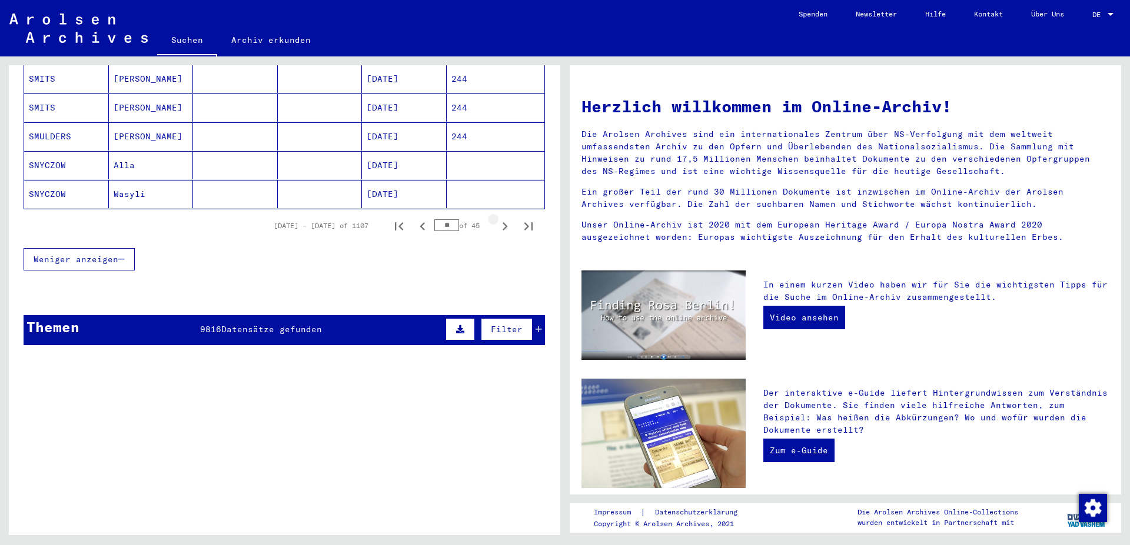
click at [497, 218] on icon "Next page" at bounding box center [505, 226] width 16 height 16
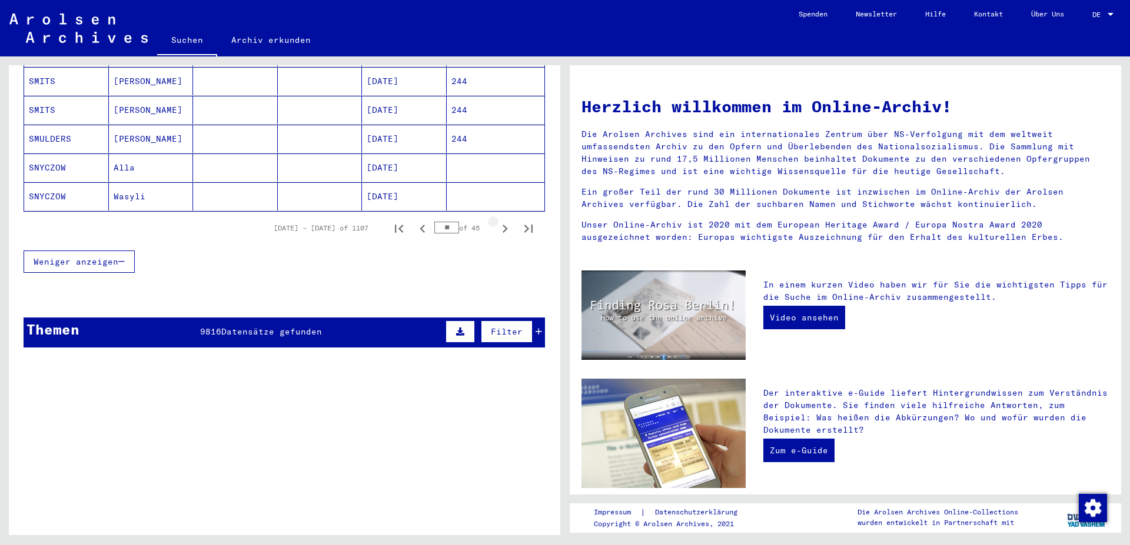
click at [497, 221] on icon "Next page" at bounding box center [505, 229] width 16 height 16
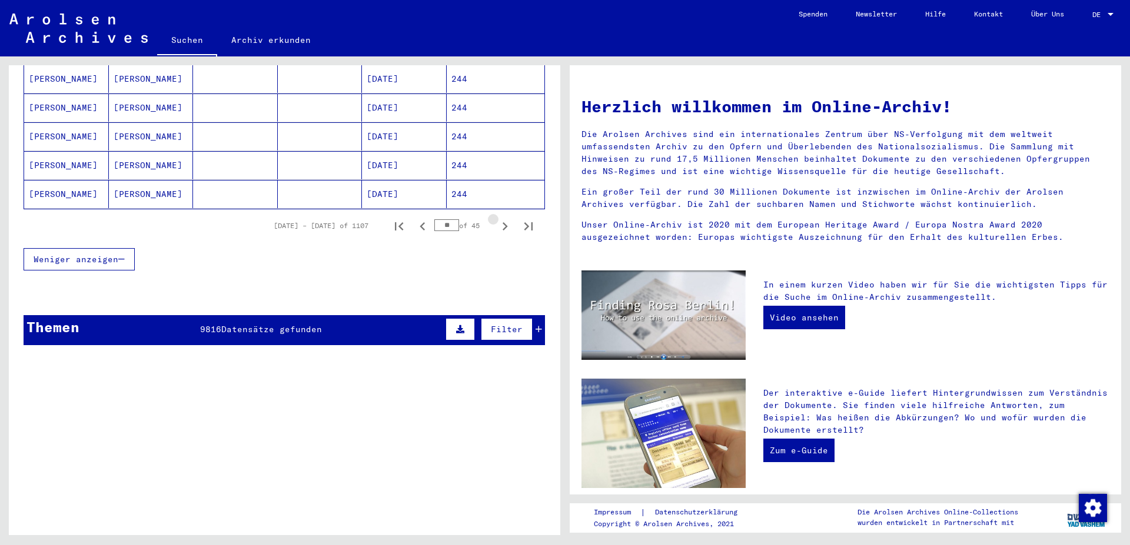
click at [497, 218] on icon "Next page" at bounding box center [505, 226] width 16 height 16
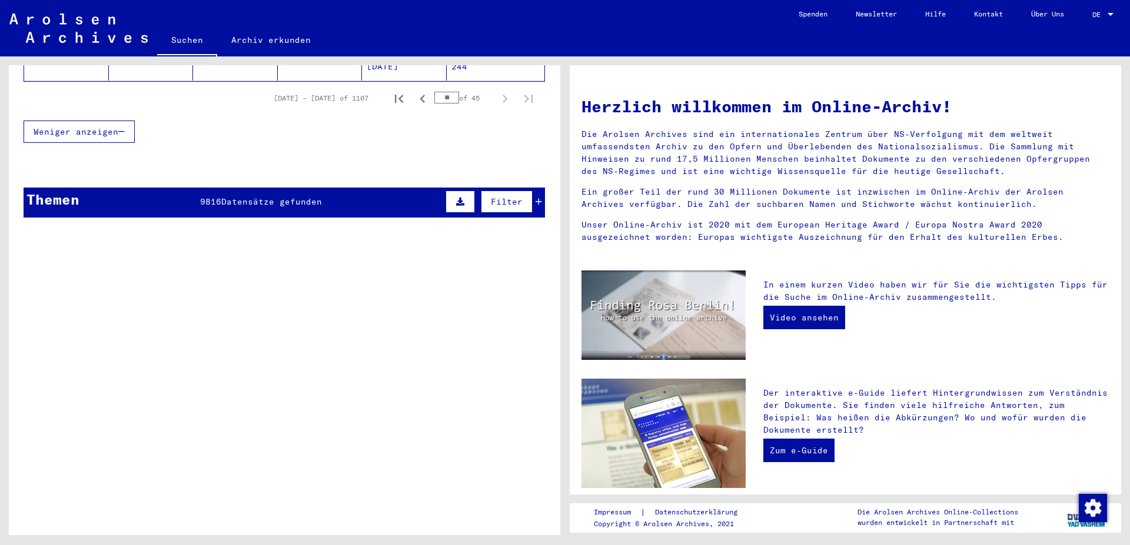
scroll to position [359, 0]
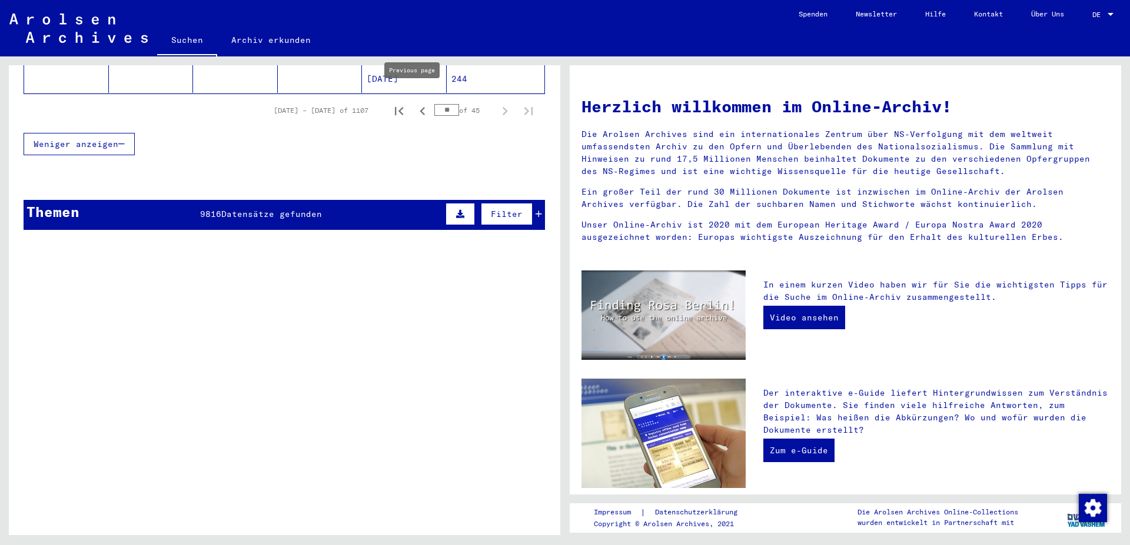
click at [414, 103] on icon "Previous page" at bounding box center [422, 111] width 16 height 16
type input "**"
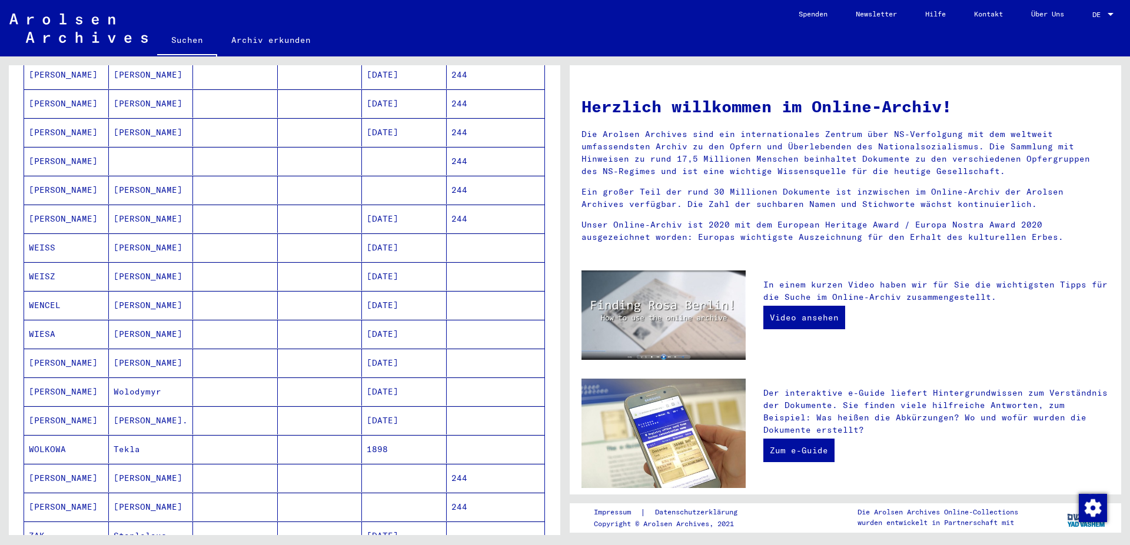
scroll to position [168, 0]
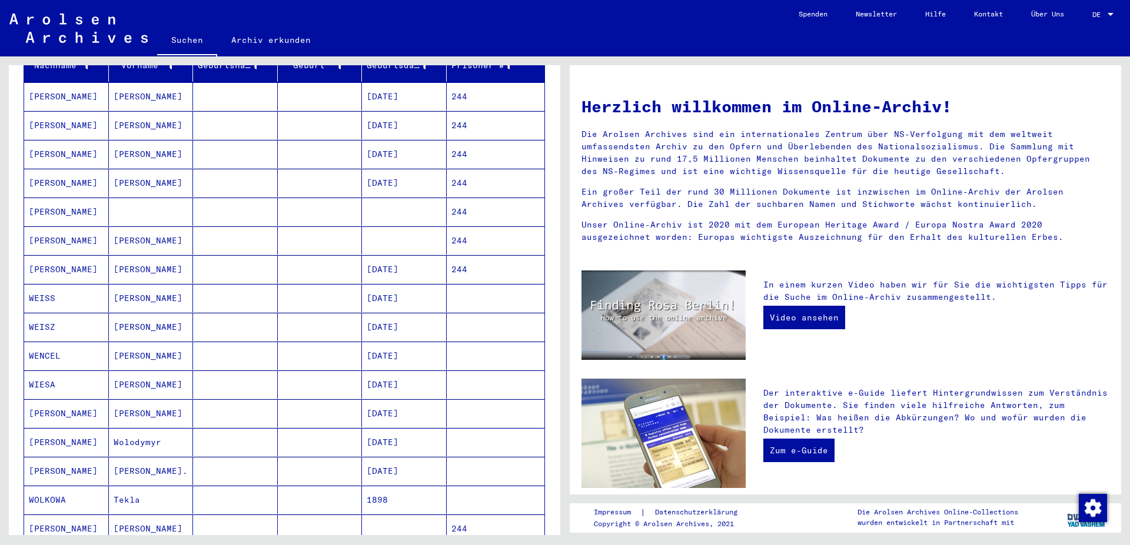
click at [461, 171] on mat-cell "244" at bounding box center [496, 183] width 98 height 28
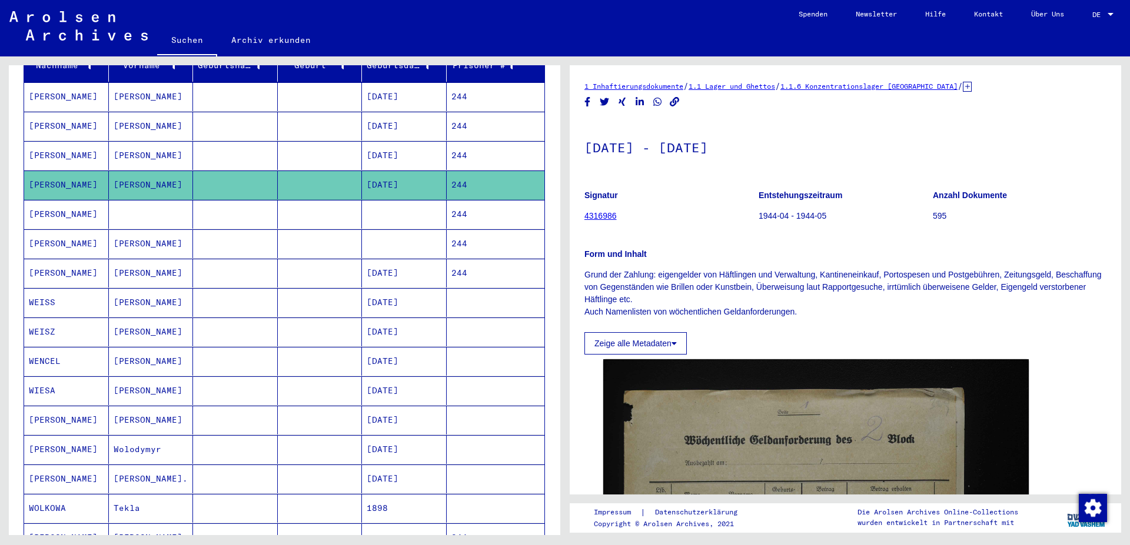
click at [460, 141] on mat-cell "244" at bounding box center [496, 155] width 98 height 29
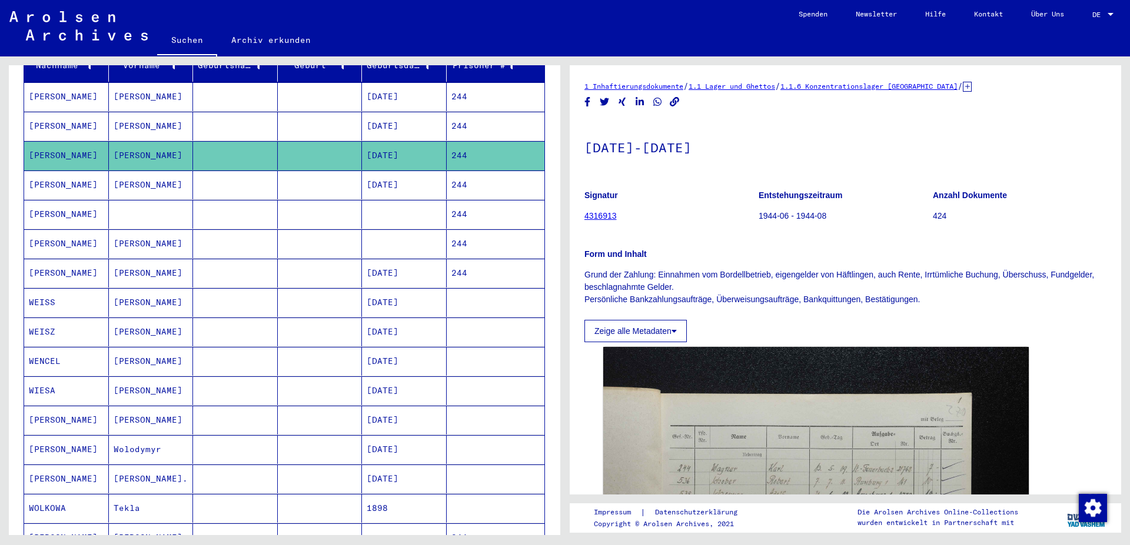
click at [464, 112] on mat-cell "244" at bounding box center [496, 126] width 98 height 29
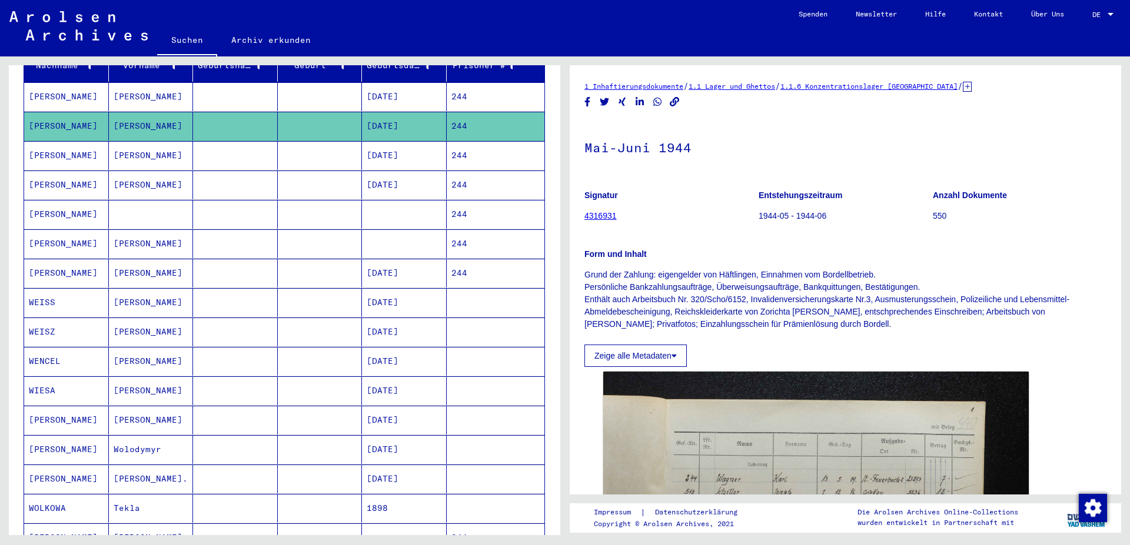
click at [468, 82] on mat-cell "244" at bounding box center [496, 96] width 98 height 29
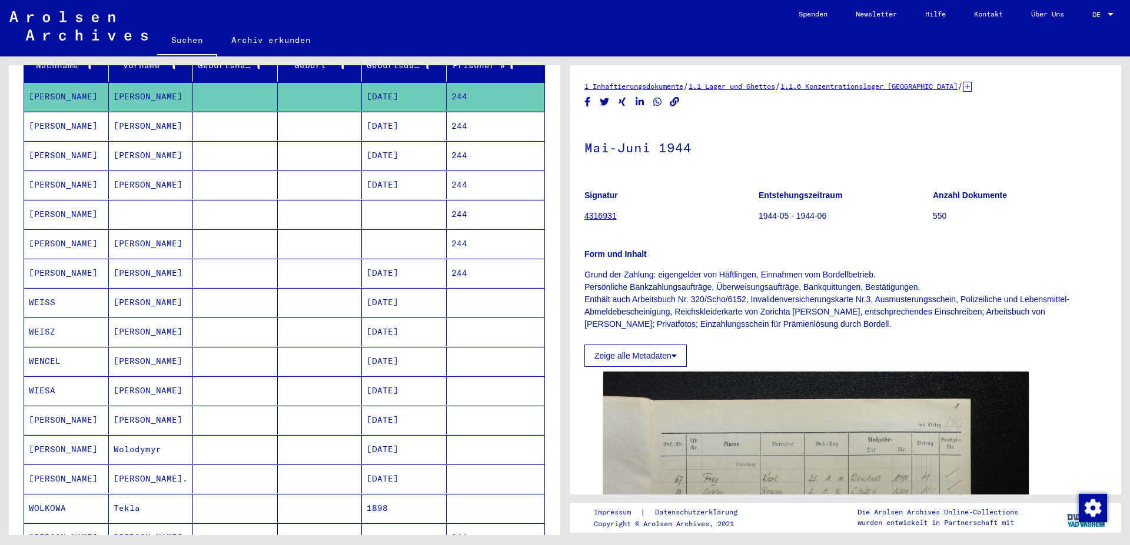
click at [455, 263] on mat-cell "244" at bounding box center [496, 273] width 98 height 29
